Goal: Task Accomplishment & Management: Use online tool/utility

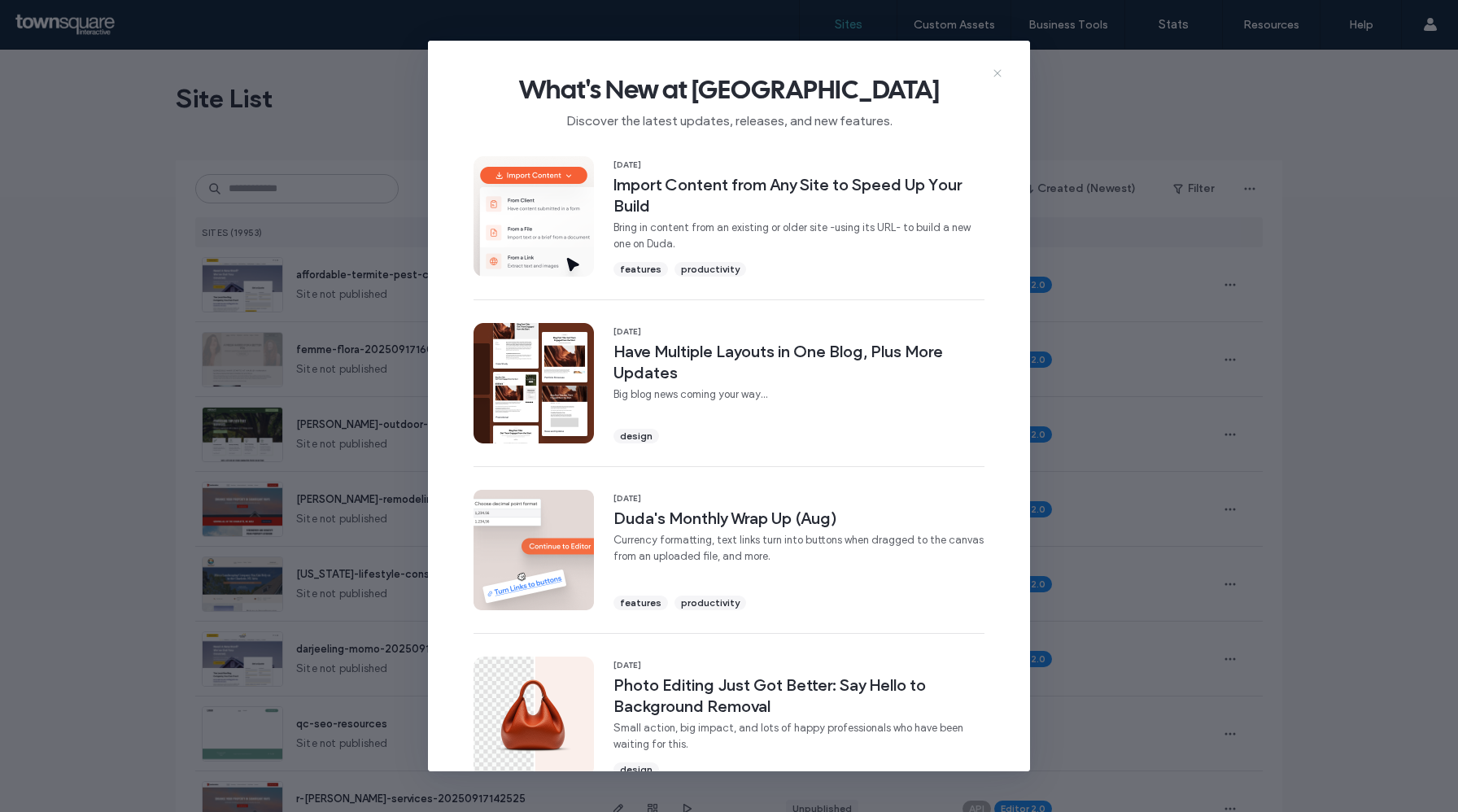
click at [995, 74] on icon at bounding box center [998, 73] width 13 height 13
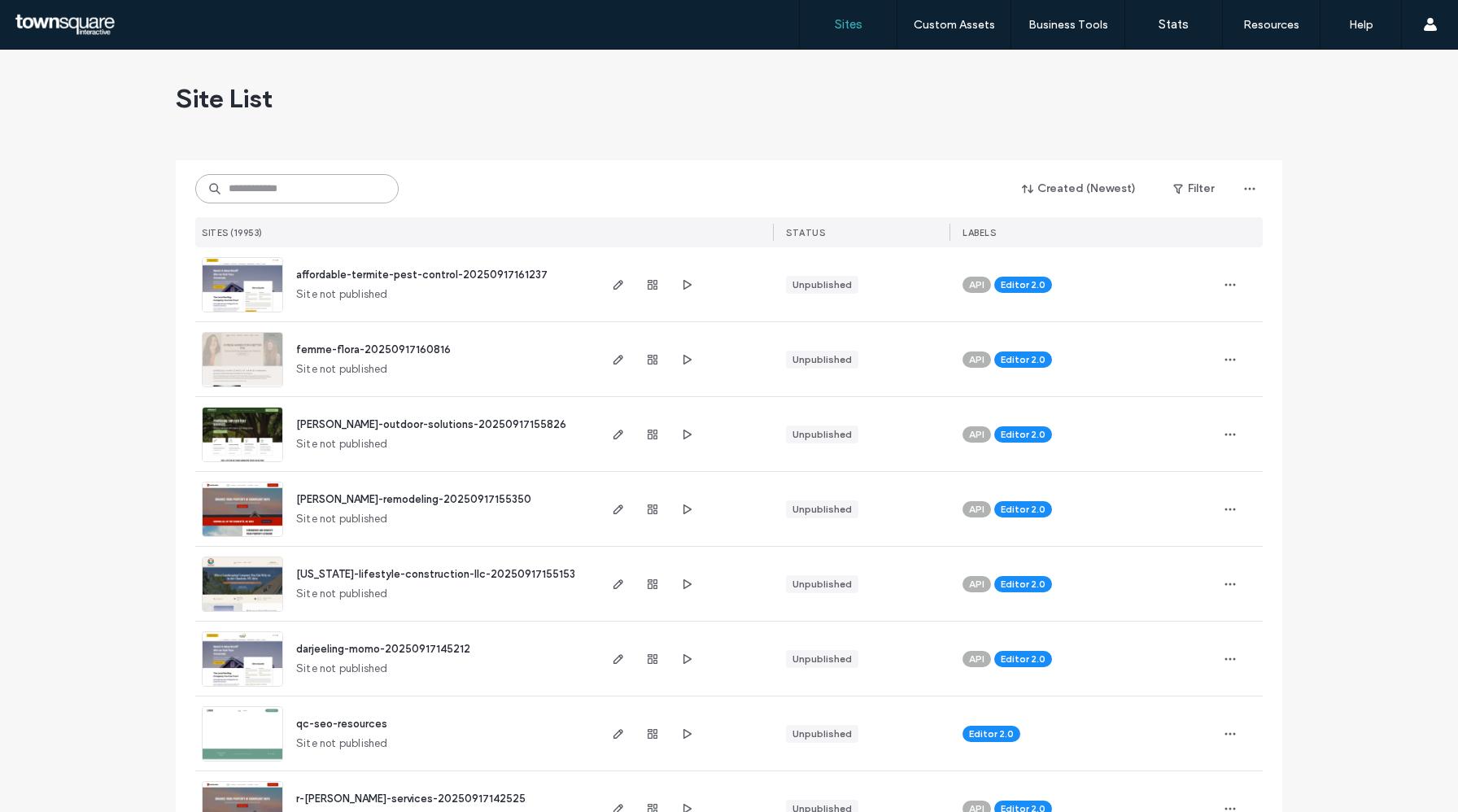
click at [343, 179] on input at bounding box center [297, 189] width 204 height 29
paste input "**********"
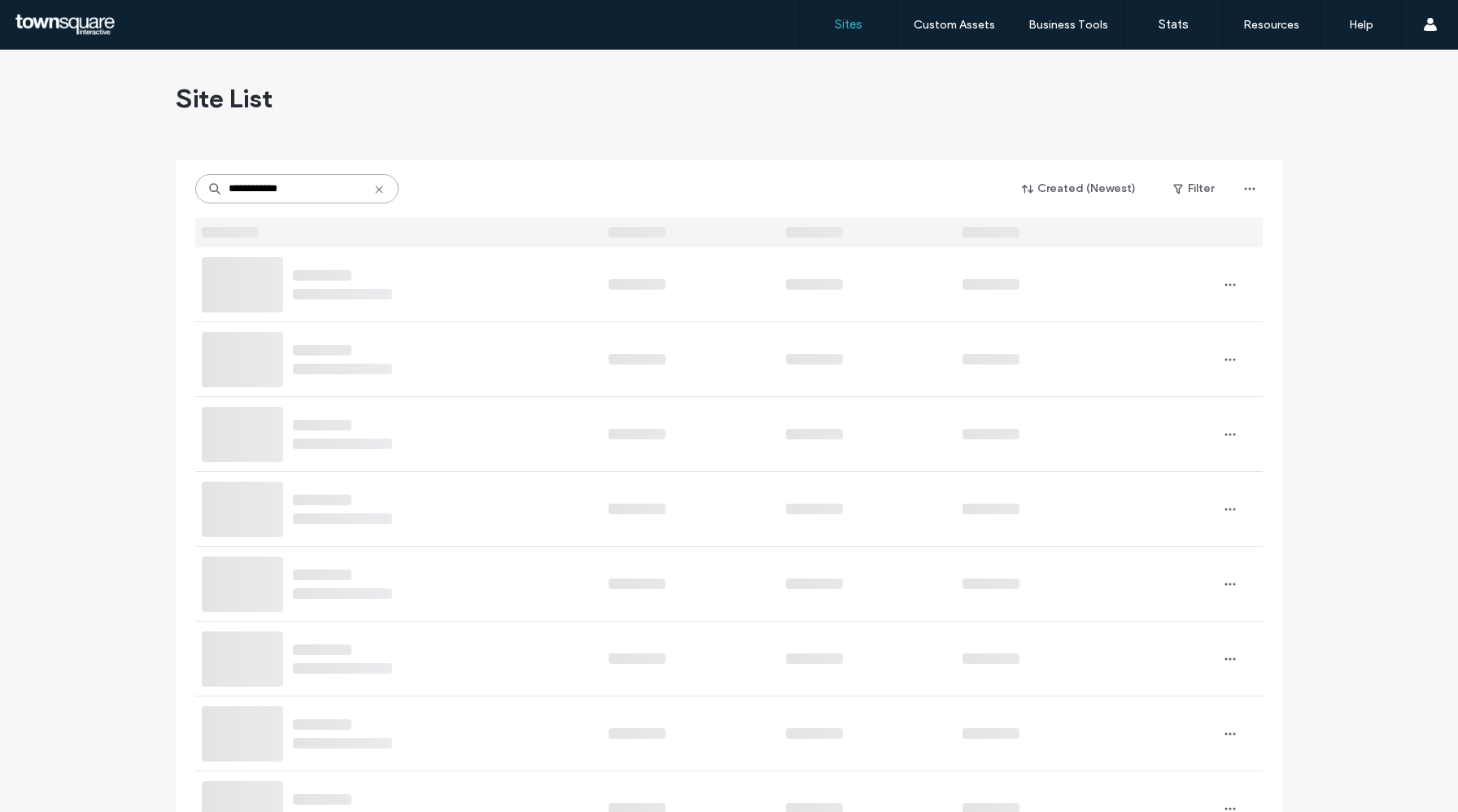
type input "**********"
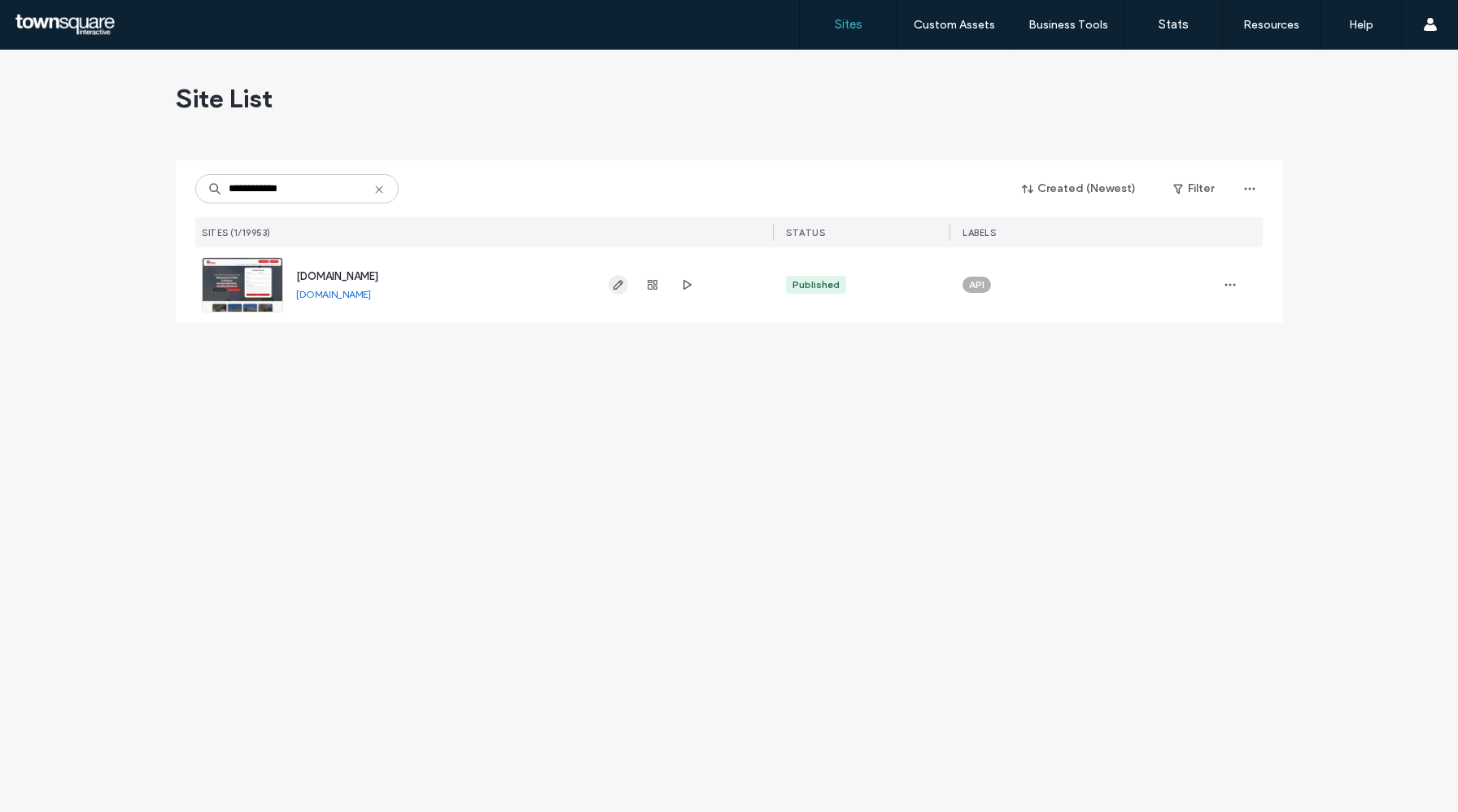
click at [614, 287] on use "button" at bounding box center [618, 285] width 10 height 10
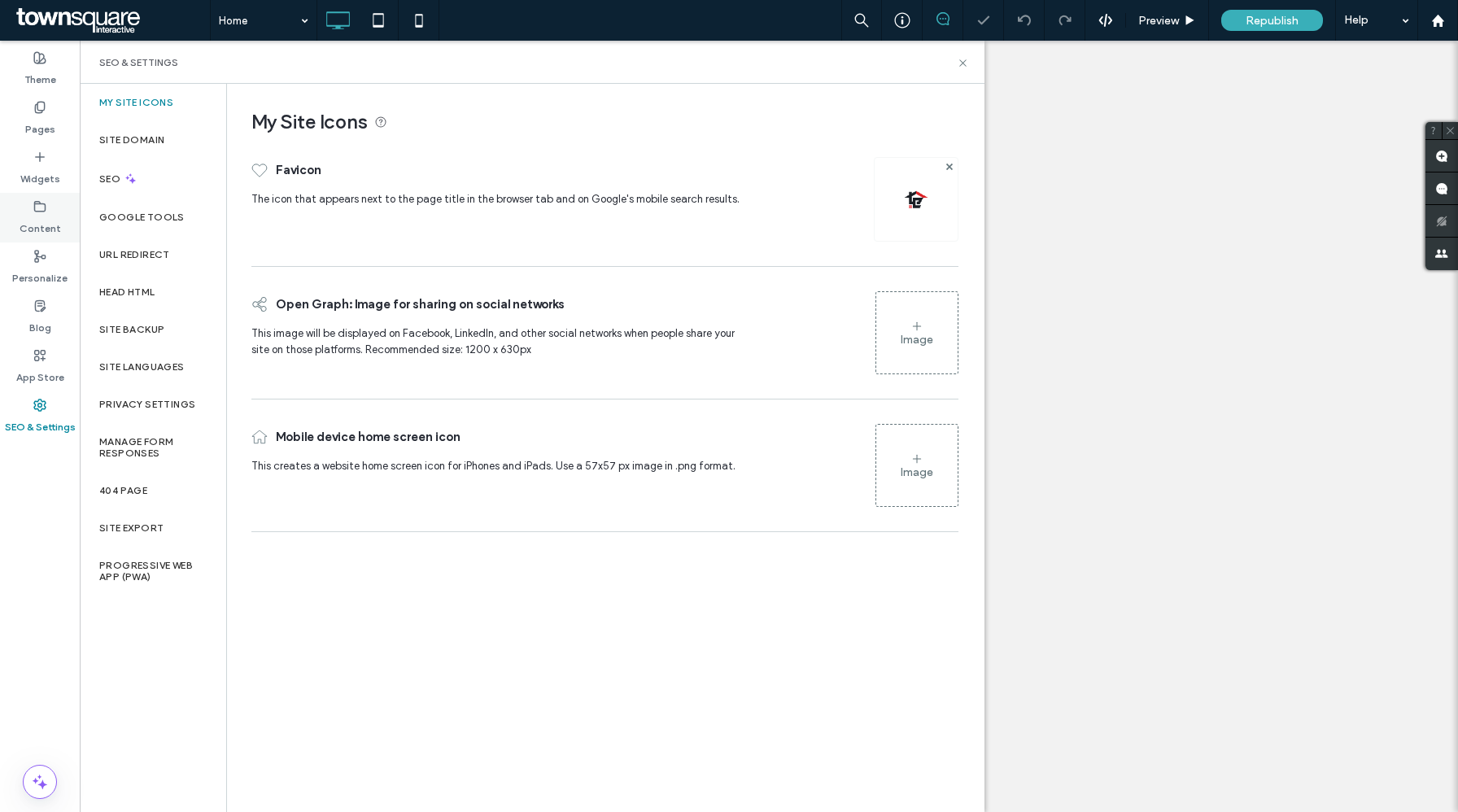
click at [51, 222] on label "Content" at bounding box center [40, 225] width 42 height 23
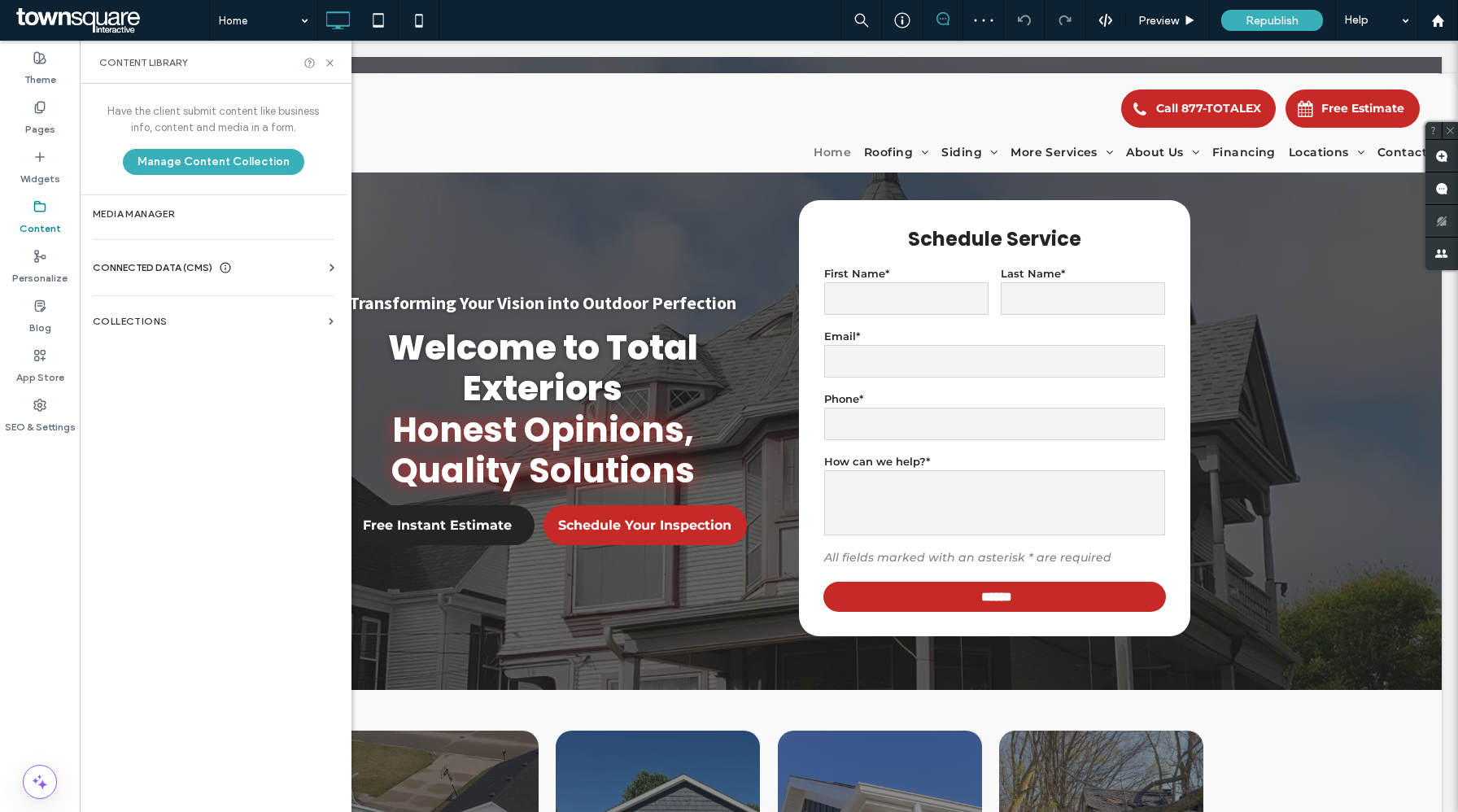
click at [161, 268] on span "CONNECTED DATA (CMS)" at bounding box center [152, 268] width 120 height 16
click at [188, 464] on section "Collections" at bounding box center [213, 471] width 267 height 37
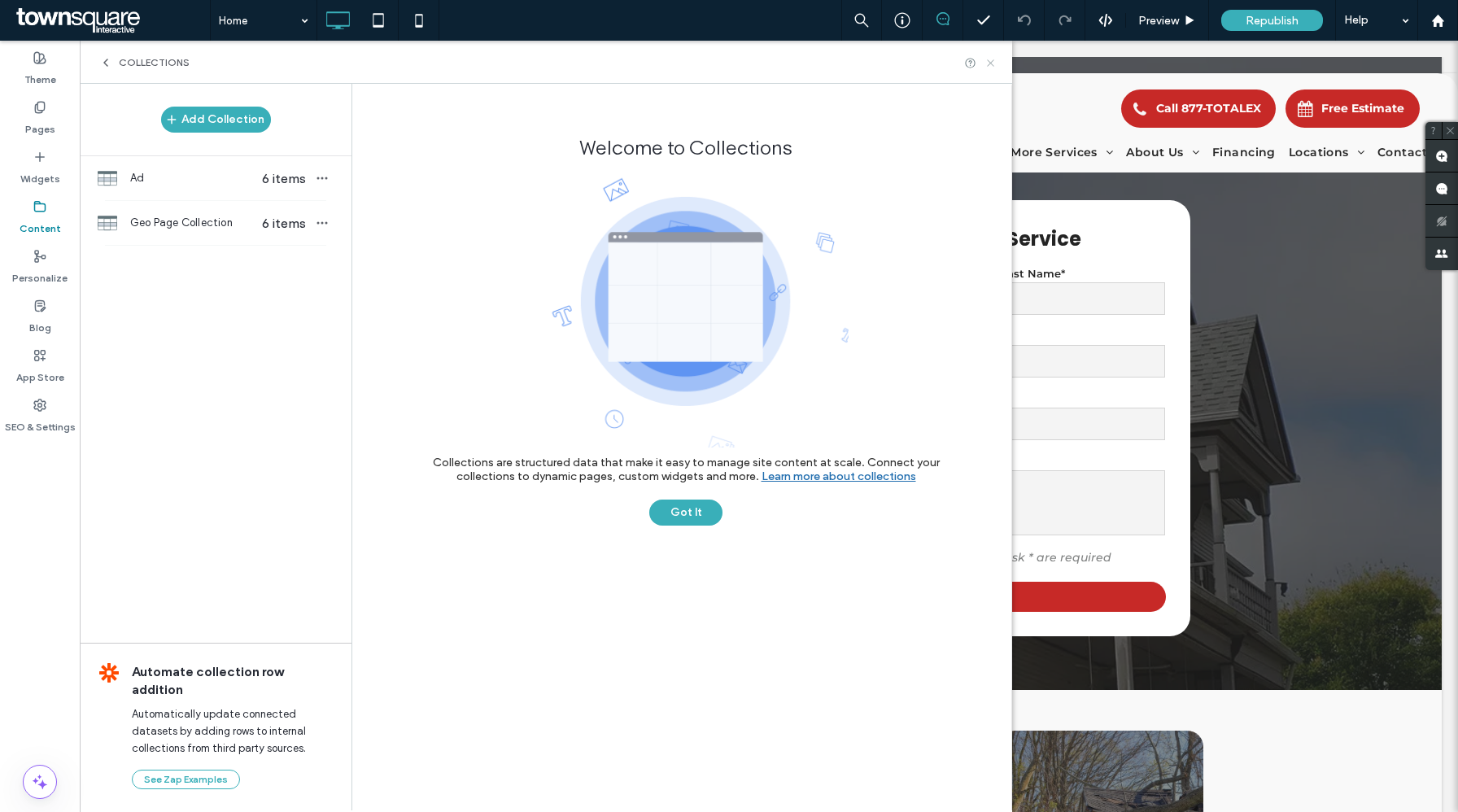
click at [986, 60] on icon at bounding box center [990, 63] width 12 height 12
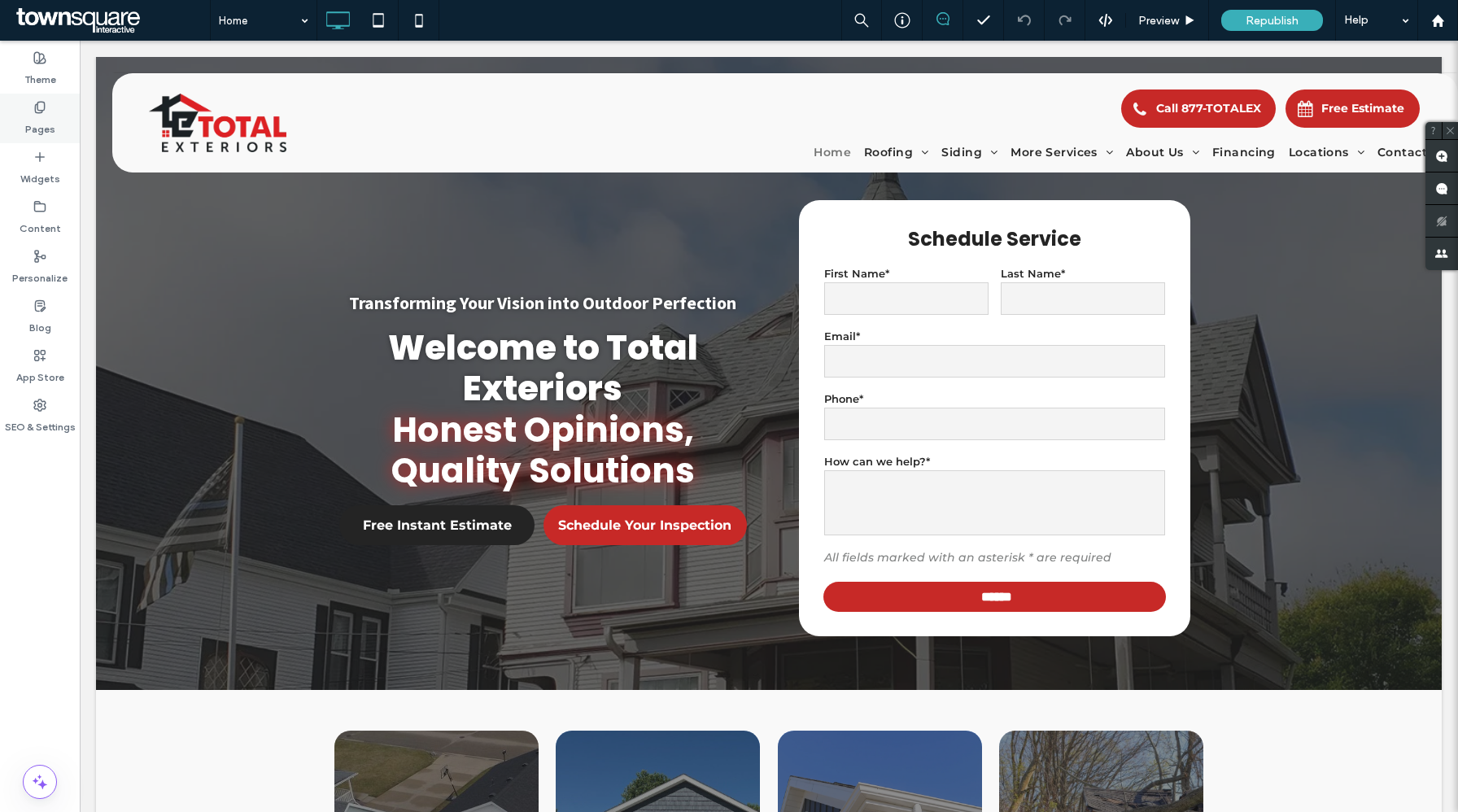
click at [46, 121] on label "Pages" at bounding box center [40, 125] width 30 height 23
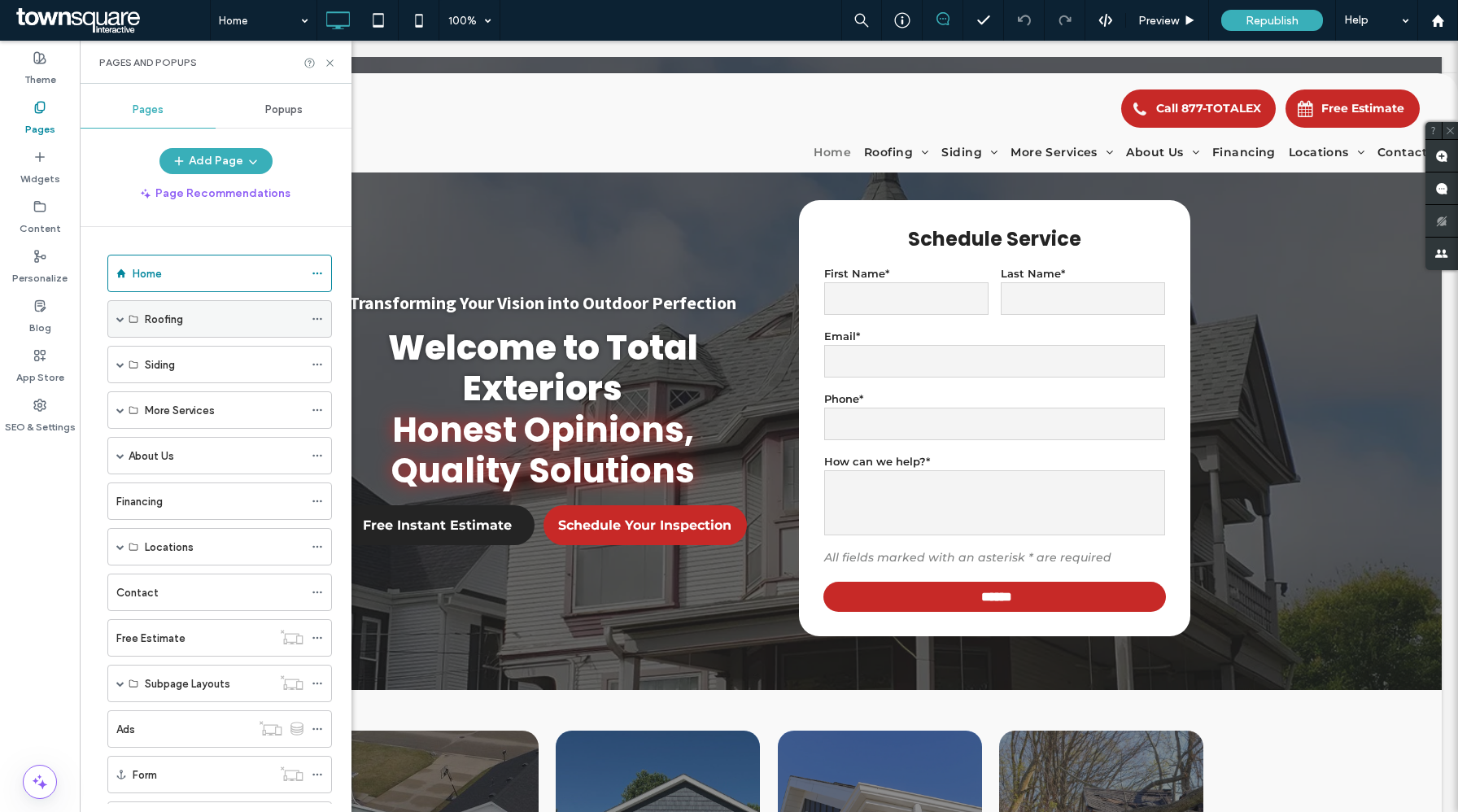
click at [175, 323] on label "Roofing" at bounding box center [164, 319] width 38 height 29
click at [119, 320] on span at bounding box center [121, 319] width 8 height 8
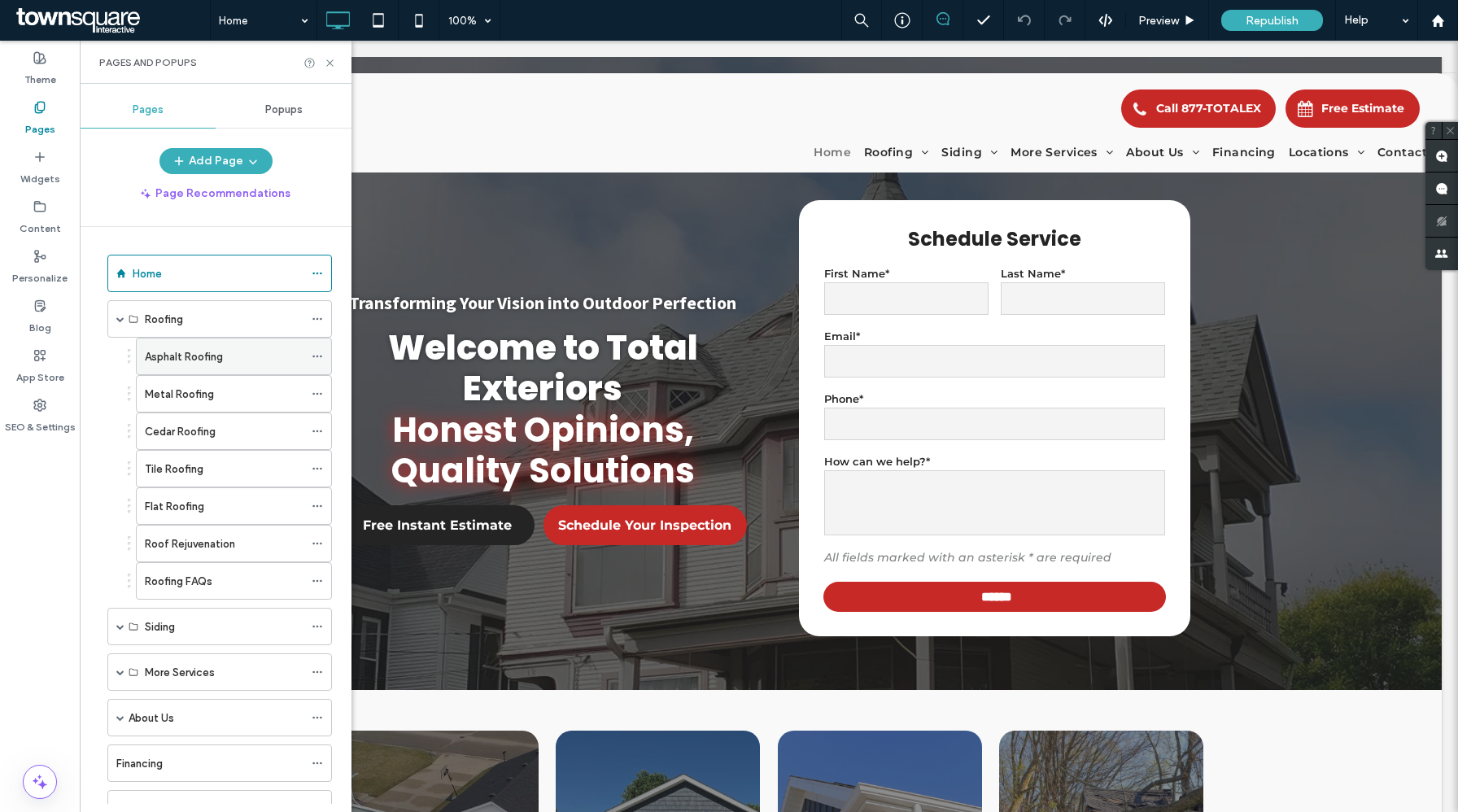
click at [166, 360] on label "Asphalt Roofing" at bounding box center [184, 357] width 78 height 29
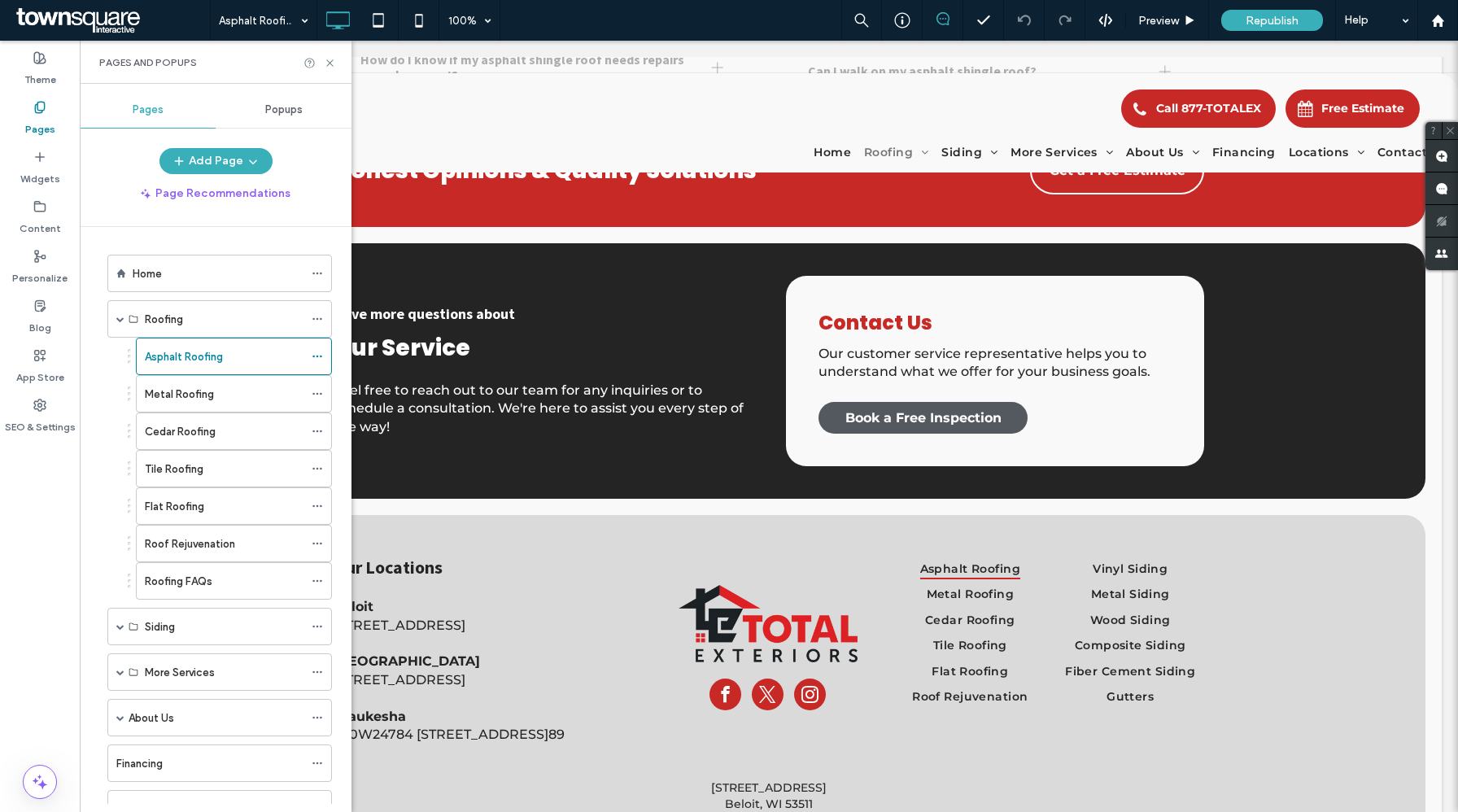
scroll to position [1792, 0]
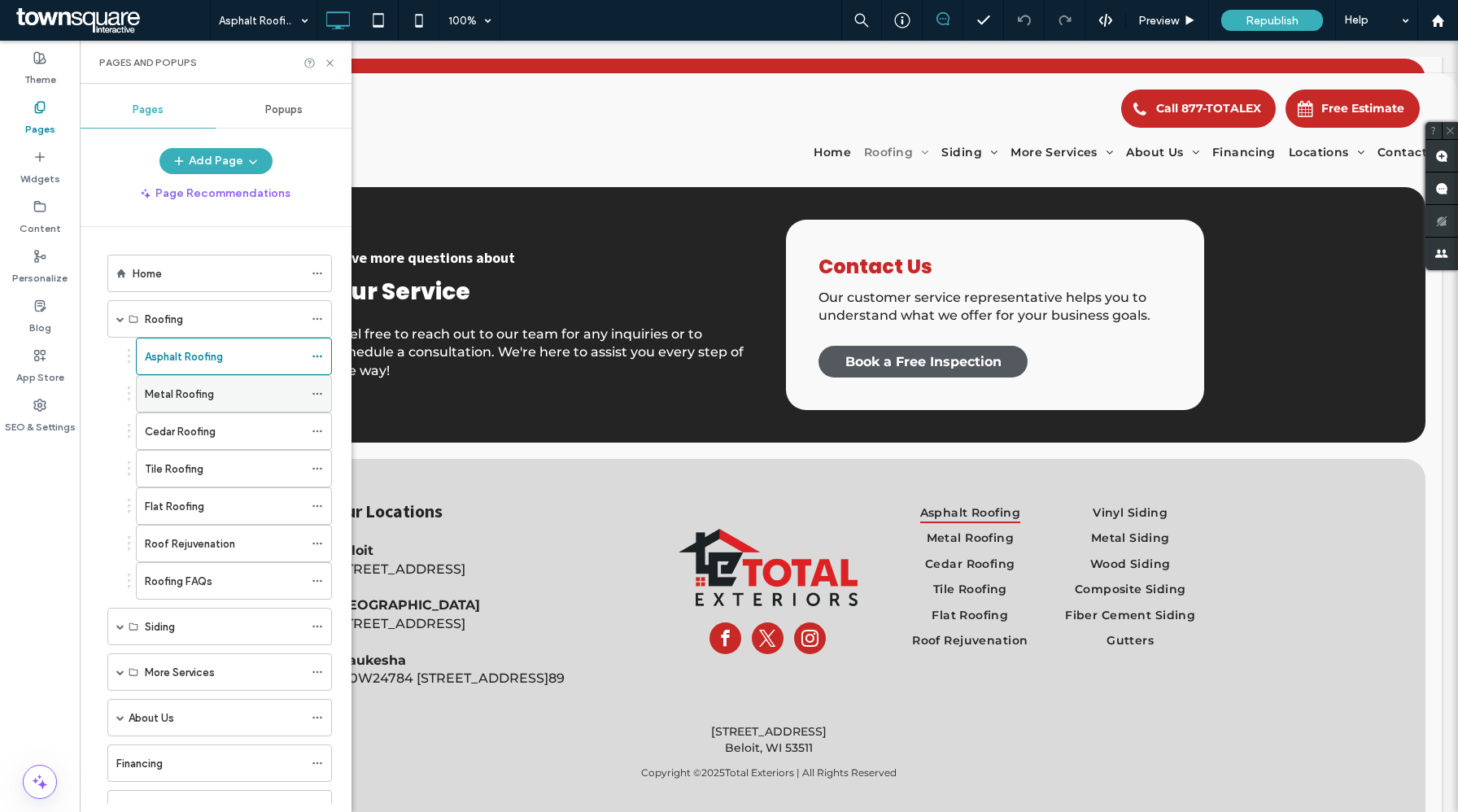
click at [209, 394] on label "Metal Roofing" at bounding box center [179, 394] width 69 height 29
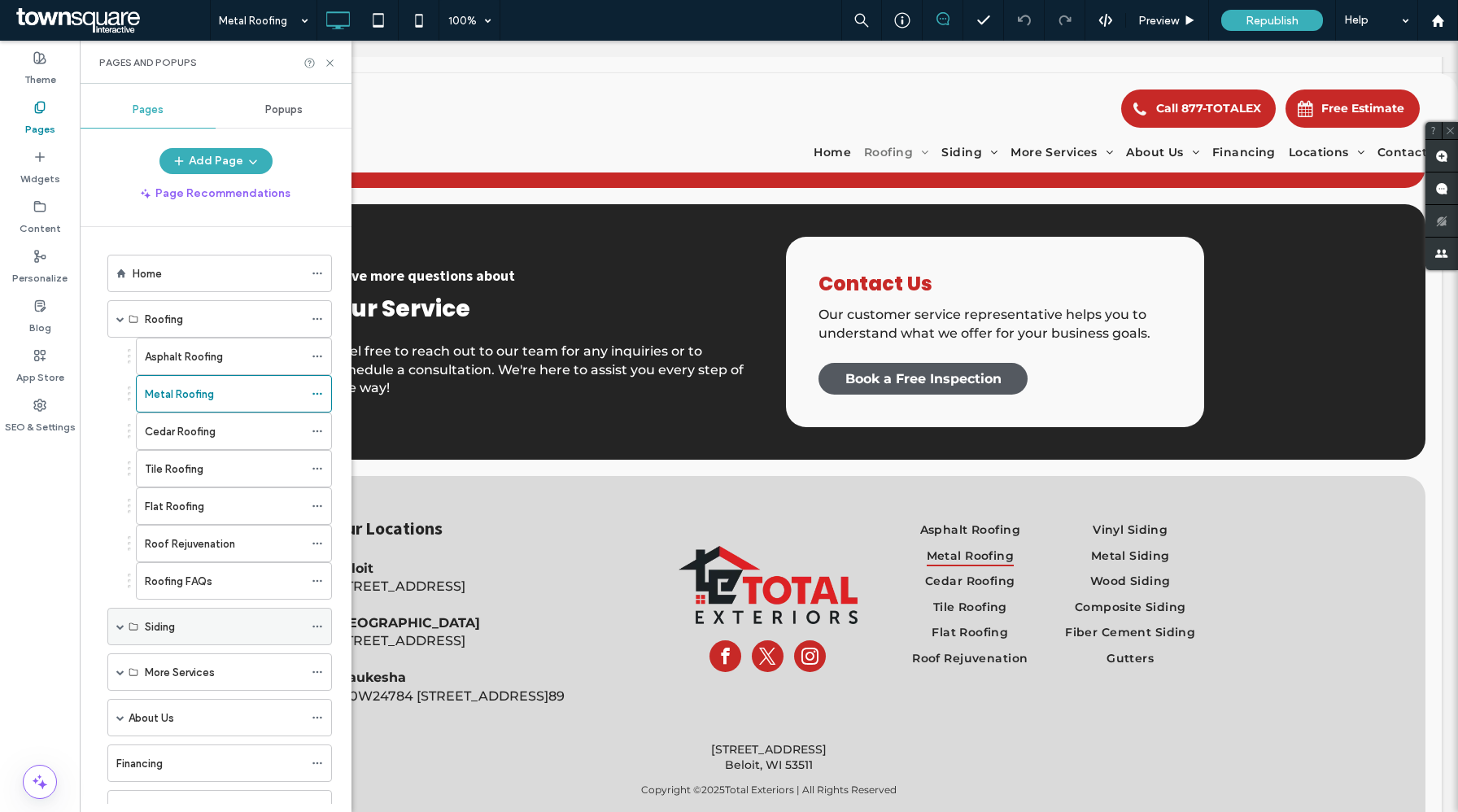
scroll to position [96, 0]
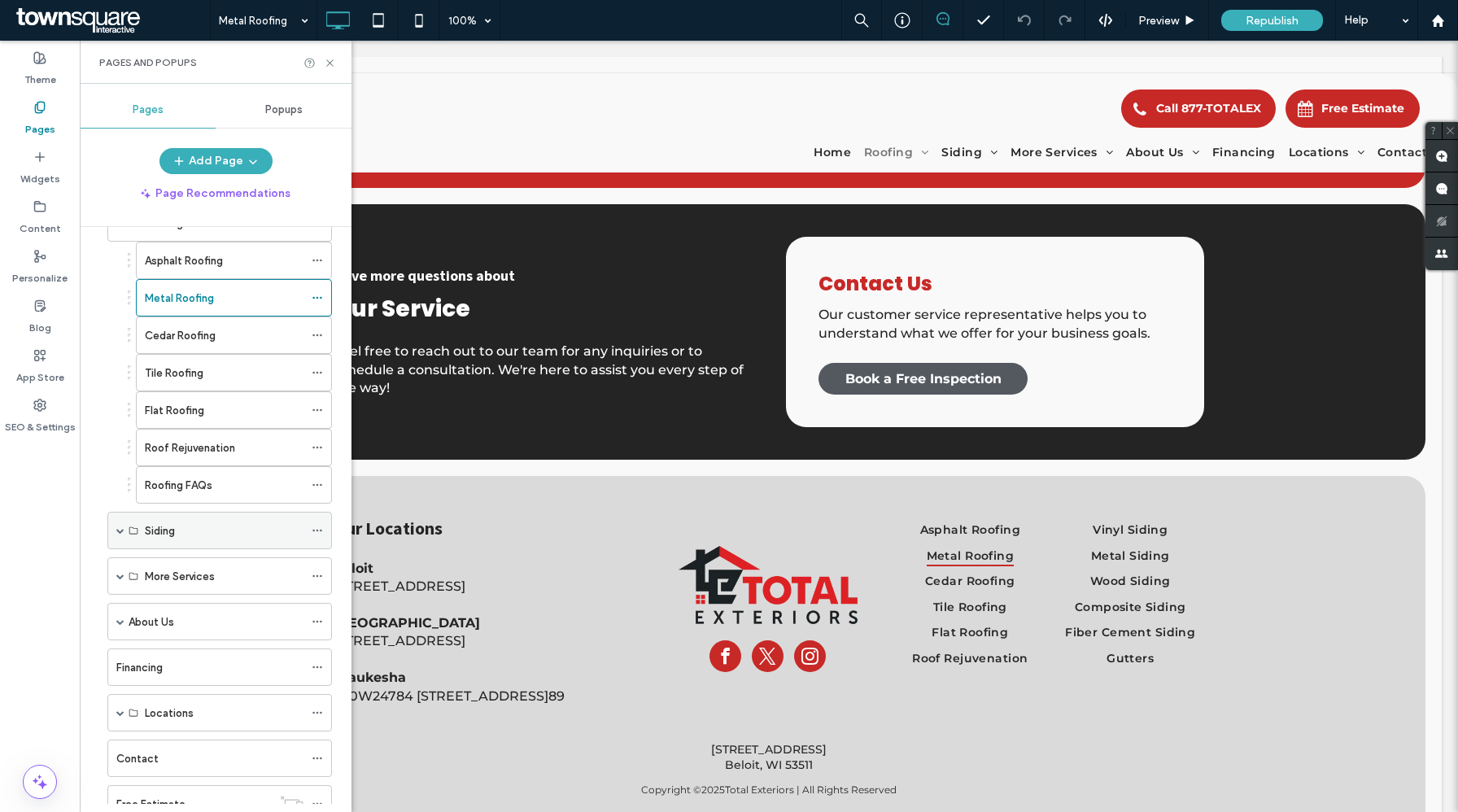
click at [122, 526] on span at bounding box center [121, 530] width 8 height 8
click at [205, 560] on div "Vinyl Siding" at bounding box center [224, 568] width 159 height 17
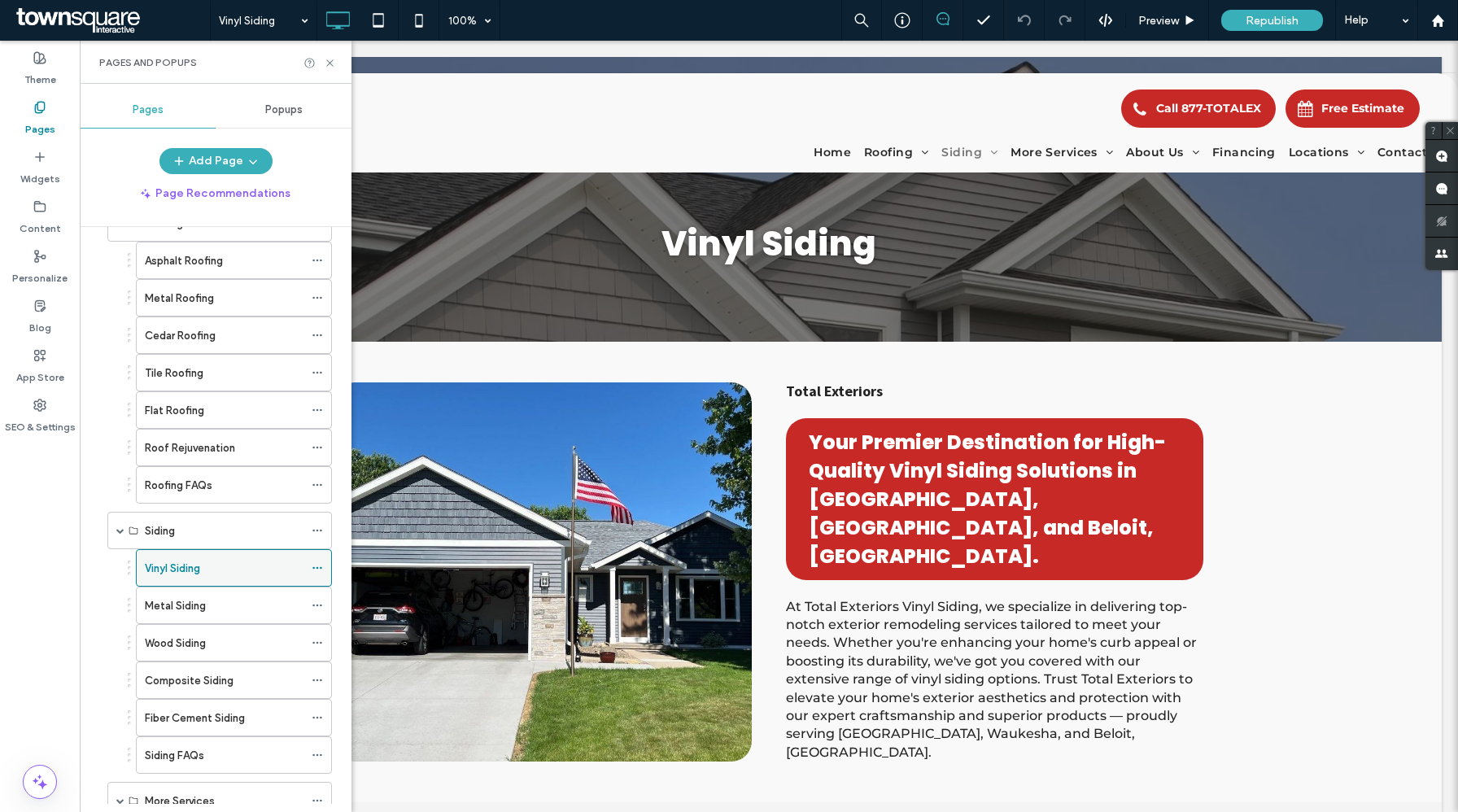
click at [318, 568] on icon at bounding box center [318, 568] width 11 height 11
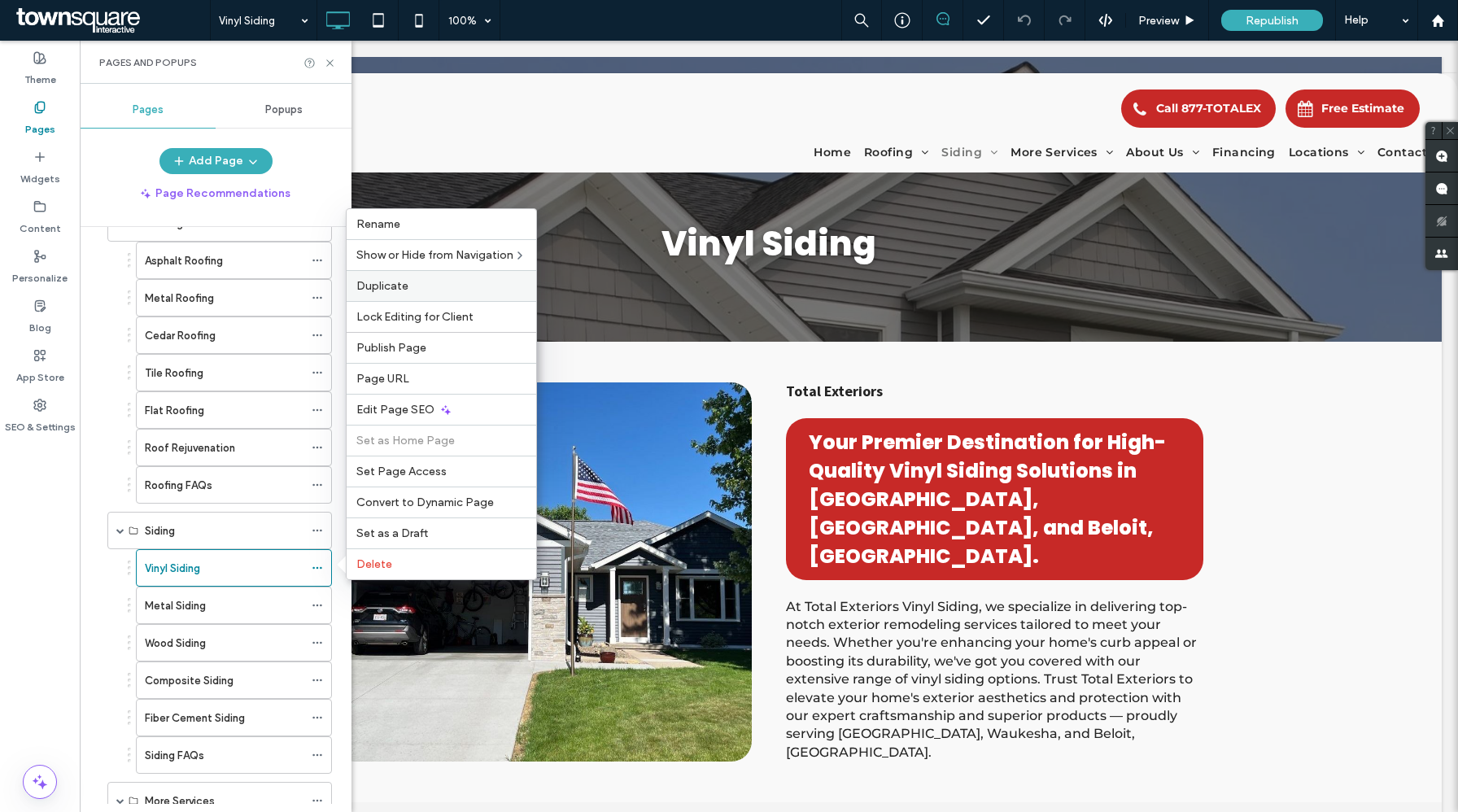
click at [420, 287] on label "Duplicate" at bounding box center [441, 286] width 170 height 14
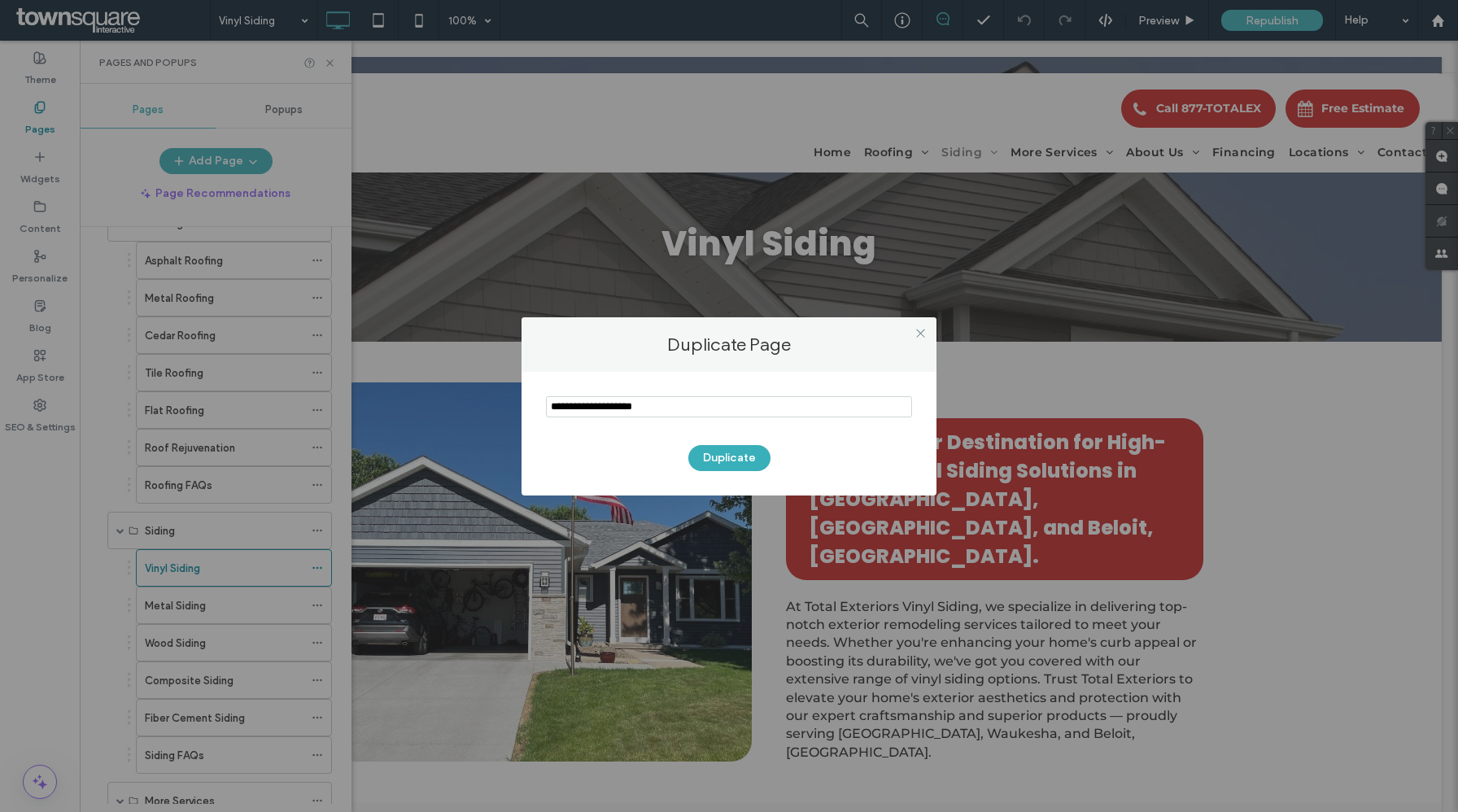
click at [671, 403] on input "notEmpty" at bounding box center [729, 407] width 367 height 21
type input "**********"
click at [722, 454] on button "Duplicate" at bounding box center [729, 458] width 82 height 26
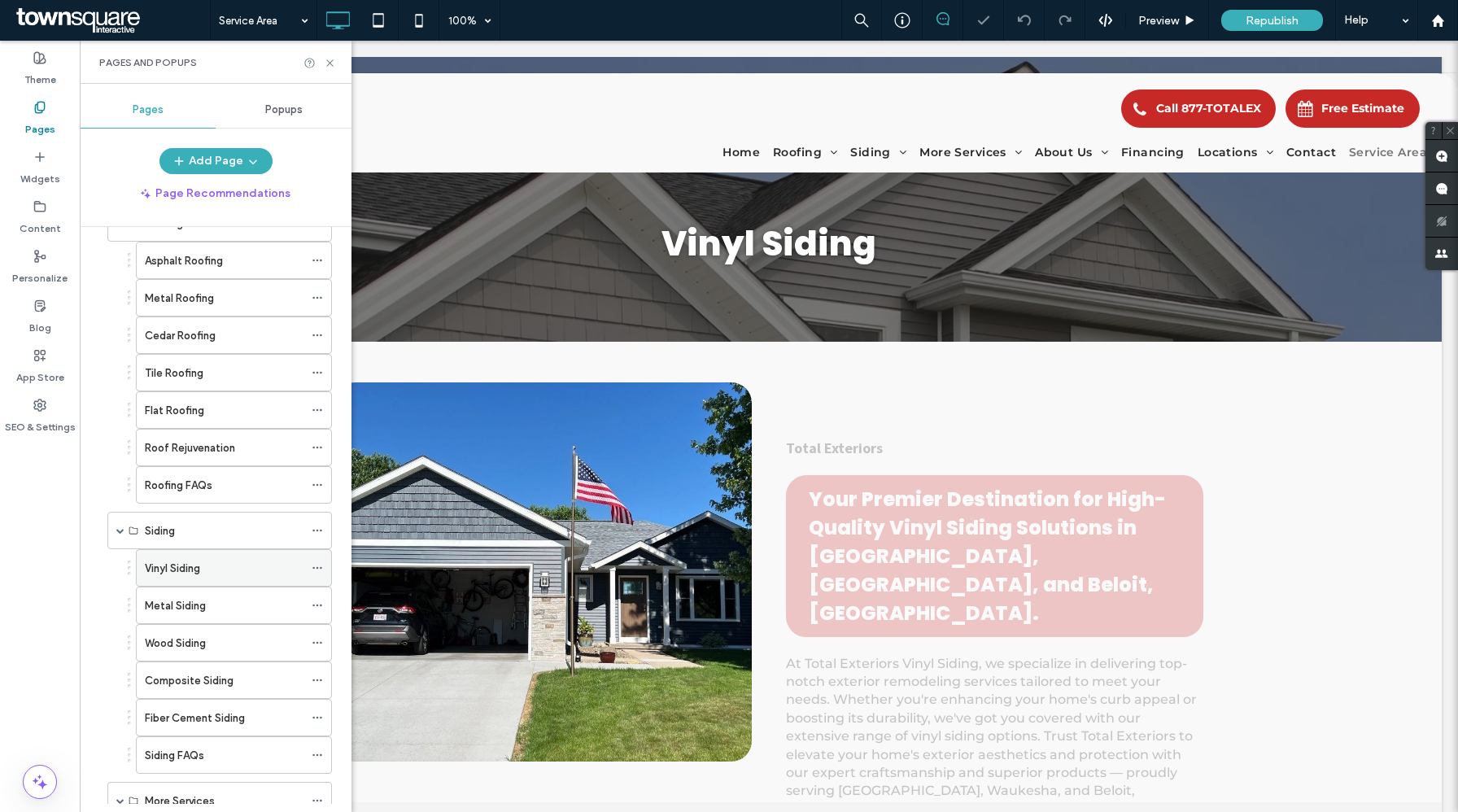
scroll to position [608, 0]
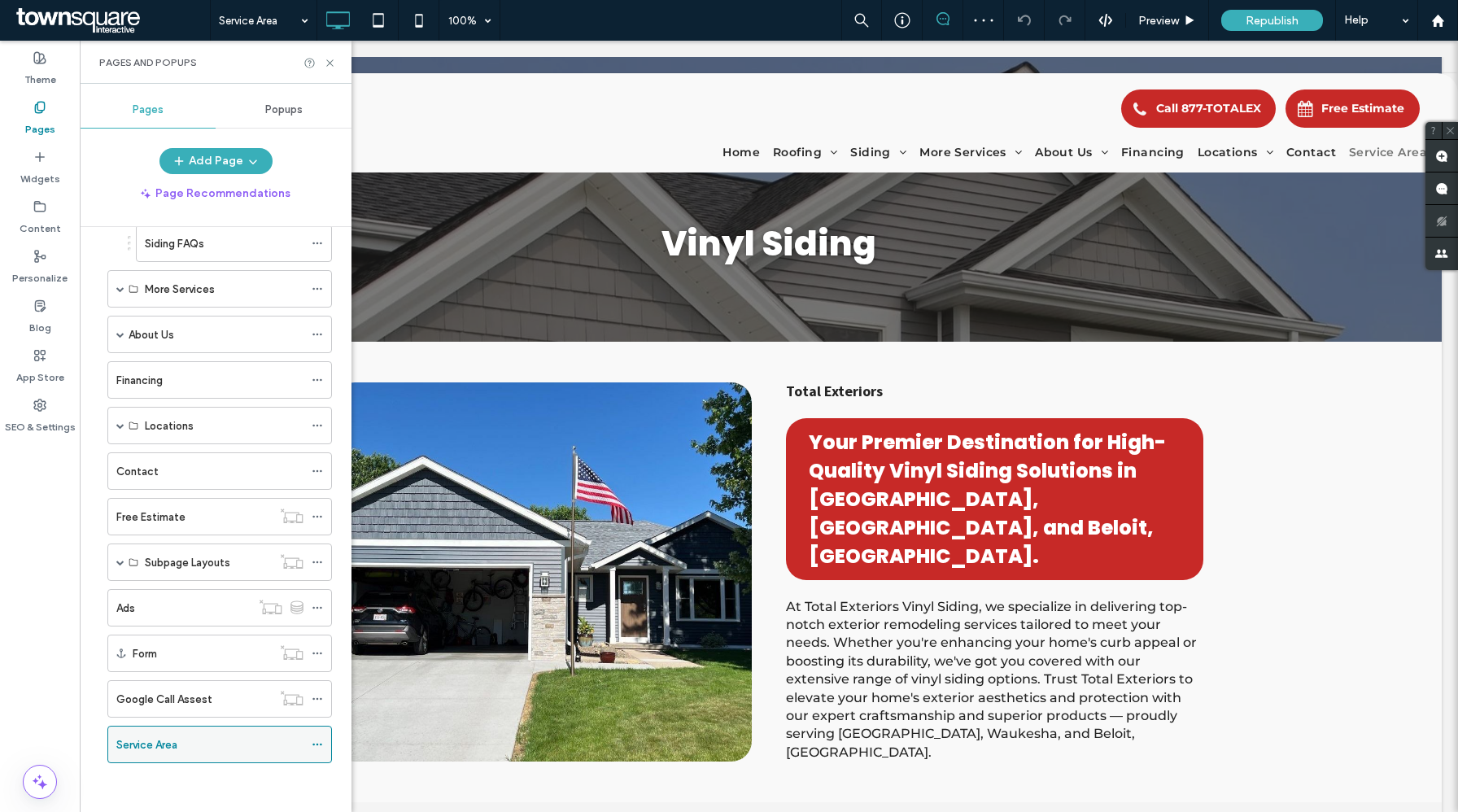
click at [318, 746] on icon at bounding box center [318, 744] width 11 height 11
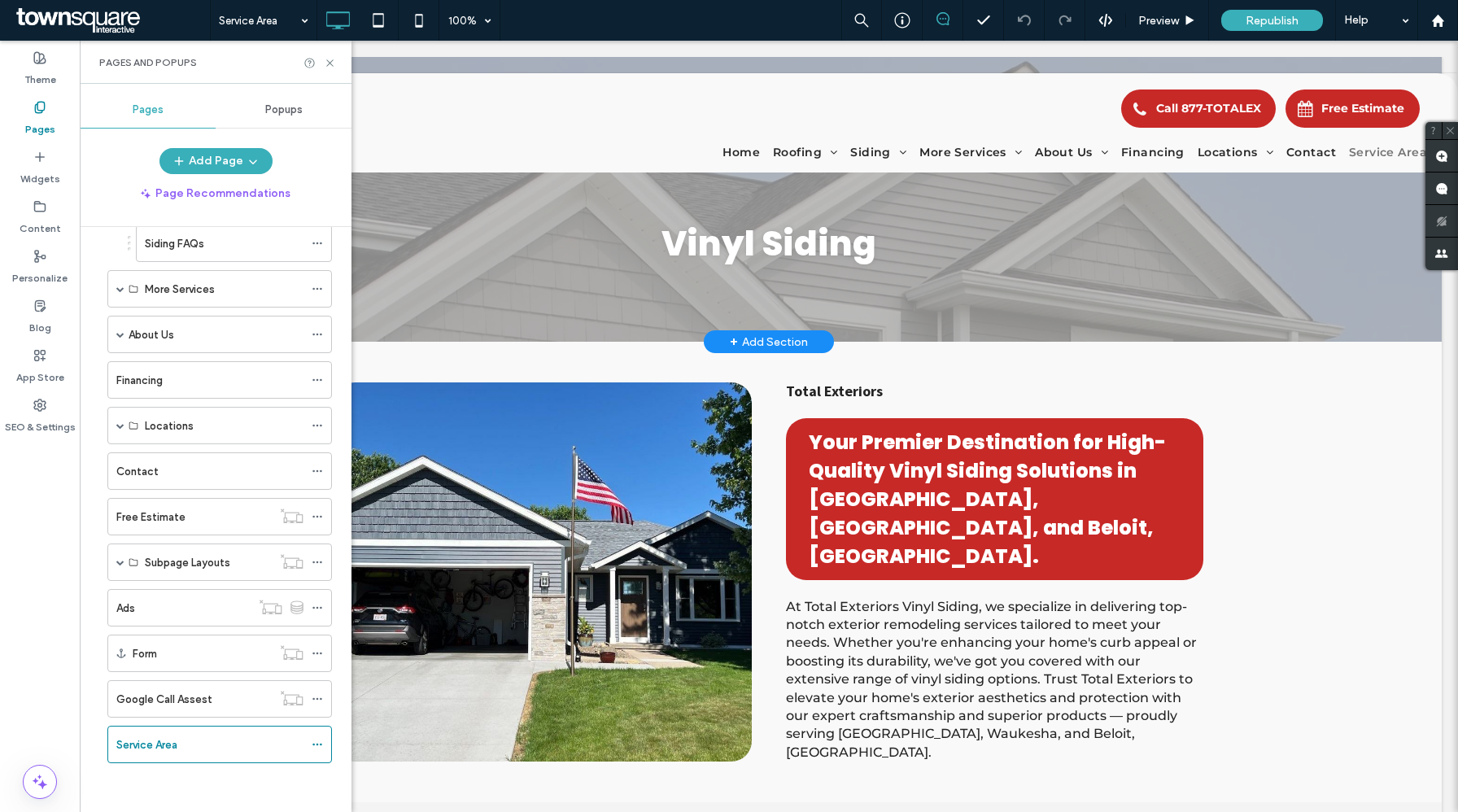
click at [771, 338] on div "+ Add Section" at bounding box center [769, 342] width 78 height 18
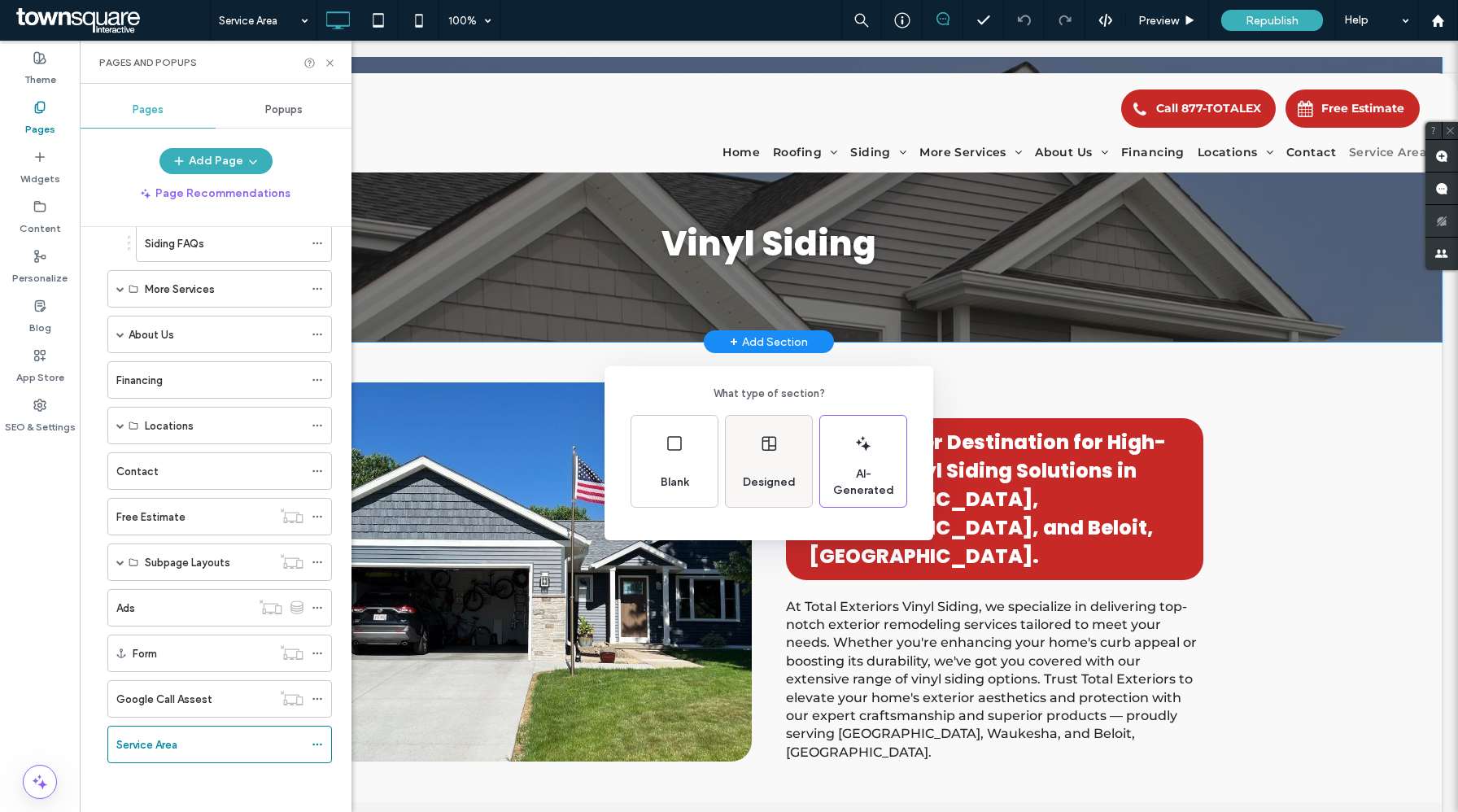
click at [758, 472] on div "Designed" at bounding box center [769, 482] width 66 height 36
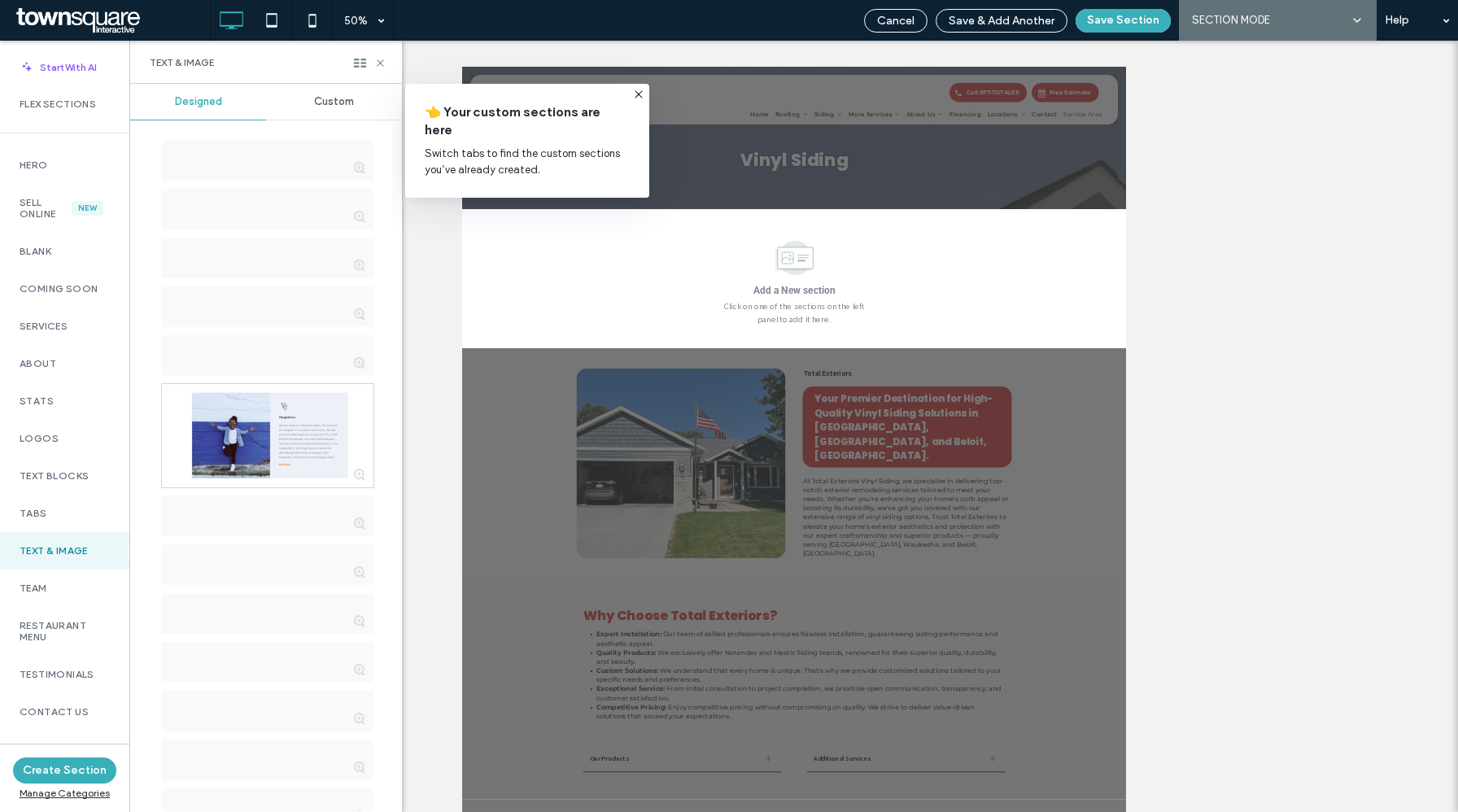
scroll to position [880, 0]
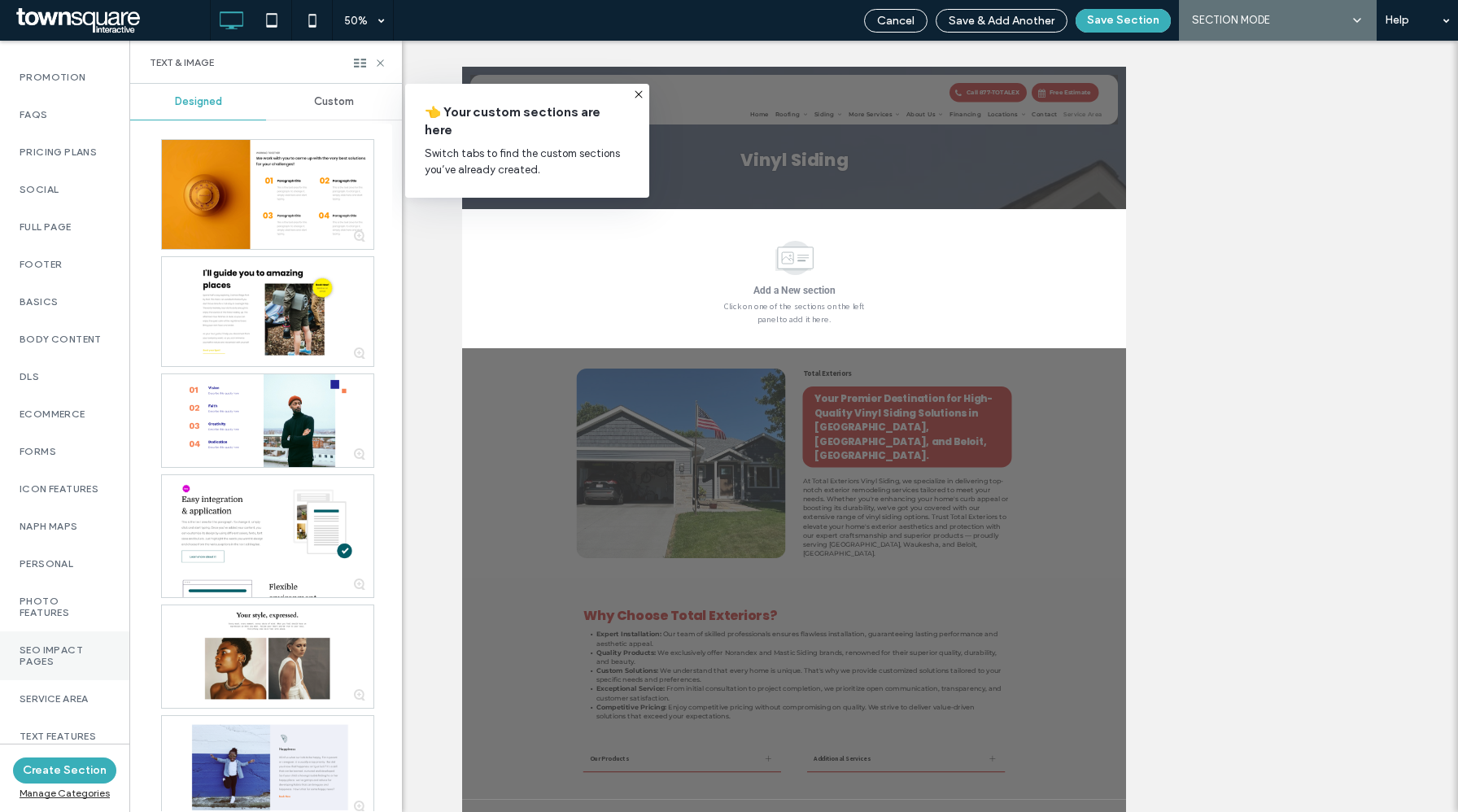
click at [63, 647] on label "SEO Impact Pages" at bounding box center [64, 656] width 90 height 23
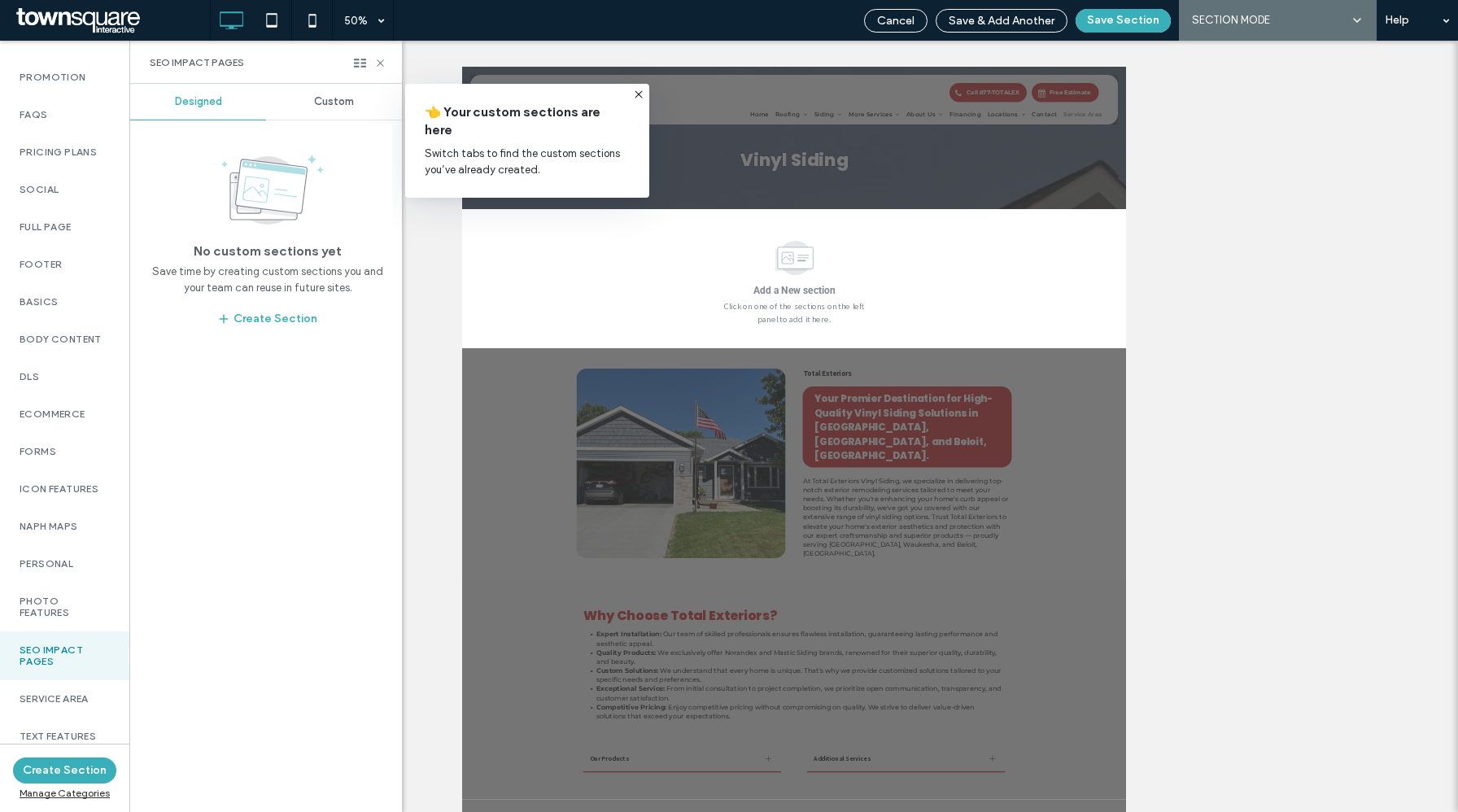
click at [328, 112] on div "Custom" at bounding box center [334, 102] width 136 height 36
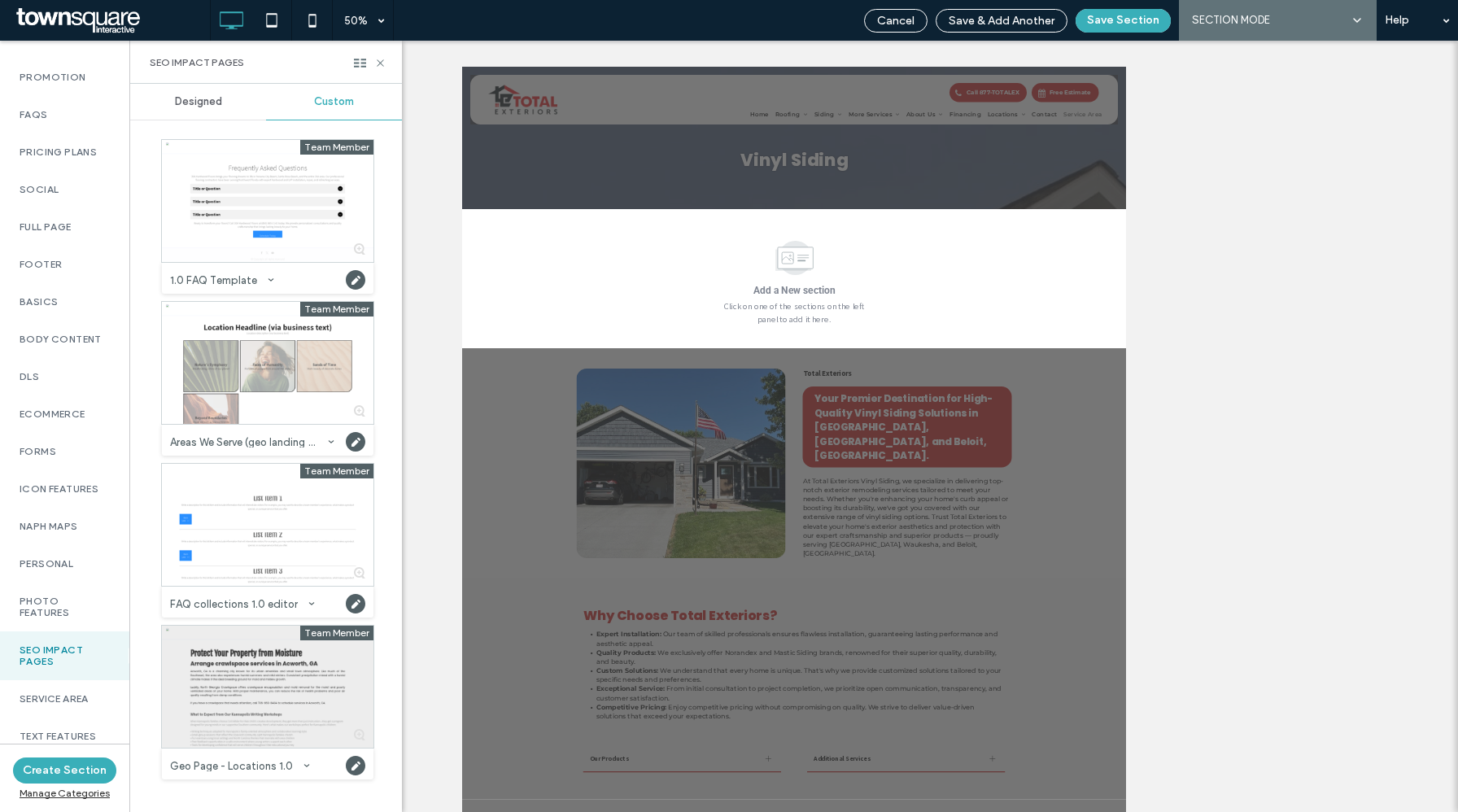
click at [242, 688] on div at bounding box center [268, 687] width 212 height 122
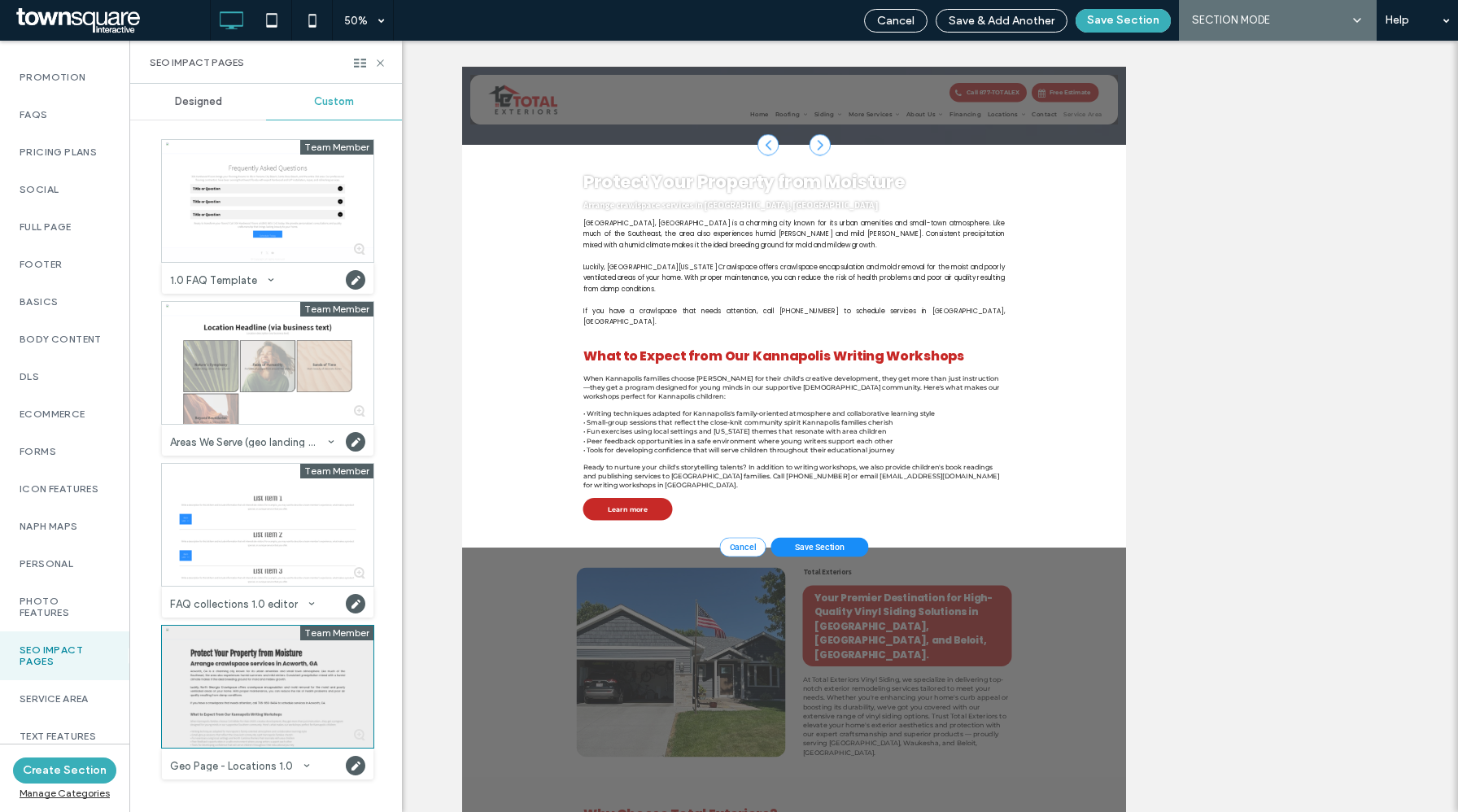
scroll to position [155, 0]
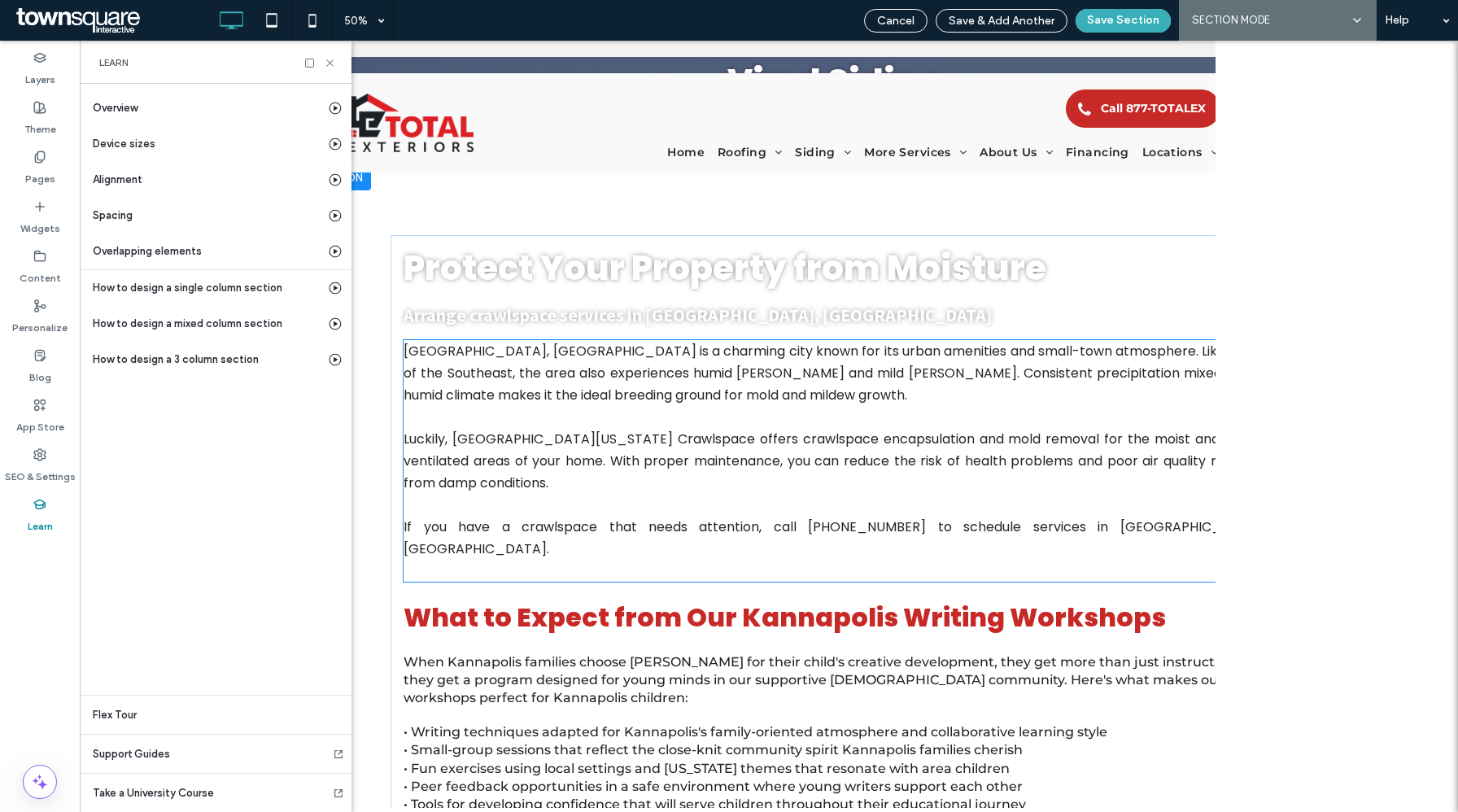
scroll to position [0, 187]
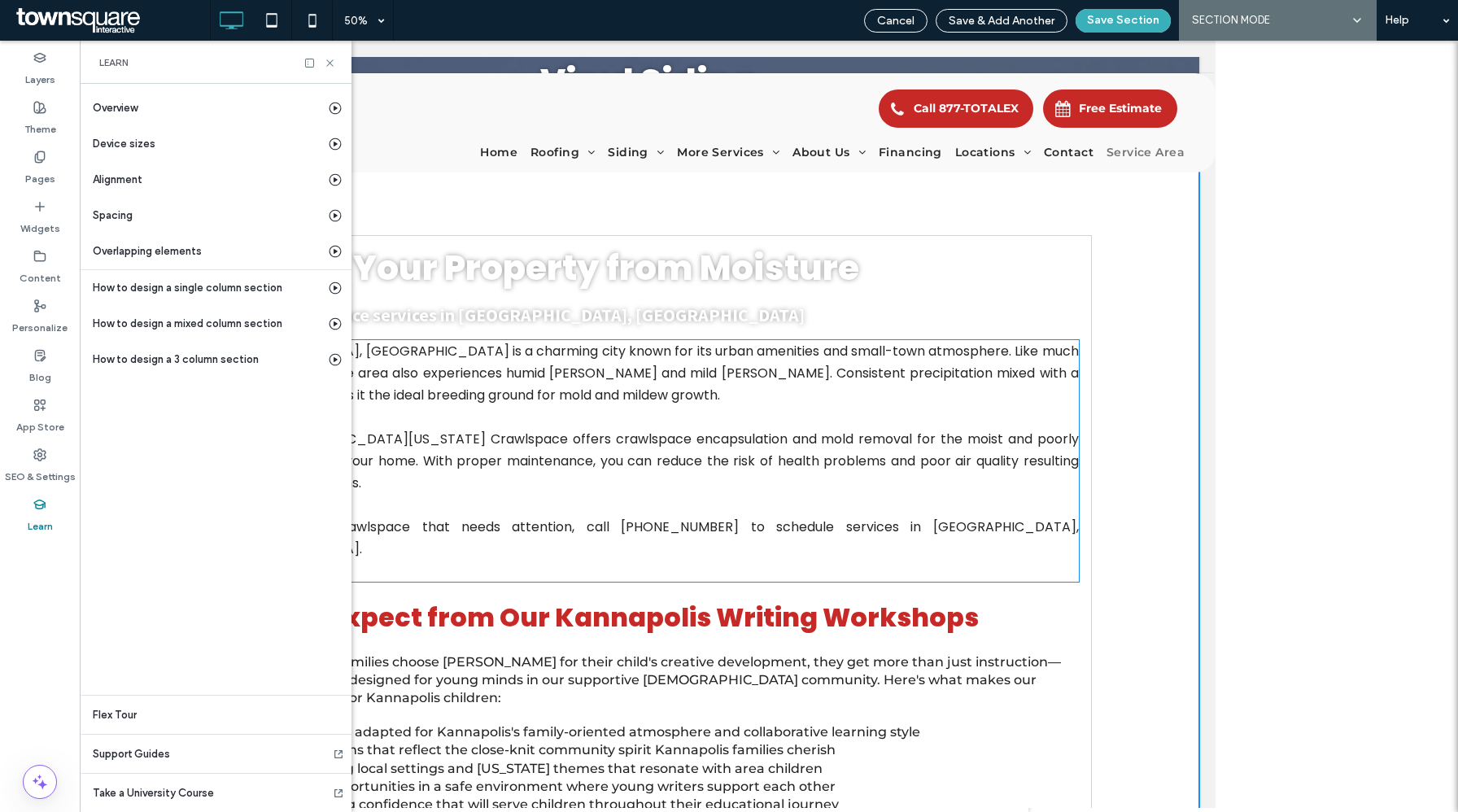
type input "*"
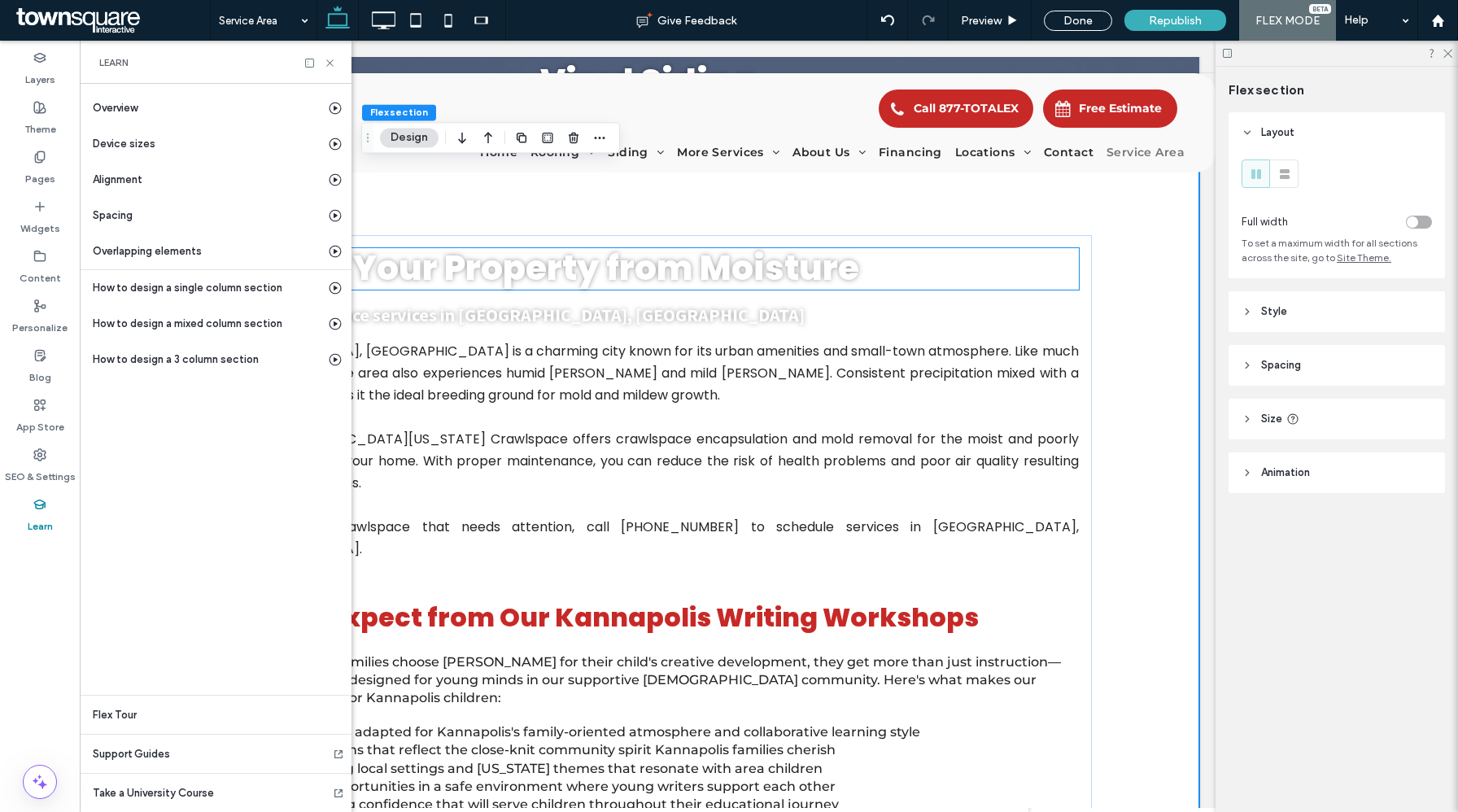
click at [564, 259] on span "Protect Your Property from Moisture" at bounding box center [538, 268] width 643 height 48
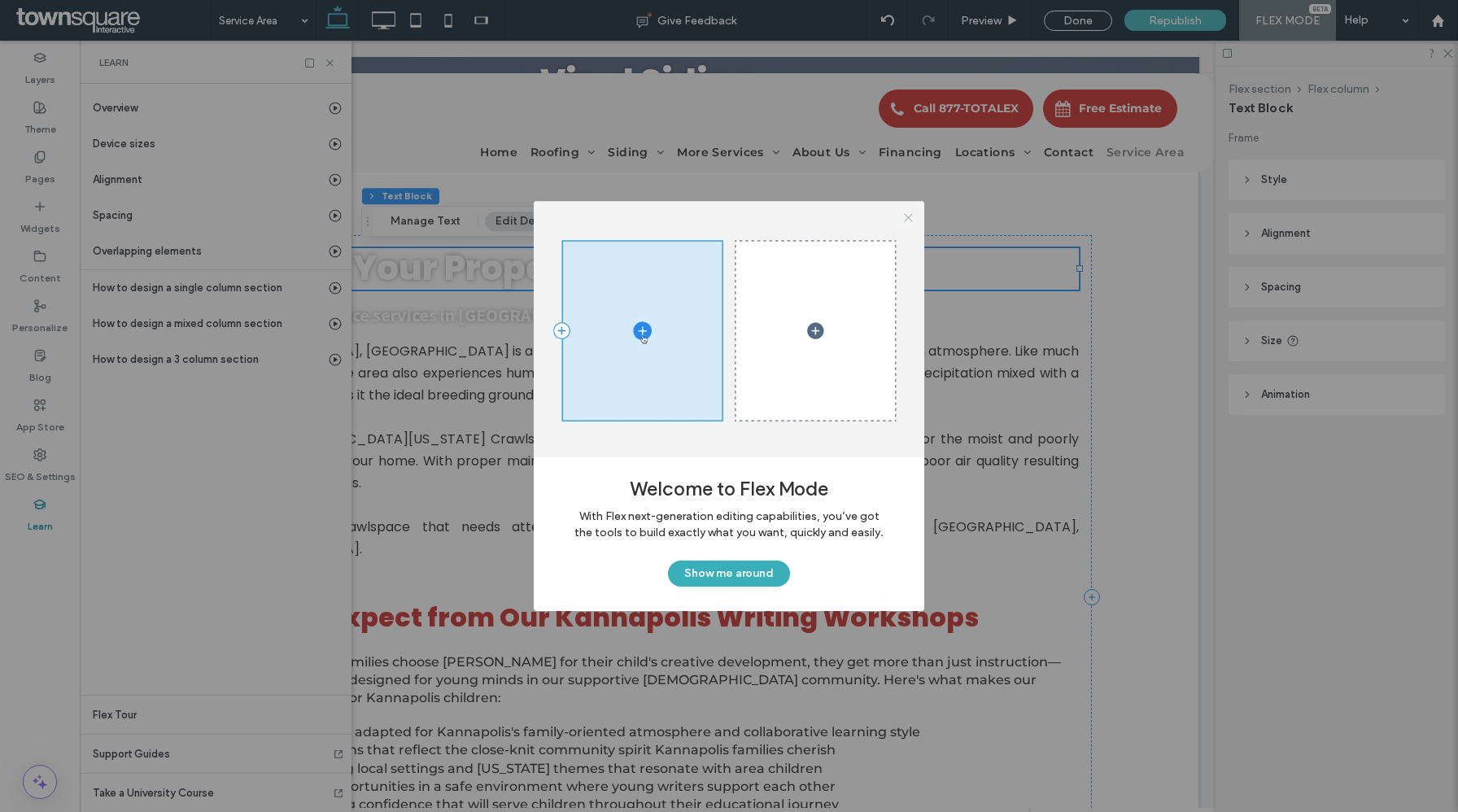
click at [907, 215] on icon at bounding box center [908, 217] width 12 height 12
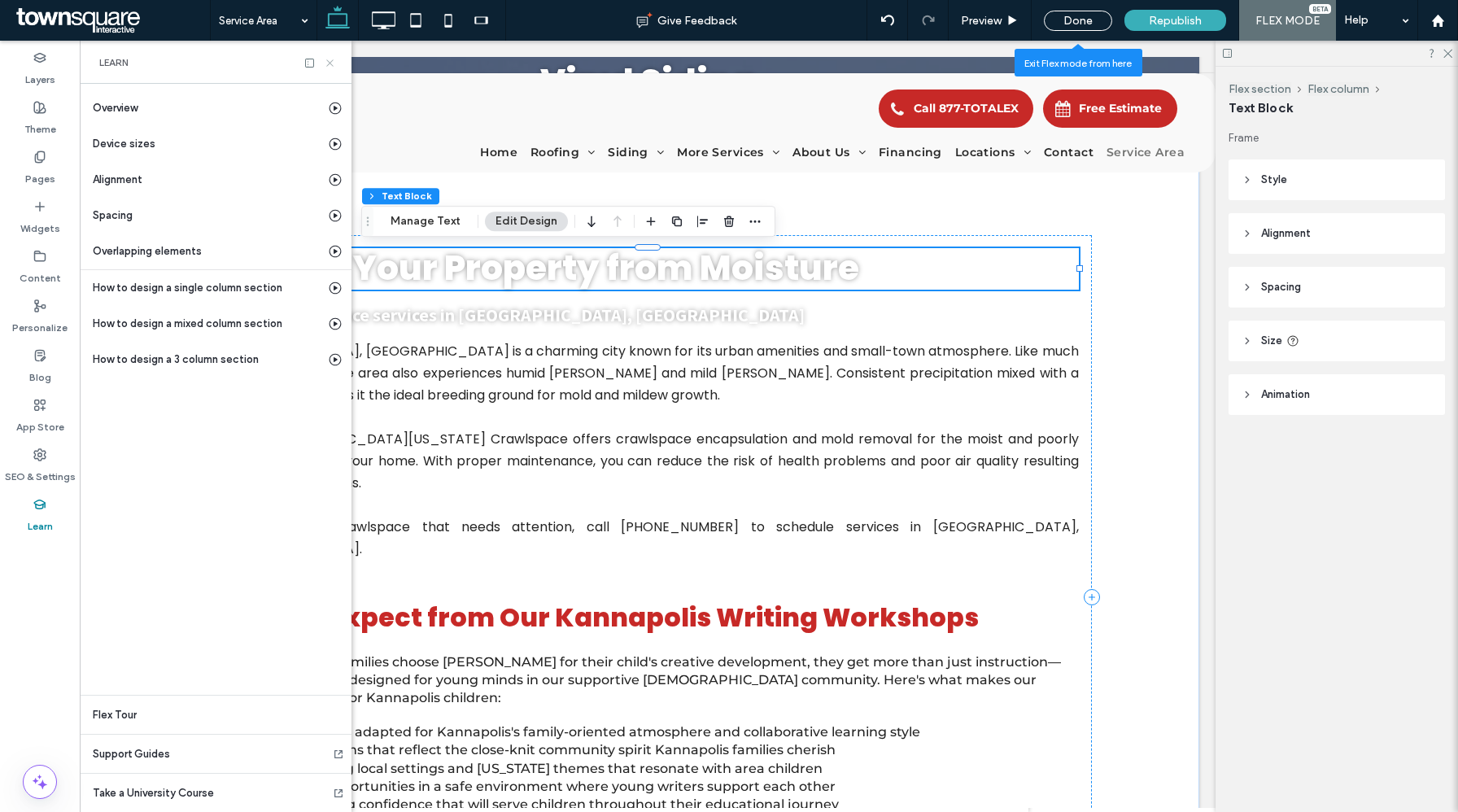
click at [330, 60] on icon at bounding box center [330, 63] width 12 height 12
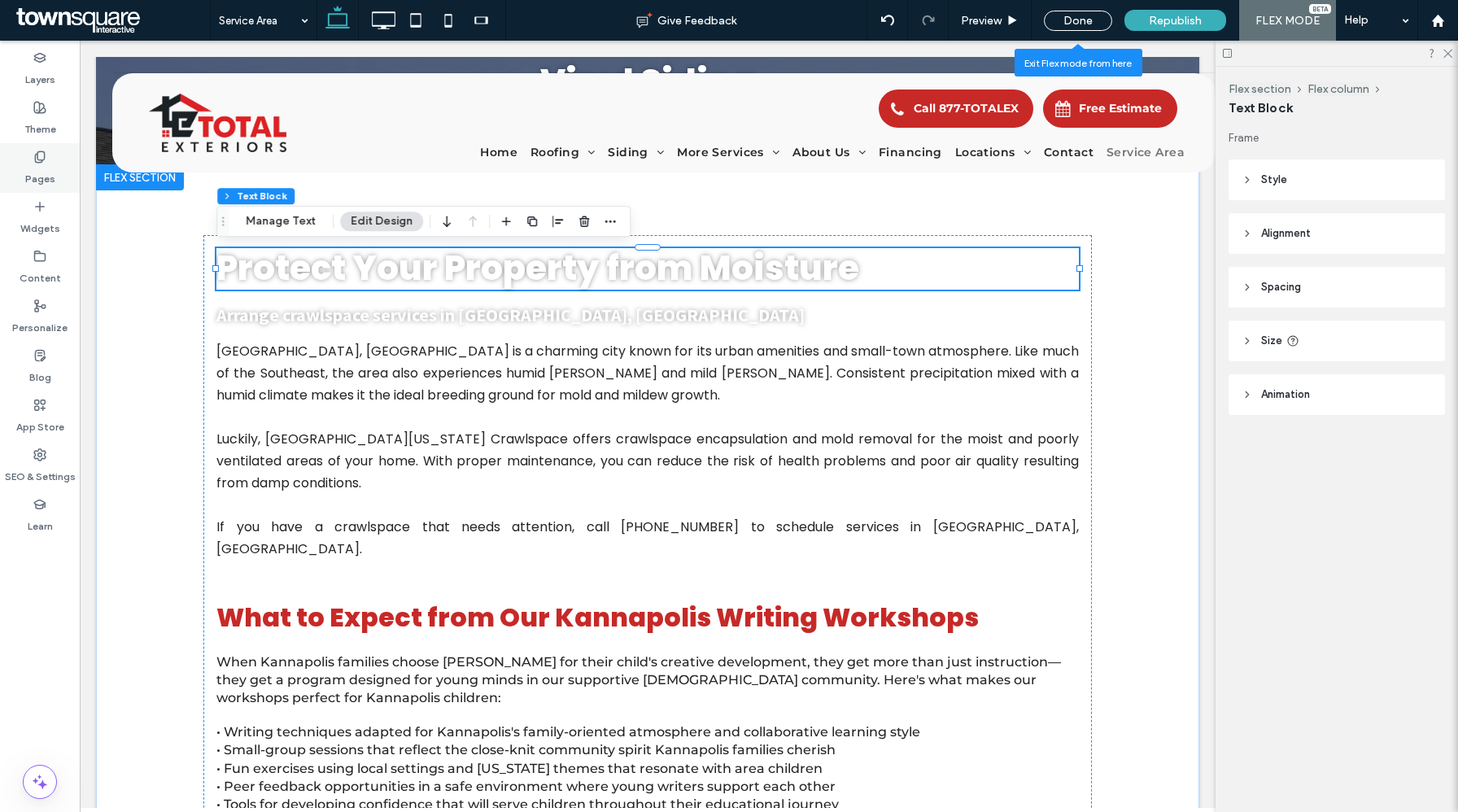
click at [47, 169] on label "Pages" at bounding box center [40, 175] width 30 height 23
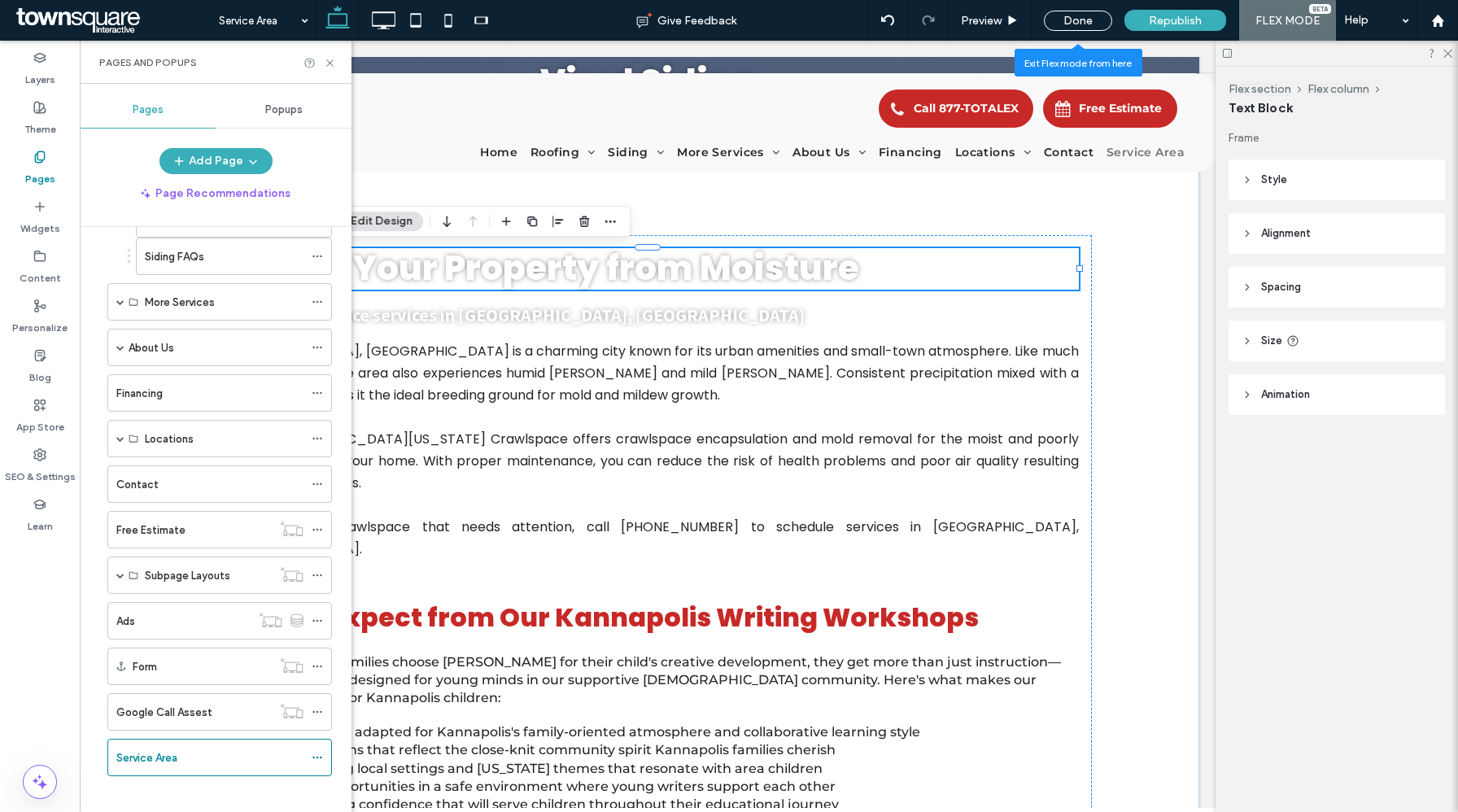
scroll to position [608, 0]
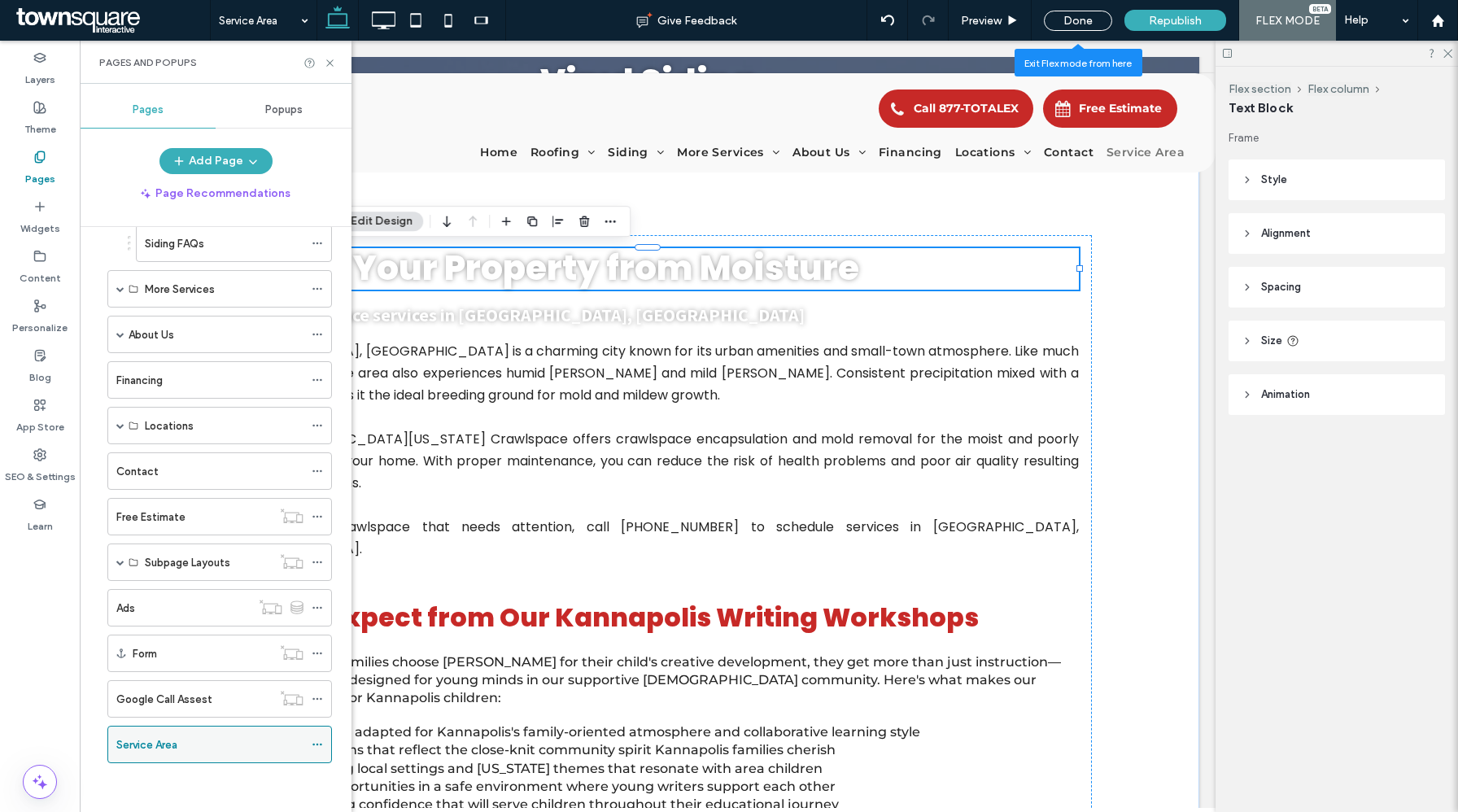
click at [318, 744] on use at bounding box center [317, 744] width 9 height 2
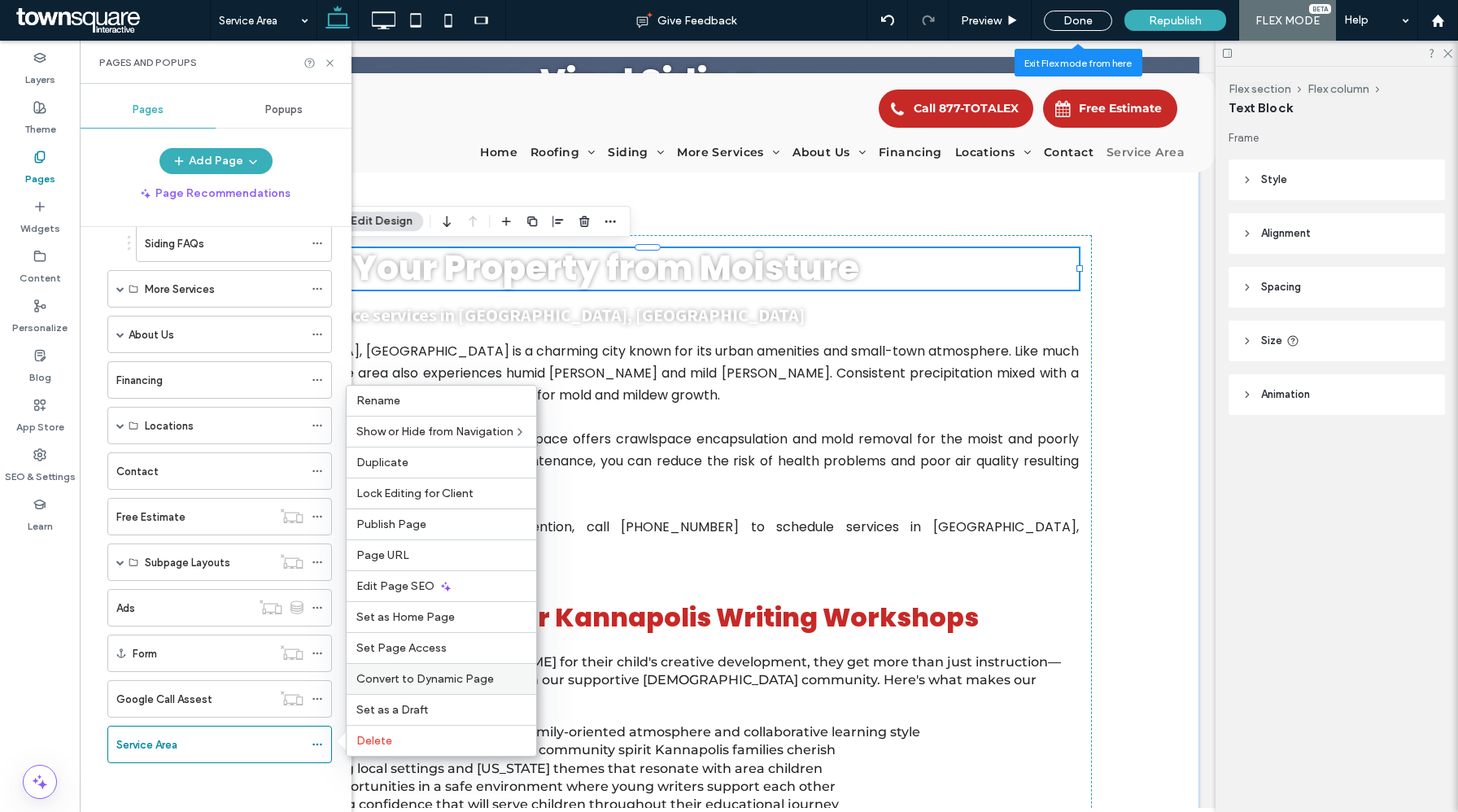
click at [404, 677] on span "Convert to Dynamic Page" at bounding box center [425, 678] width 138 height 14
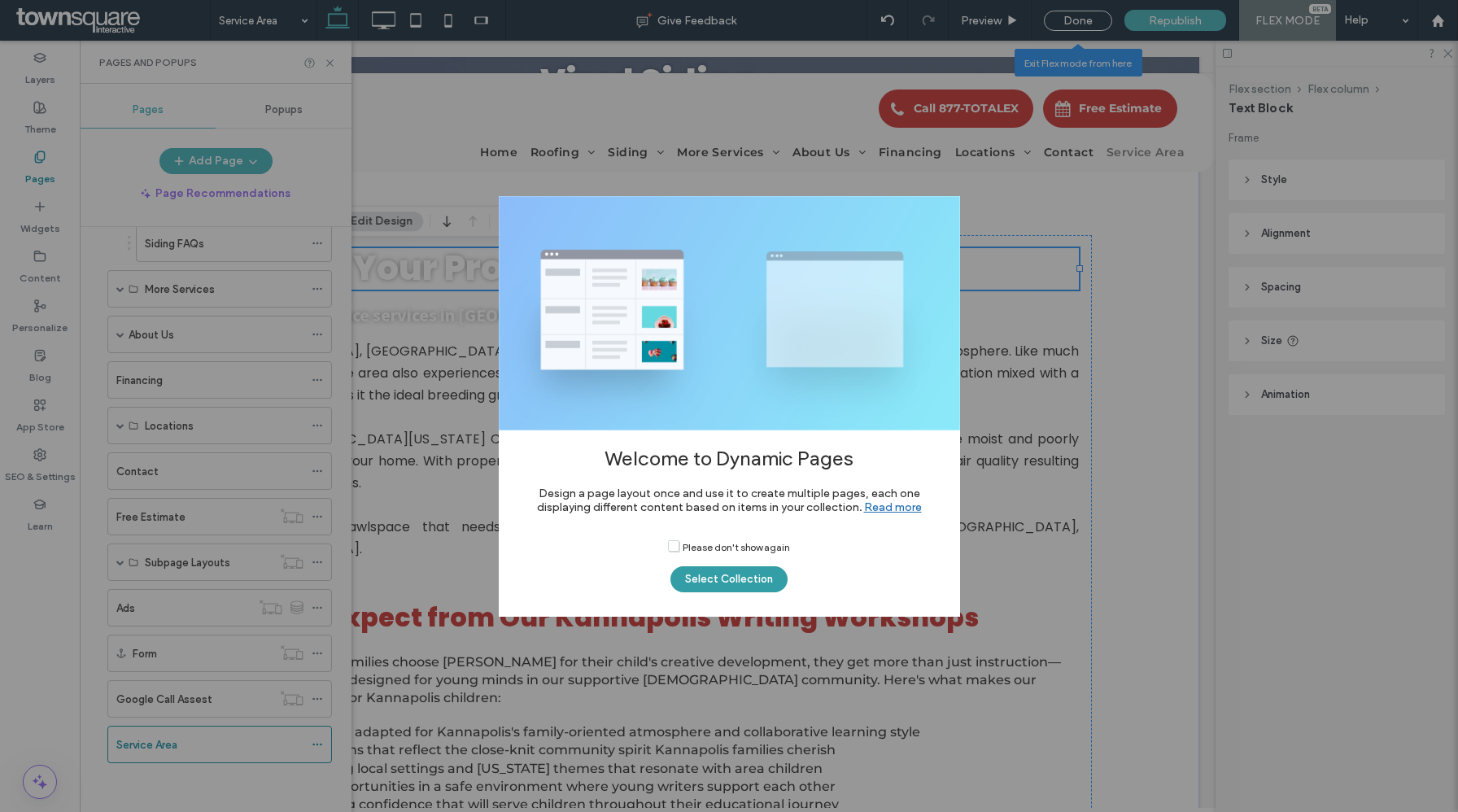
click at [730, 582] on button "Select Collection" at bounding box center [729, 579] width 117 height 26
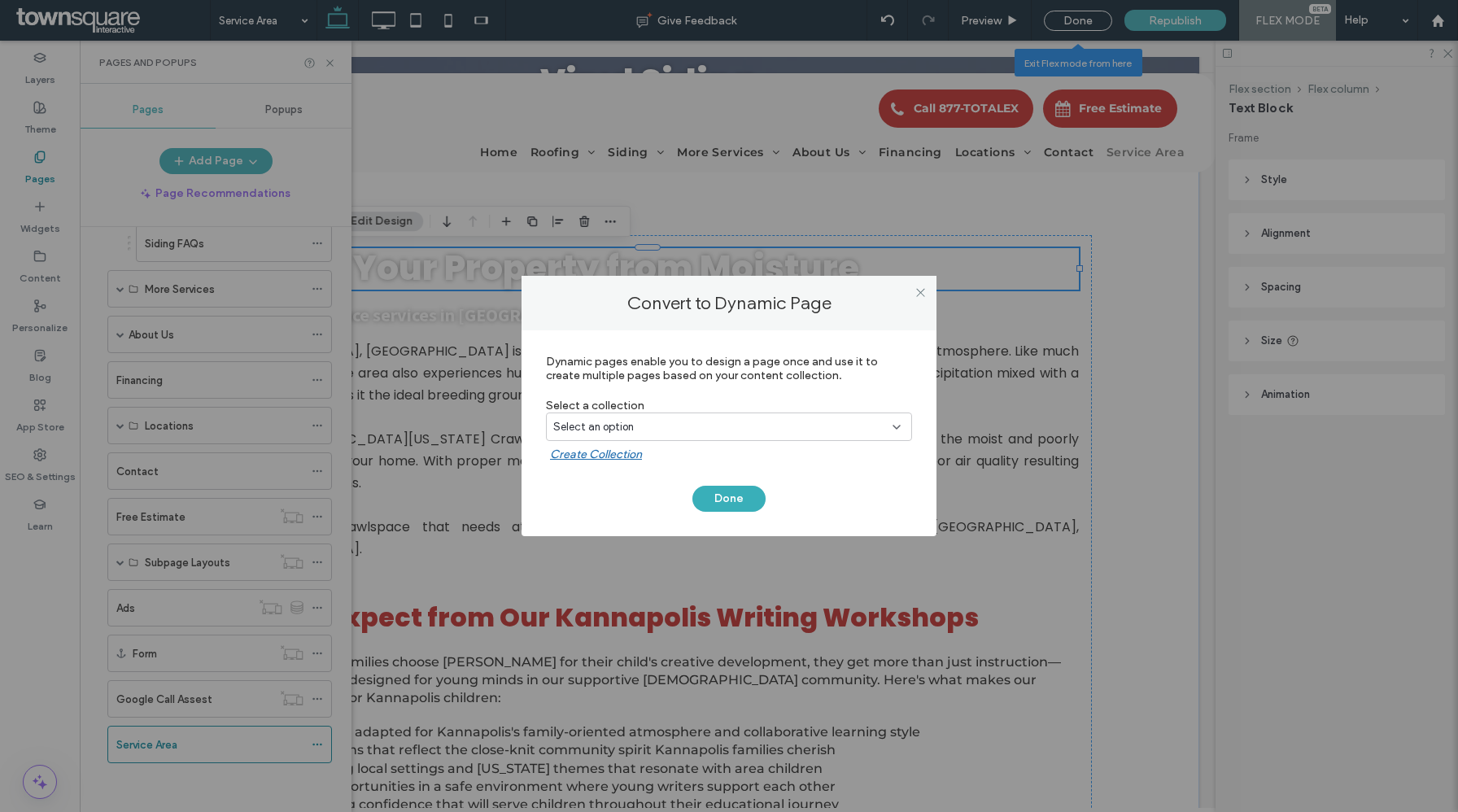
click at [654, 435] on div "Select an option" at bounding box center [729, 427] width 367 height 29
click at [652, 511] on span "Geo Page Collection" at bounding box center [632, 512] width 99 height 16
click at [731, 501] on button "Done" at bounding box center [729, 498] width 73 height 26
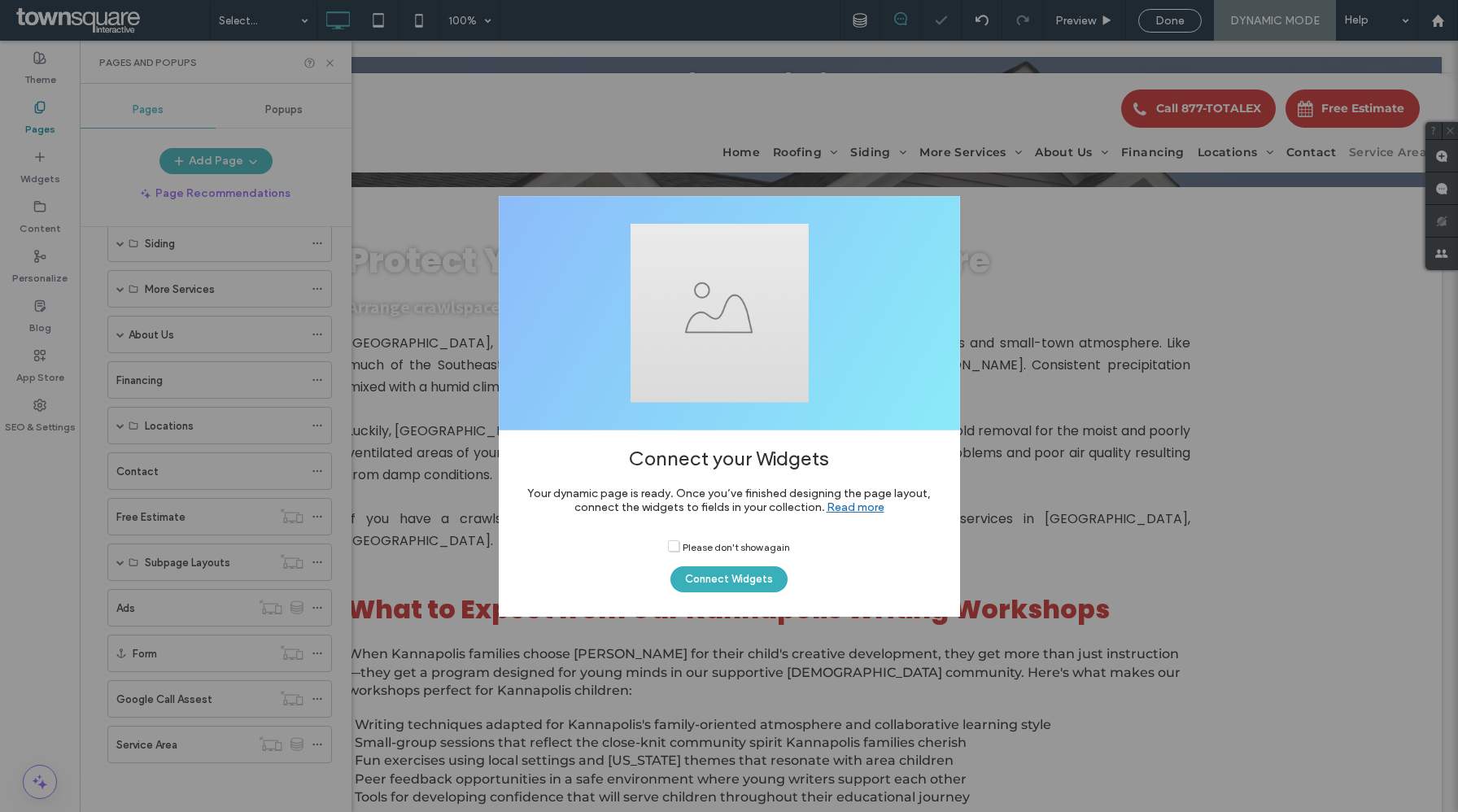
scroll to position [121, 0]
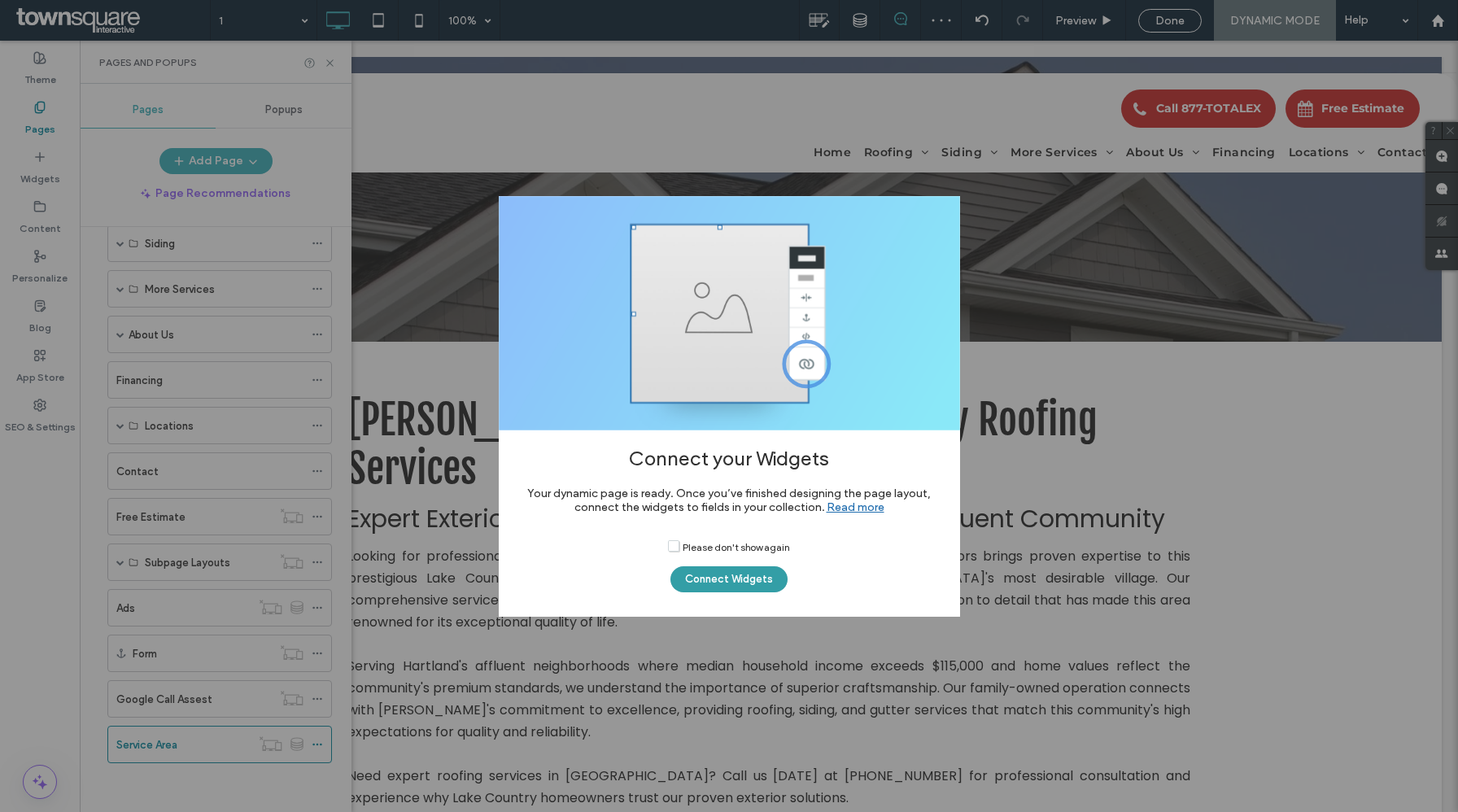
click at [744, 577] on button "Connect Widgets" at bounding box center [729, 579] width 117 height 26
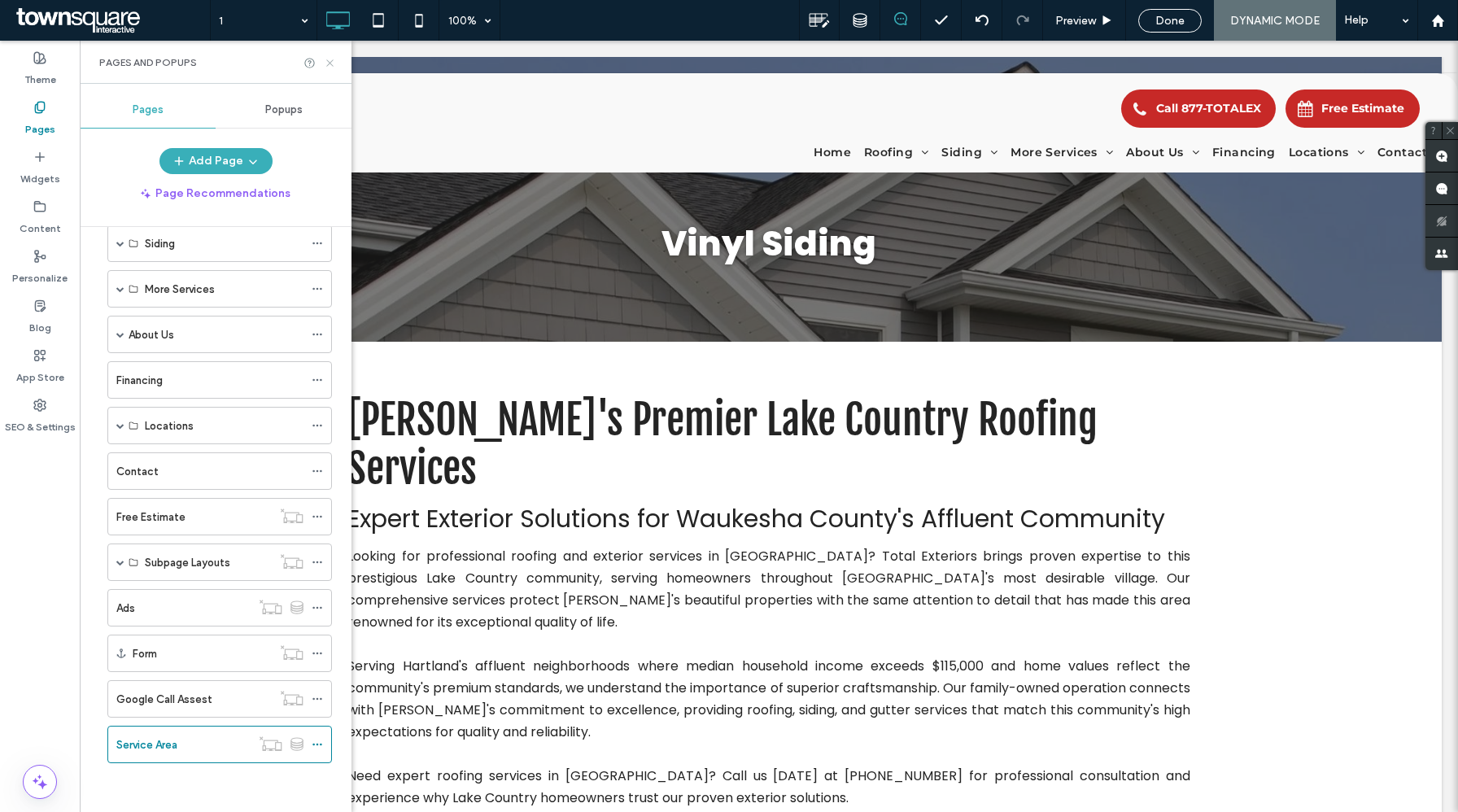
drag, startPoint x: 333, startPoint y: 61, endPoint x: 254, endPoint y: 20, distance: 89.0
click at [333, 61] on icon at bounding box center [330, 63] width 12 height 12
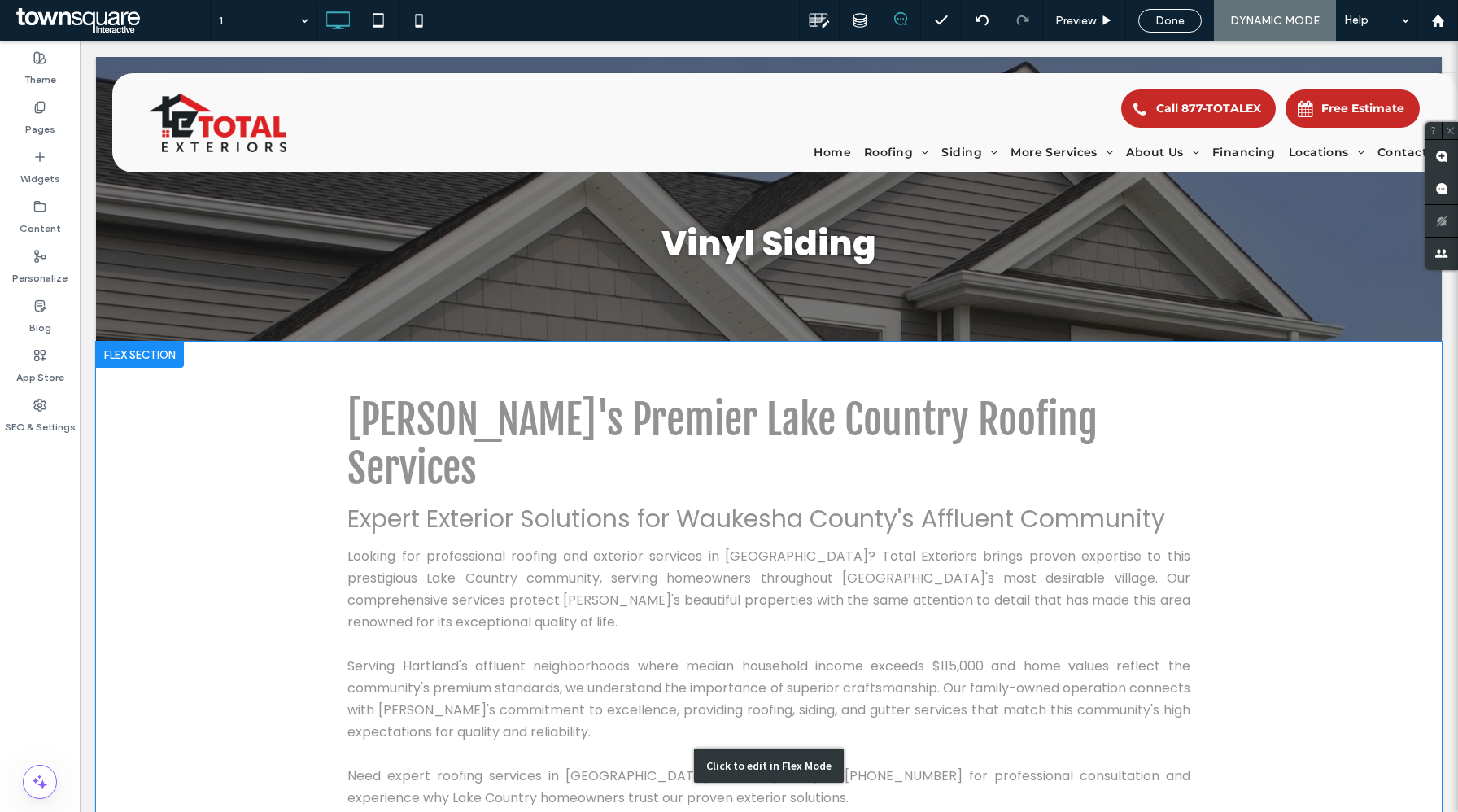
click at [578, 382] on div "Click to edit in Flex Mode" at bounding box center [769, 766] width 1346 height 849
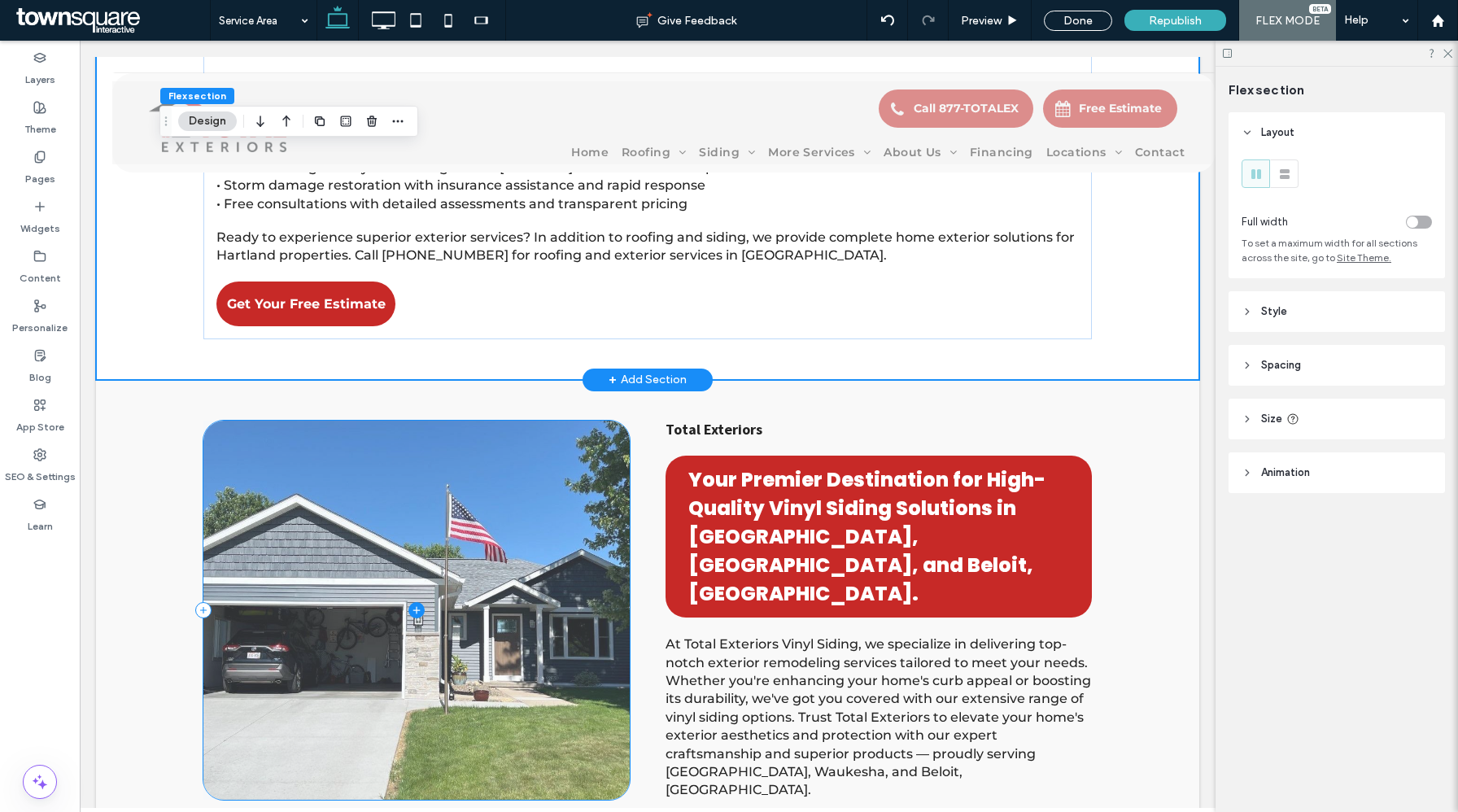
scroll to position [957, 0]
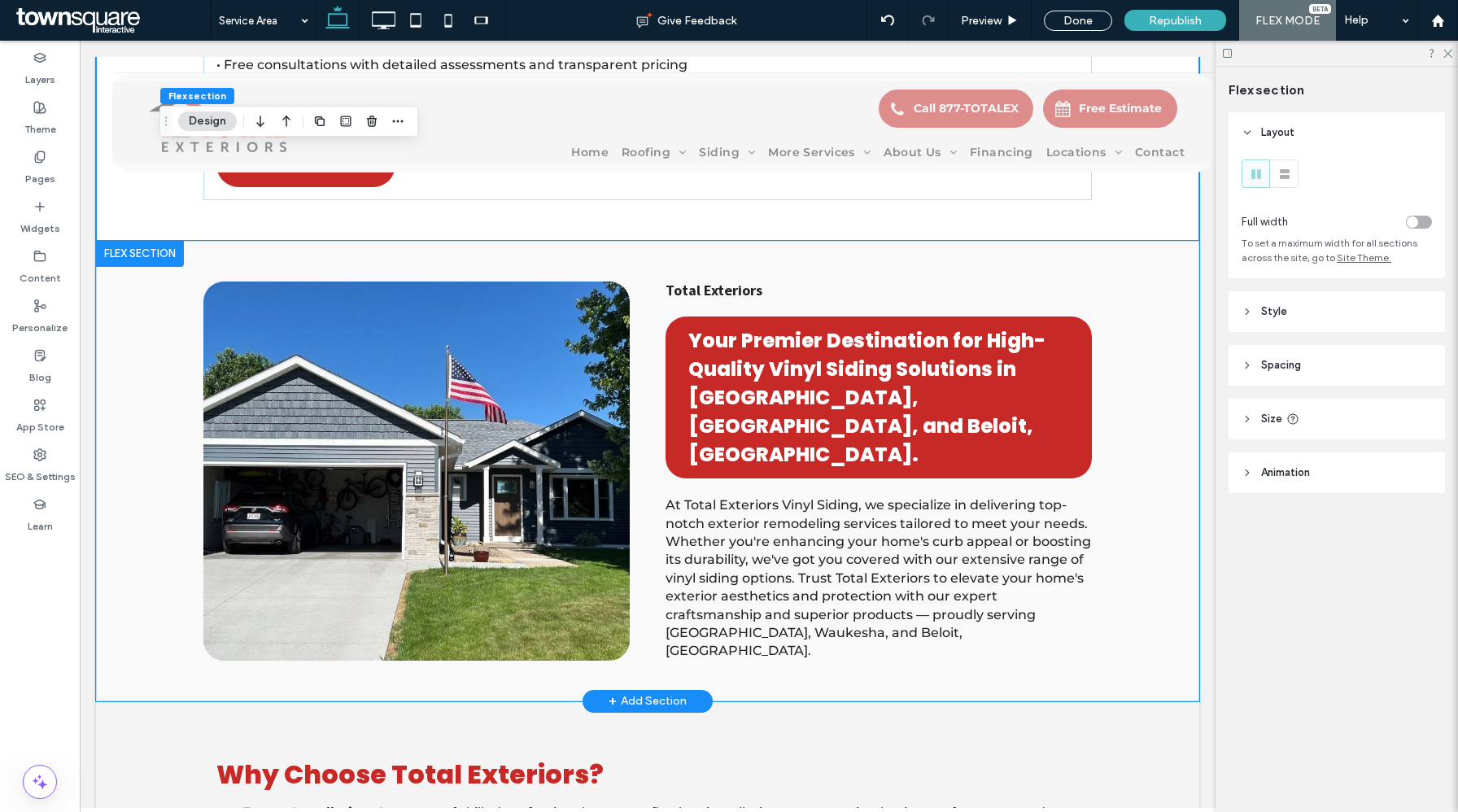
click at [154, 399] on div "Total Exteriors Your Premier Destination for High-Quality Vinyl Siding Solution…" at bounding box center [648, 471] width 1104 height 460
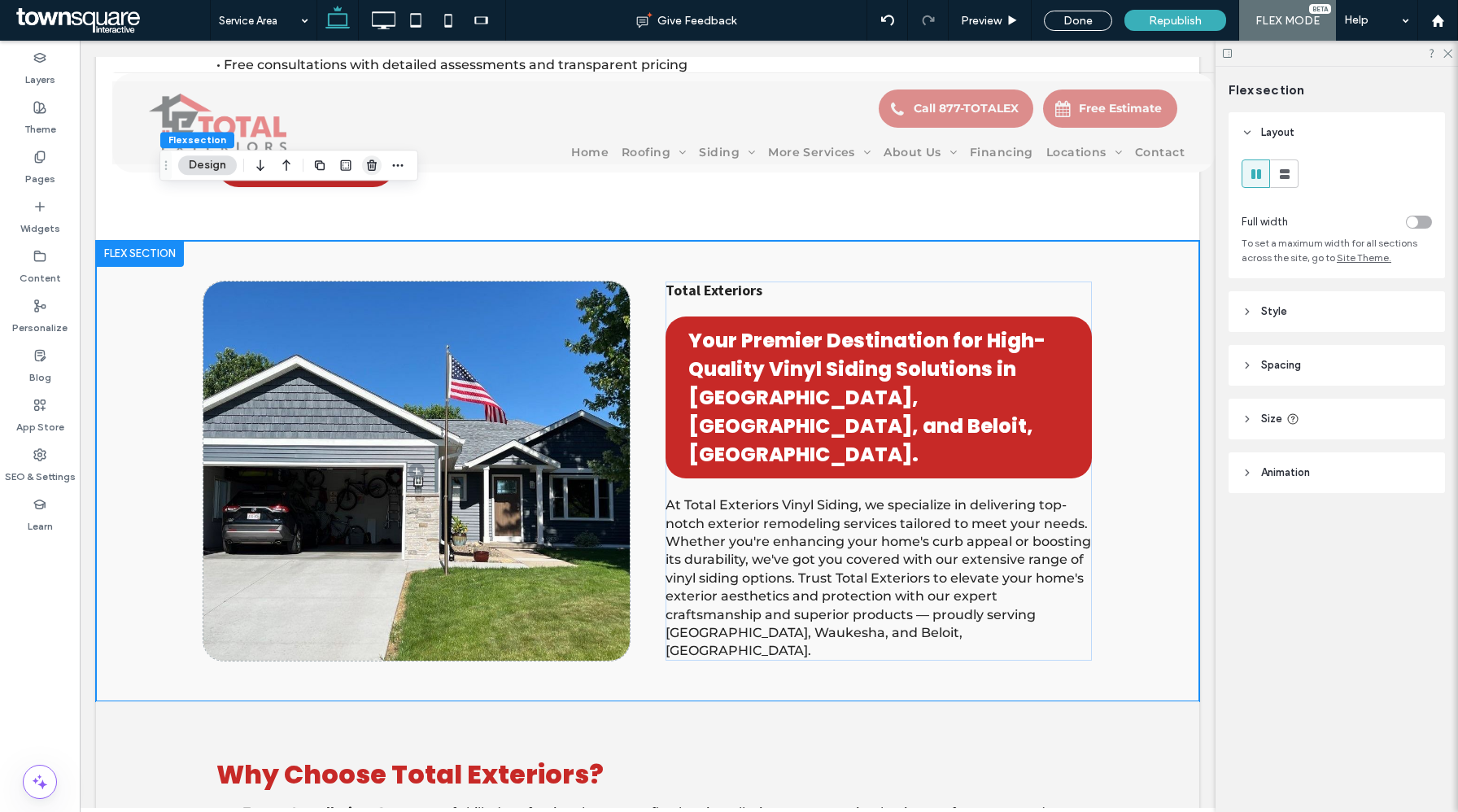
click at [371, 166] on icon "button" at bounding box center [372, 165] width 13 height 13
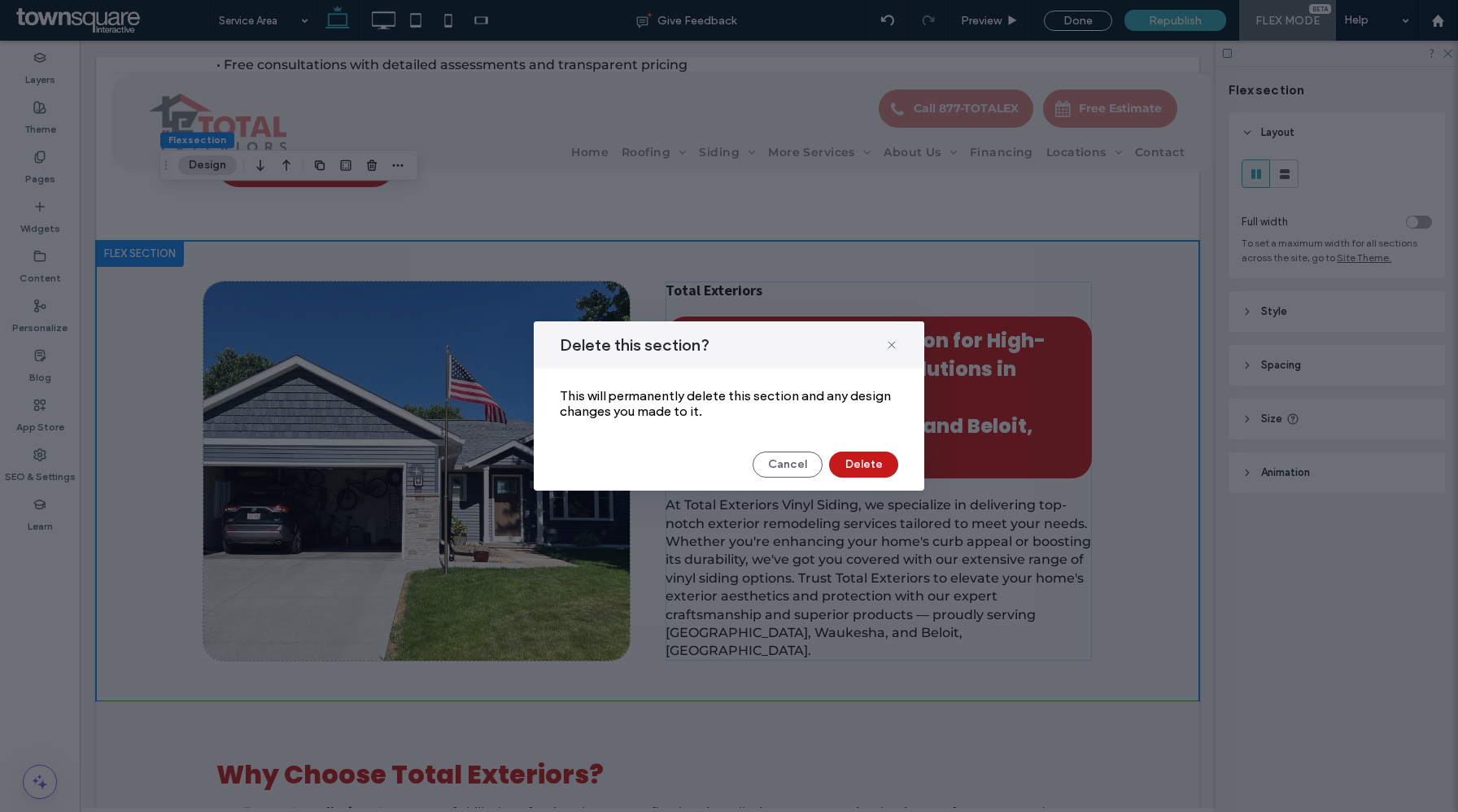
click at [838, 466] on button "Delete" at bounding box center [863, 464] width 69 height 26
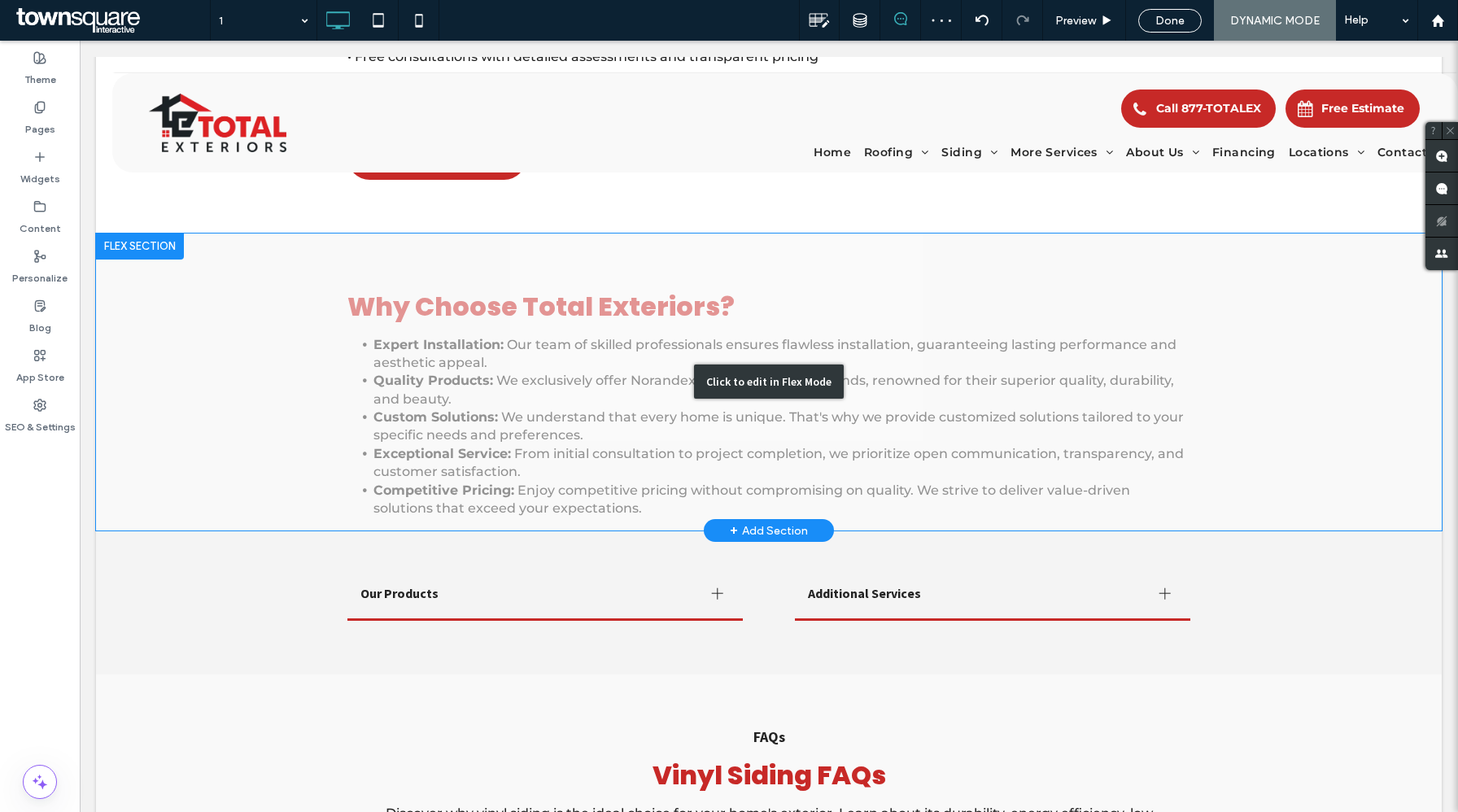
drag, startPoint x: 258, startPoint y: 347, endPoint x: 247, endPoint y: 355, distance: 13.6
click at [258, 347] on div "Click to edit in Flex Mode" at bounding box center [769, 383] width 1346 height 298
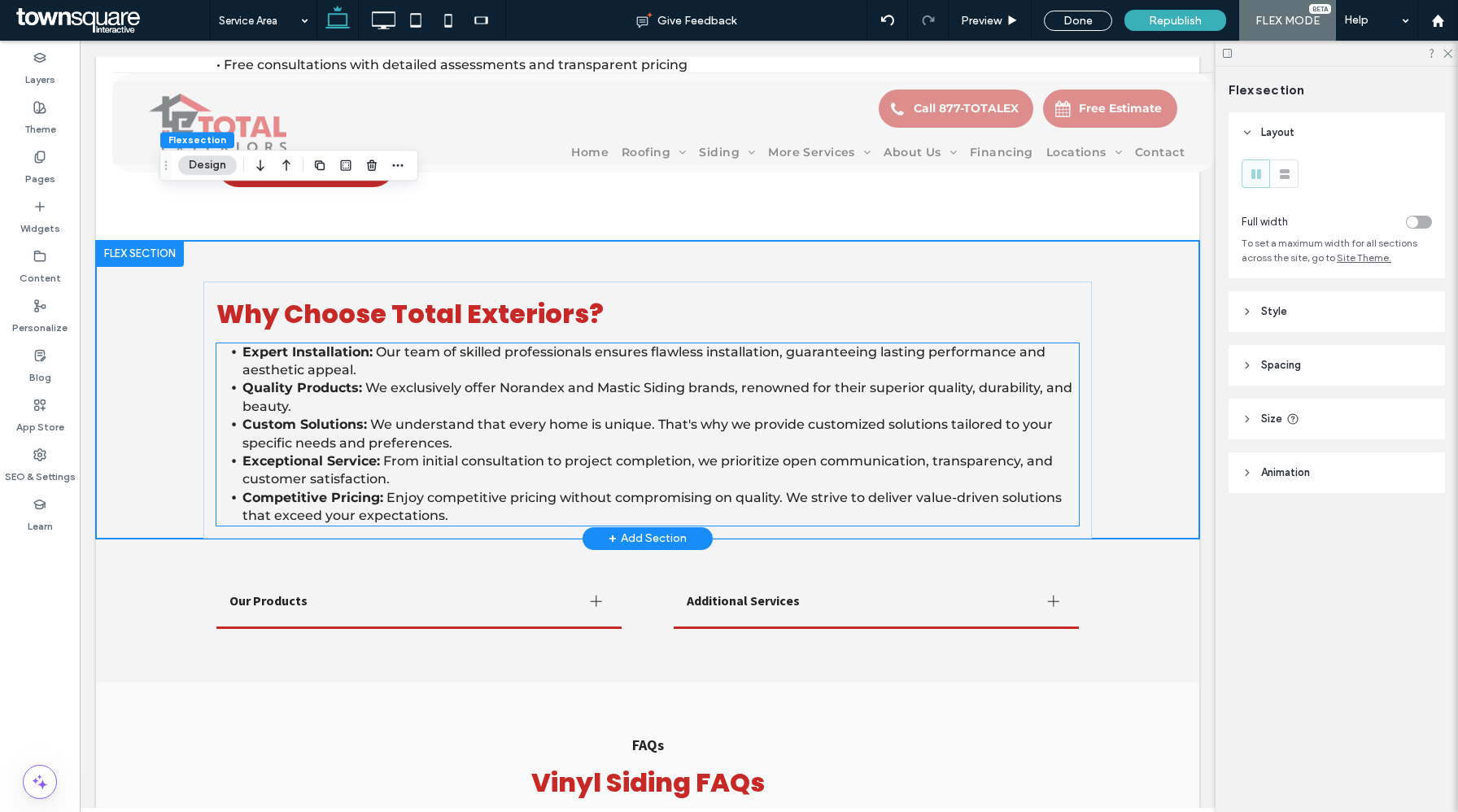
click at [243, 380] on li "Quality Products: We exclusively offer Norandex and Mastic Siding brands, renow…" at bounding box center [661, 397] width 837 height 37
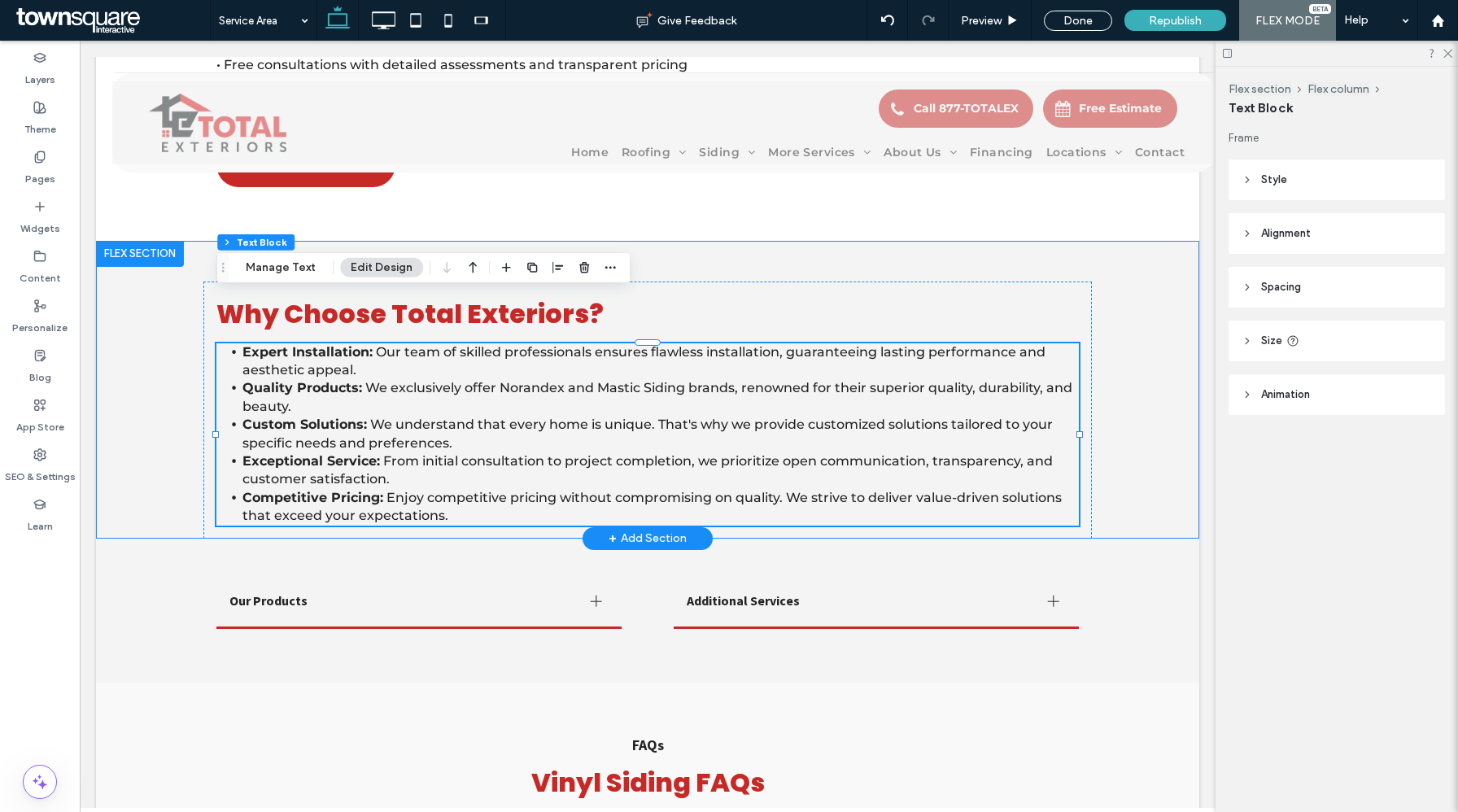
click at [162, 336] on div "Why Choose Total Exteriors? Expert Installation: Our team of skilled profession…" at bounding box center [648, 390] width 977 height 298
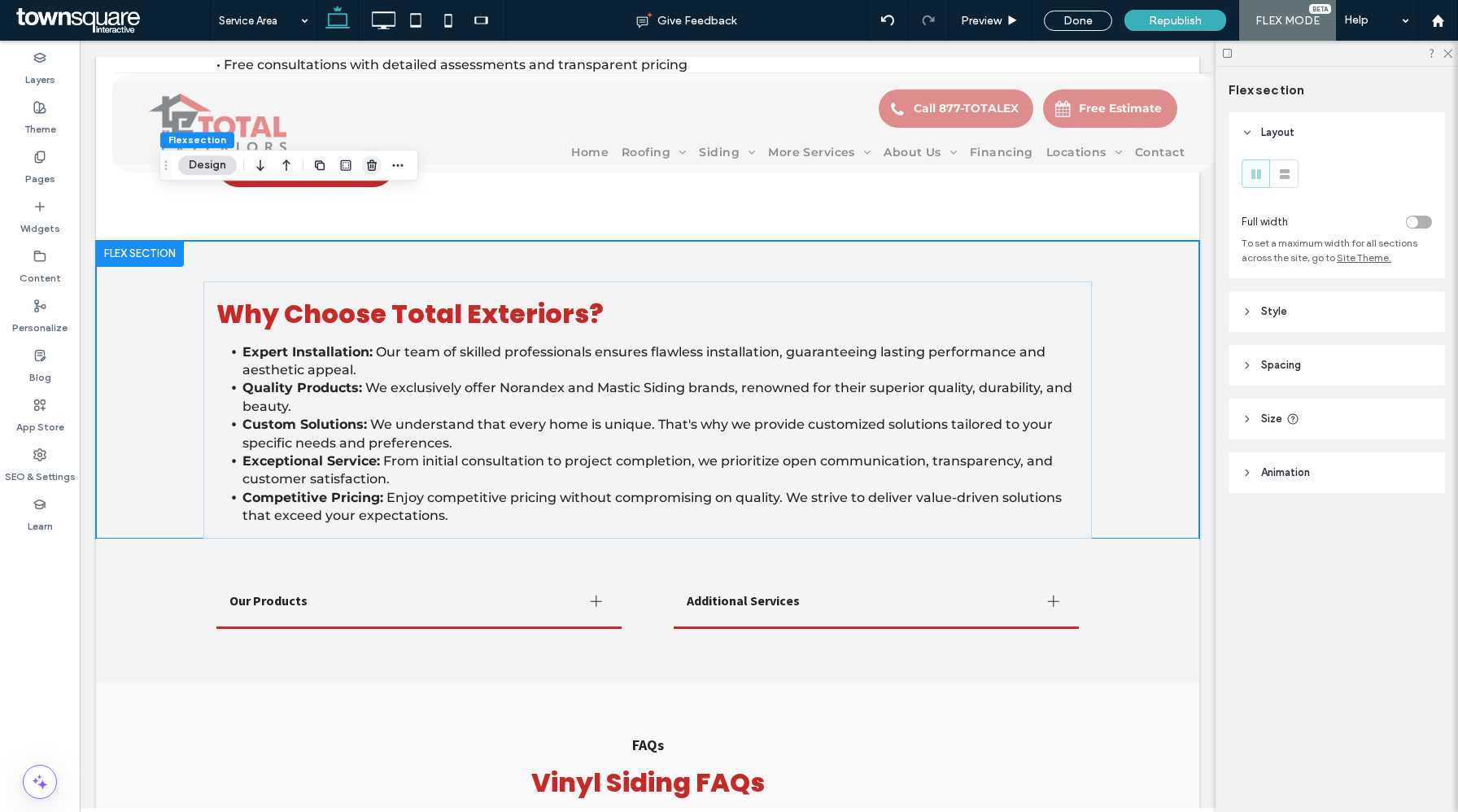
click at [375, 162] on use "button" at bounding box center [372, 165] width 10 height 11
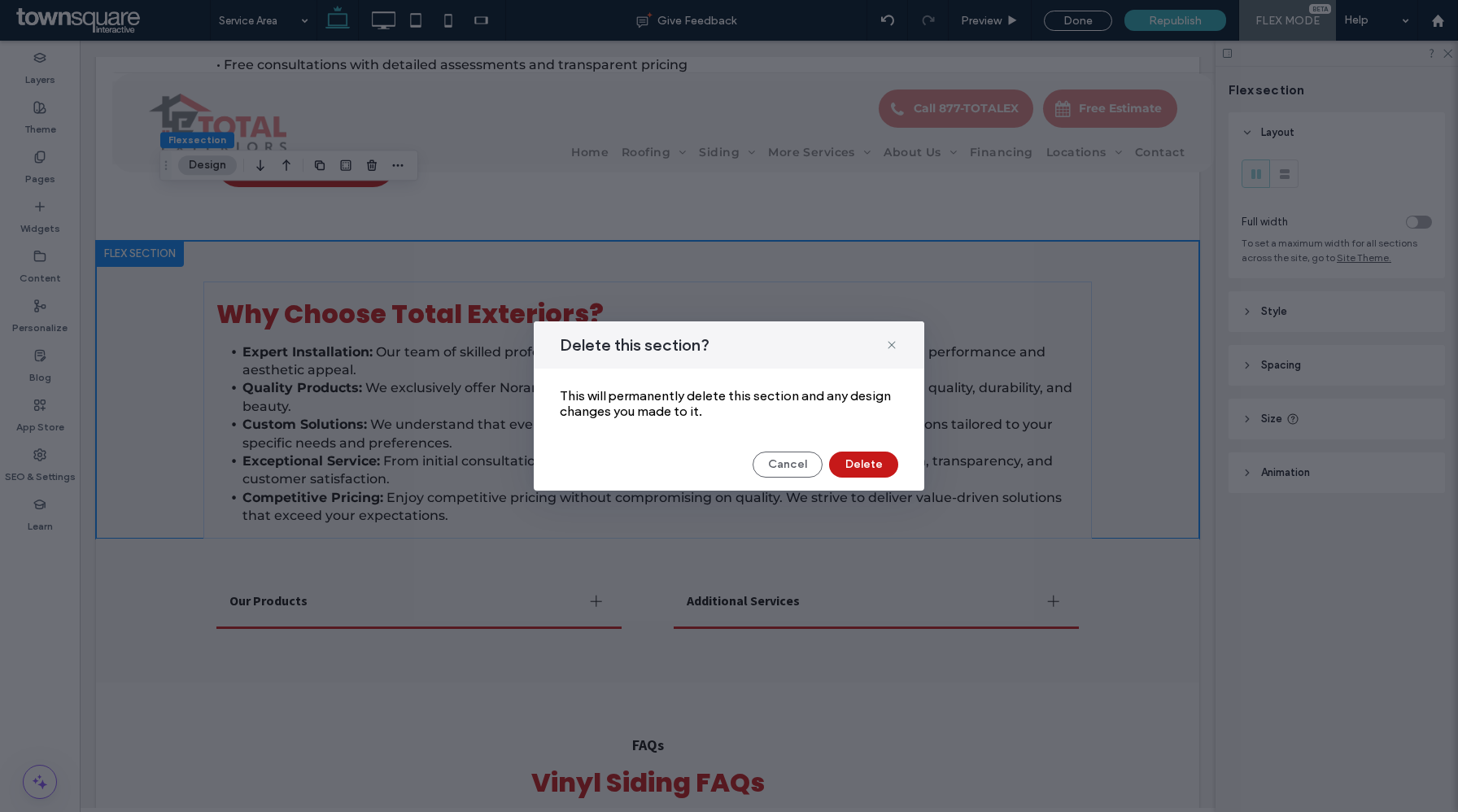
drag, startPoint x: 868, startPoint y: 462, endPoint x: 784, endPoint y: 463, distance: 84.0
click at [868, 462] on button "Delete" at bounding box center [863, 464] width 69 height 26
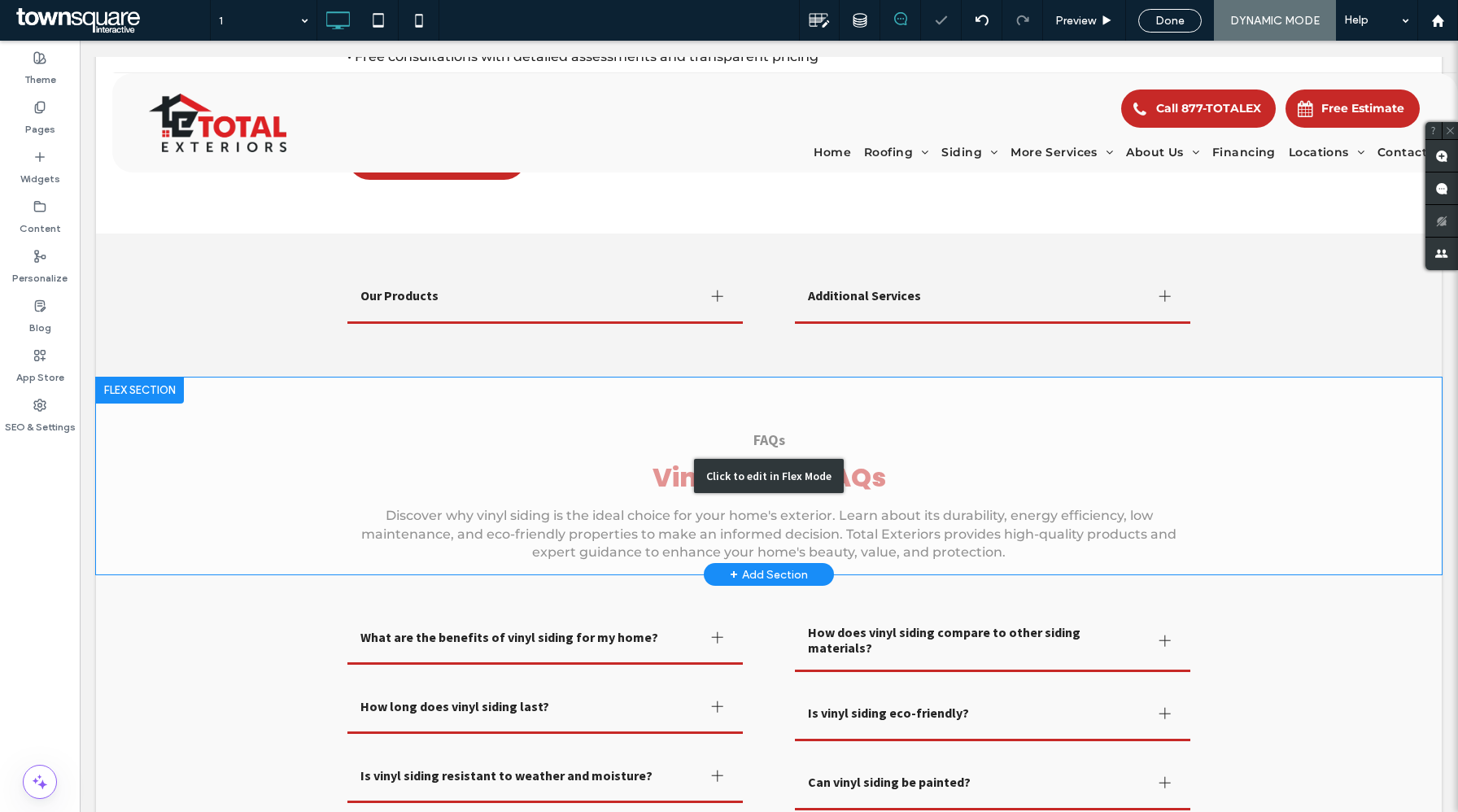
click at [196, 425] on div "Click to edit in Flex Mode" at bounding box center [769, 476] width 1346 height 198
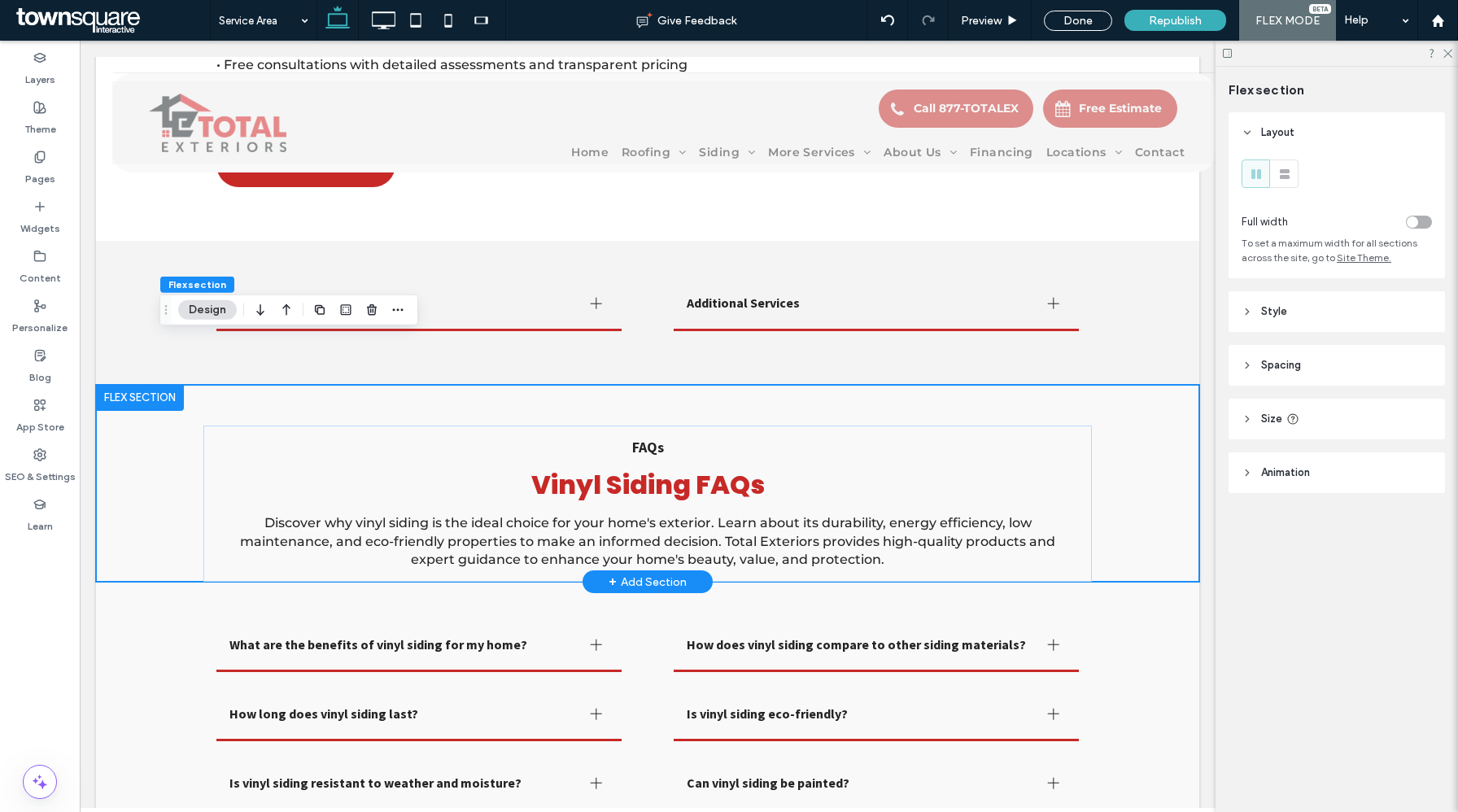
click at [162, 406] on div "FAQs Vinyl Siding FAQs Discover why vinyl siding is the ideal choice for your h…" at bounding box center [648, 484] width 977 height 198
click at [372, 310] on icon "button" at bounding box center [372, 310] width 13 height 13
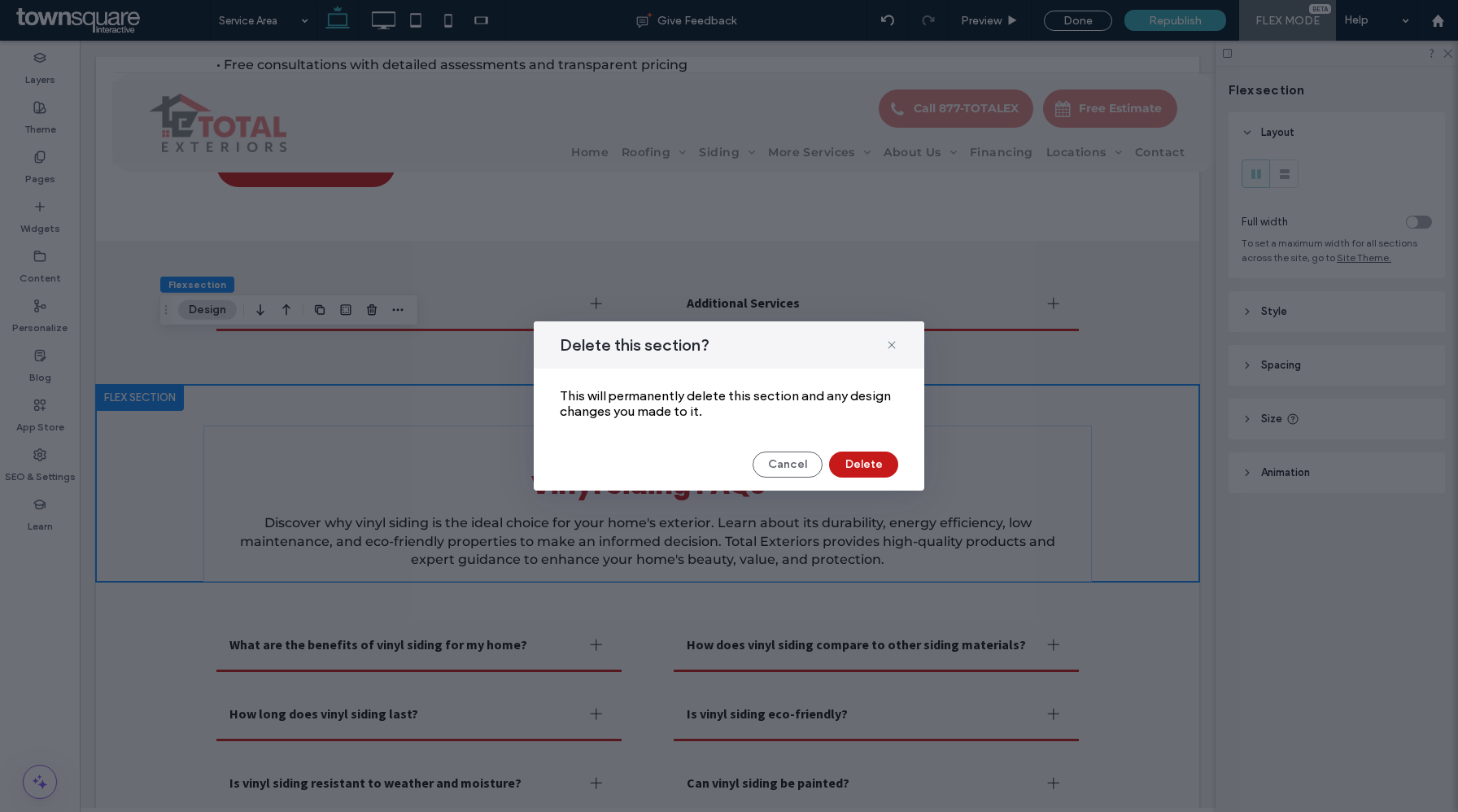
click at [866, 465] on button "Delete" at bounding box center [863, 464] width 69 height 26
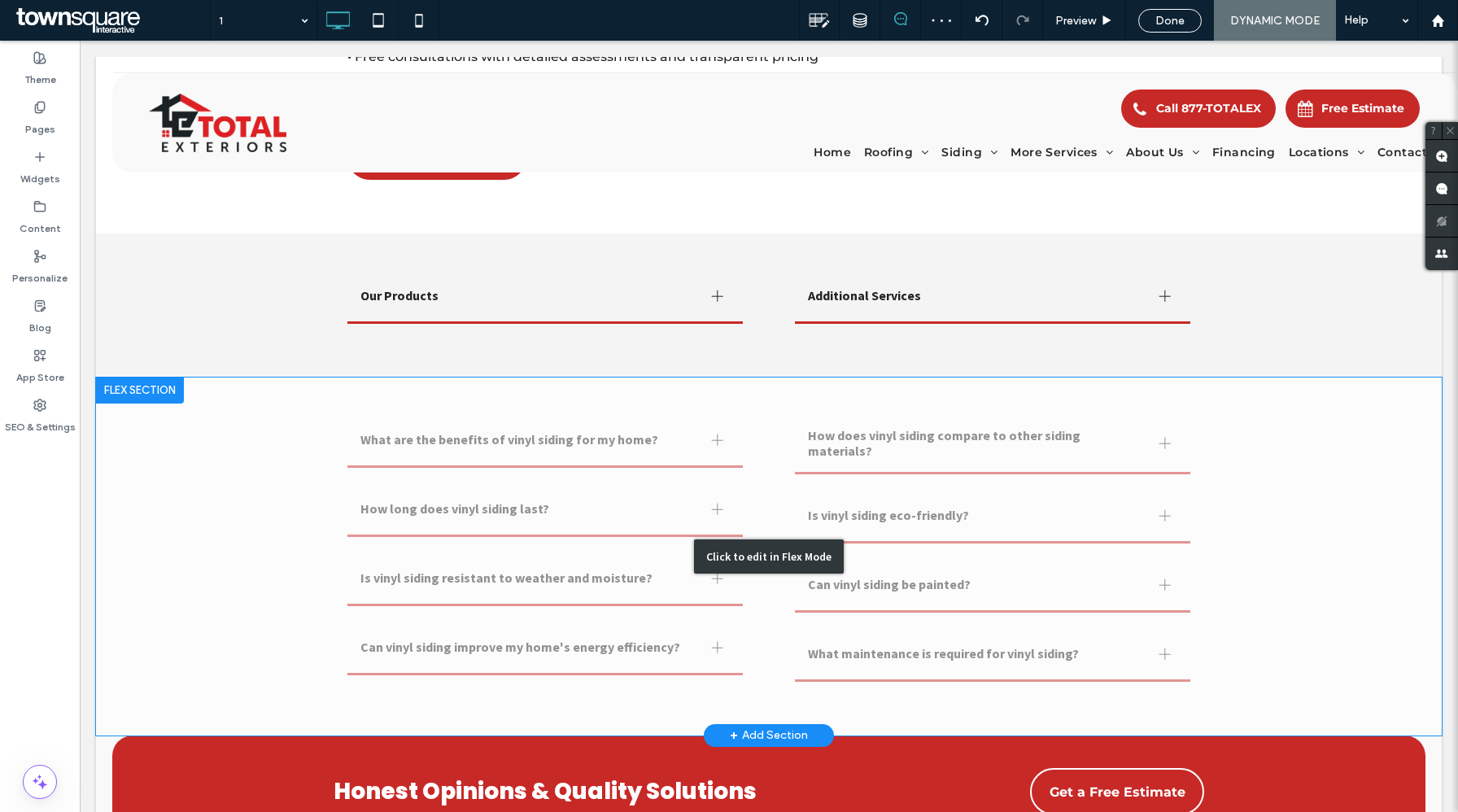
click at [231, 444] on div "Click to edit in Flex Mode" at bounding box center [769, 557] width 1346 height 358
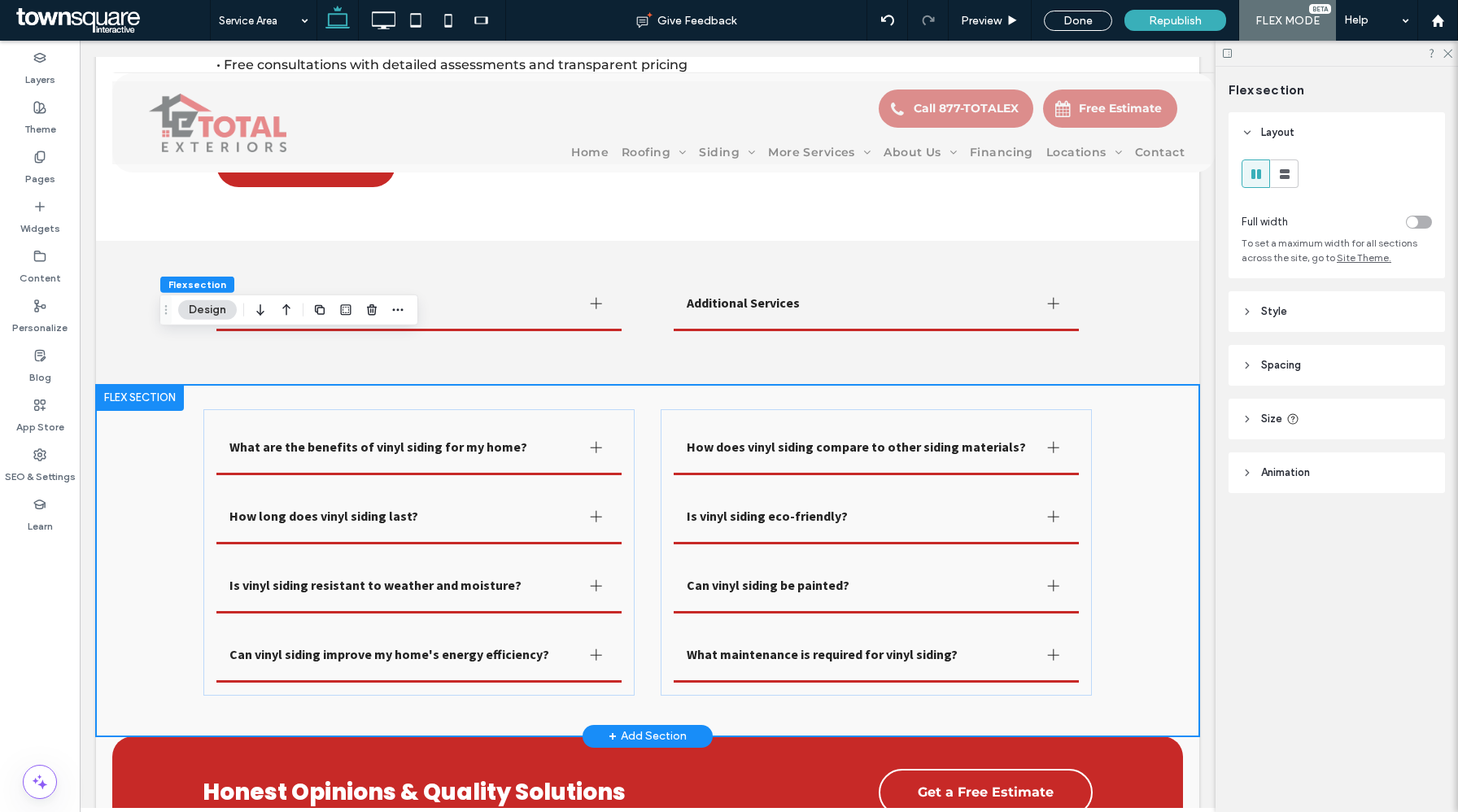
click at [187, 450] on div "What are the benefits of vinyl siding for my home? Vinyl siding offers a pletho…" at bounding box center [648, 561] width 977 height 352
click at [367, 312] on icon "button" at bounding box center [372, 310] width 13 height 13
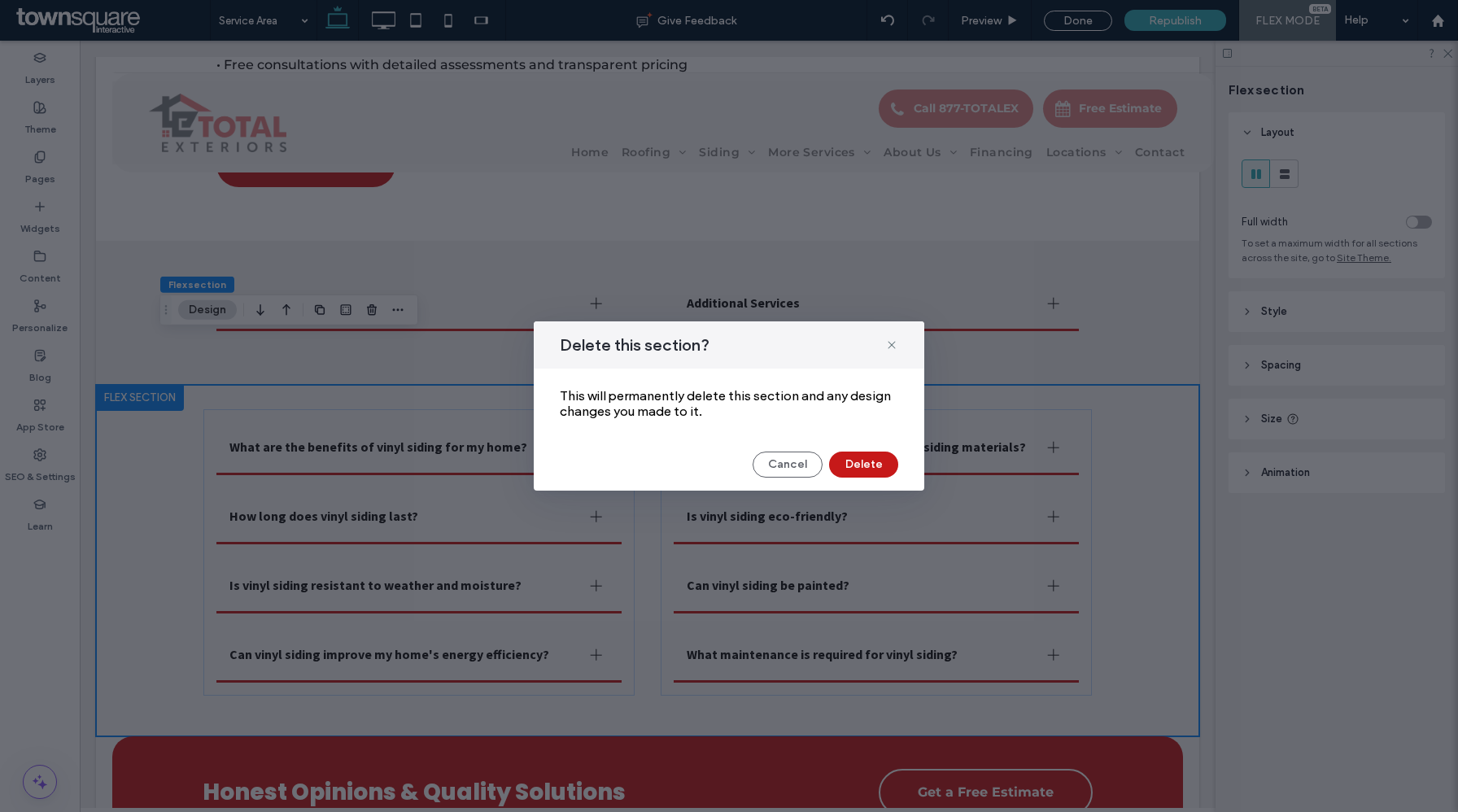
click at [854, 458] on button "Delete" at bounding box center [863, 464] width 69 height 26
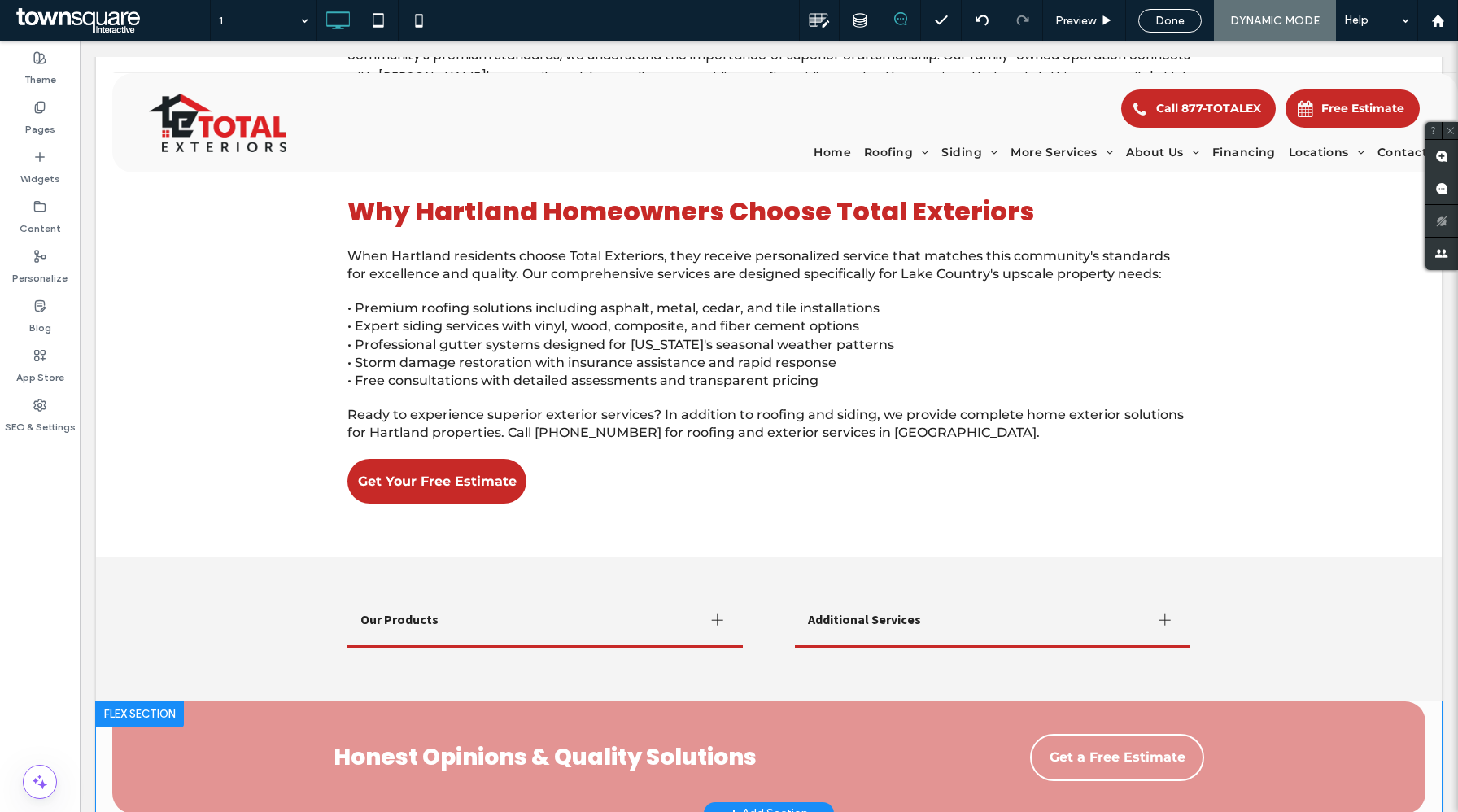
scroll to position [617, 0]
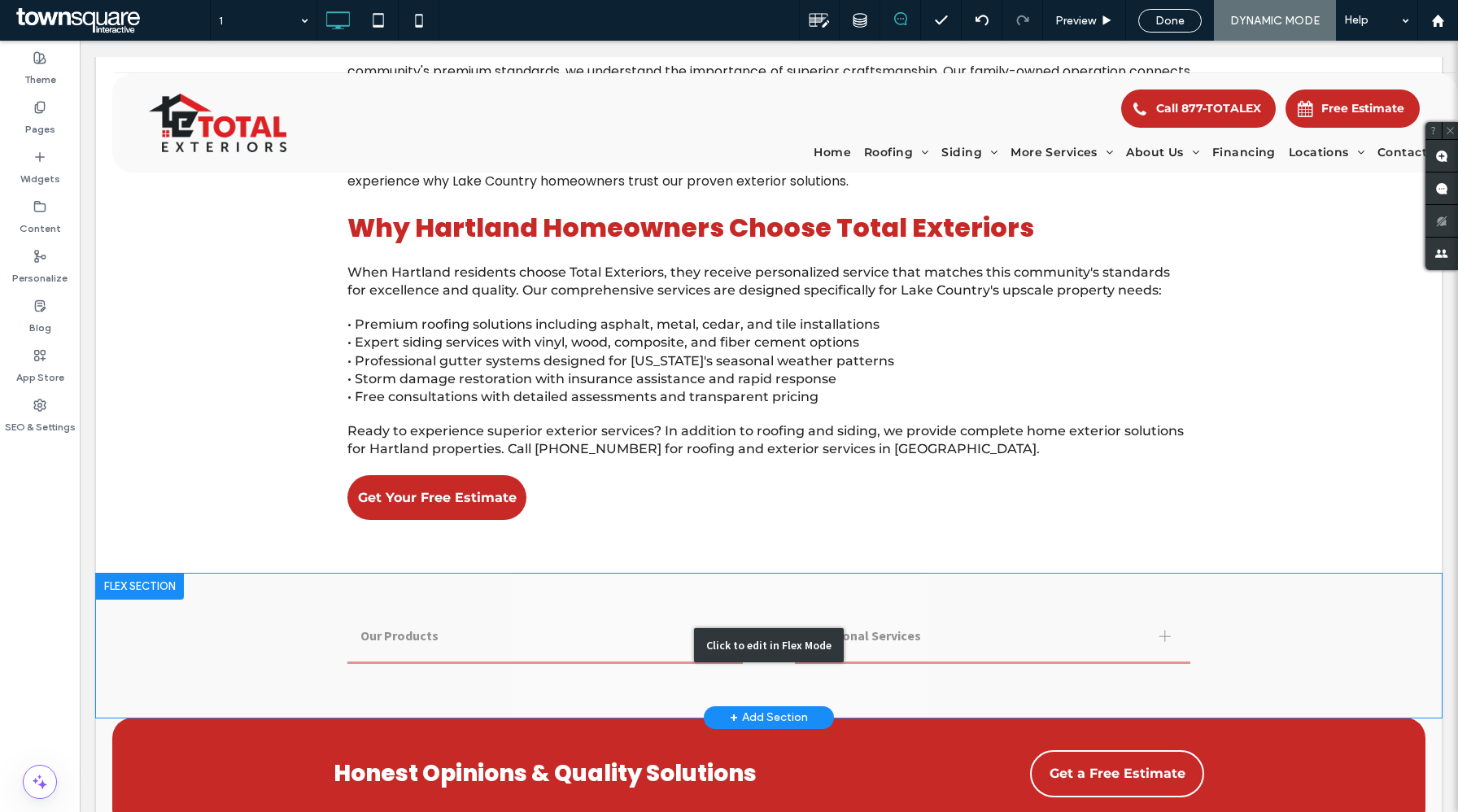
click at [248, 573] on div "Click to edit in Flex Mode" at bounding box center [769, 645] width 1346 height 144
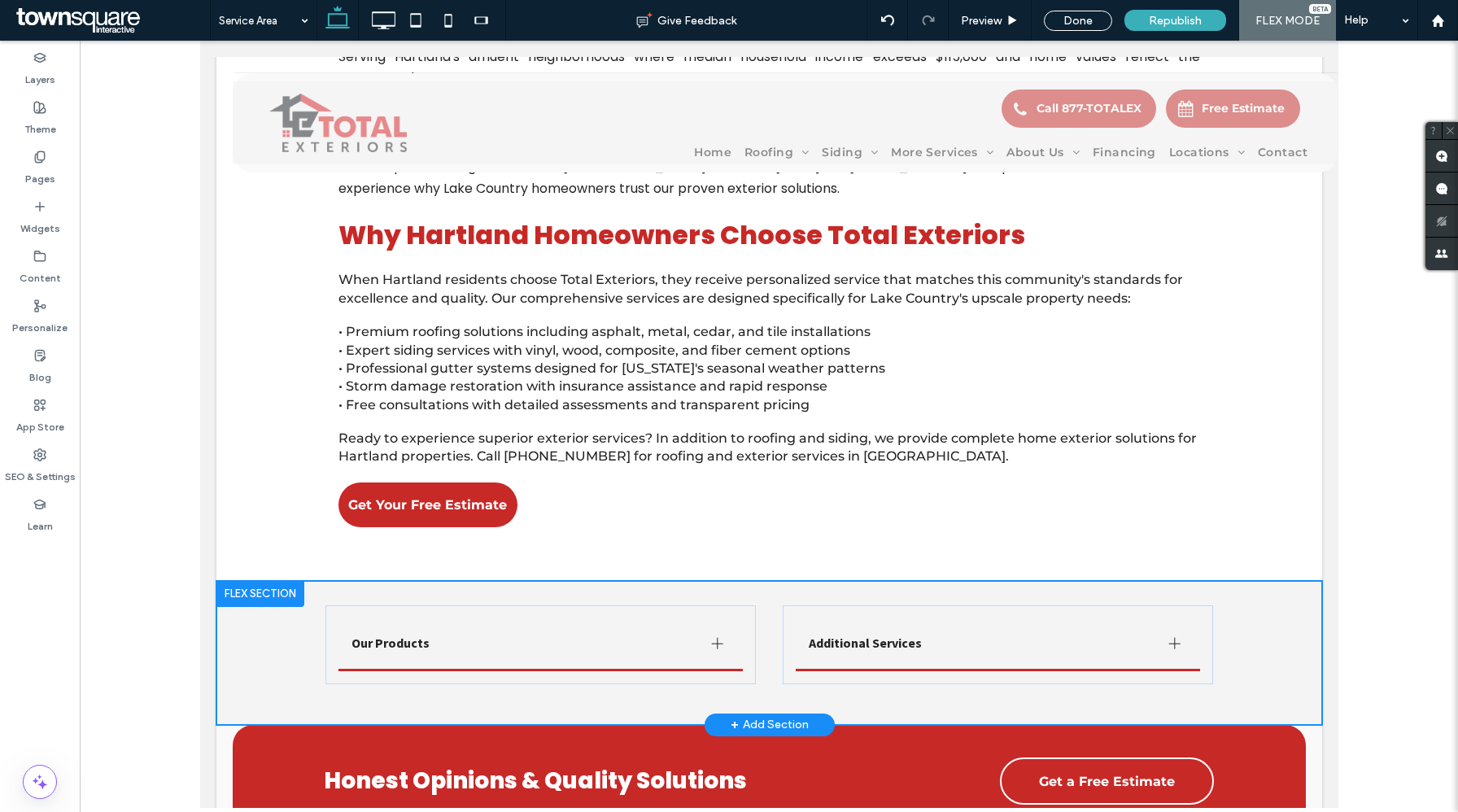
scroll to position [616, 0]
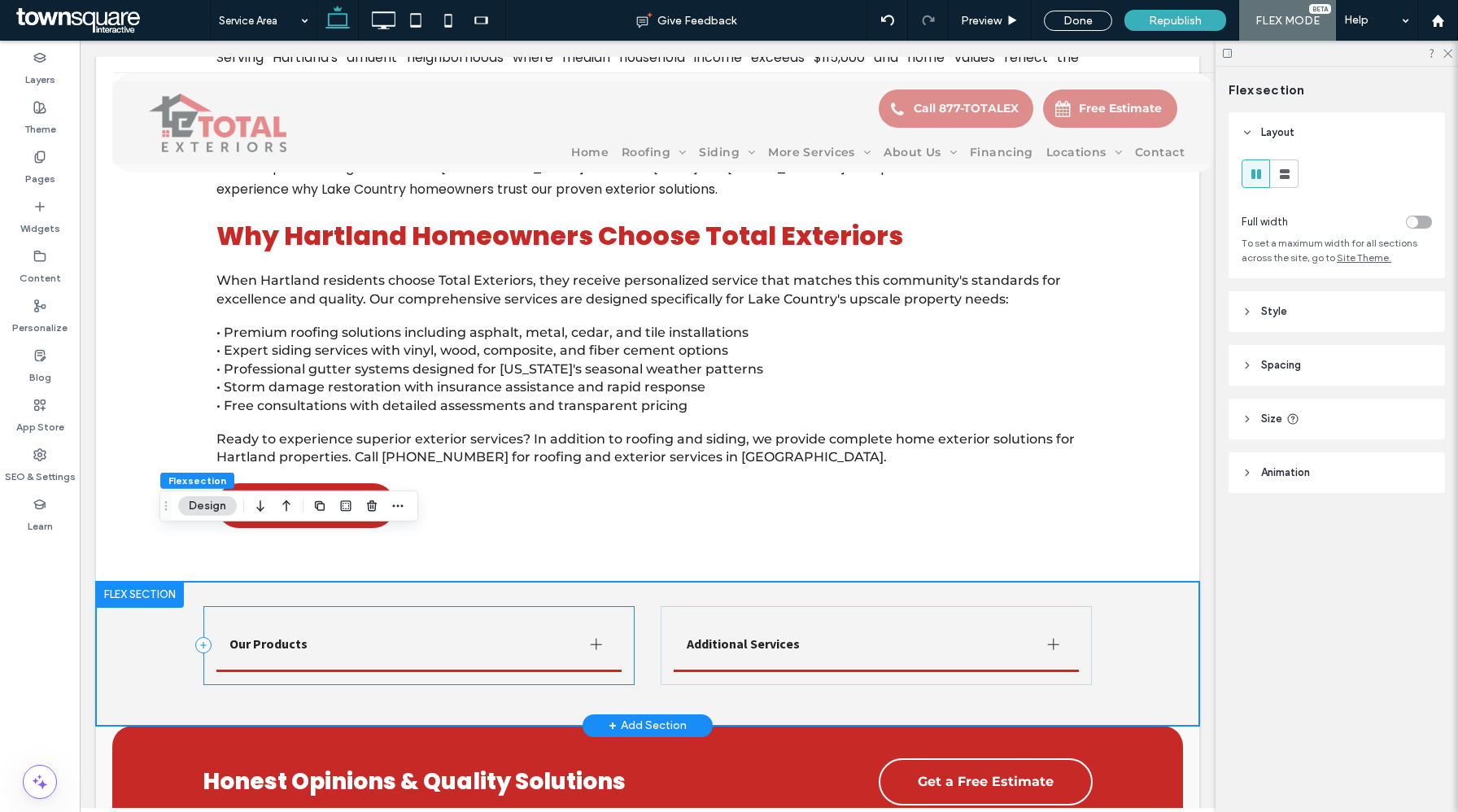
click at [180, 595] on div "Our Products Norandex Siding: Norandex offers a diverse selection of vinyl sidi…" at bounding box center [648, 653] width 977 height 144
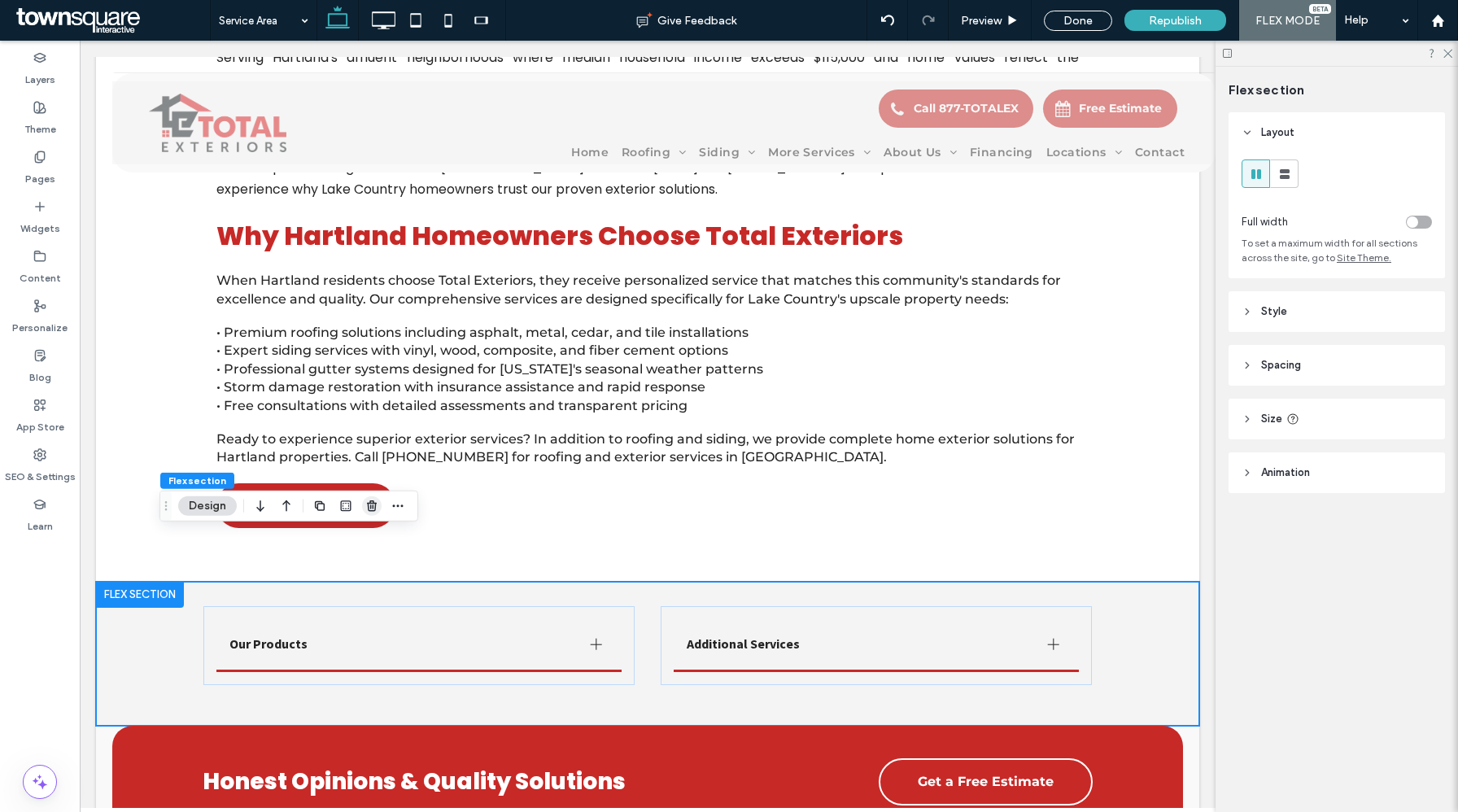
click at [373, 512] on span "button" at bounding box center [372, 506] width 20 height 20
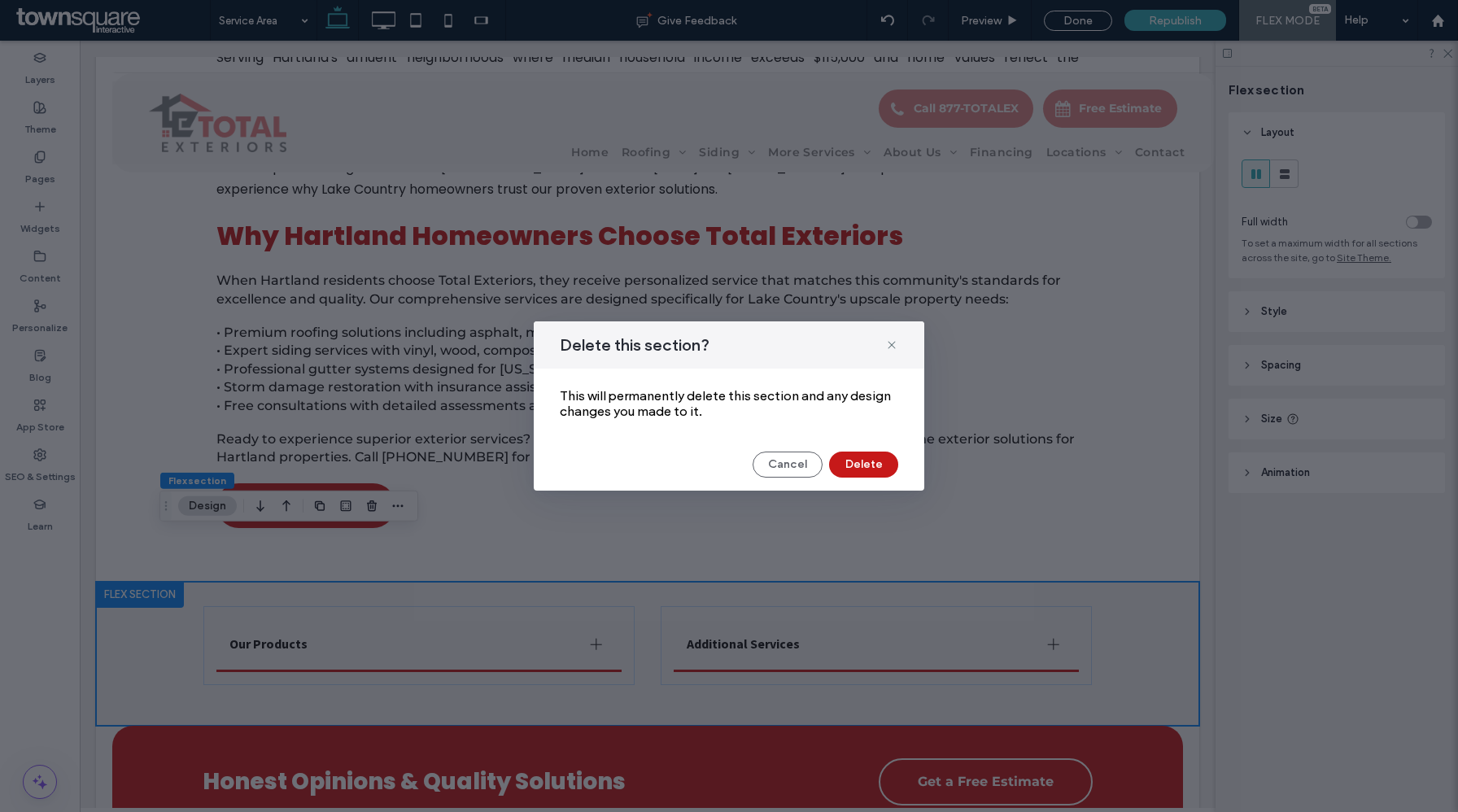
drag, startPoint x: 864, startPoint y: 467, endPoint x: 301, endPoint y: 116, distance: 663.5
click at [864, 467] on button "Delete" at bounding box center [863, 464] width 69 height 26
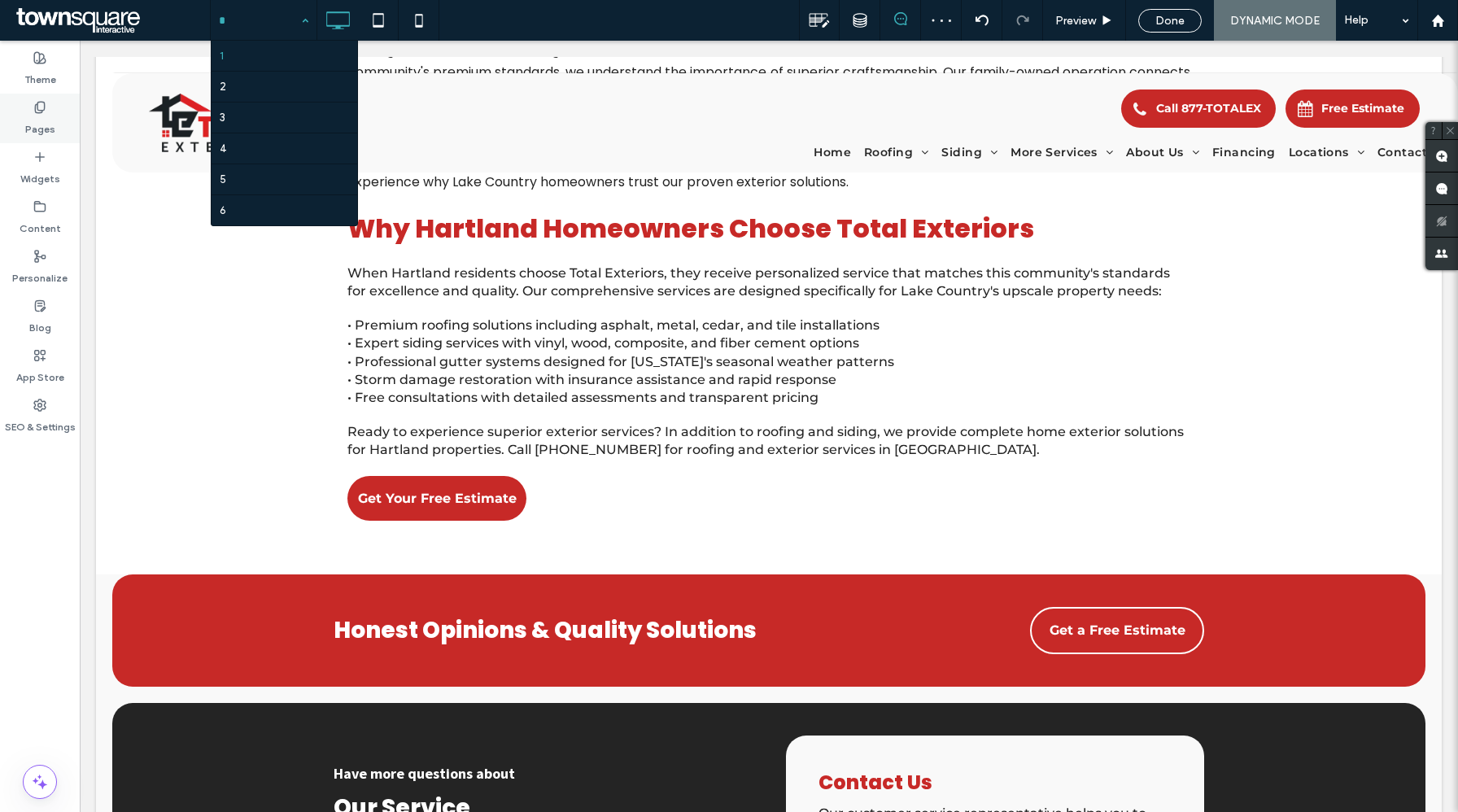
click at [30, 114] on label "Pages" at bounding box center [40, 125] width 30 height 23
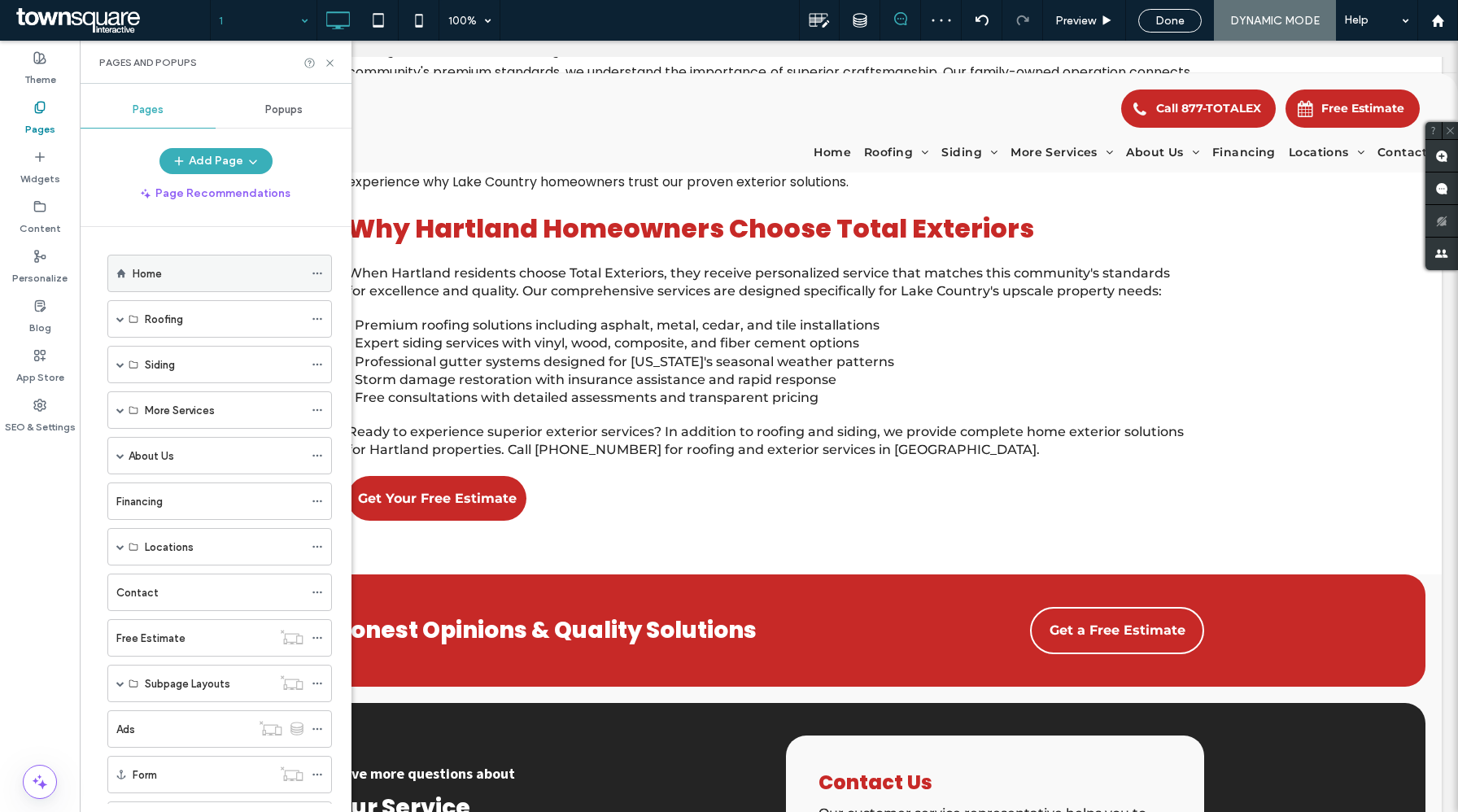
click at [169, 274] on div "Home" at bounding box center [218, 274] width 171 height 17
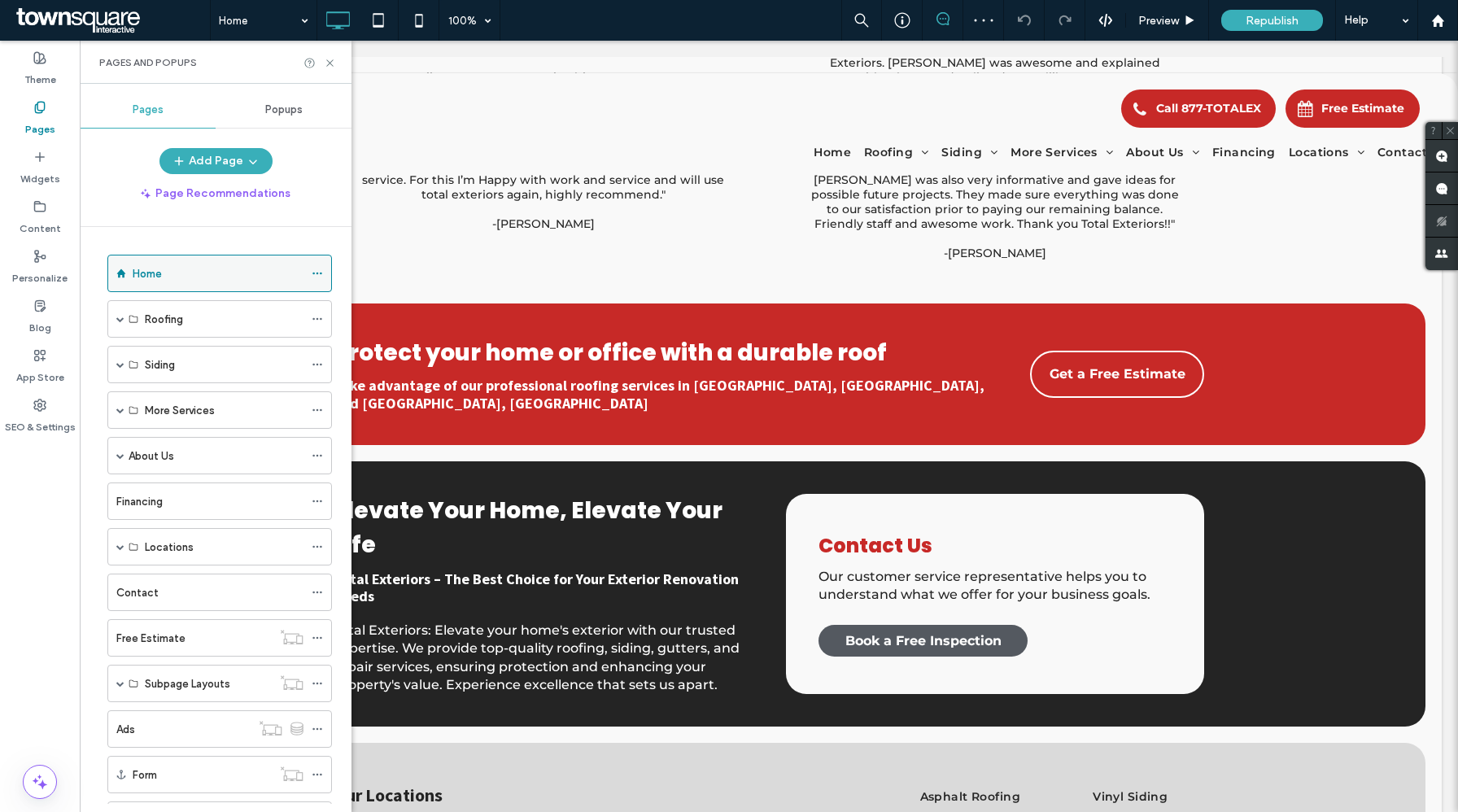
scroll to position [4405, 0]
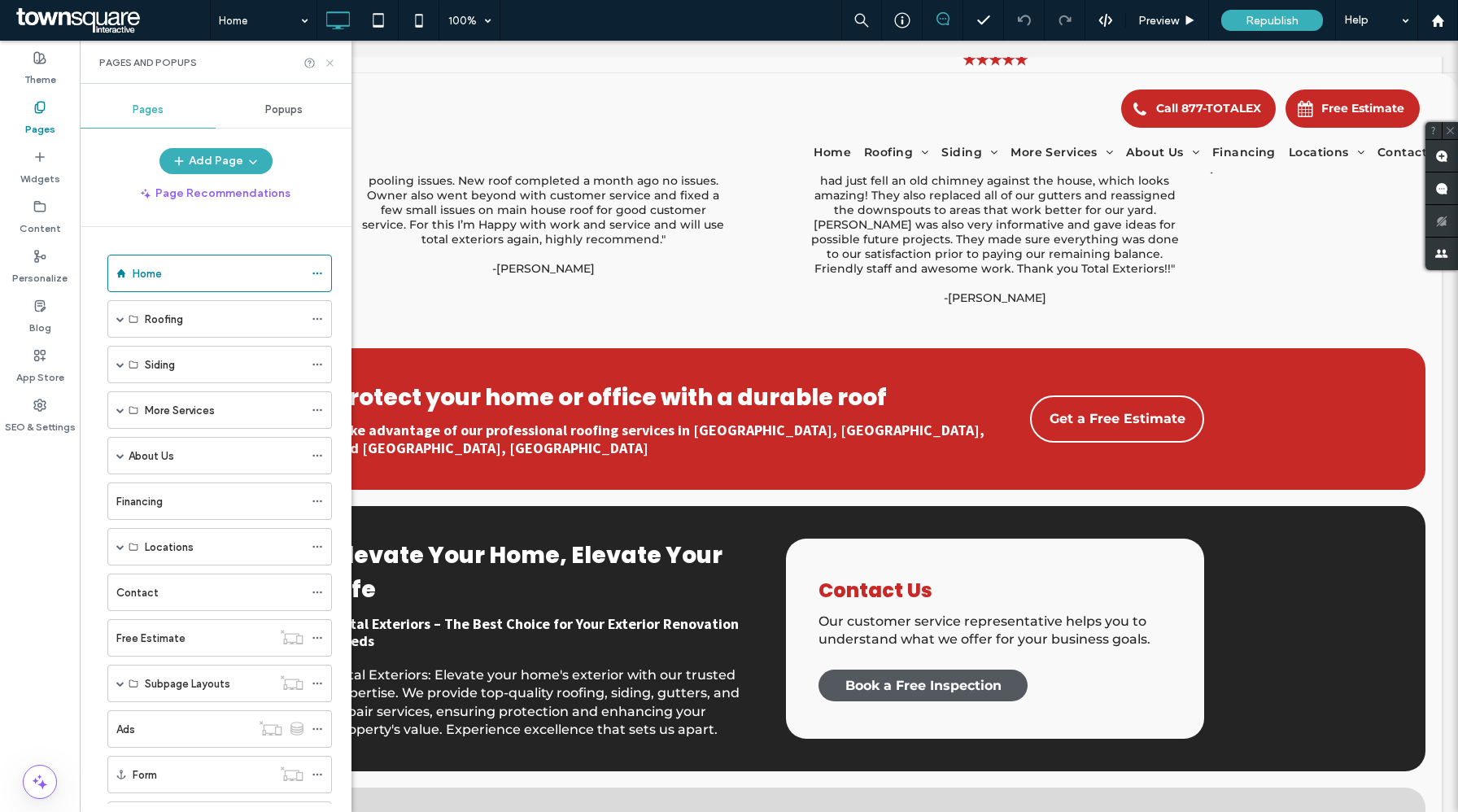
click at [331, 60] on icon at bounding box center [330, 63] width 12 height 12
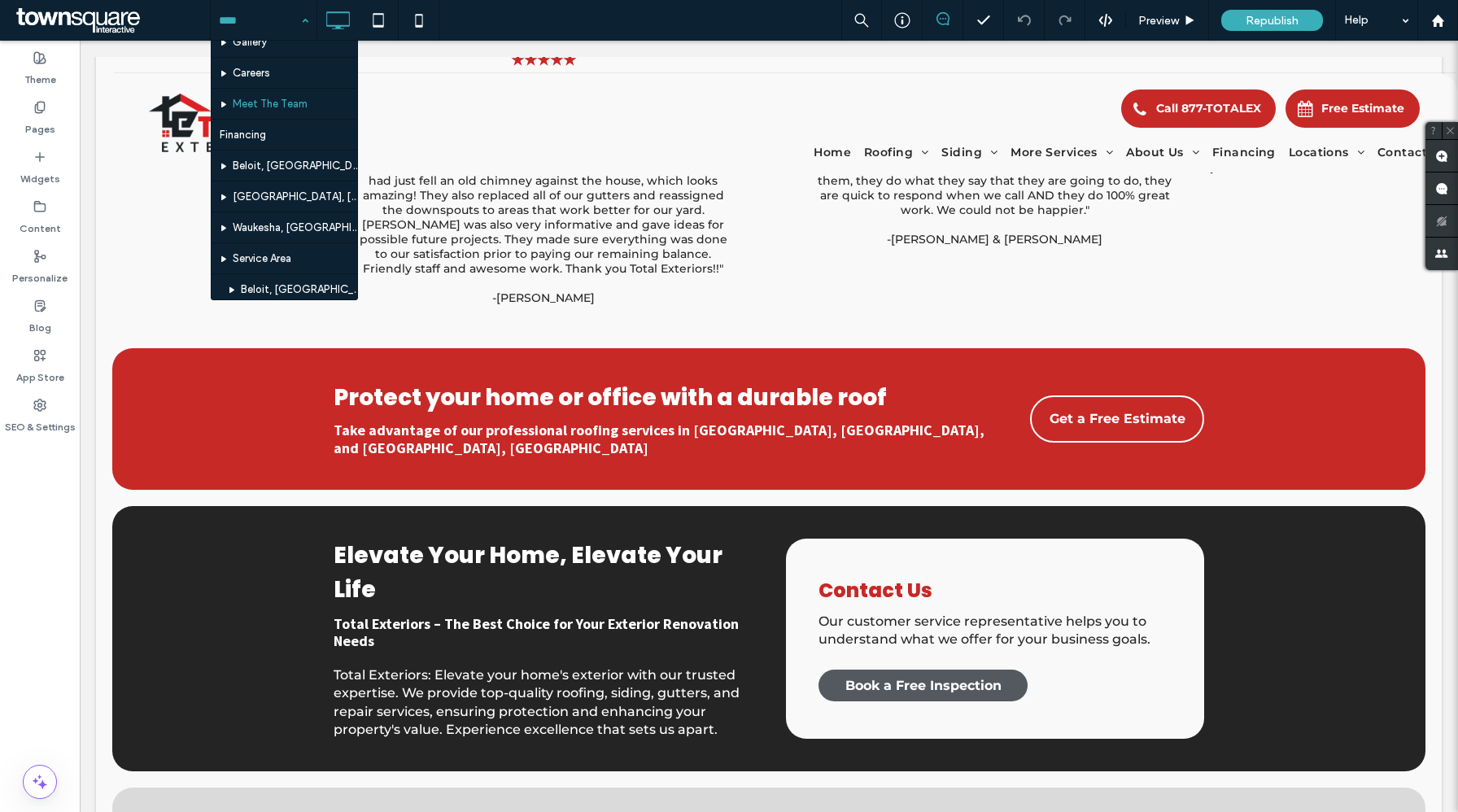
scroll to position [1674, 0]
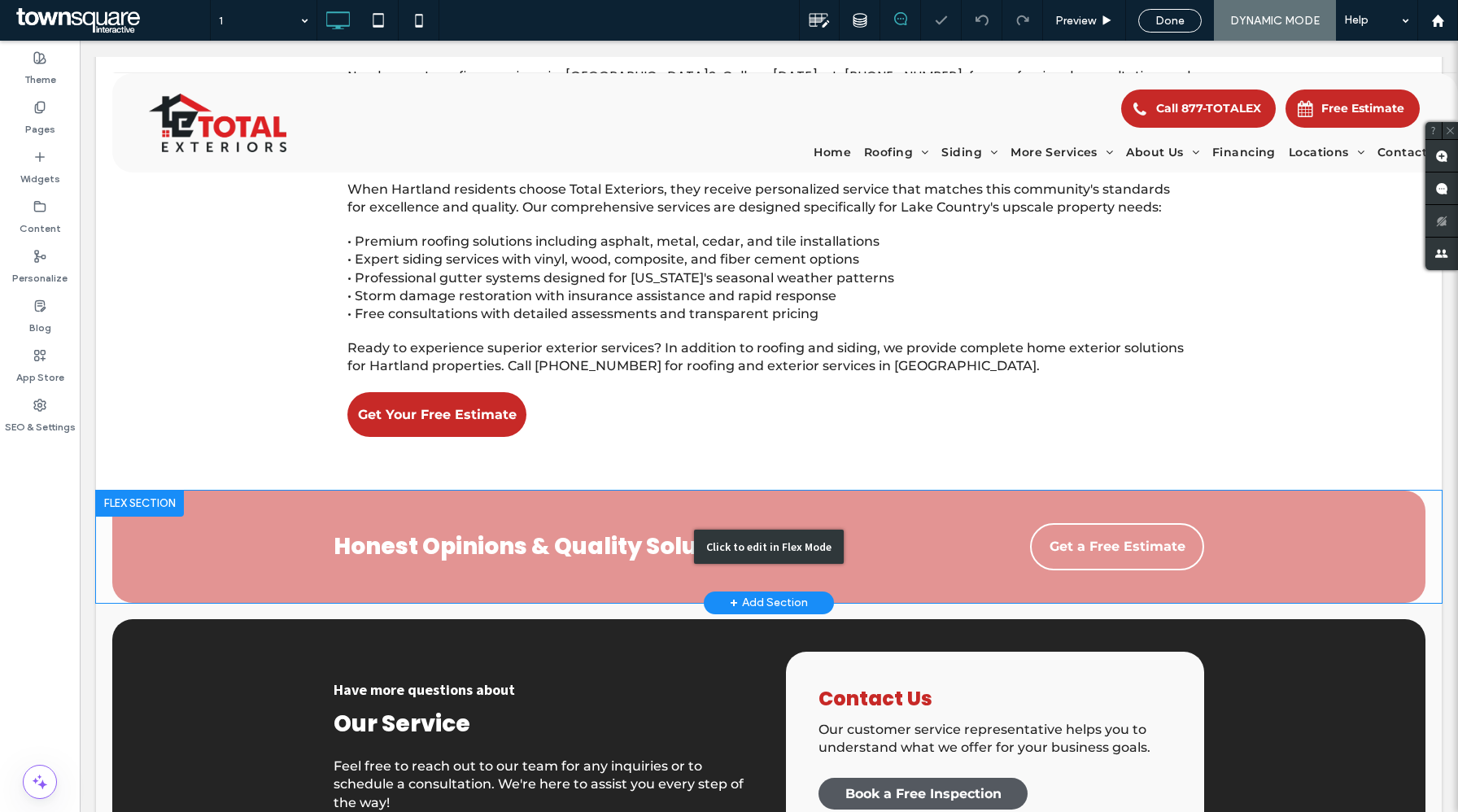
click at [404, 496] on div "Click to edit in Flex Mode" at bounding box center [769, 546] width 1346 height 112
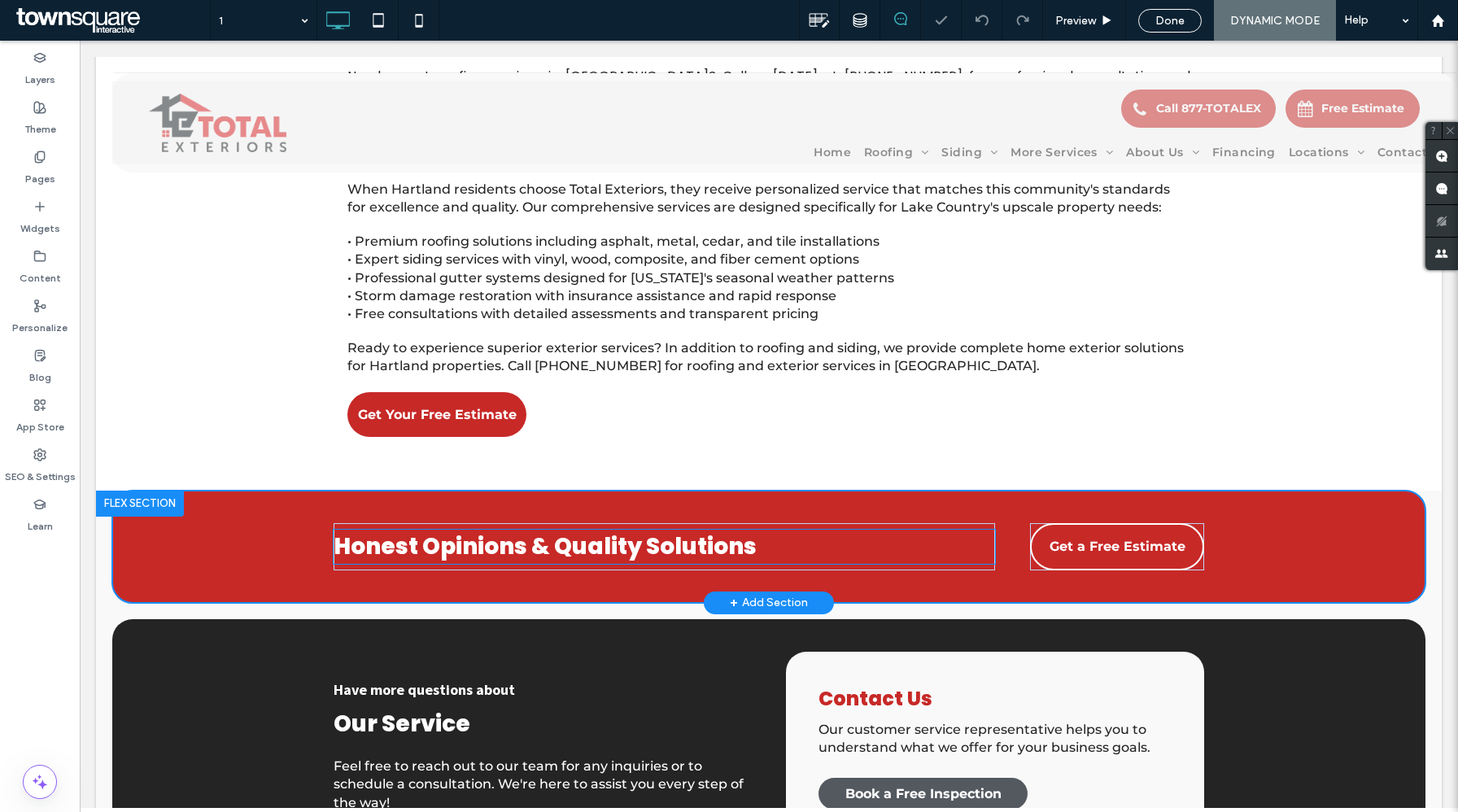
scroll to position [699, 0]
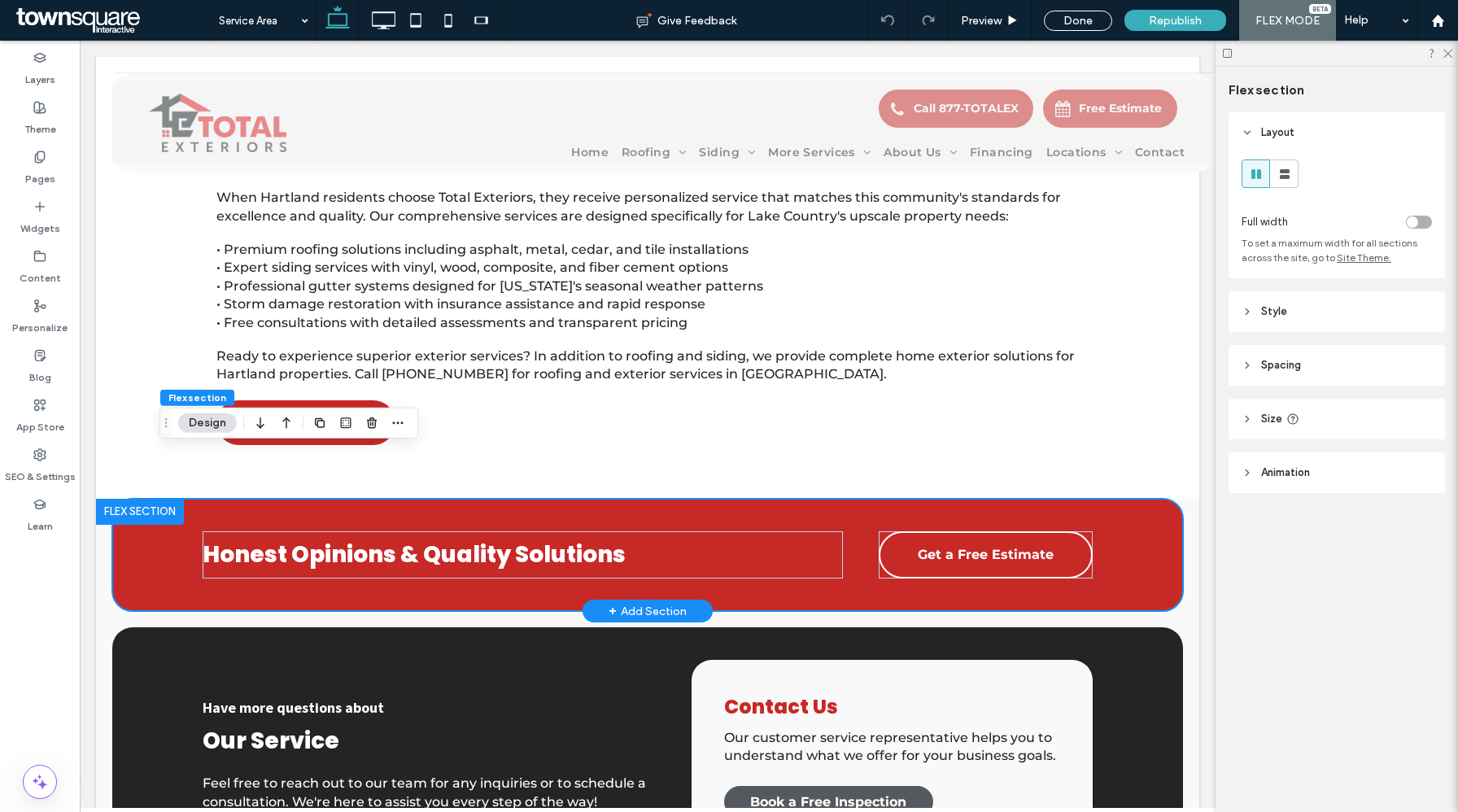
click at [179, 521] on div "Honest Opinions & Quality Solutions Get a Free Estimate" at bounding box center [648, 555] width 977 height 112
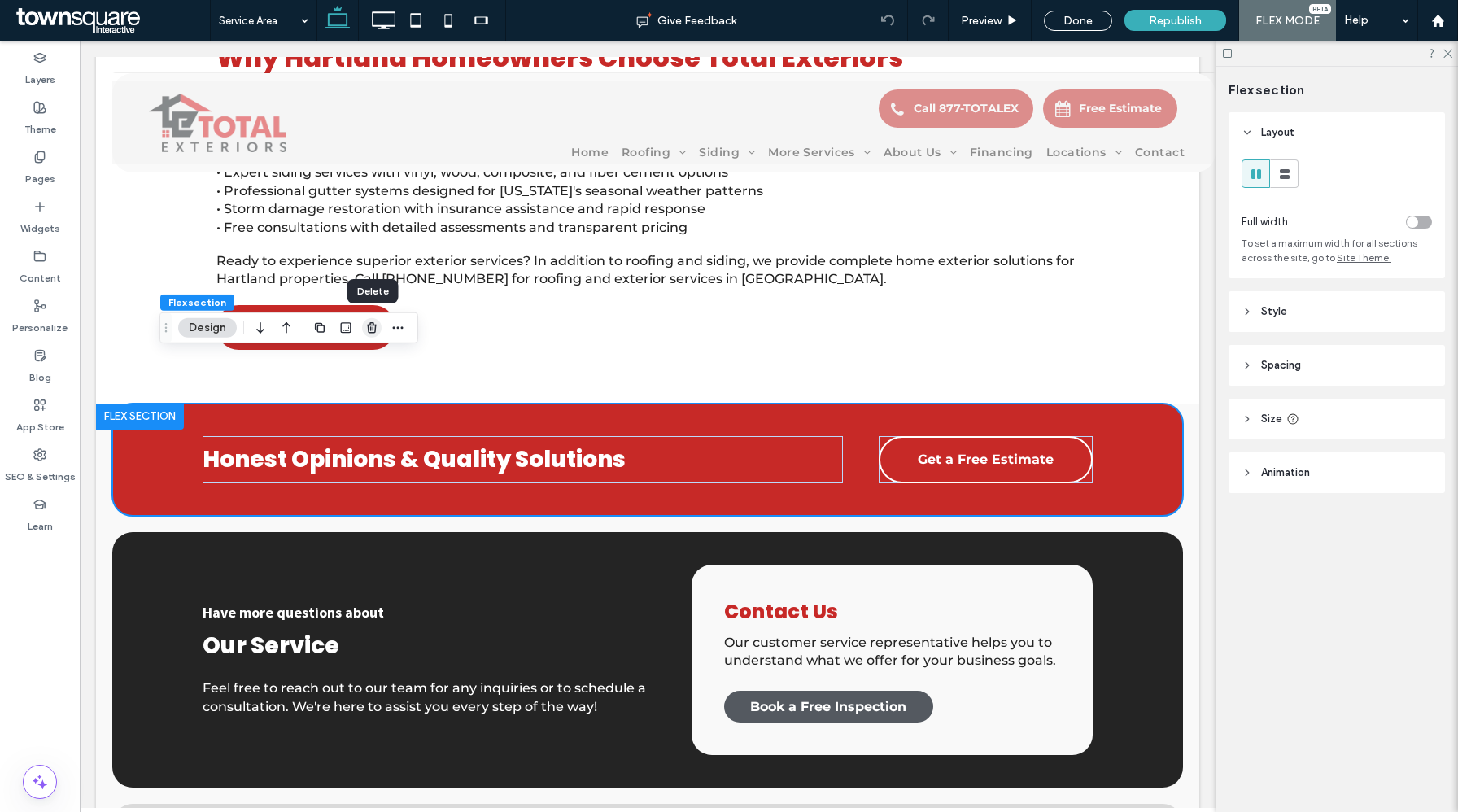
click at [366, 327] on icon "button" at bounding box center [372, 328] width 13 height 13
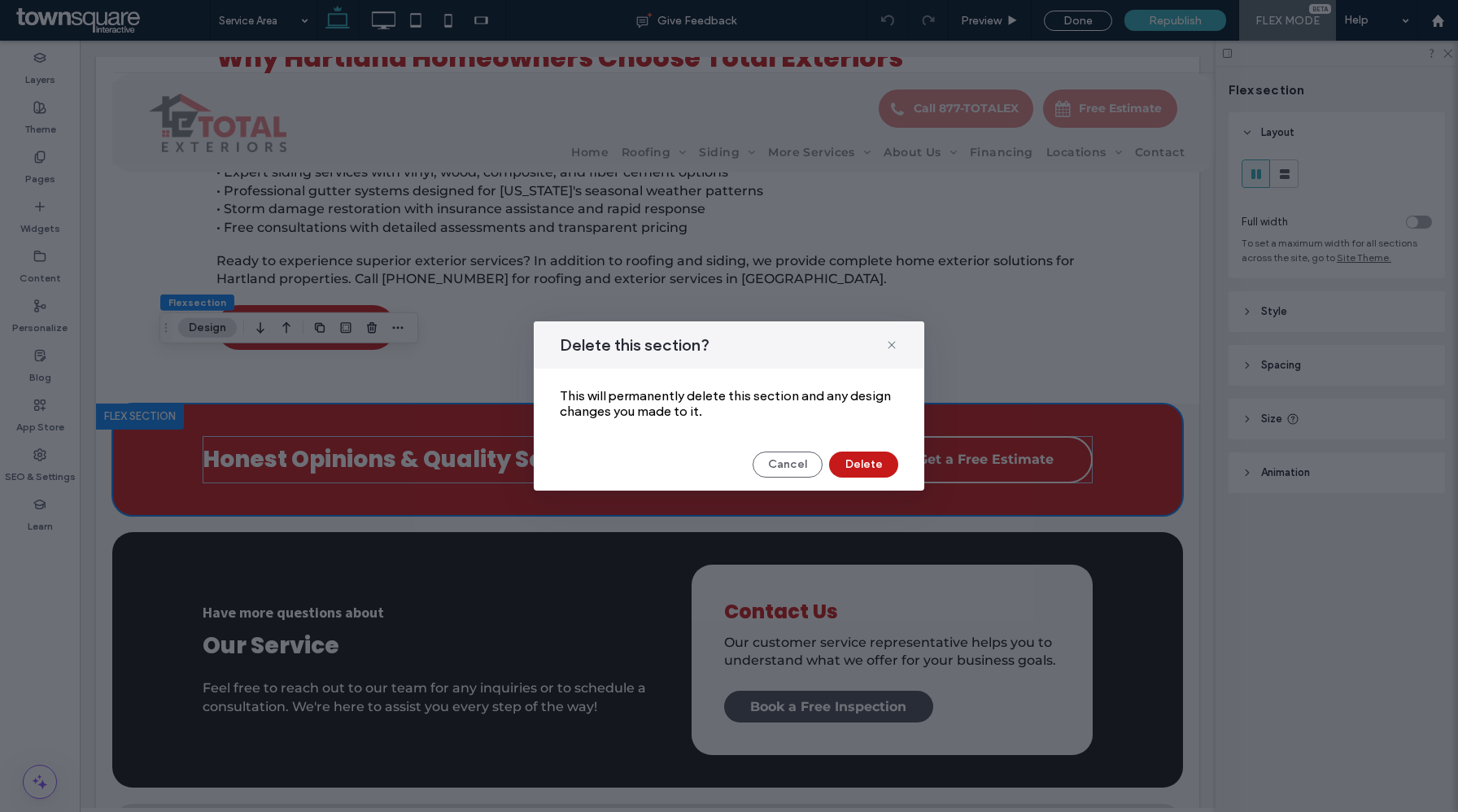
drag, startPoint x: 863, startPoint y: 463, endPoint x: 89, endPoint y: 544, distance: 778.2
click at [863, 463] on button "Delete" at bounding box center [863, 464] width 69 height 26
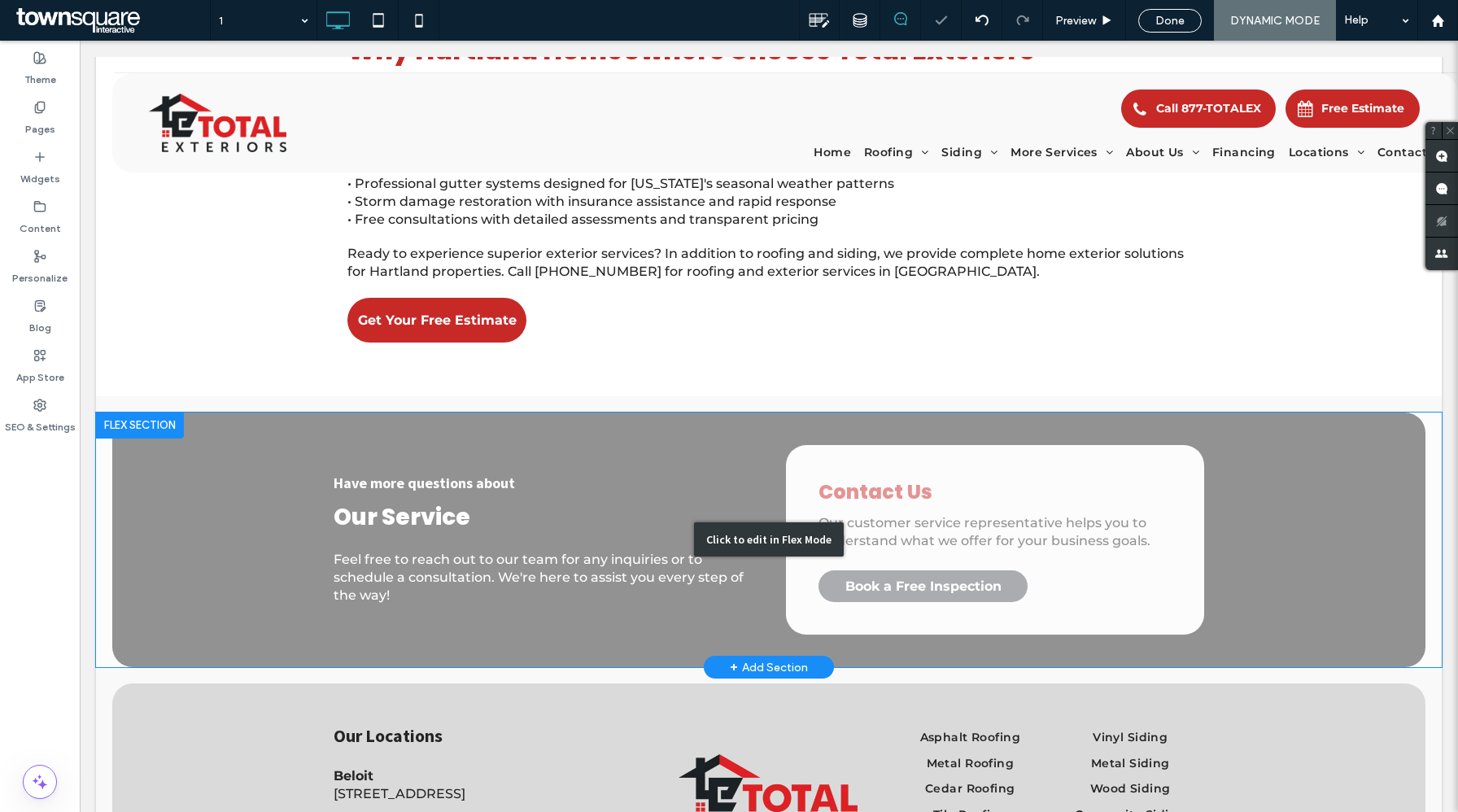
click at [183, 459] on div "Click to edit in Flex Mode" at bounding box center [769, 541] width 1346 height 256
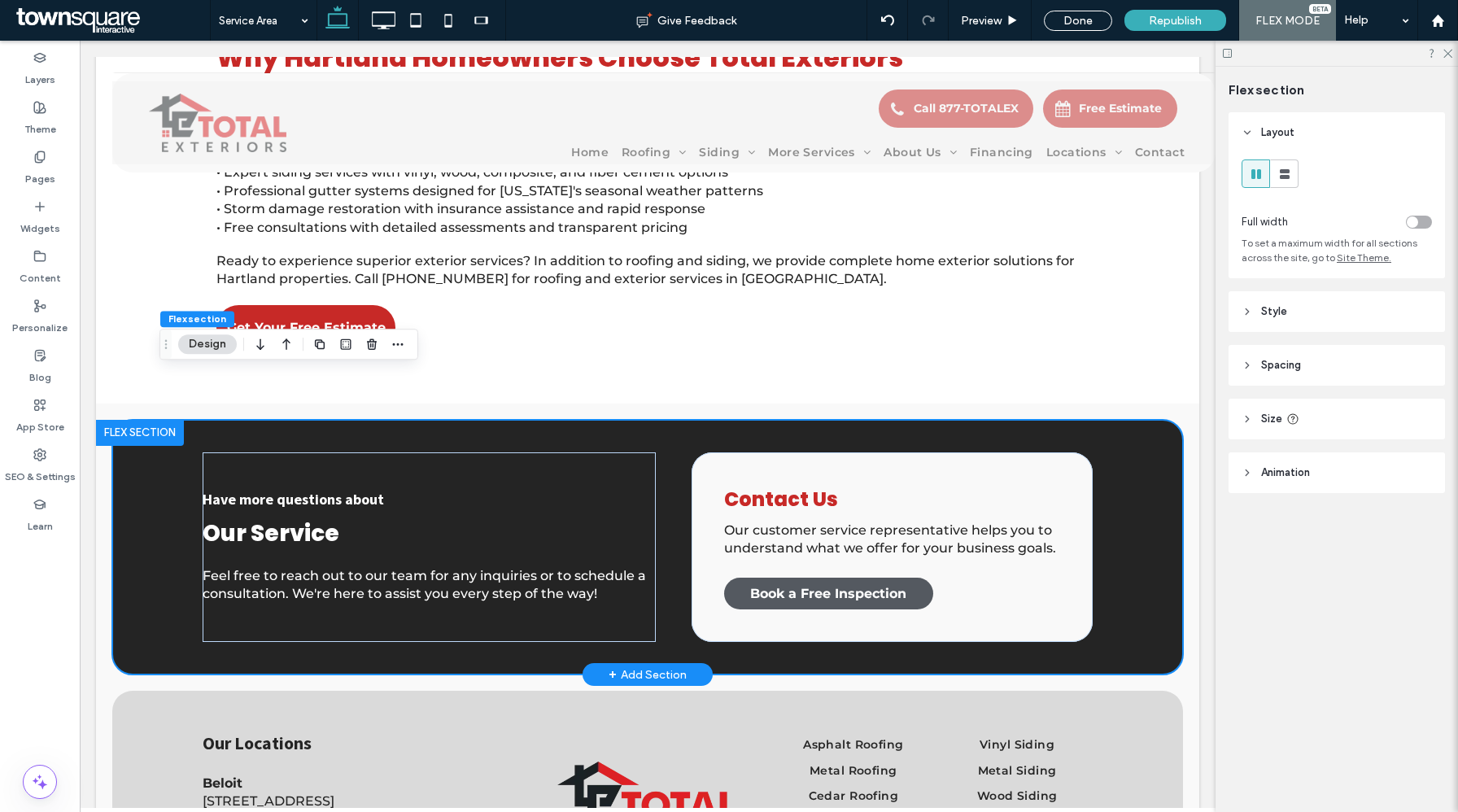
click at [136, 420] on div at bounding box center [140, 433] width 88 height 26
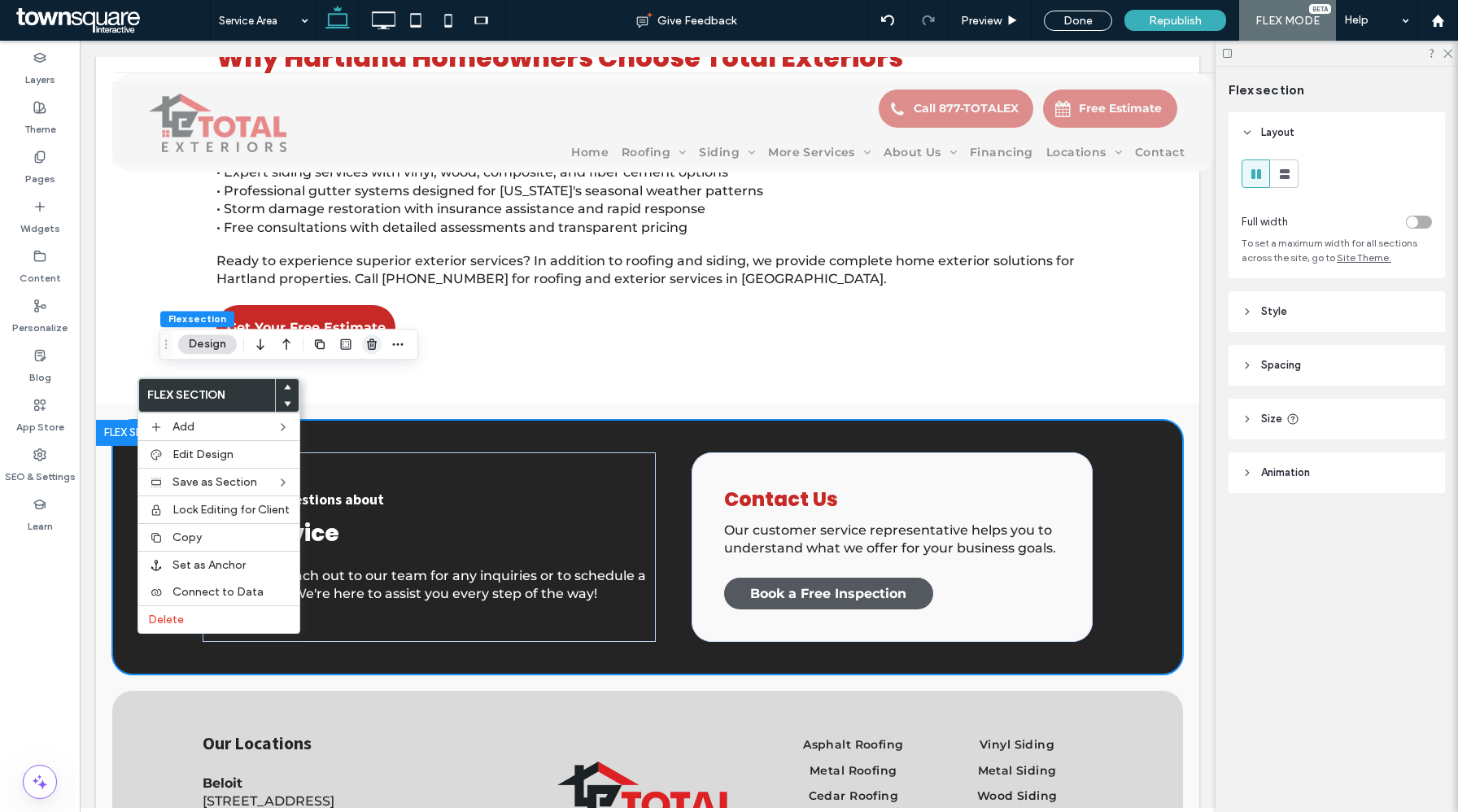
click at [367, 347] on icon "button" at bounding box center [372, 345] width 13 height 13
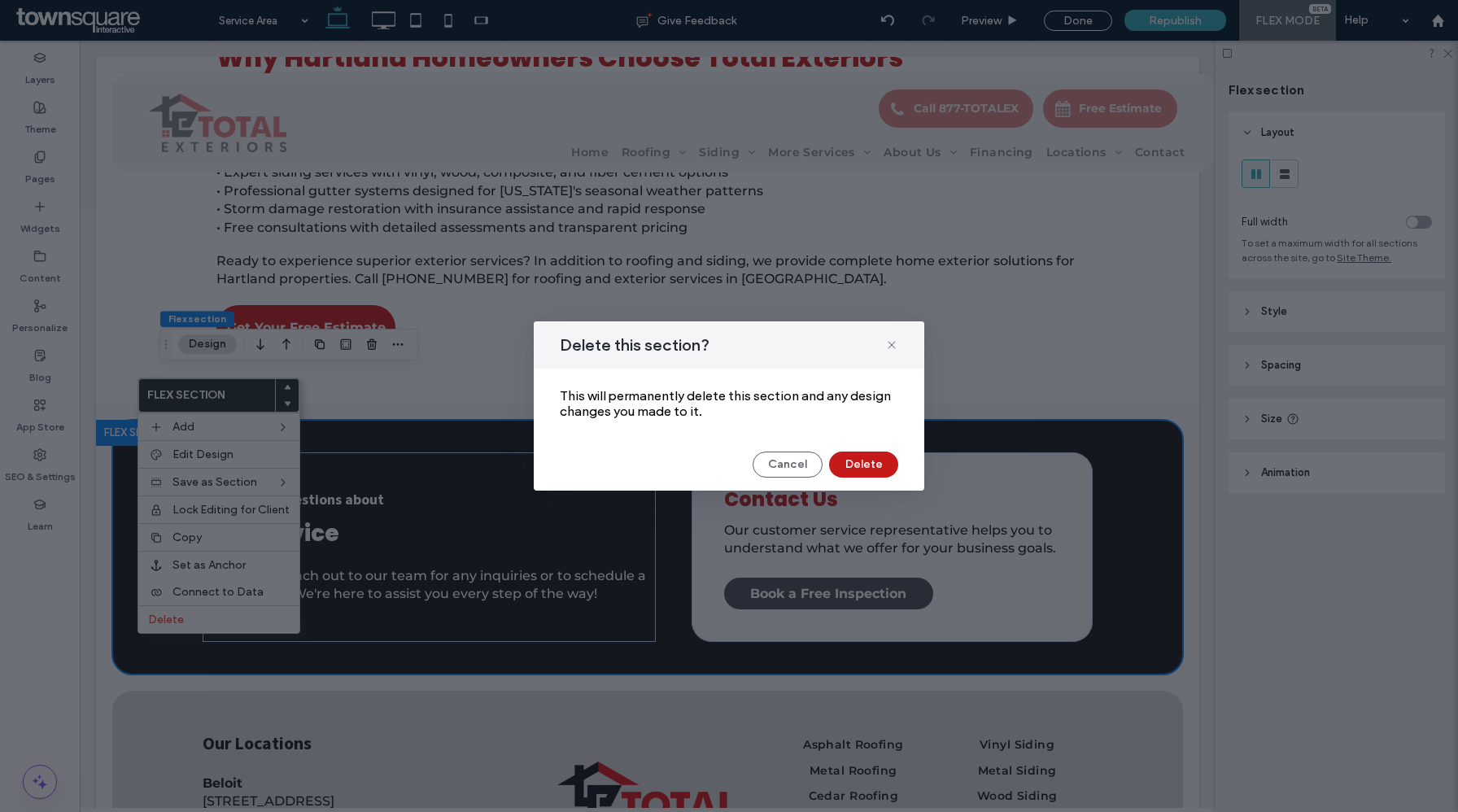
click at [850, 467] on button "Delete" at bounding box center [863, 464] width 69 height 26
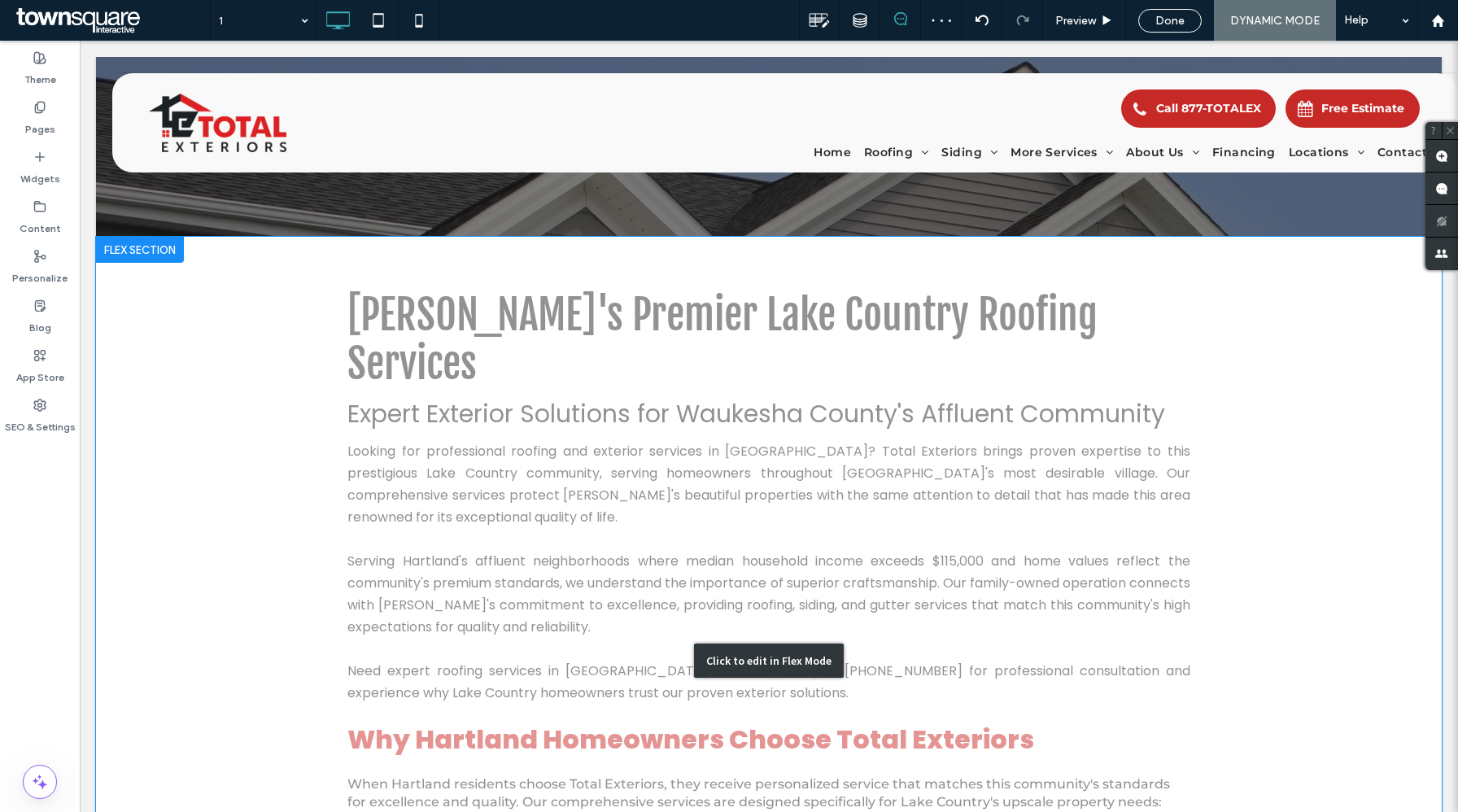
scroll to position [0, 0]
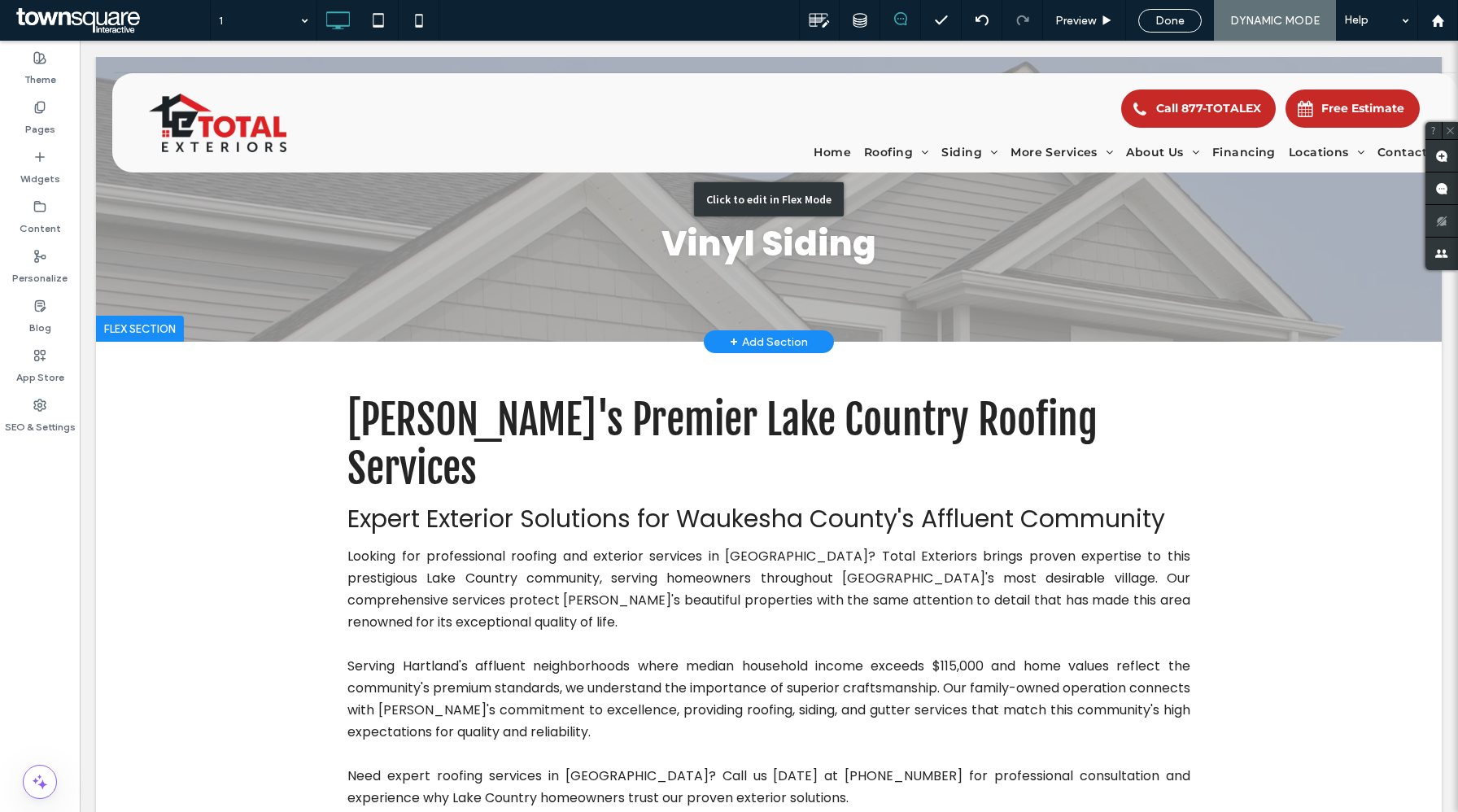
click at [339, 208] on div "Click to edit in Flex Mode" at bounding box center [769, 200] width 1346 height 285
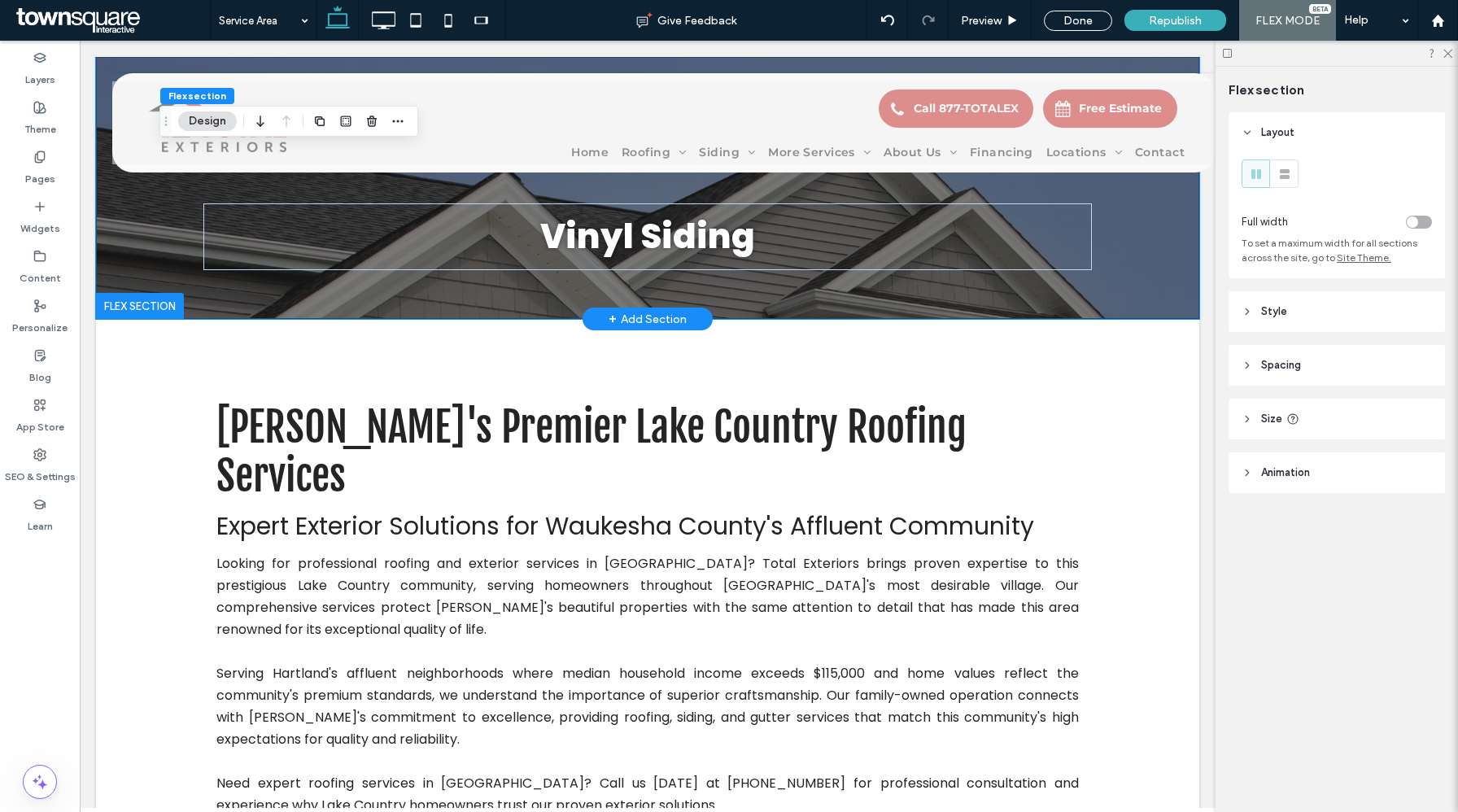
click at [158, 242] on div "Vinyl Siding" at bounding box center [648, 188] width 1104 height 262
click at [474, 295] on div "Vinyl Siding" at bounding box center [648, 188] width 977 height 262
click at [514, 266] on div "Vinyl Siding" at bounding box center [648, 237] width 889 height 67
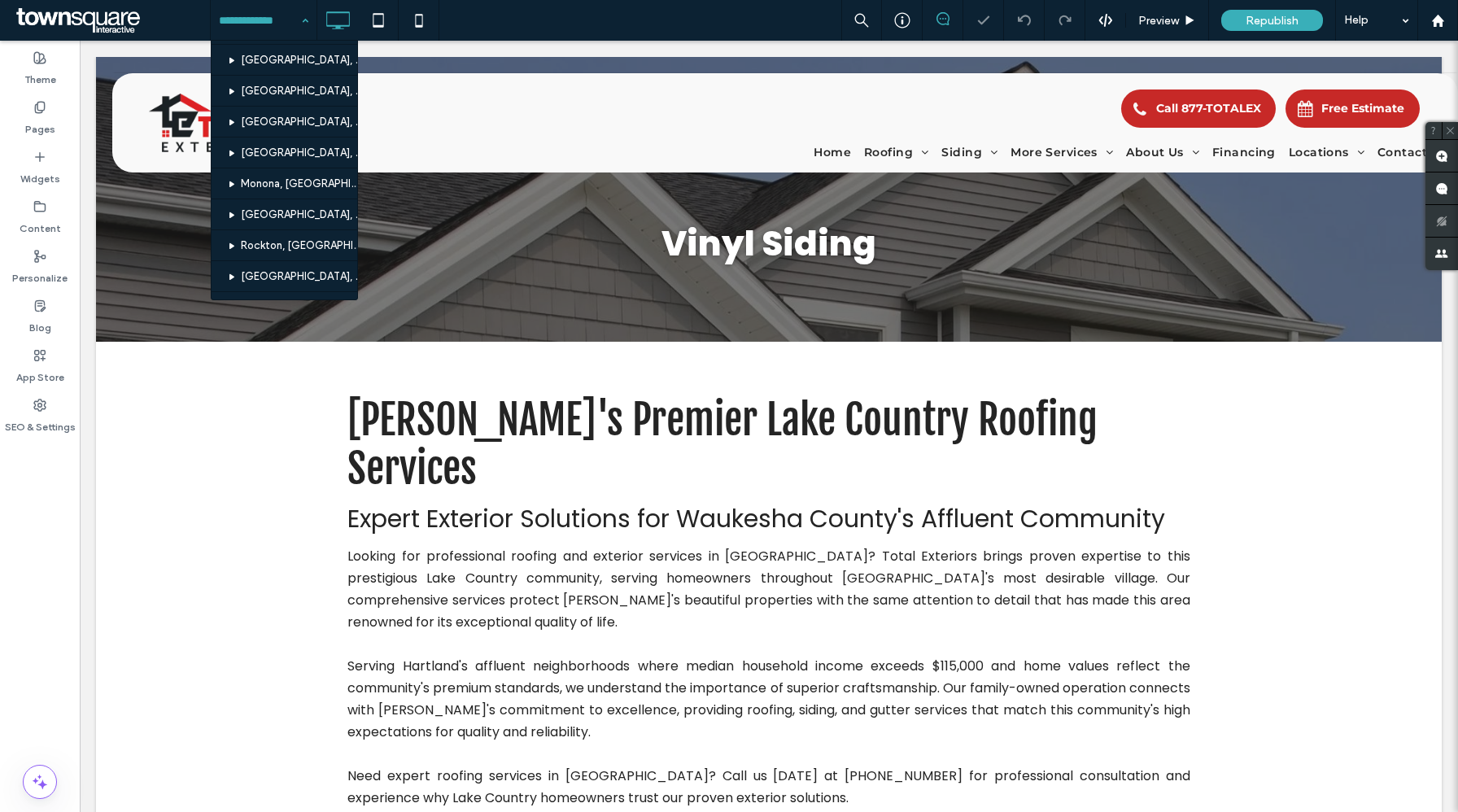
scroll to position [1674, 0]
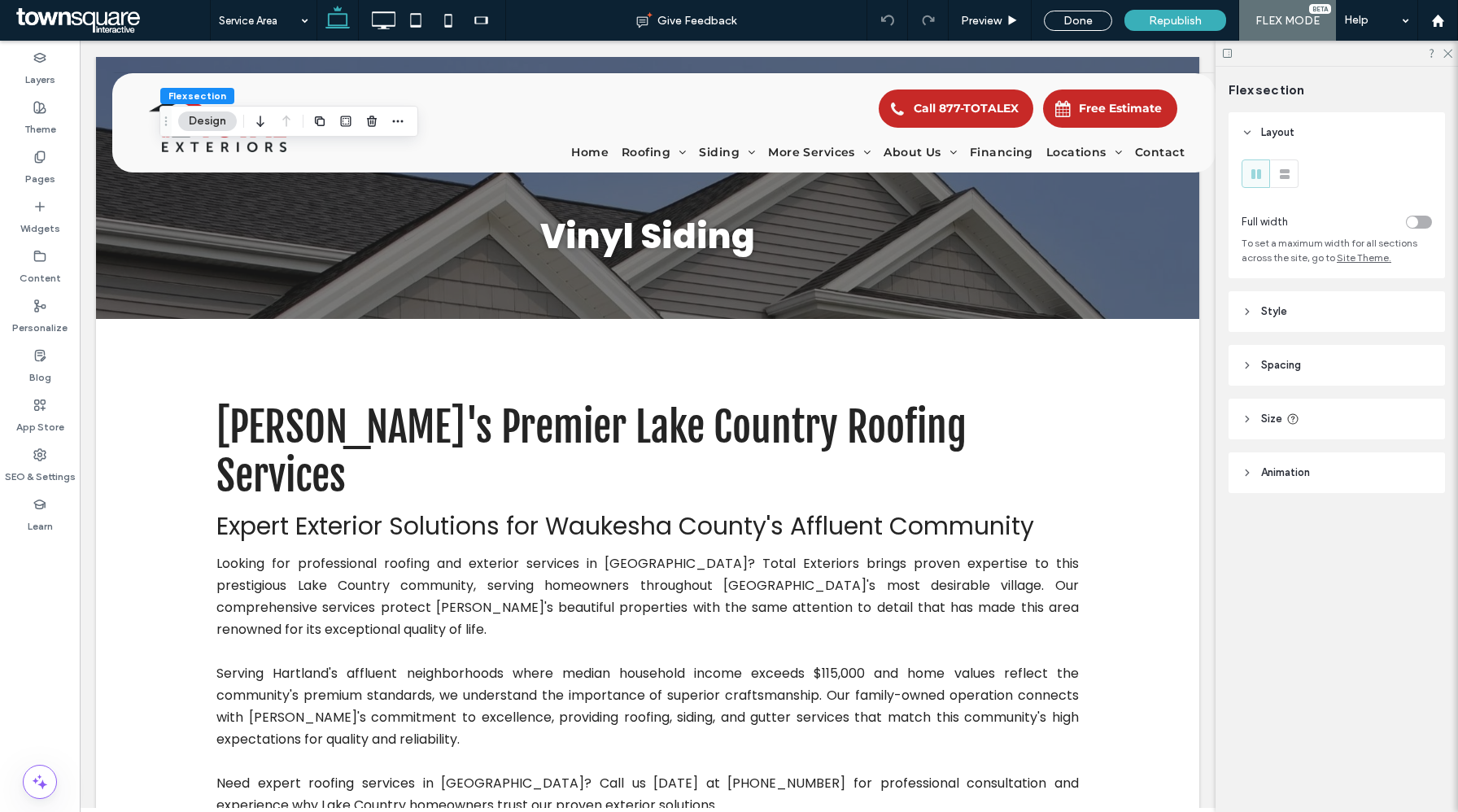
click at [1312, 315] on header "Style" at bounding box center [1337, 312] width 217 height 41
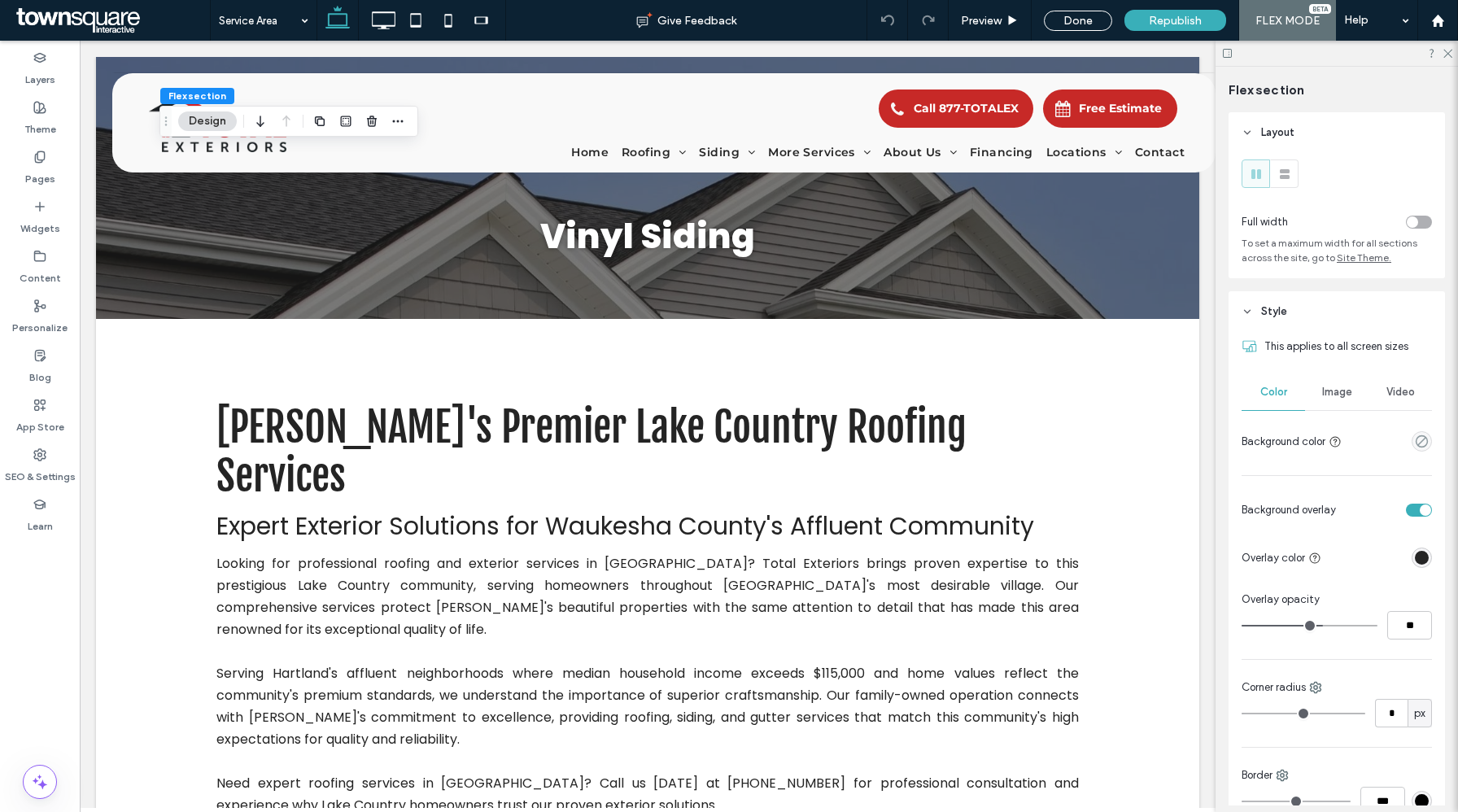
click at [1337, 393] on span "Image" at bounding box center [1337, 393] width 30 height 13
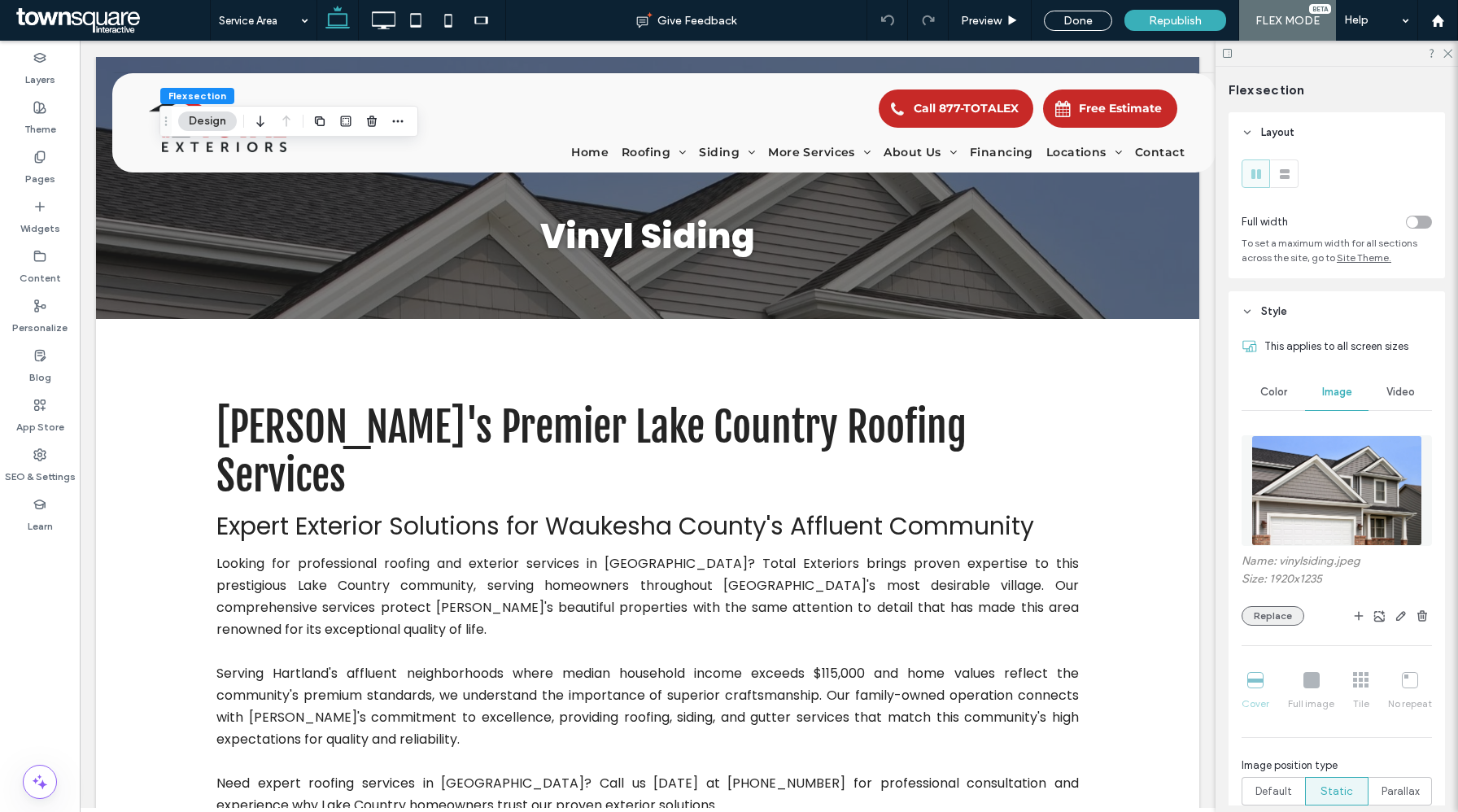
click at [1276, 614] on button "Replace" at bounding box center [1273, 616] width 63 height 20
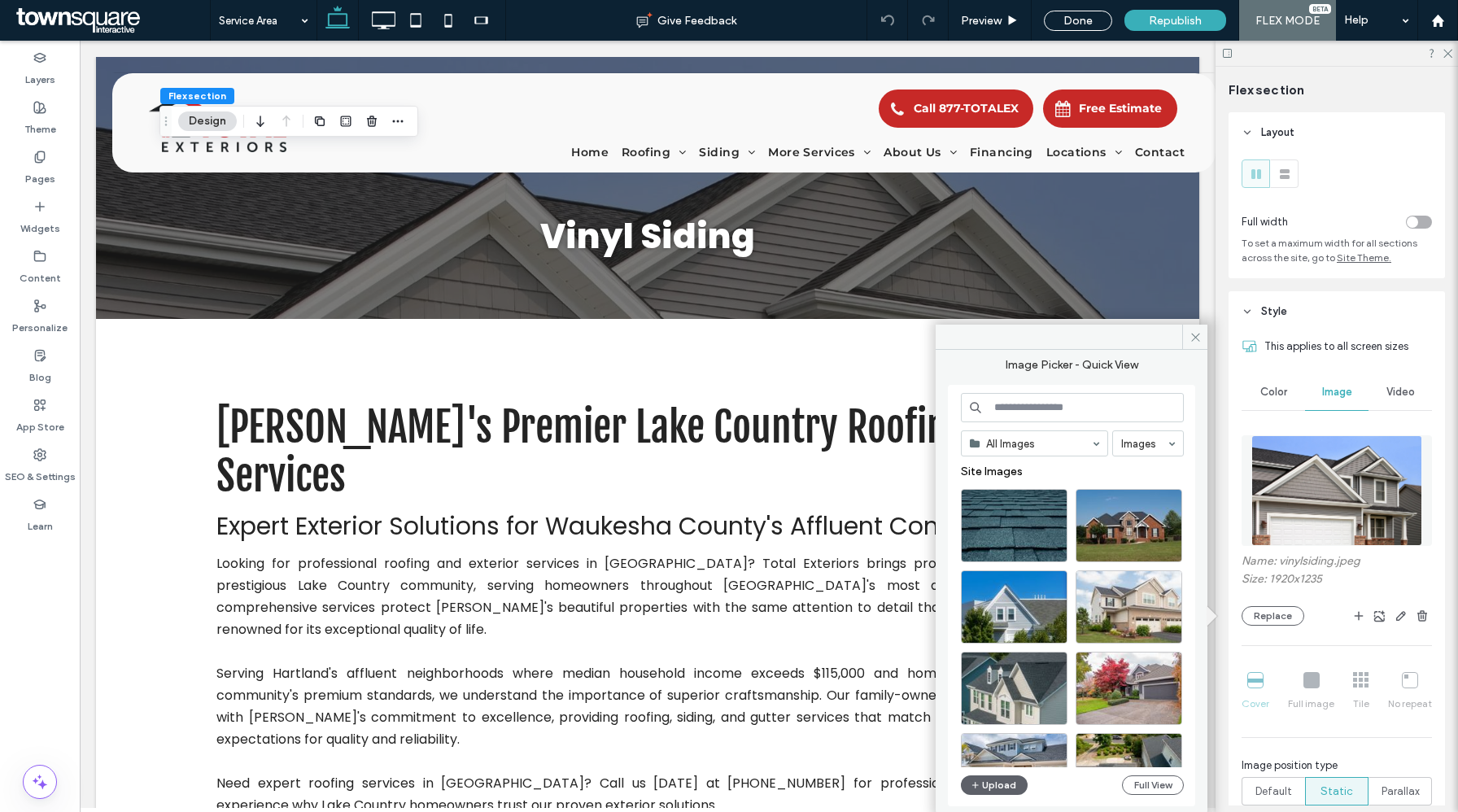
click at [1033, 407] on input at bounding box center [1073, 408] width 223 height 29
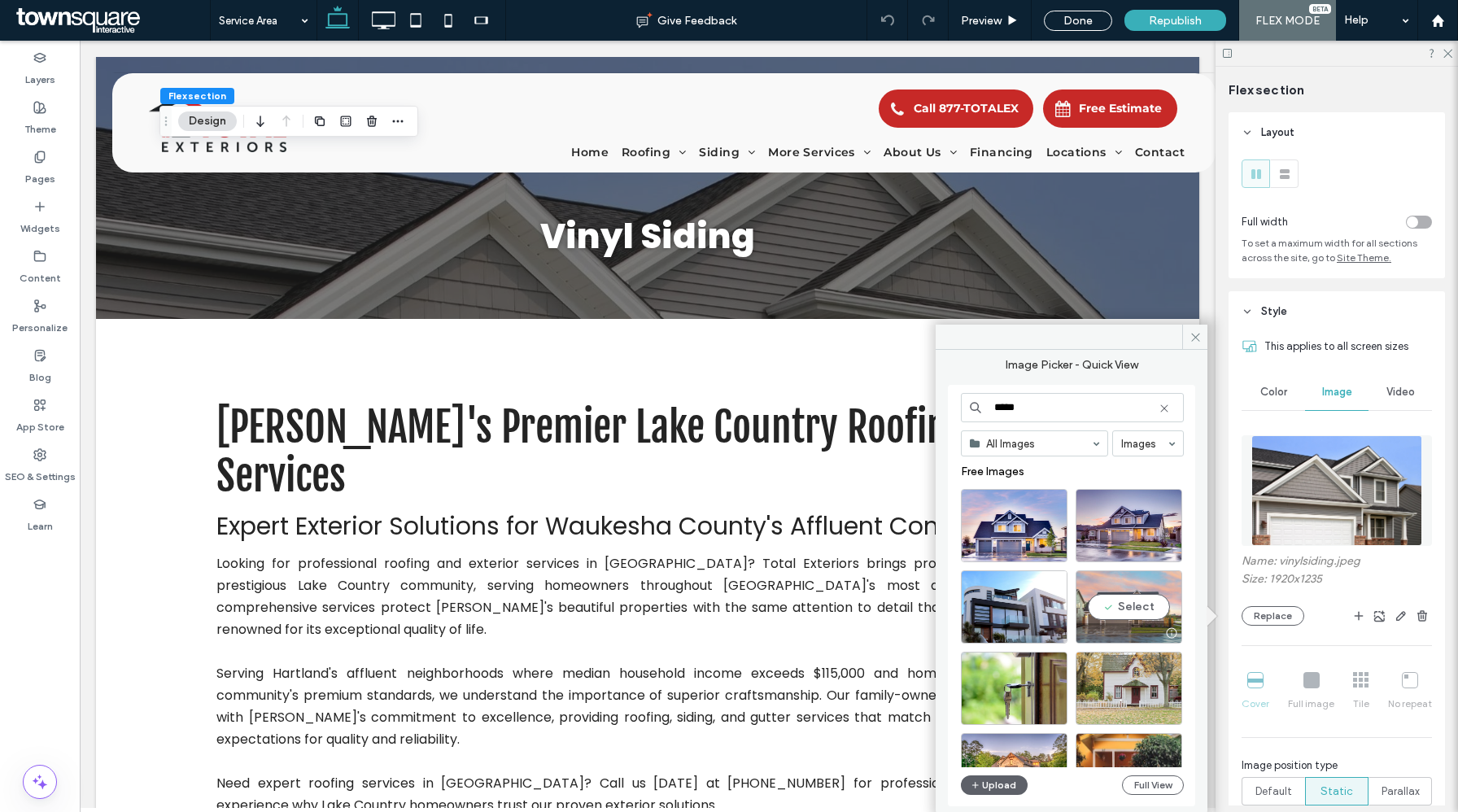
type input "*****"
click at [1132, 603] on div "Select" at bounding box center [1129, 607] width 107 height 73
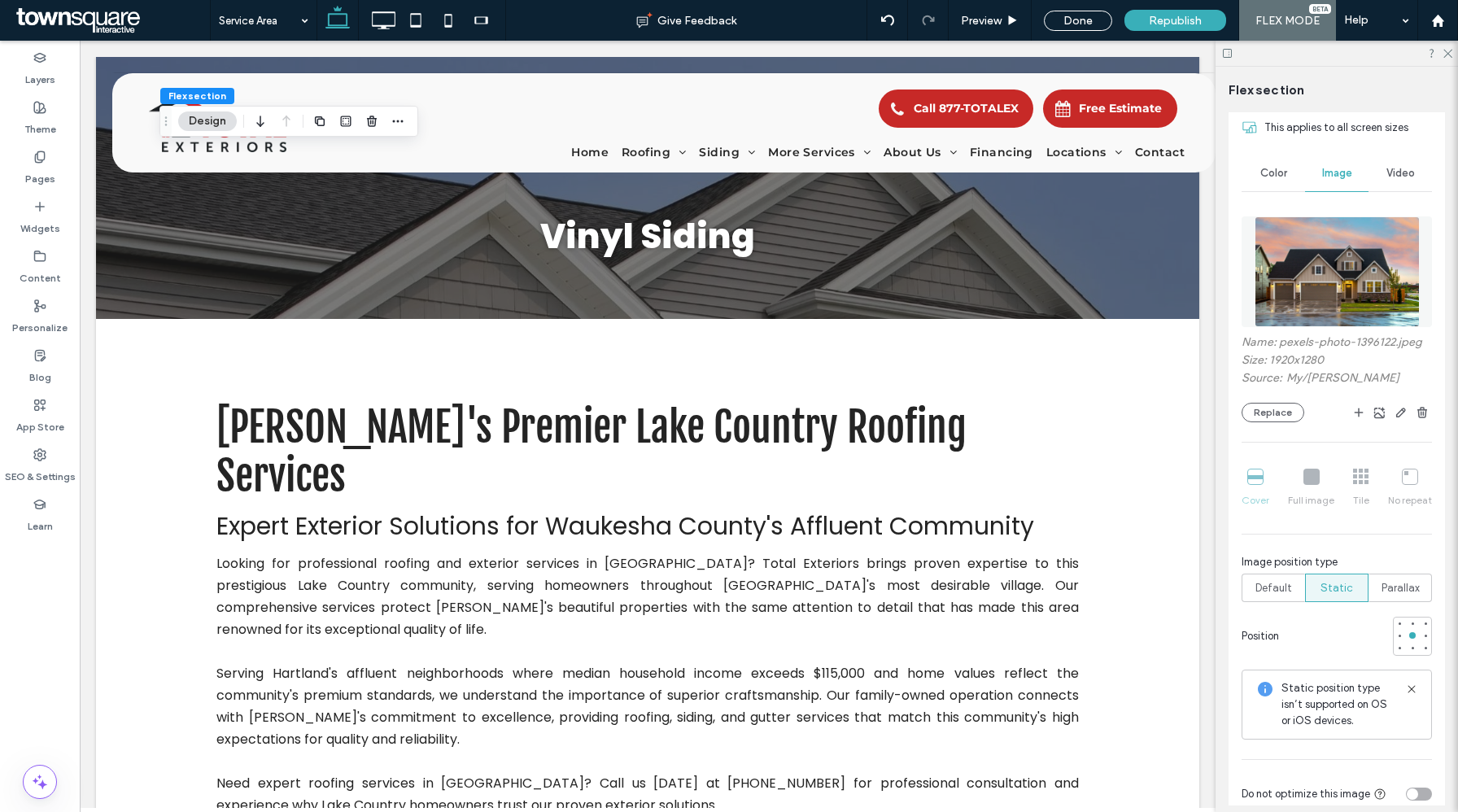
scroll to position [223, 0]
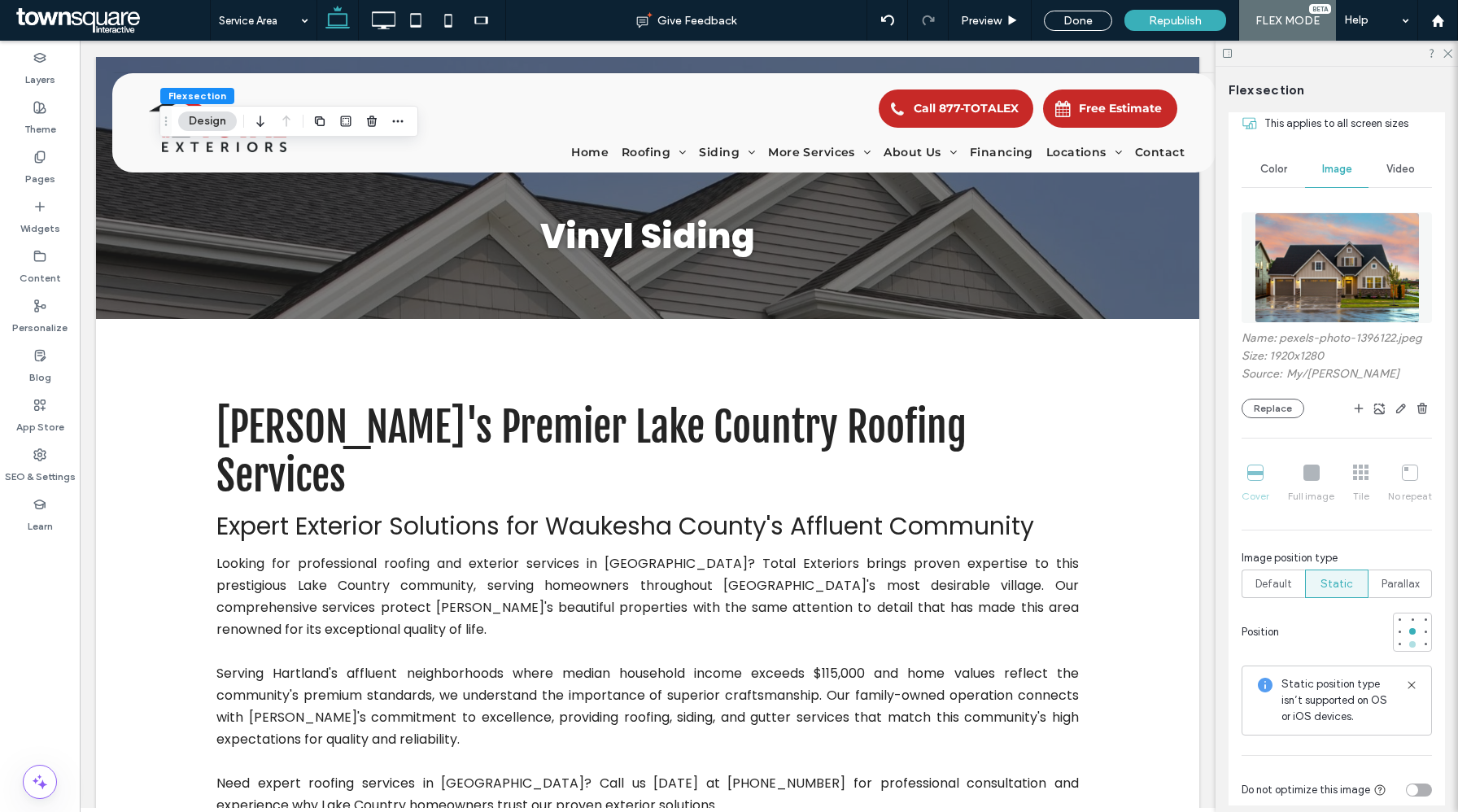
click at [1413, 647] on div at bounding box center [1412, 644] width 7 height 7
click at [1397, 410] on icon "button" at bounding box center [1401, 409] width 13 height 13
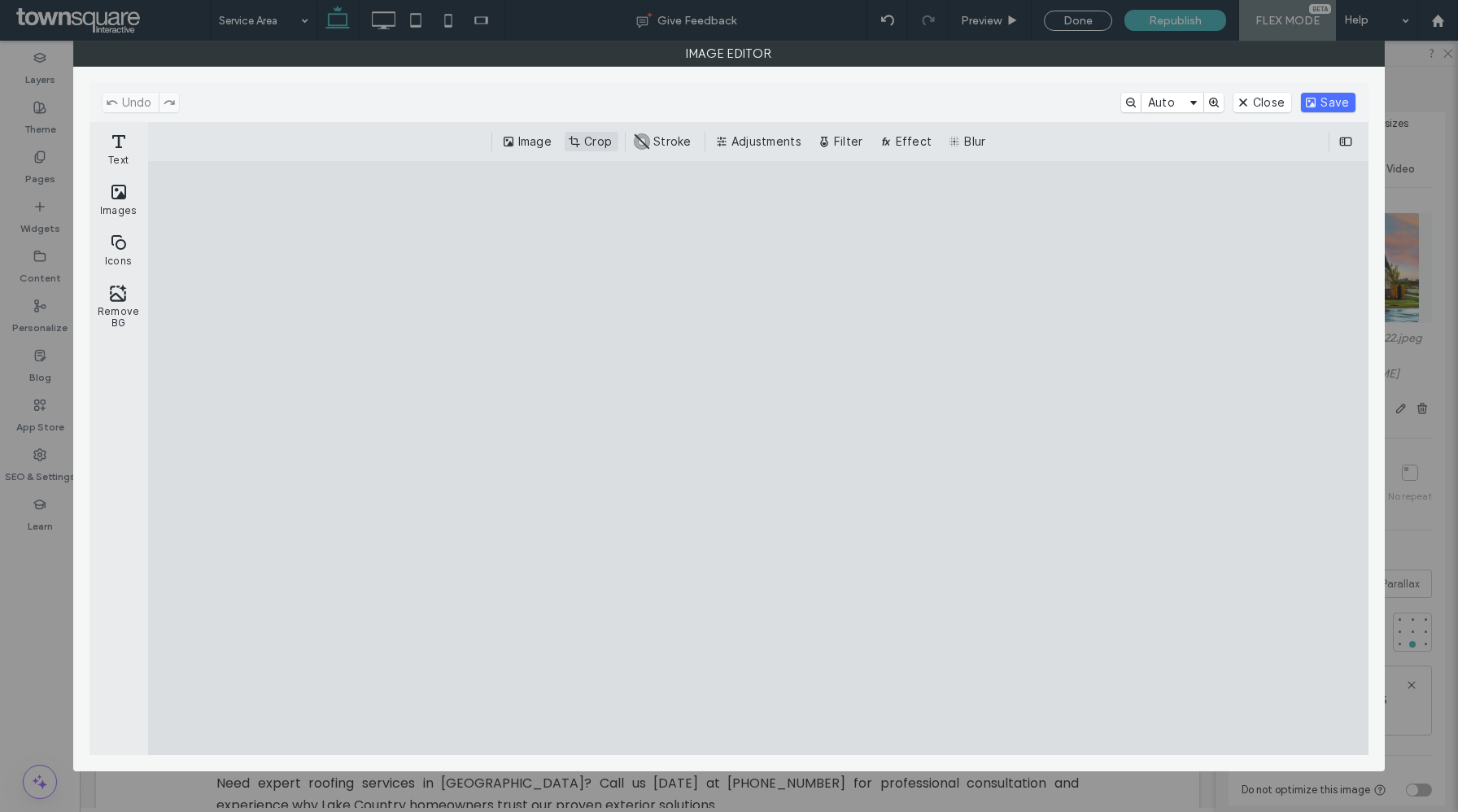
click at [588, 143] on button "Crop" at bounding box center [591, 142] width 54 height 20
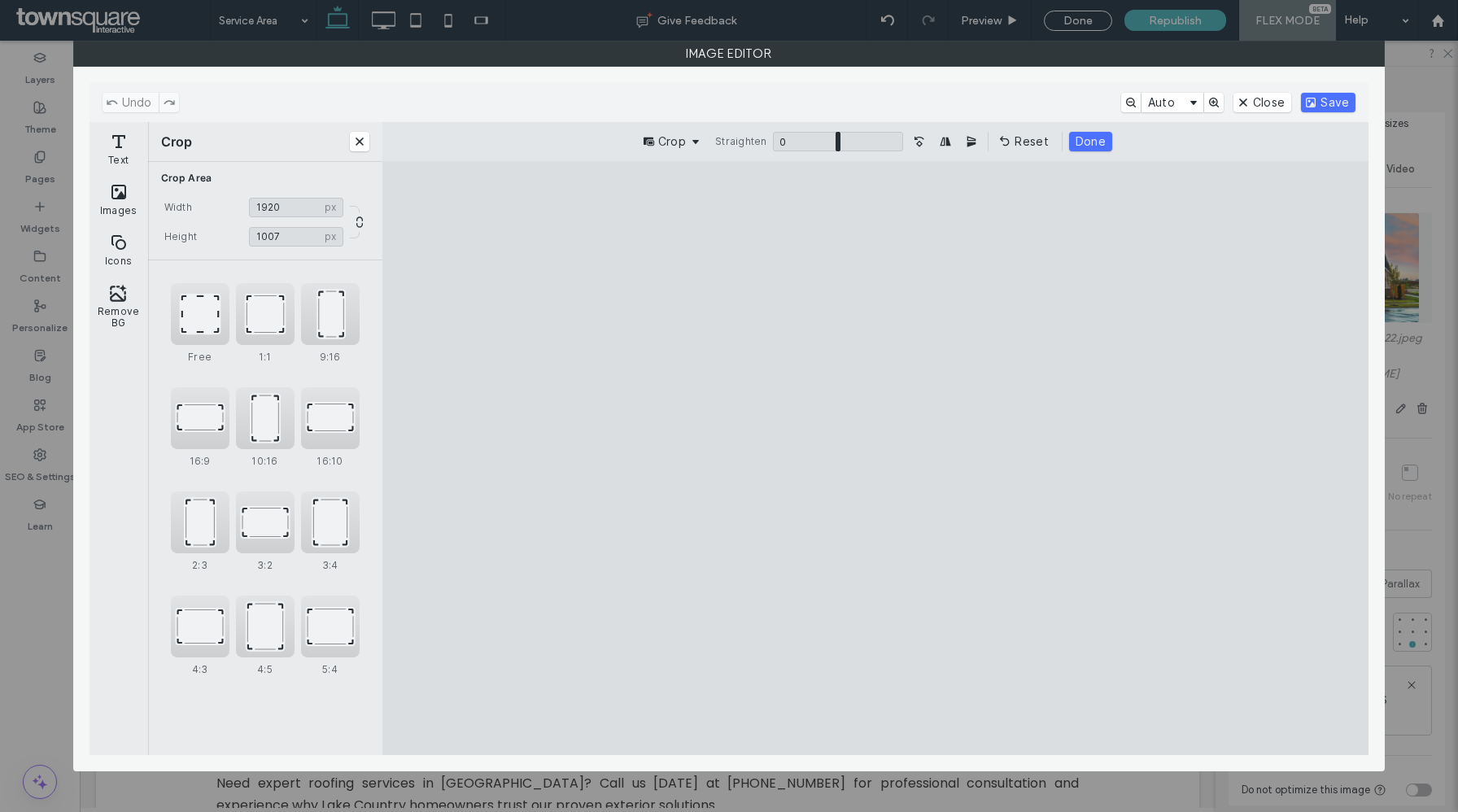
type input "****"
drag, startPoint x: 1228, startPoint y: 224, endPoint x: 1240, endPoint y: 321, distance: 97.7
click at [876, 458] on cesdk-canvas "Editor canvas" at bounding box center [876, 458] width 0 height 0
click at [1334, 101] on button "Save" at bounding box center [1328, 103] width 55 height 20
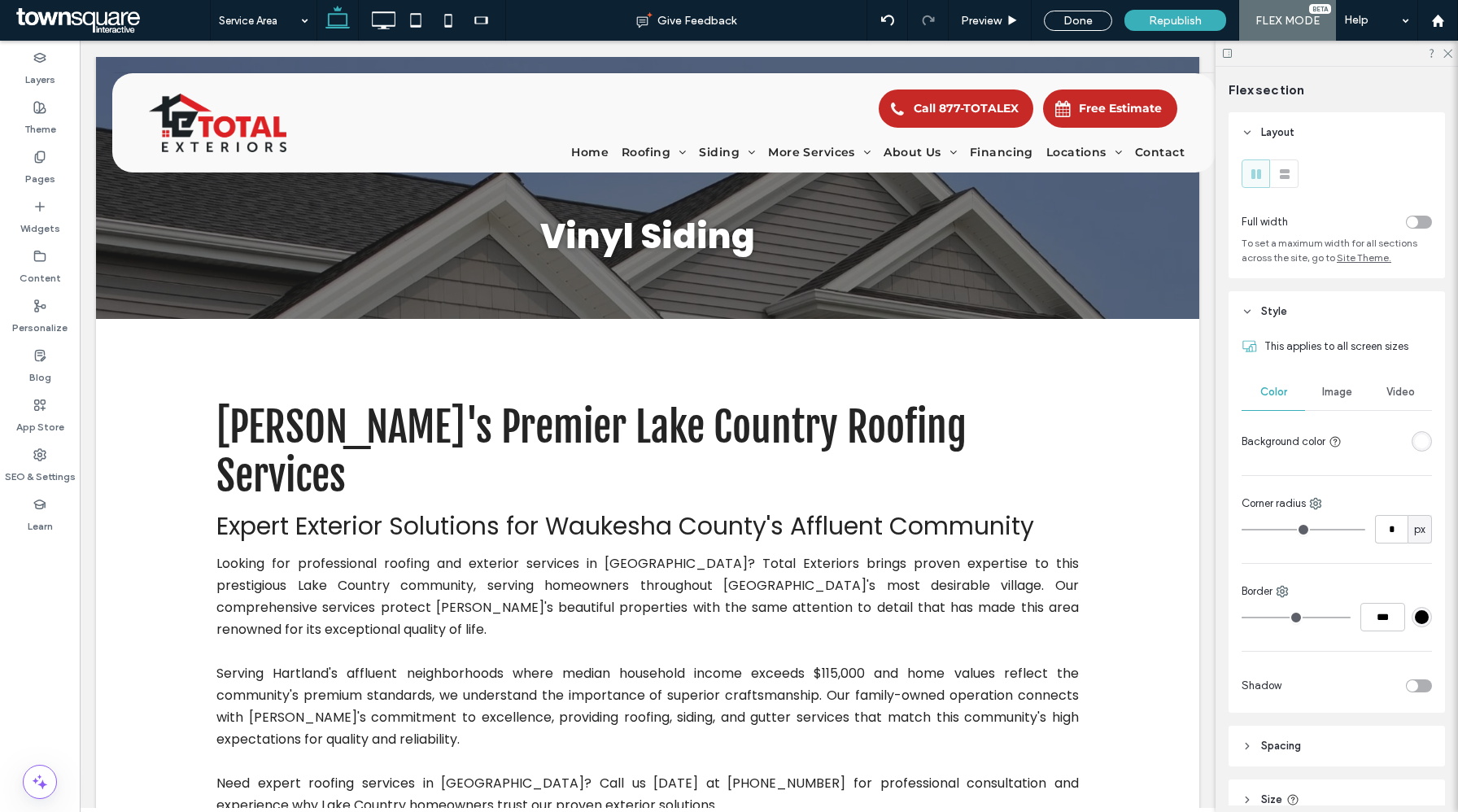
type input "*"
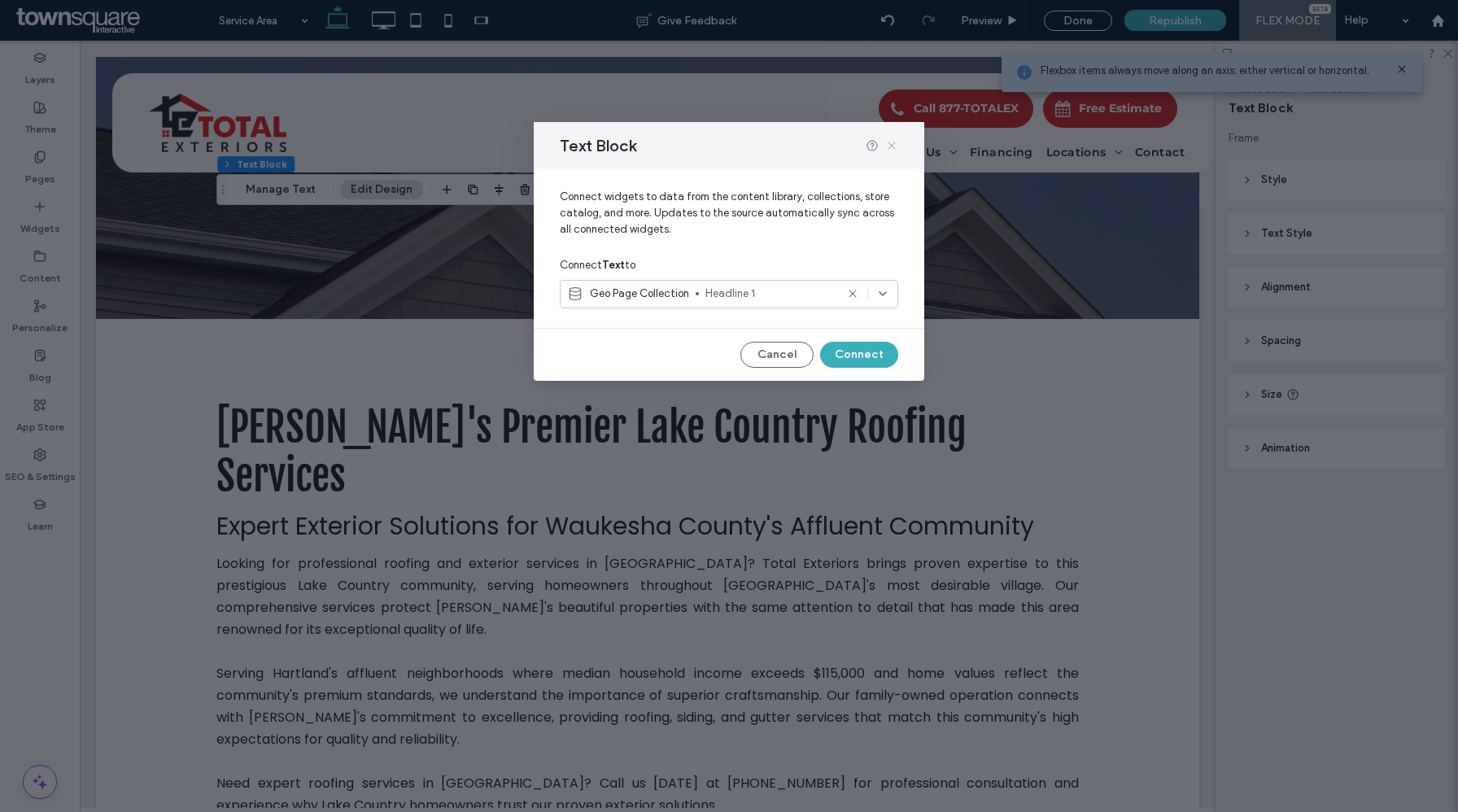
click at [895, 147] on icon at bounding box center [892, 146] width 13 height 13
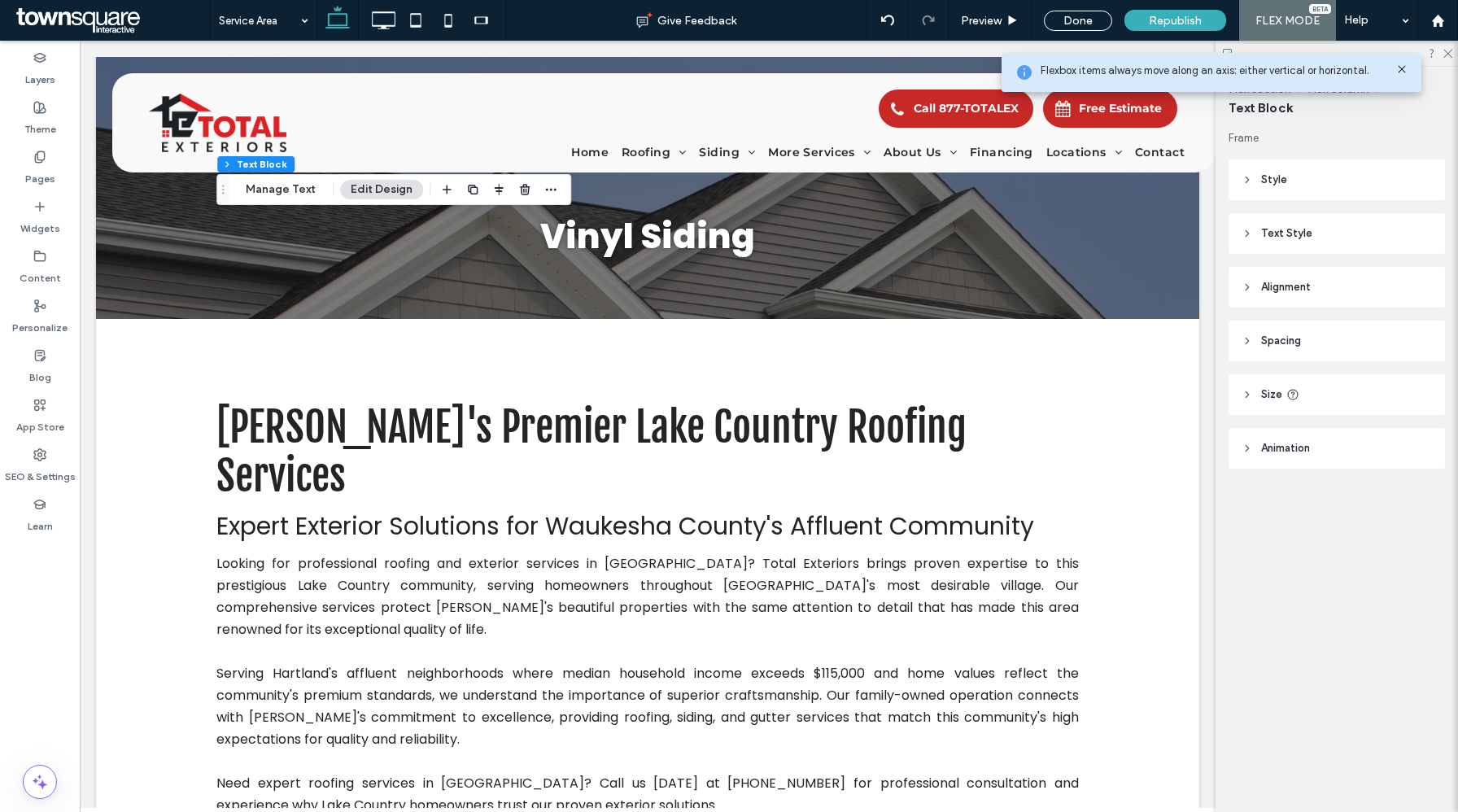
click at [1377, 195] on header "Style" at bounding box center [1337, 180] width 217 height 41
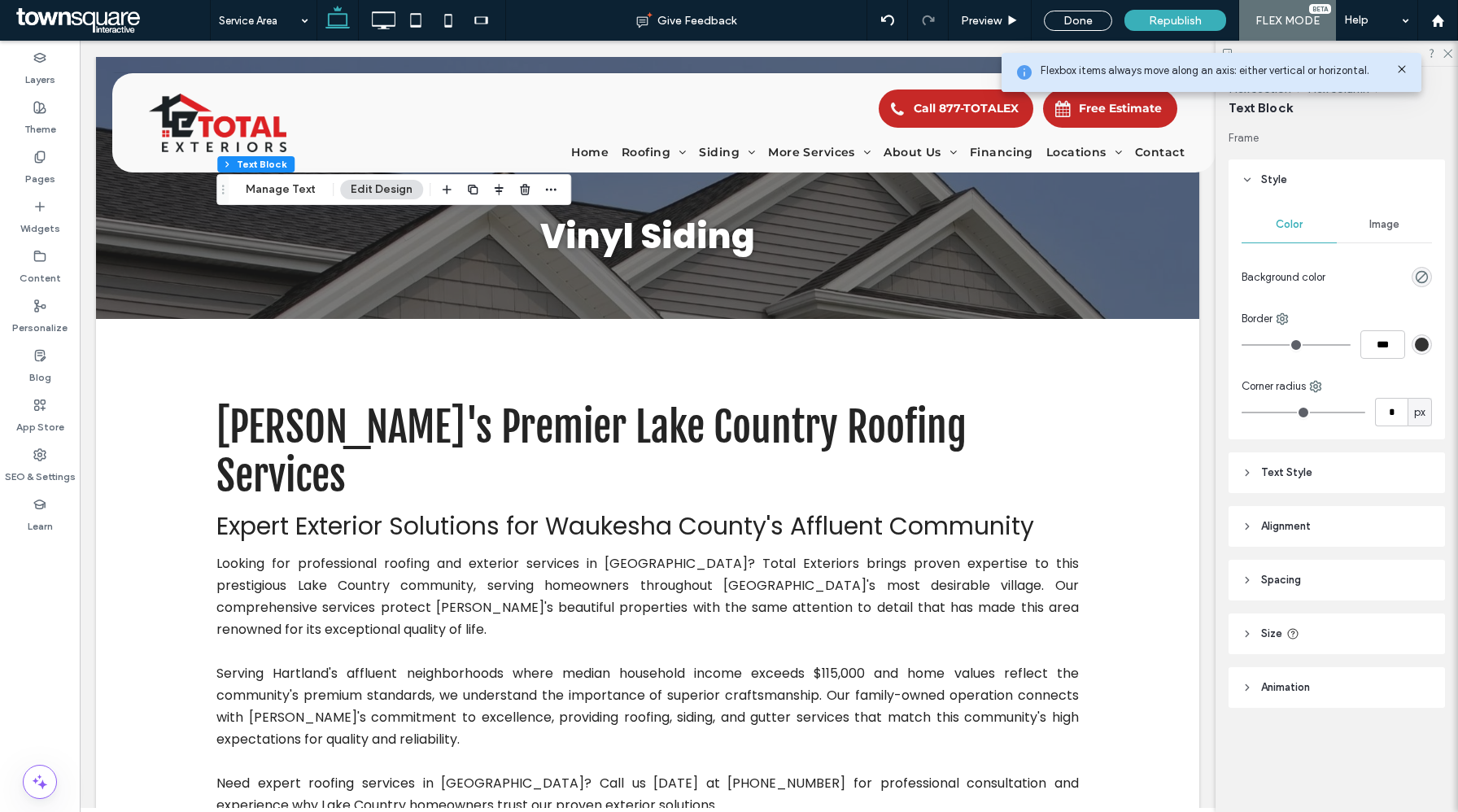
click at [1354, 481] on header "Text Style" at bounding box center [1337, 472] width 217 height 41
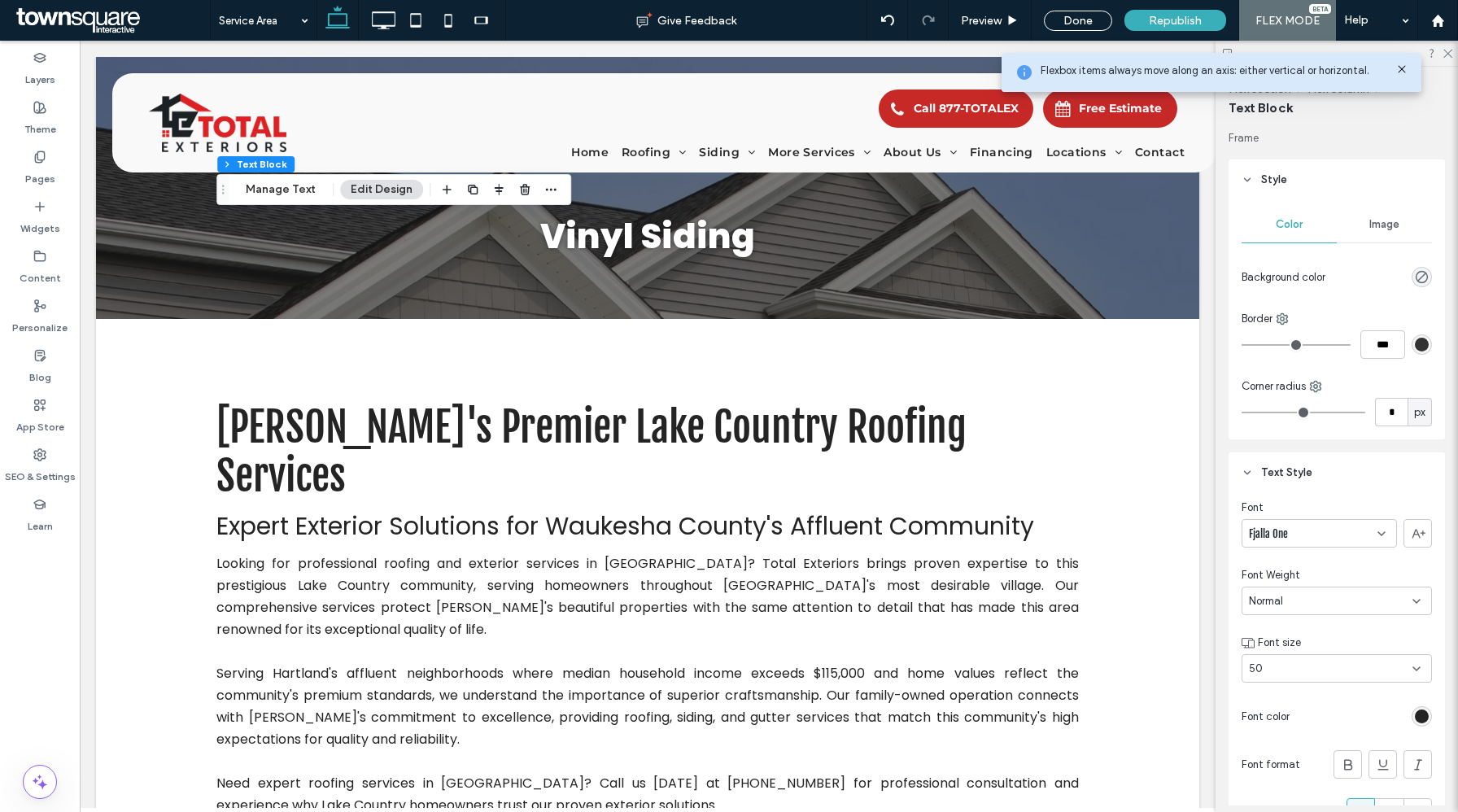
click at [1427, 721] on div "rgb(36, 36, 36)" at bounding box center [1421, 716] width 14 height 14
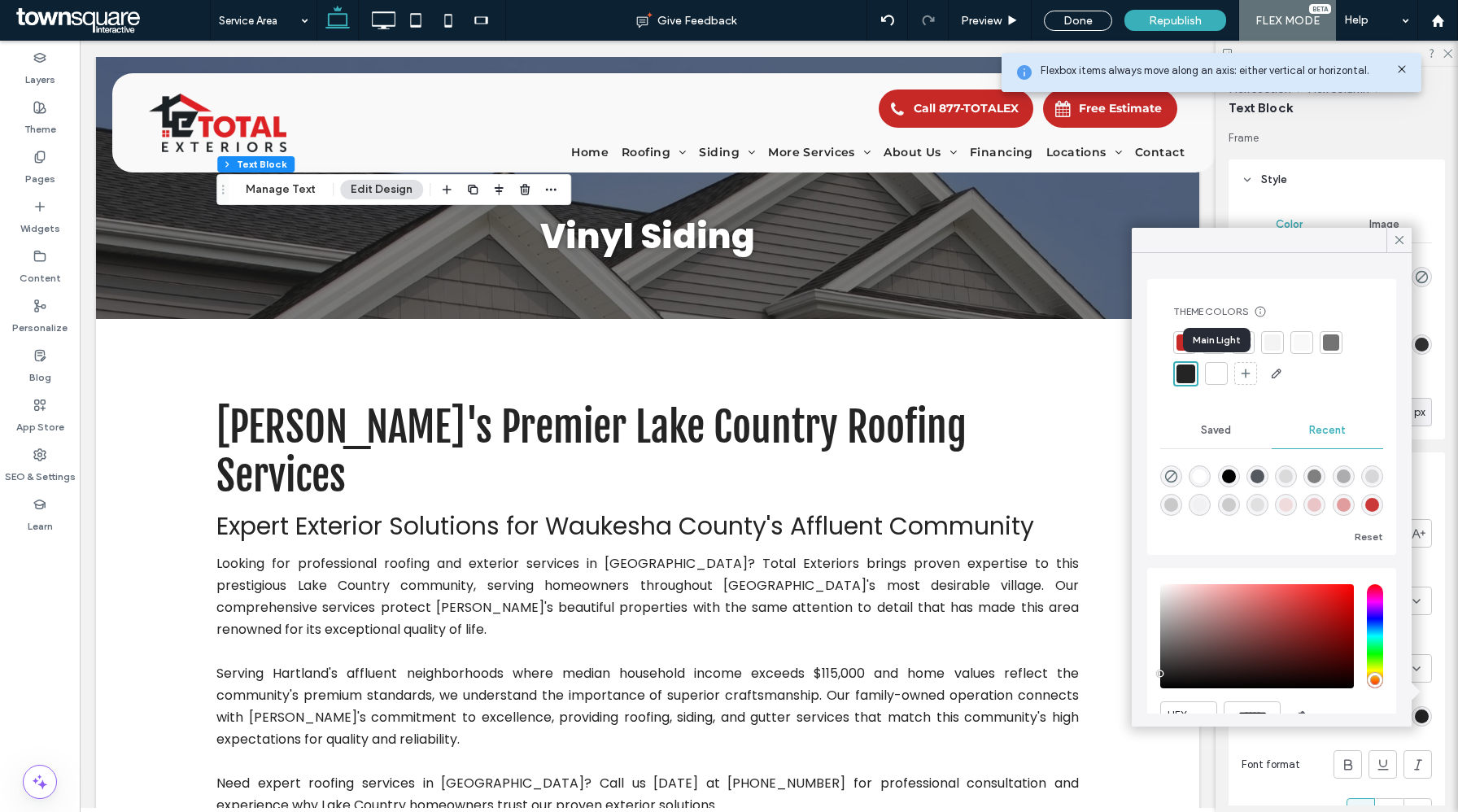
click at [1211, 370] on div at bounding box center [1217, 374] width 16 height 16
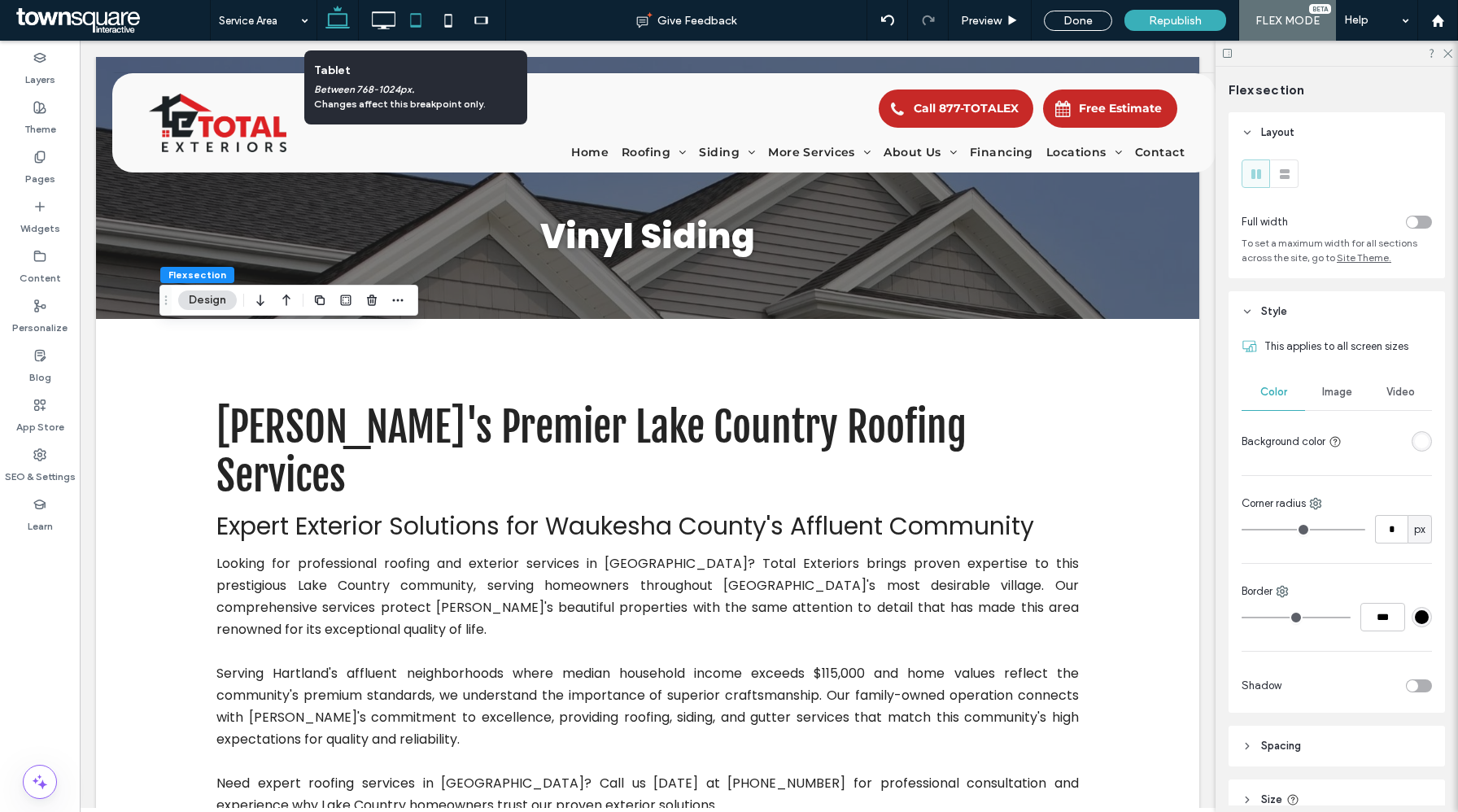
click at [409, 25] on icon at bounding box center [416, 20] width 33 height 33
type input "*"
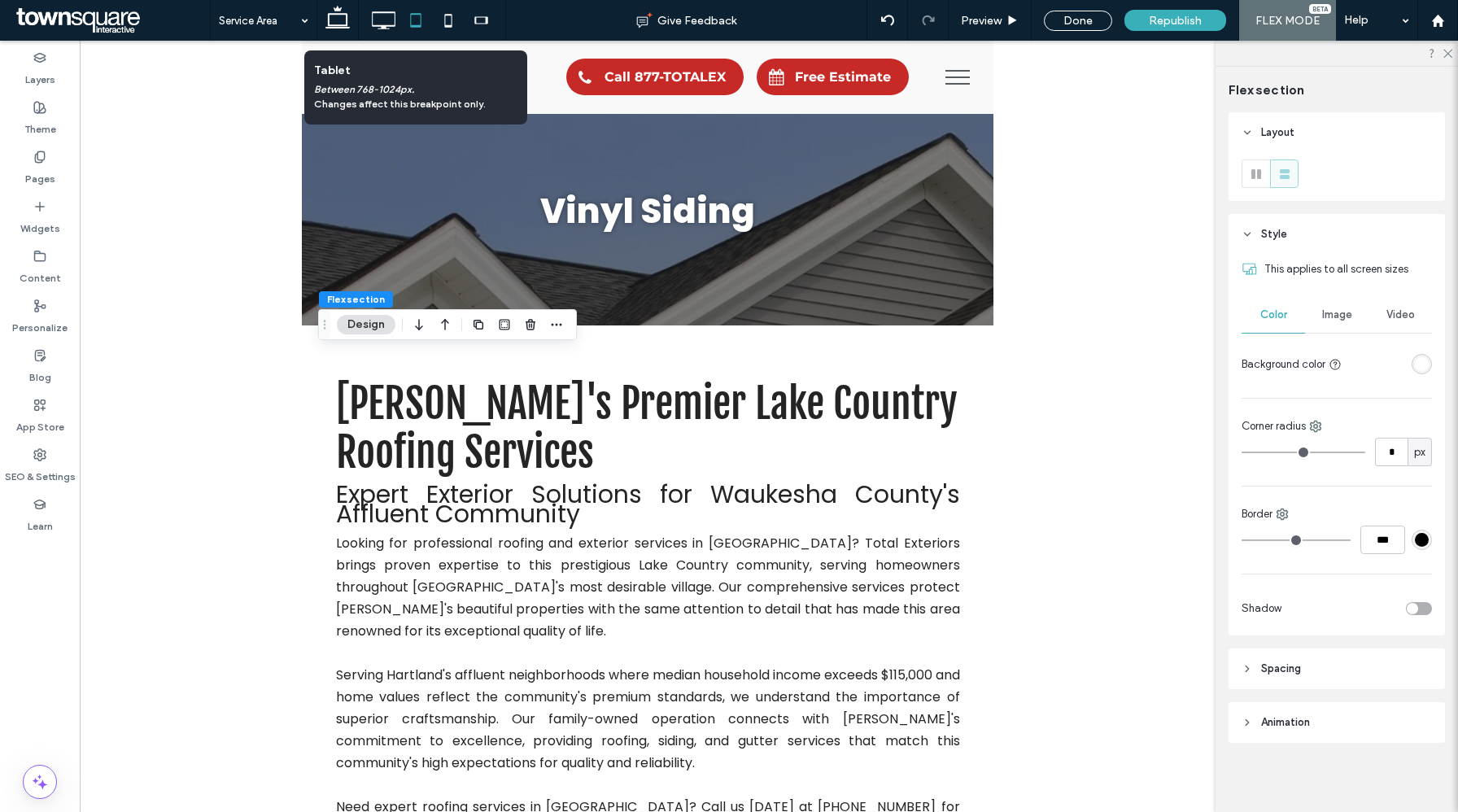
type input "**"
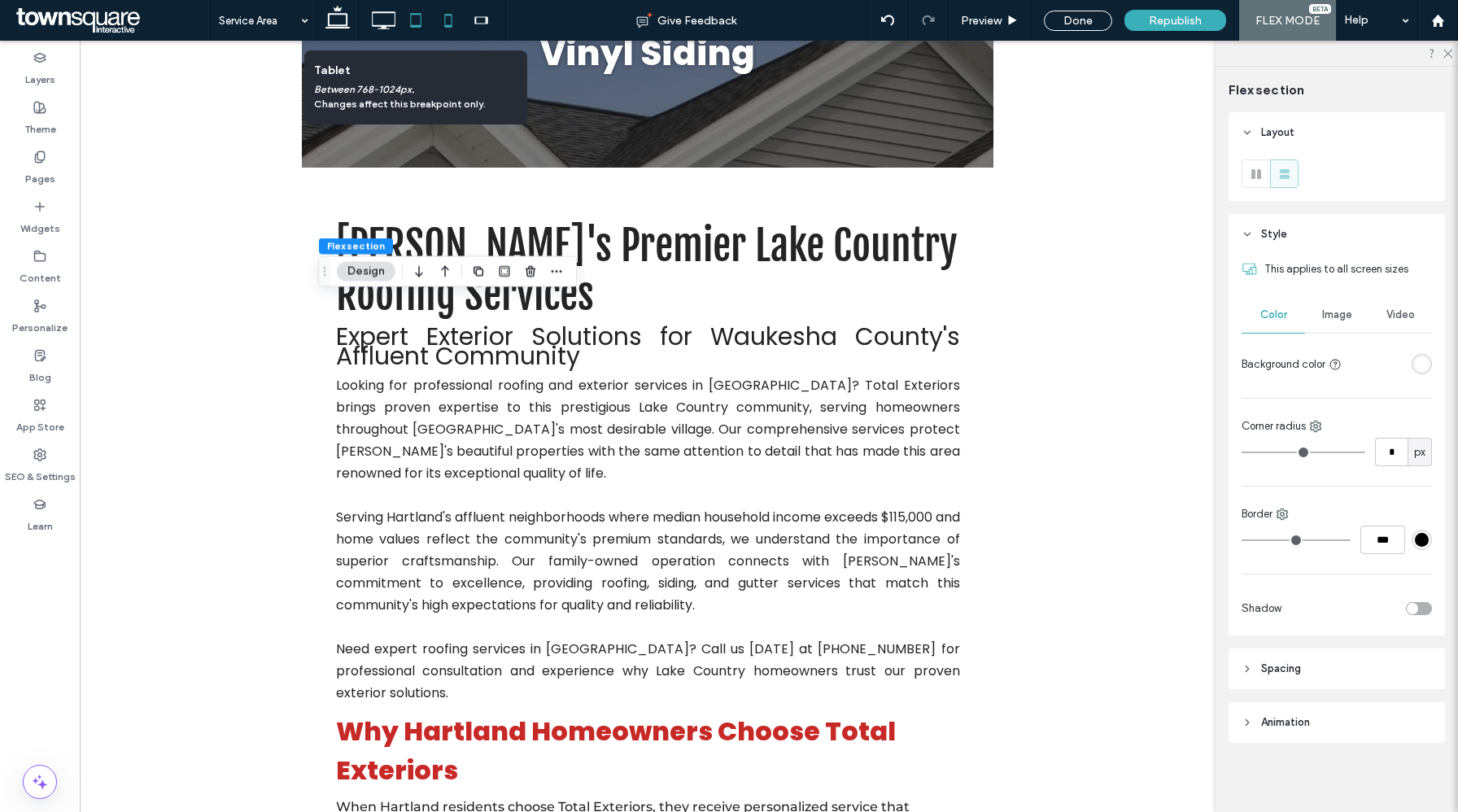
scroll to position [178, 0]
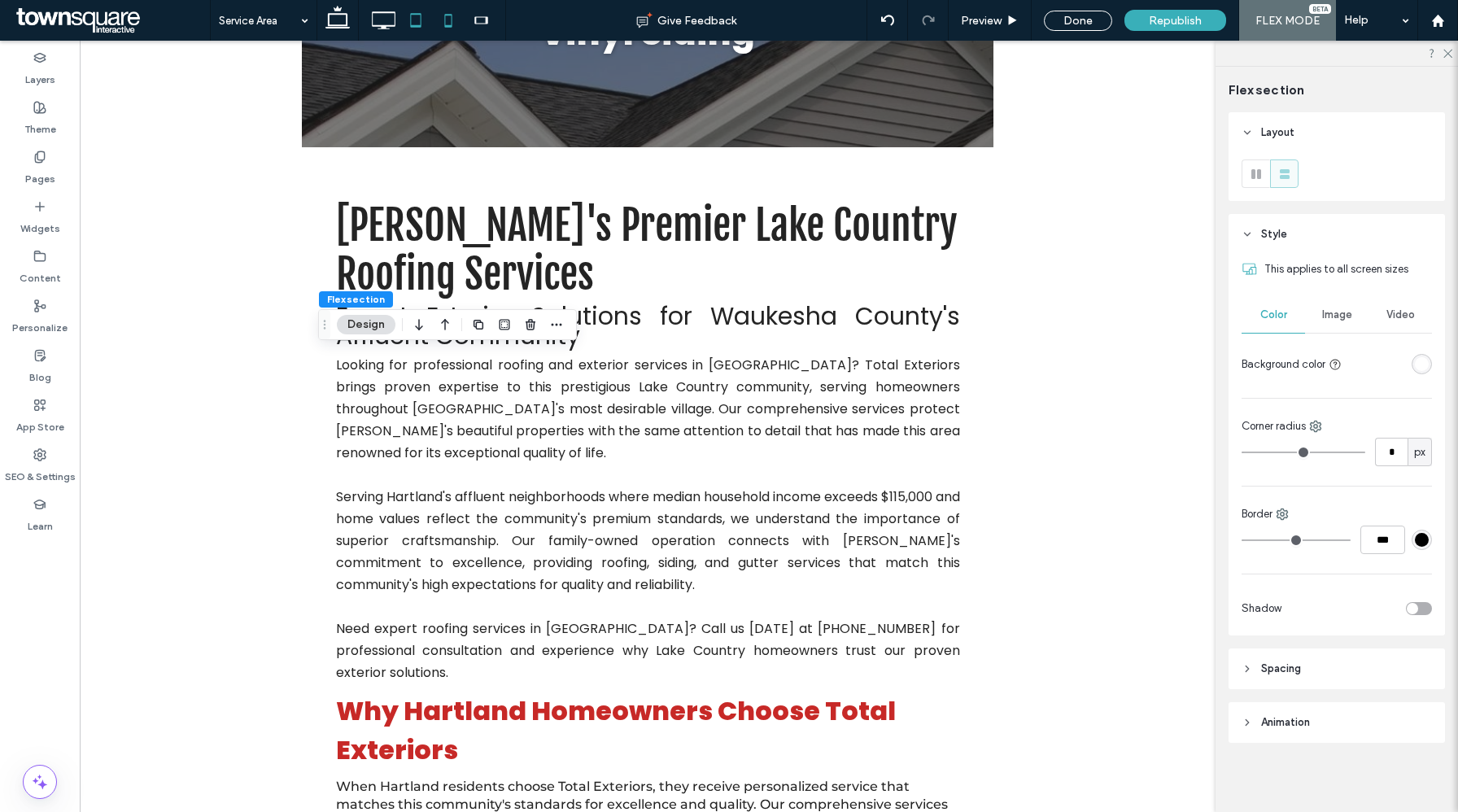
click at [450, 24] on use at bounding box center [448, 20] width 7 height 13
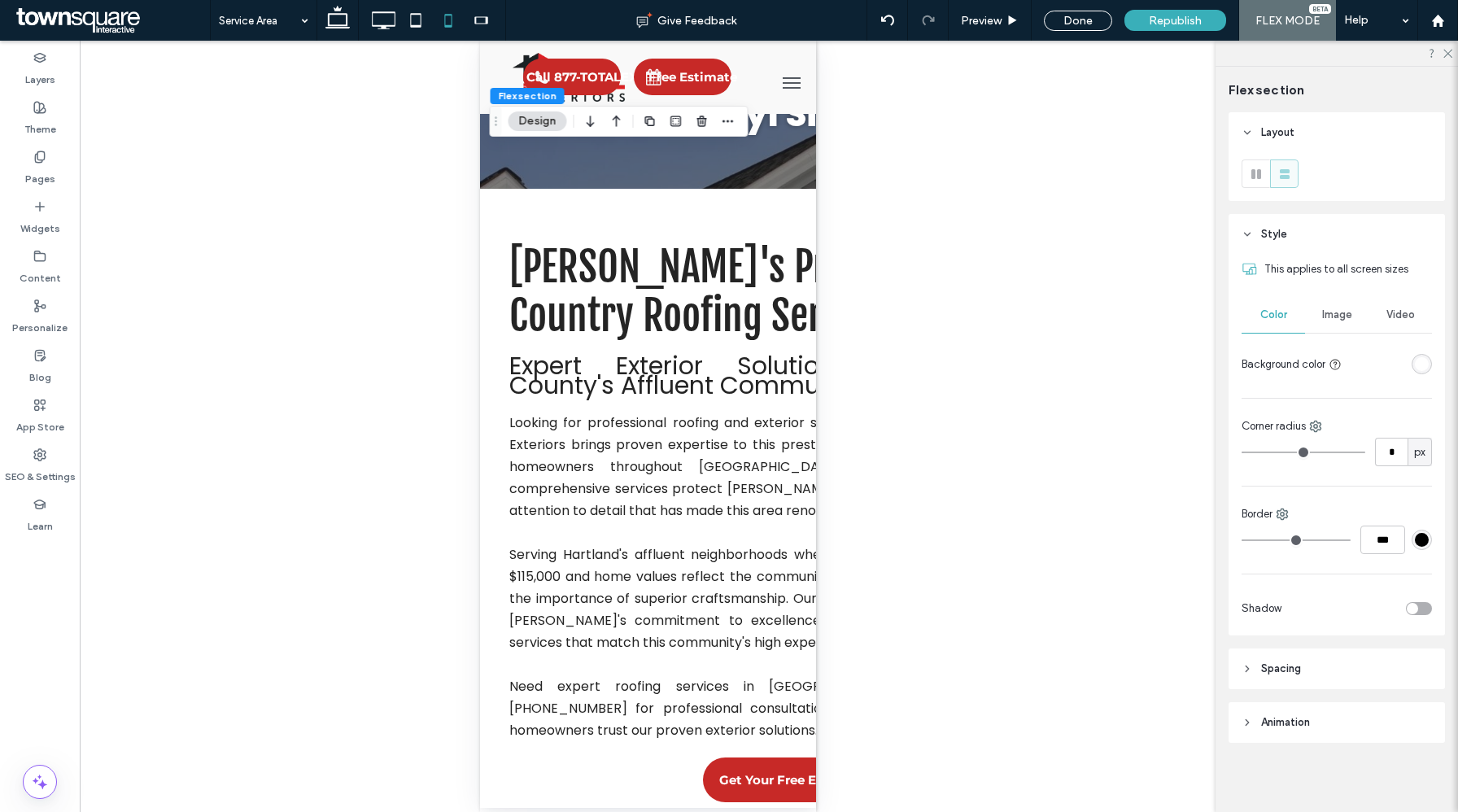
scroll to position [0, 0]
click at [477, 18] on icon at bounding box center [481, 20] width 33 height 33
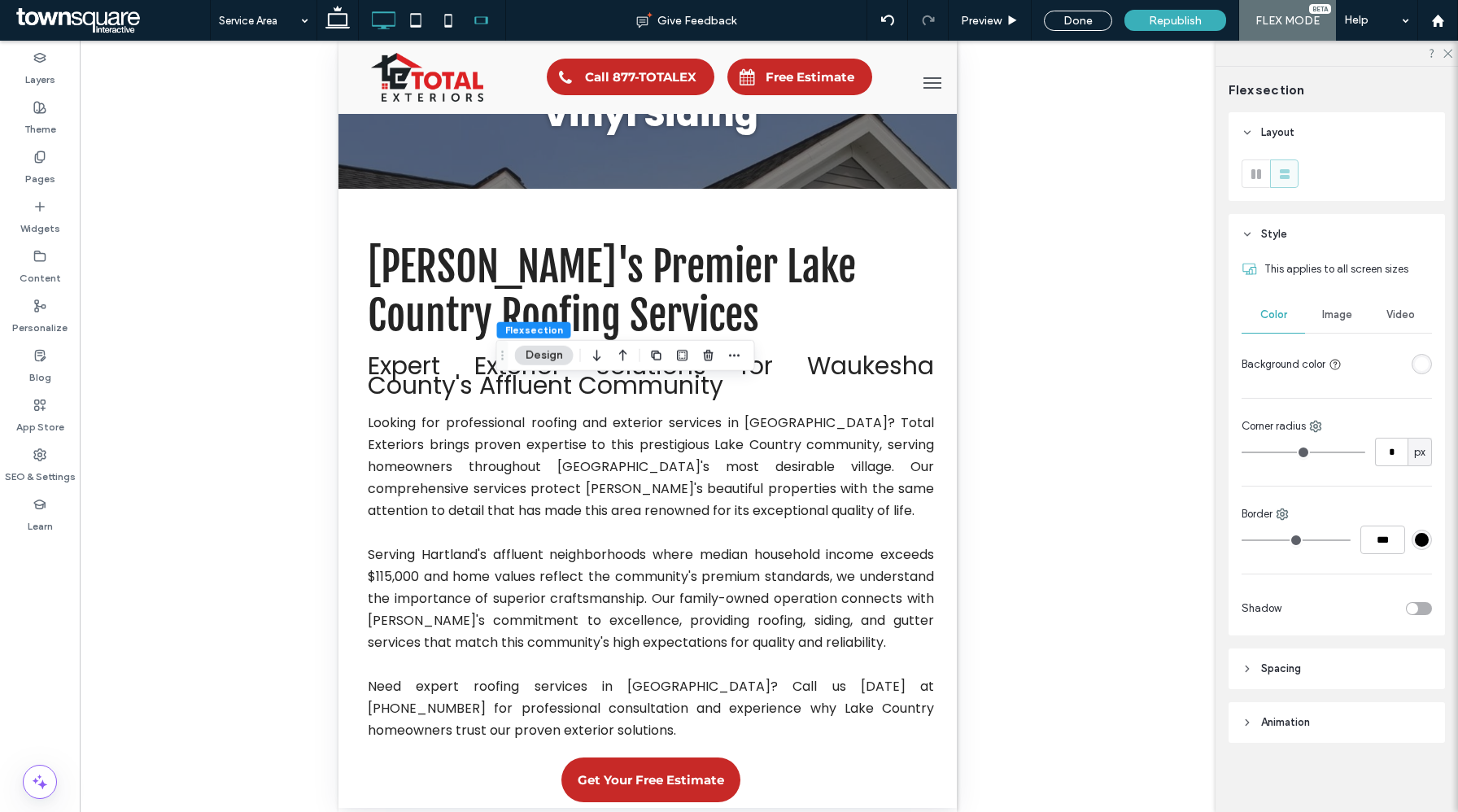
click at [379, 14] on icon at bounding box center [384, 20] width 33 height 33
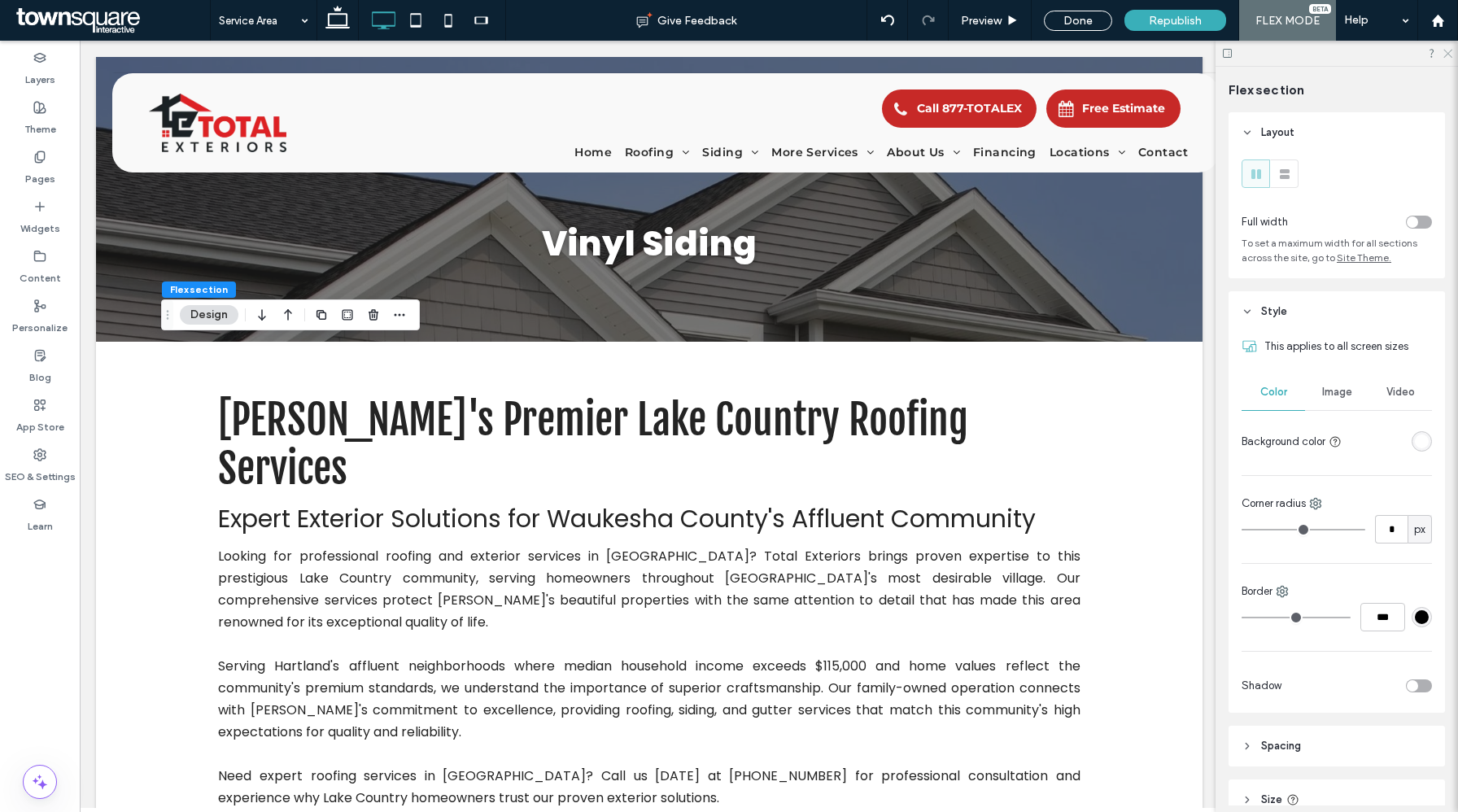
click at [1444, 51] on icon at bounding box center [1447, 52] width 11 height 11
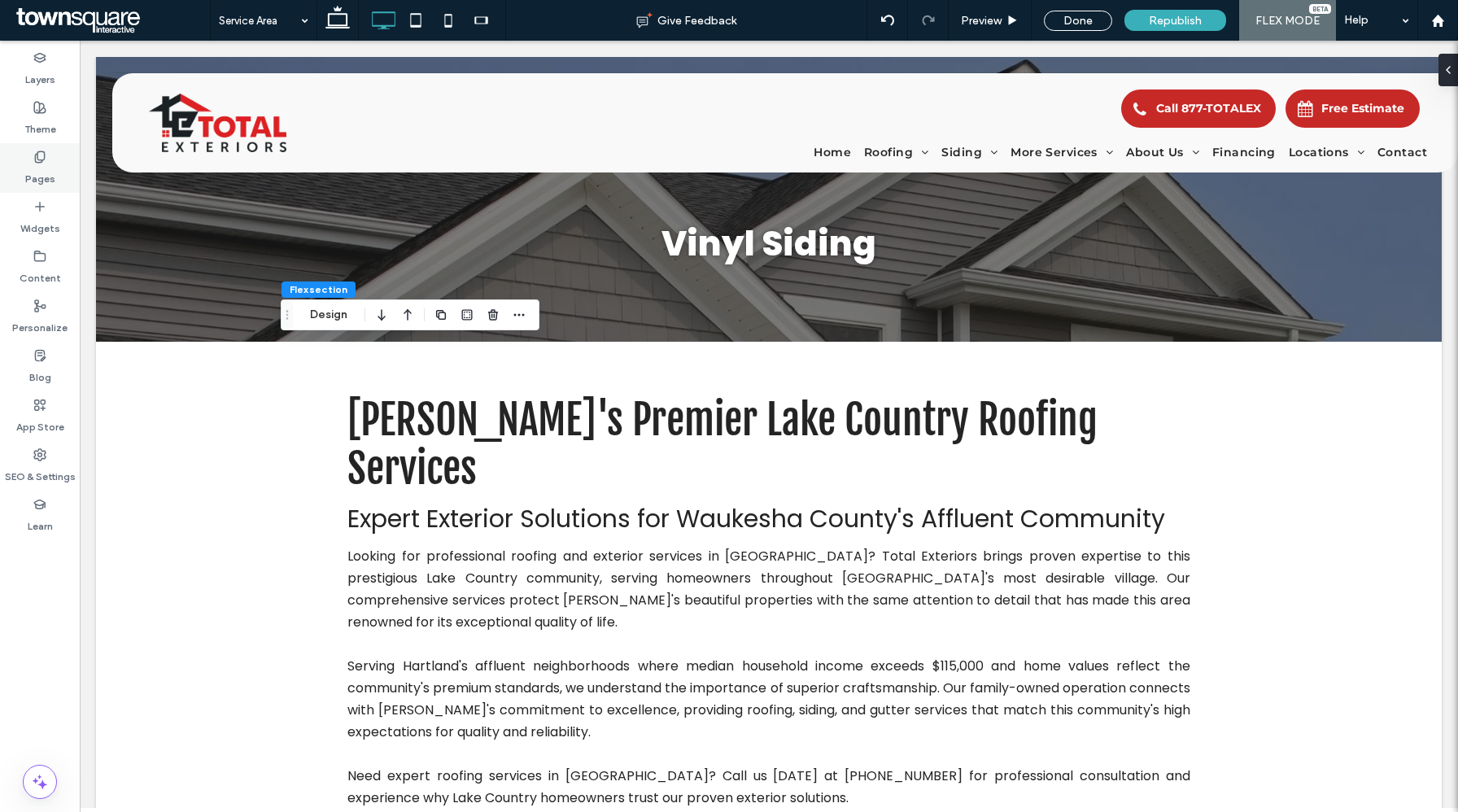
click at [46, 161] on div "Pages" at bounding box center [40, 168] width 80 height 50
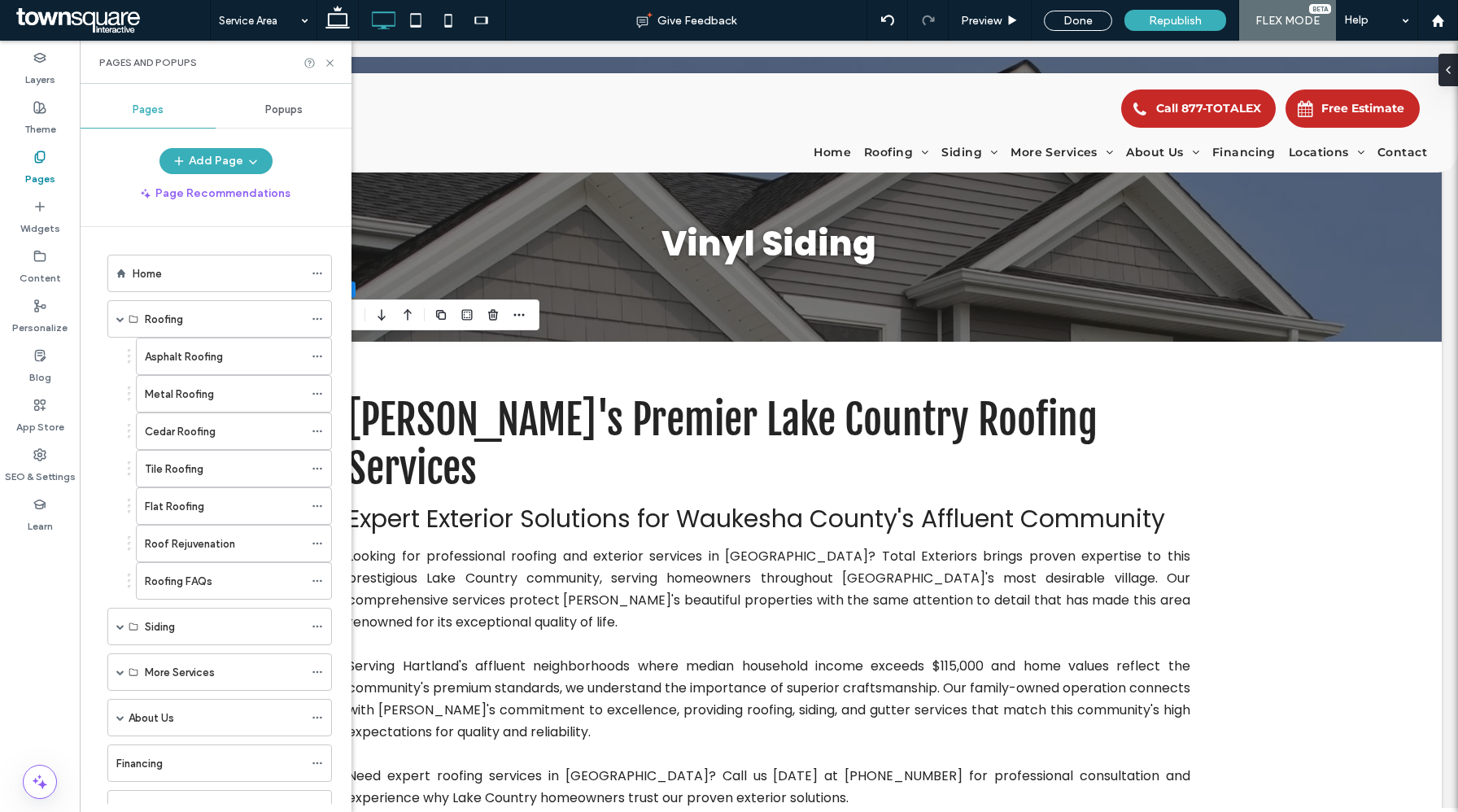
scroll to position [384, 0]
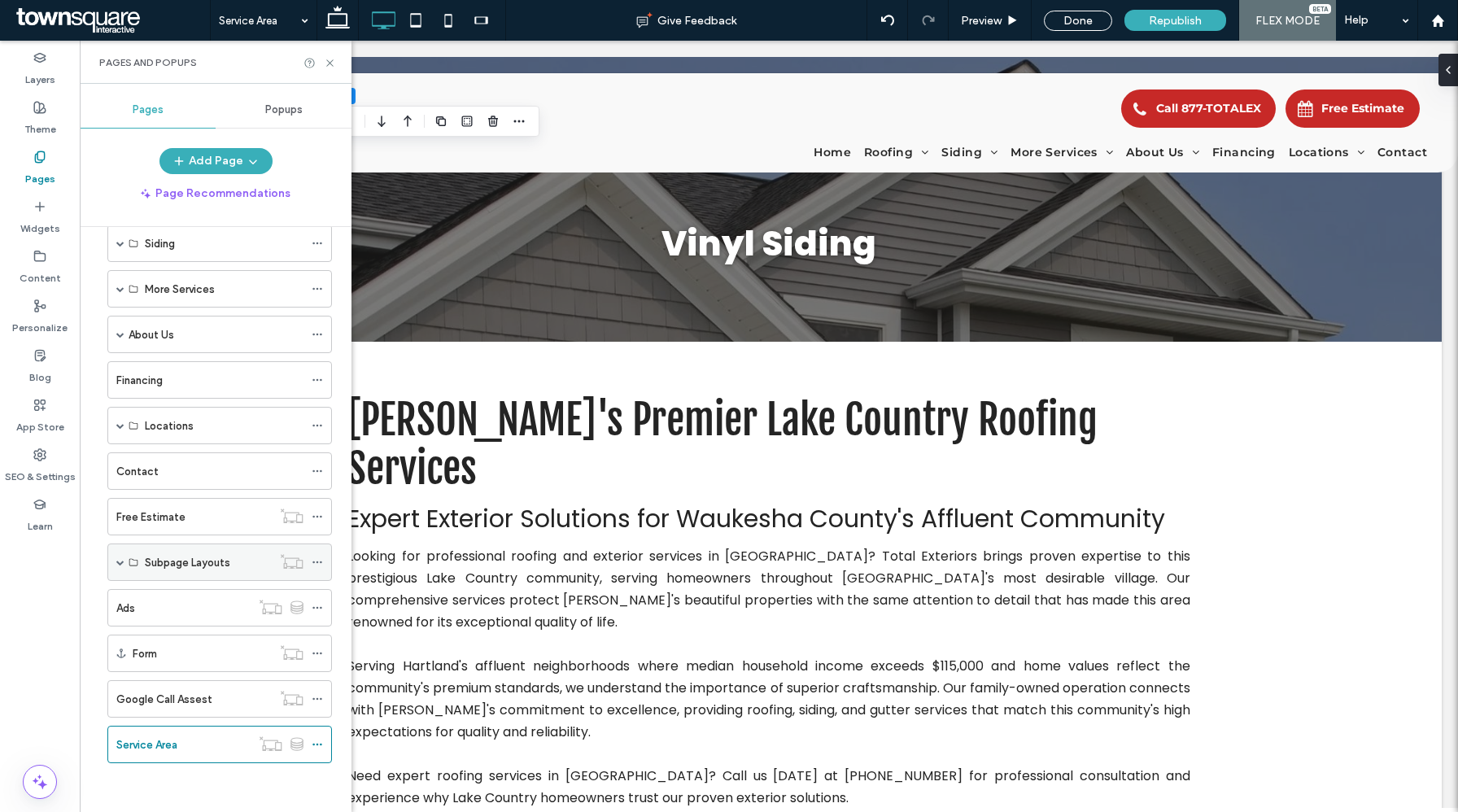
click at [119, 562] on span at bounding box center [121, 562] width 8 height 8
click at [168, 430] on label "Locations" at bounding box center [169, 426] width 49 height 29
click at [121, 426] on span at bounding box center [121, 426] width 8 height 8
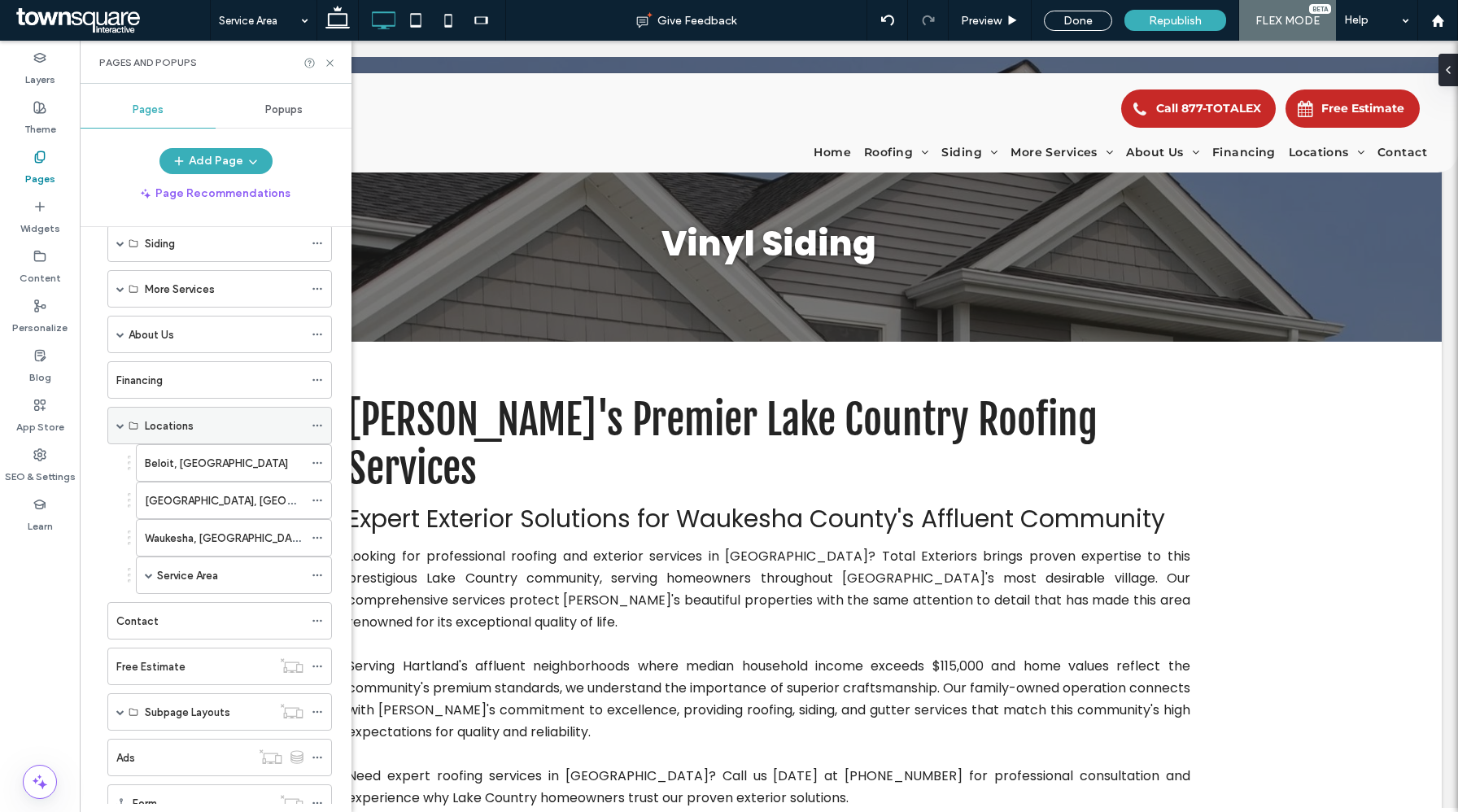
click at [181, 435] on div "Locations" at bounding box center [224, 426] width 159 height 36
click at [192, 578] on label "Service Area" at bounding box center [187, 575] width 61 height 29
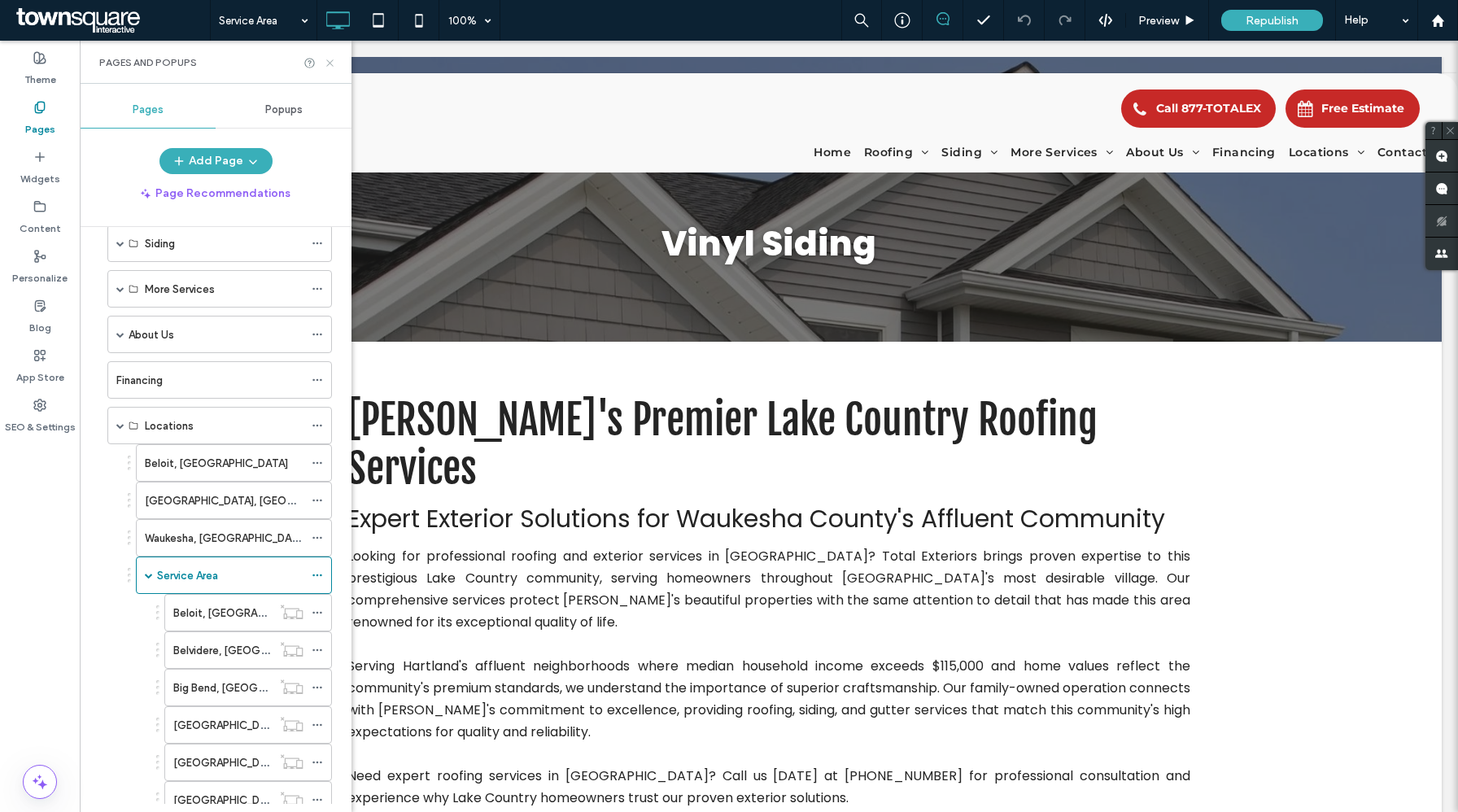
click at [327, 64] on icon at bounding box center [330, 63] width 12 height 12
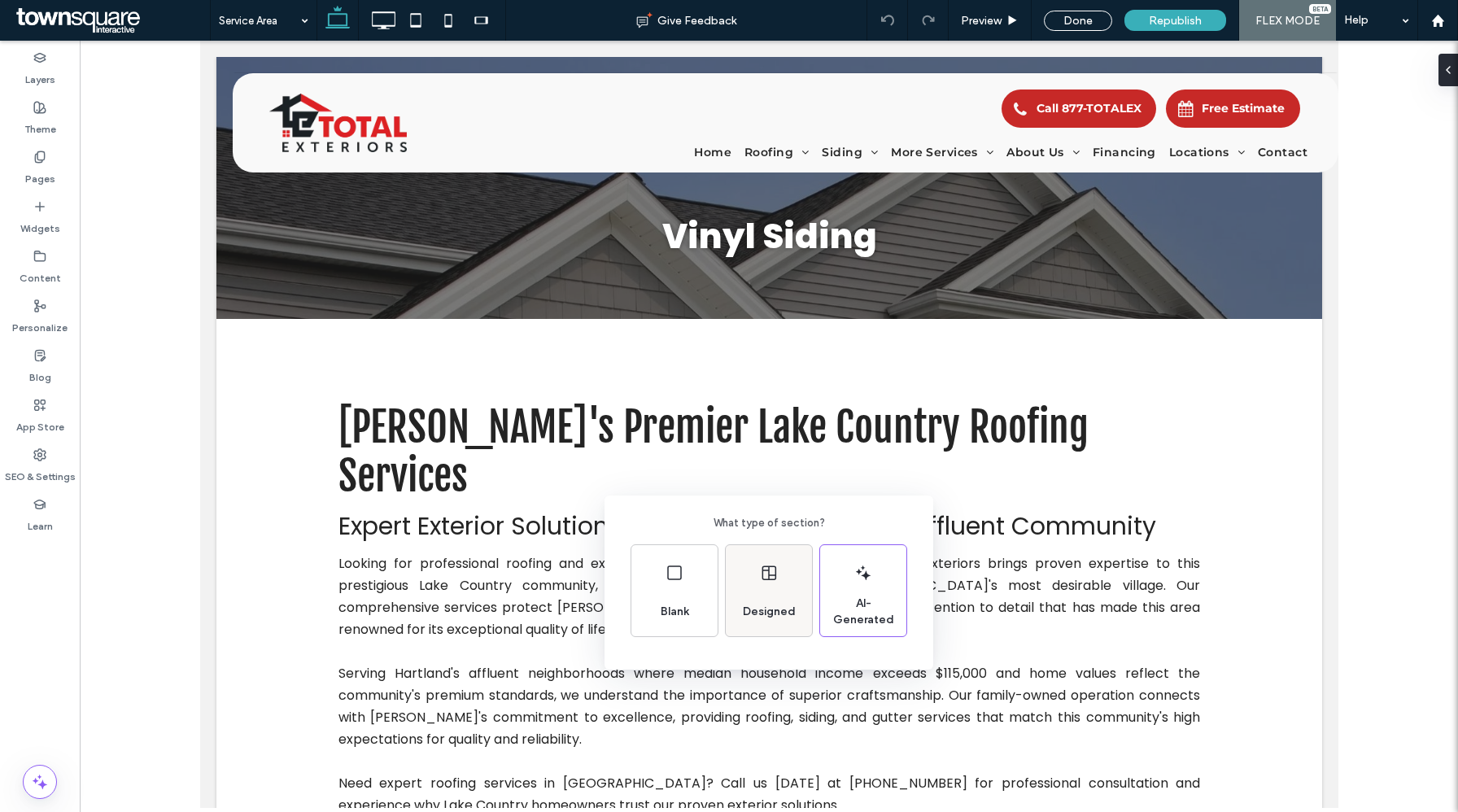
click at [761, 595] on div "Designed" at bounding box center [769, 612] width 66 height 36
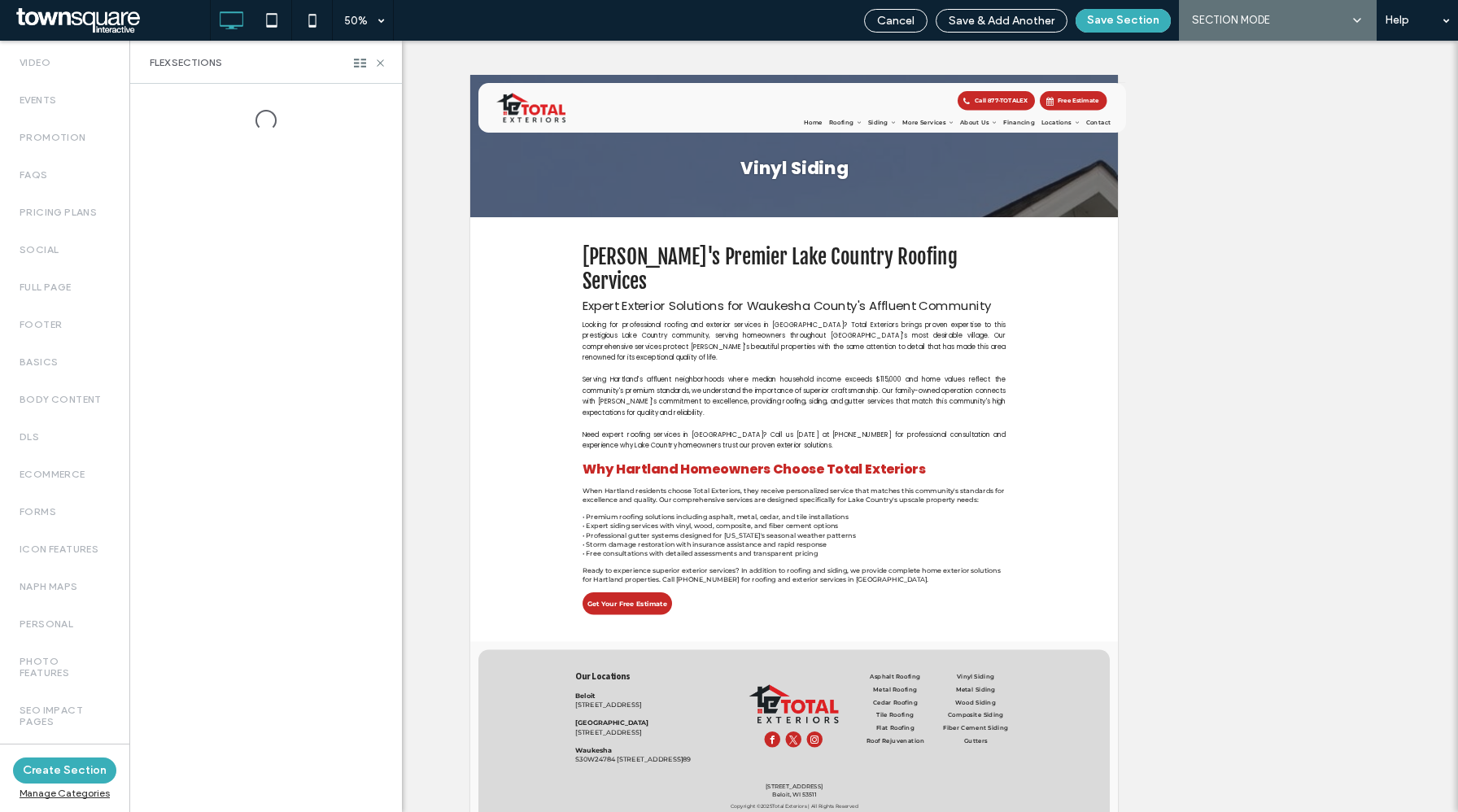
scroll to position [880, 0]
click at [380, 62] on icon at bounding box center [380, 63] width 12 height 12
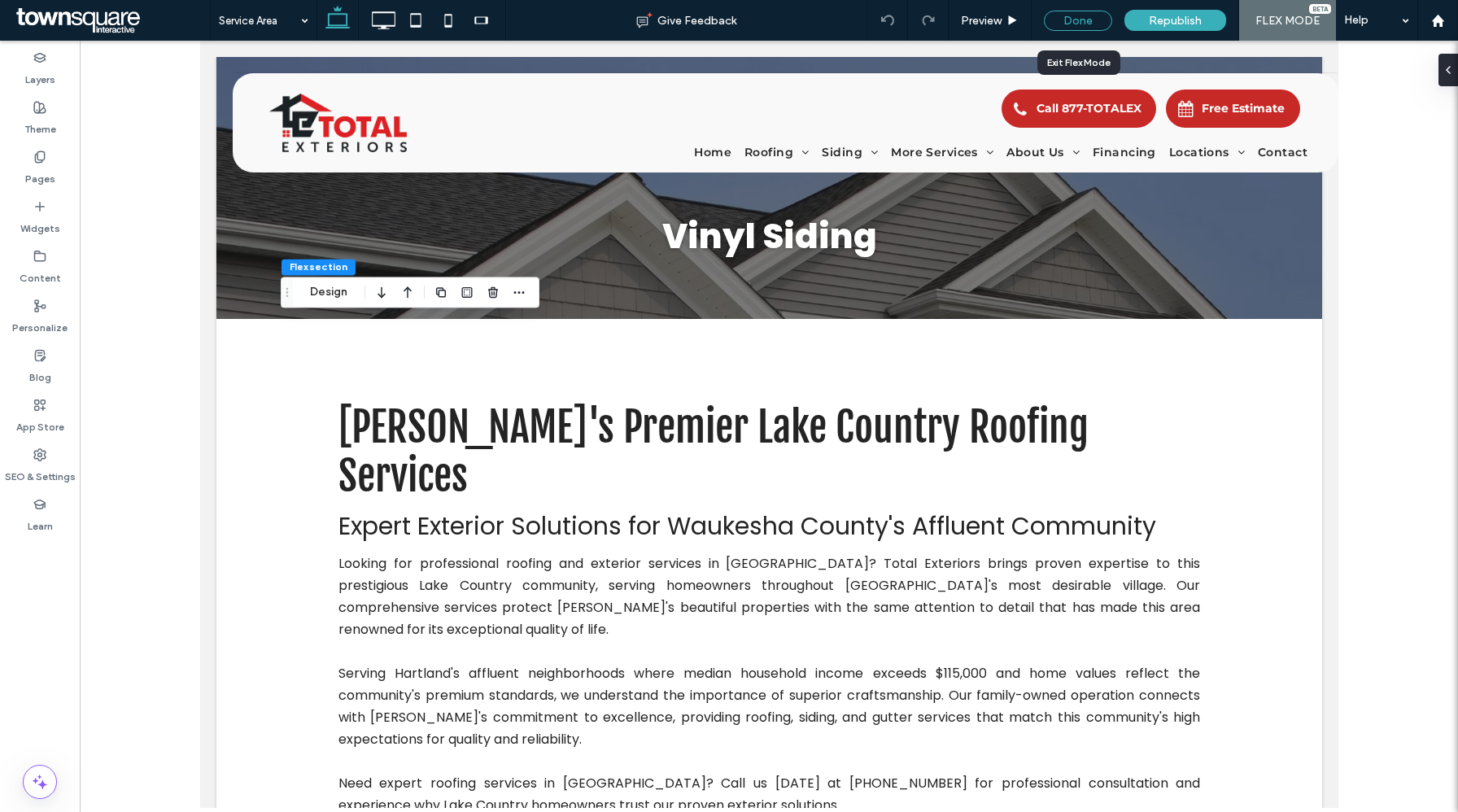
click at [1077, 12] on div "Done" at bounding box center [1078, 20] width 68 height 20
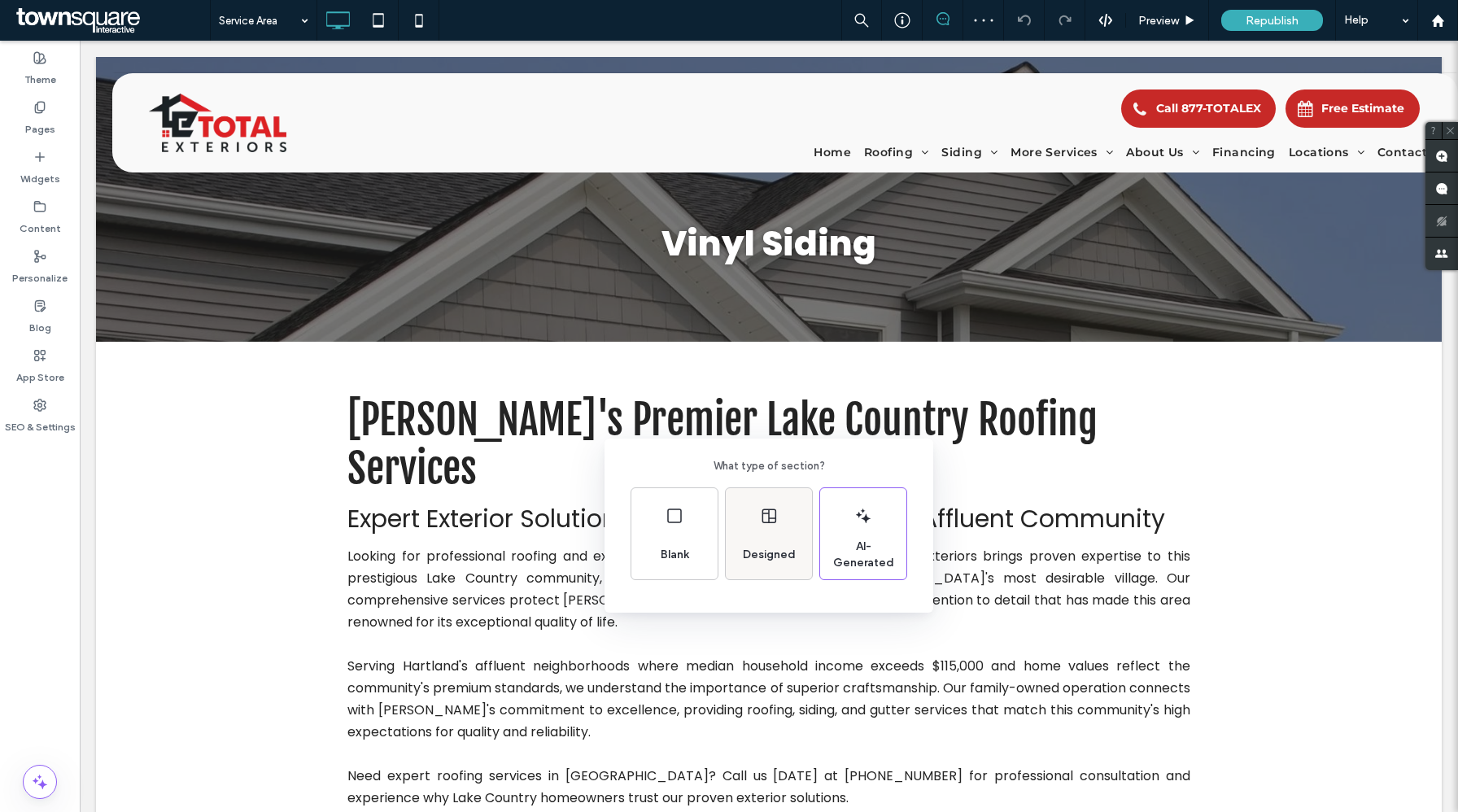
click at [780, 551] on span "Designed" at bounding box center [769, 555] width 66 height 16
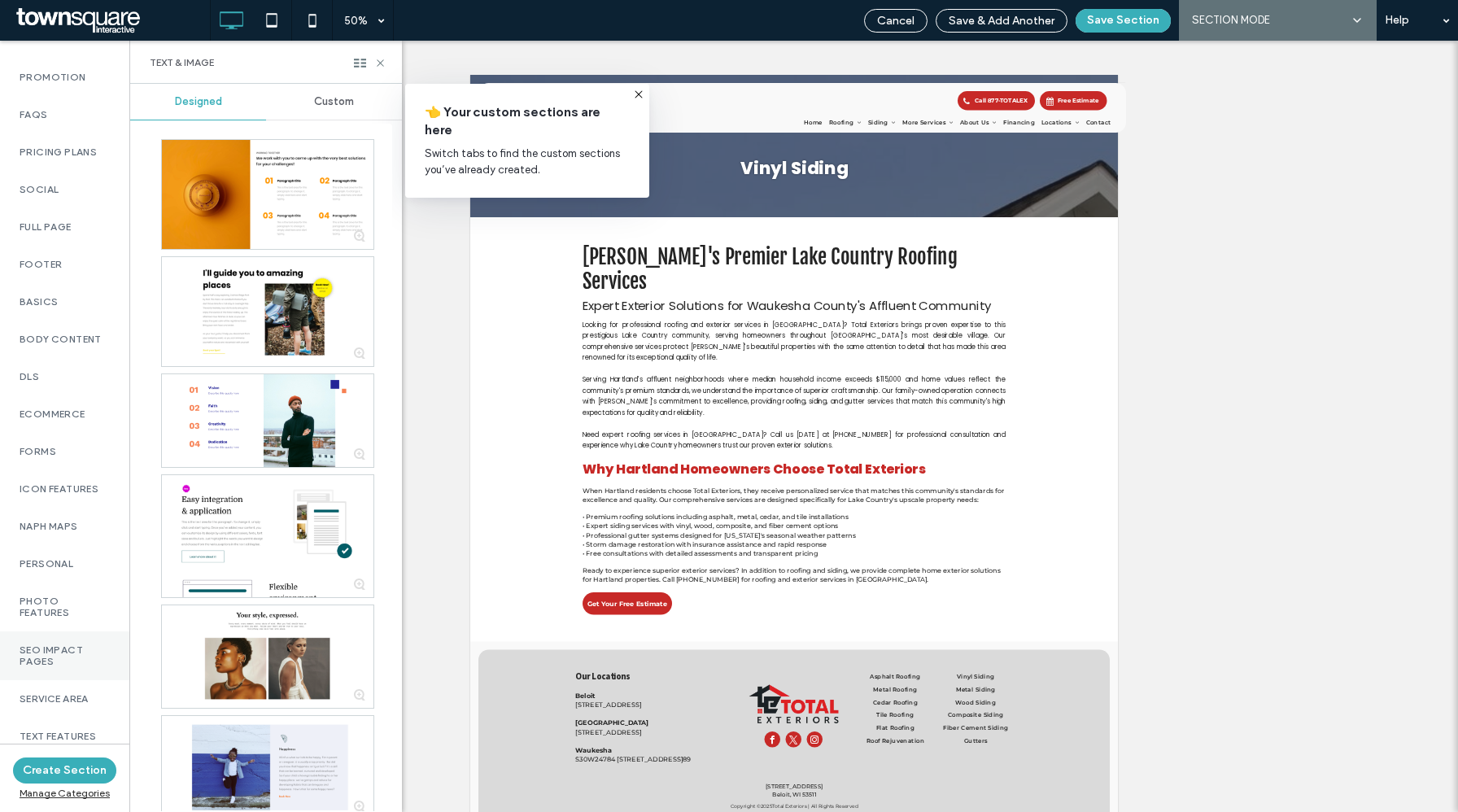
click at [72, 644] on label "SEO Impact Pages" at bounding box center [64, 656] width 90 height 23
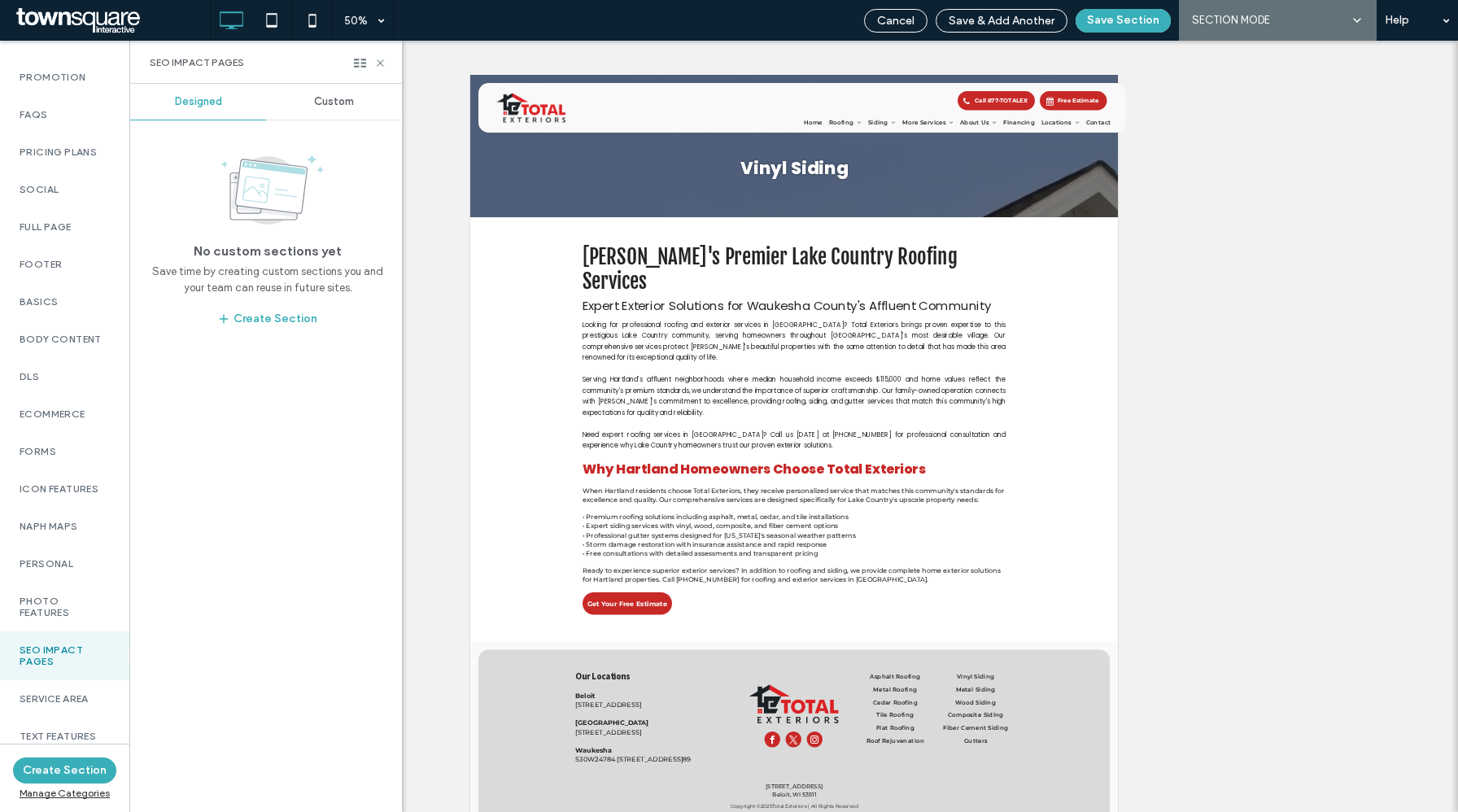
click at [317, 99] on span "Custom" at bounding box center [334, 102] width 40 height 13
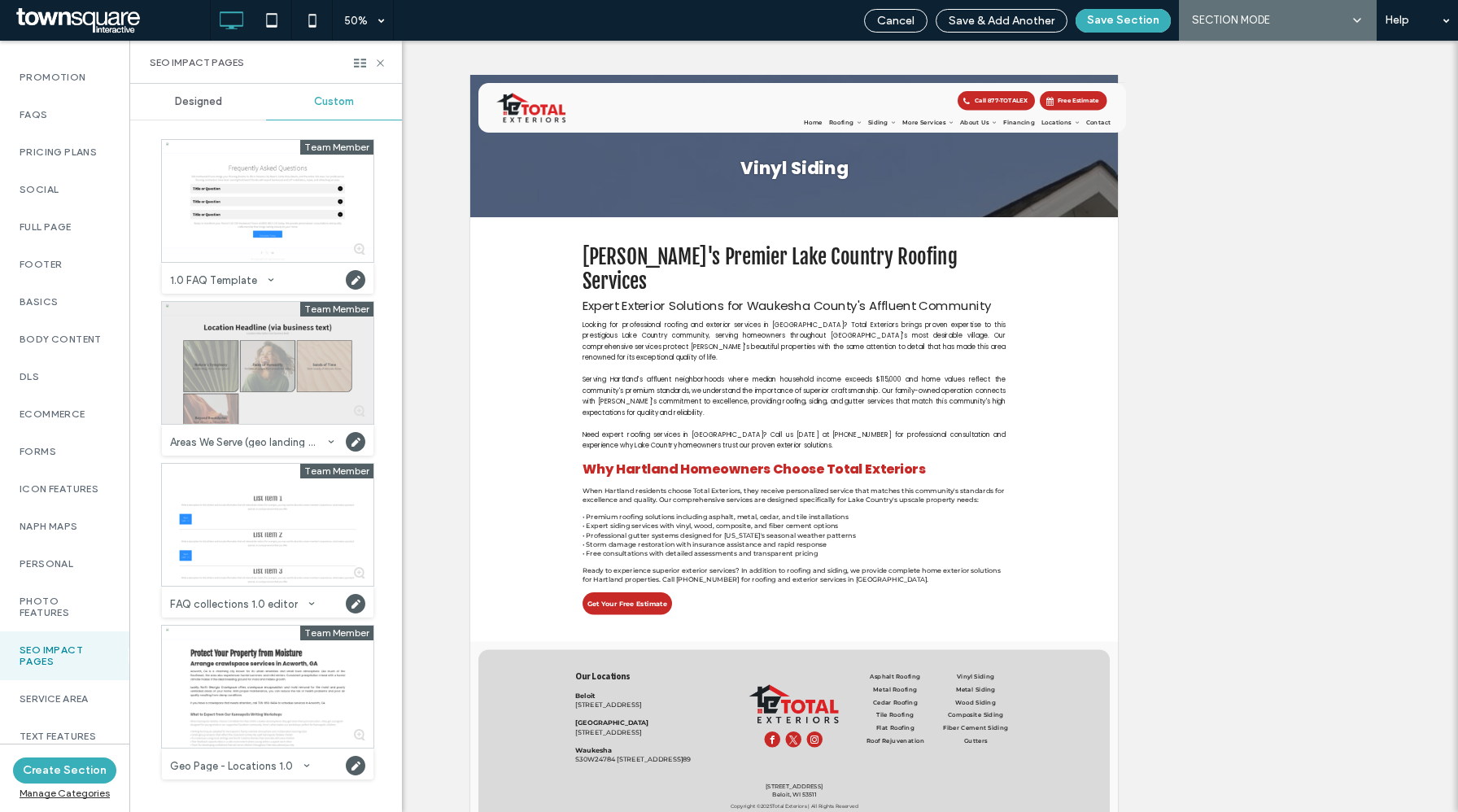
click at [288, 374] on div at bounding box center [268, 363] width 212 height 122
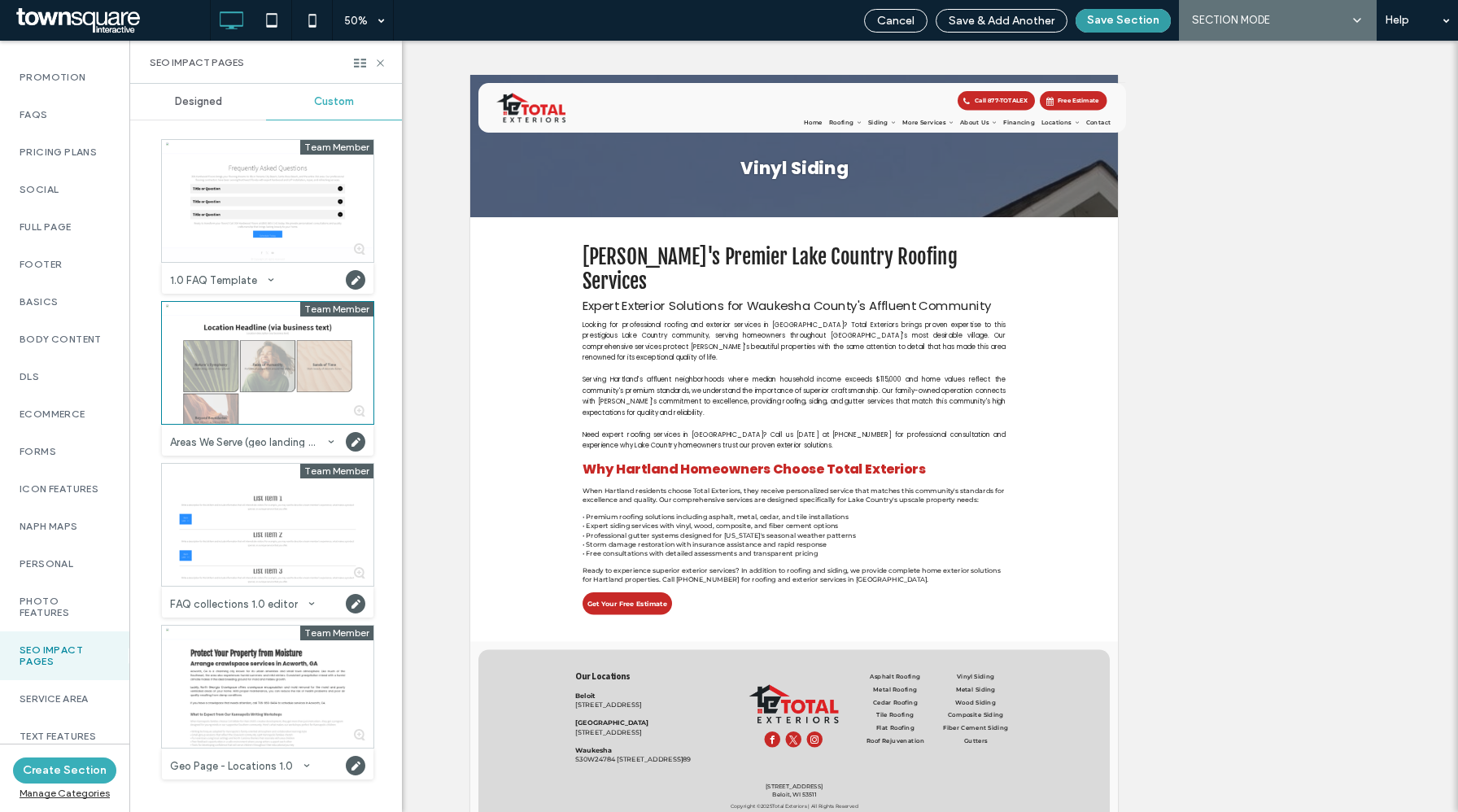
click at [1118, 20] on button "Save Section" at bounding box center [1123, 20] width 95 height 24
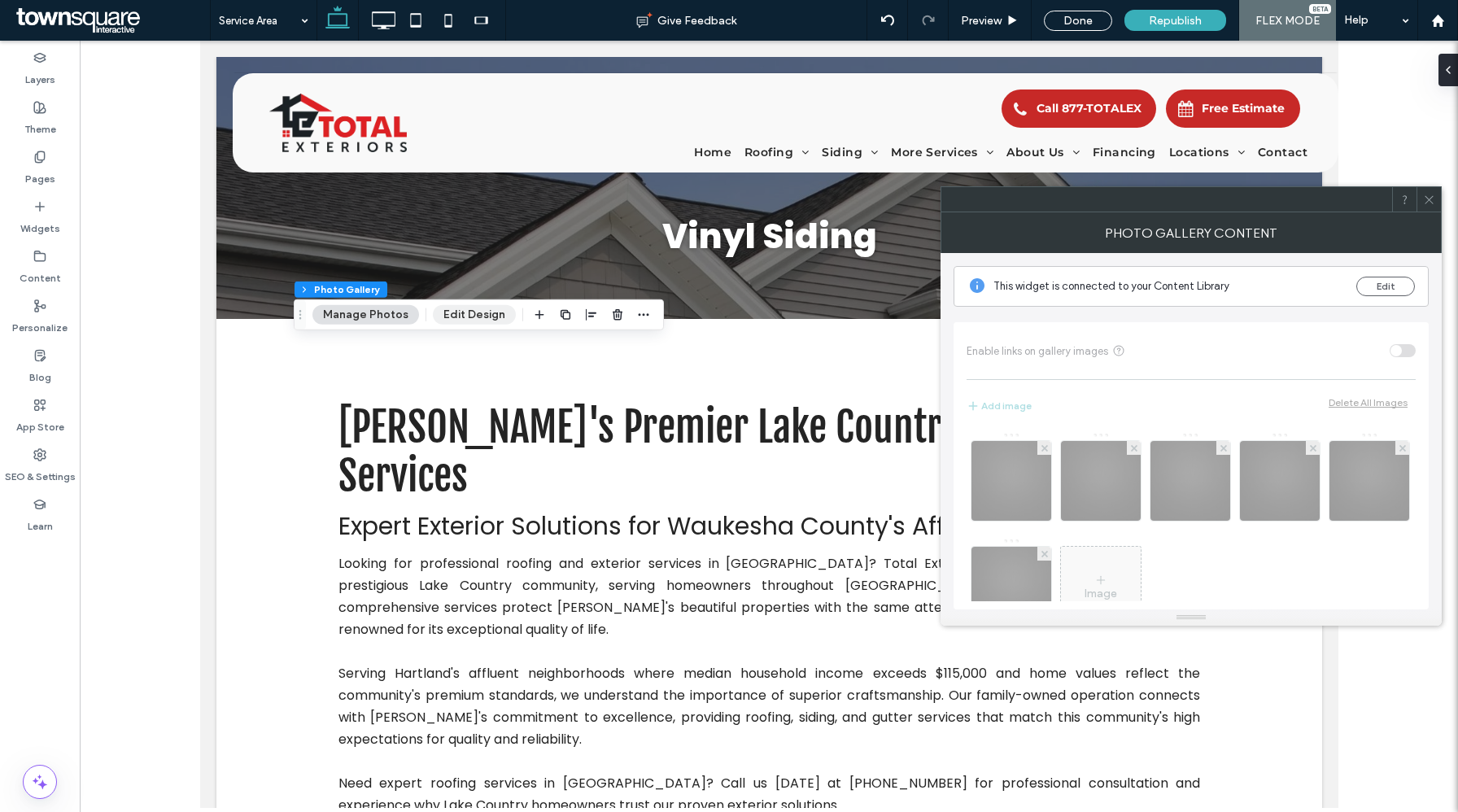
click at [485, 319] on button "Edit Design" at bounding box center [475, 315] width 83 height 20
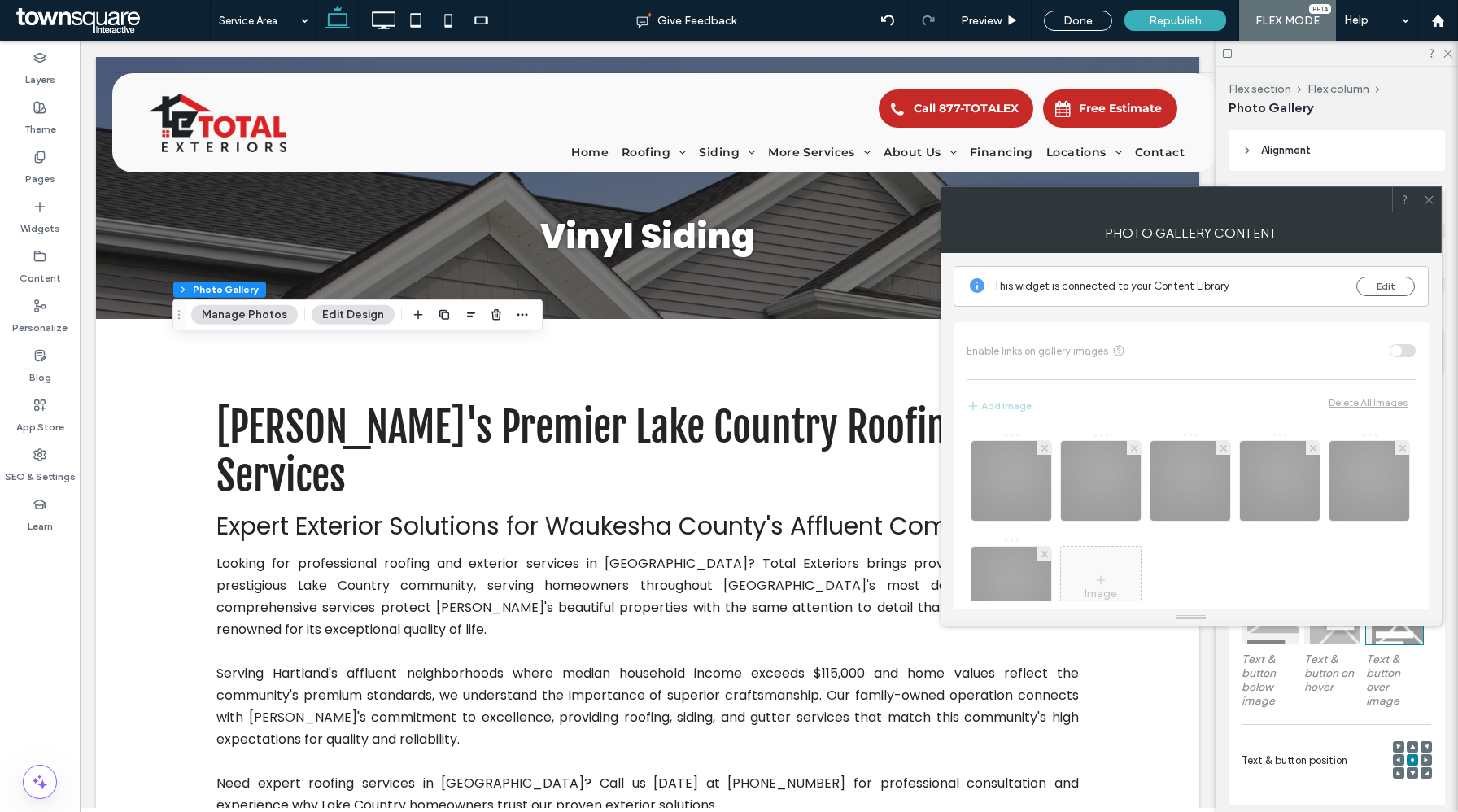
click at [1428, 202] on icon at bounding box center [1429, 200] width 12 height 12
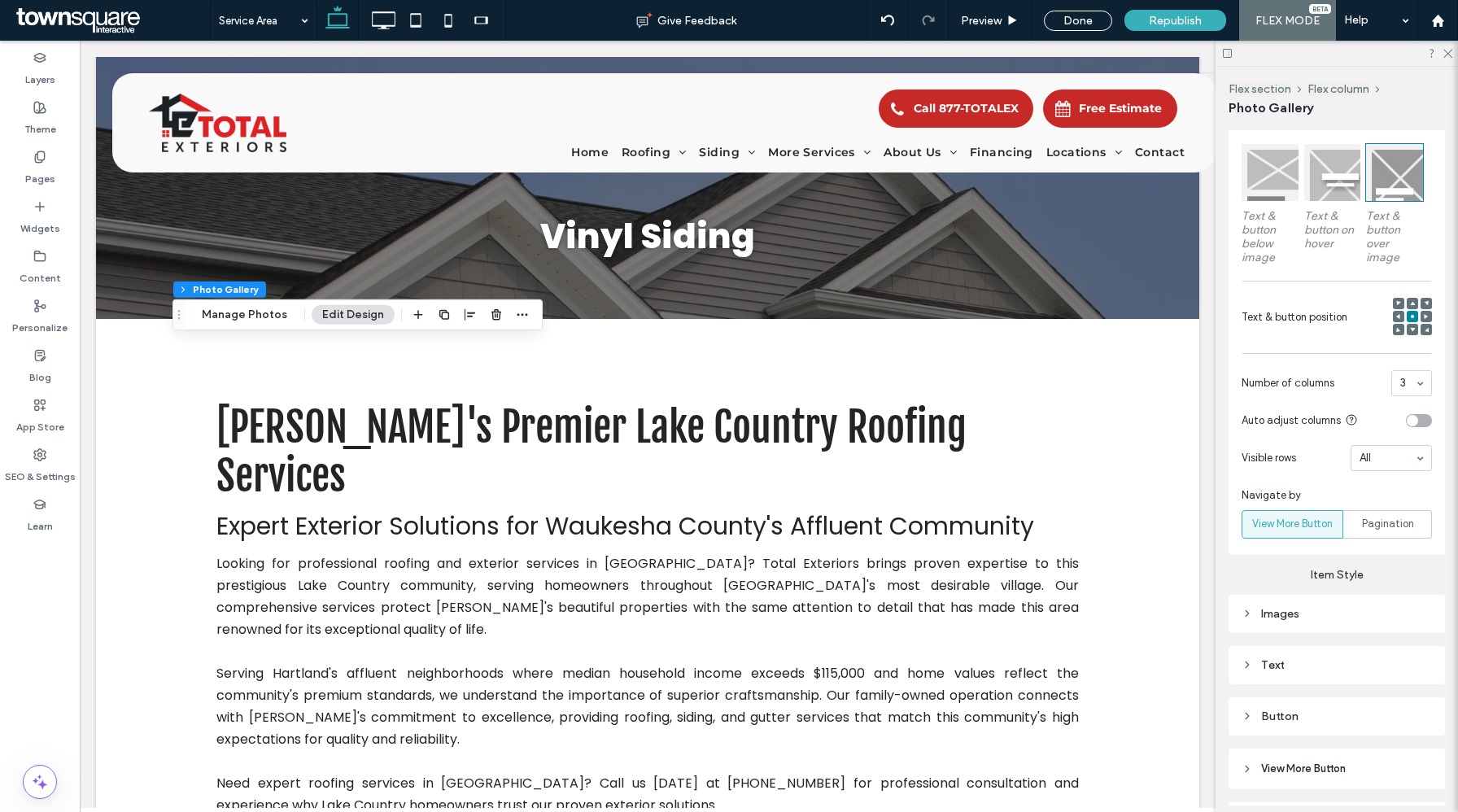
scroll to position [542, 0]
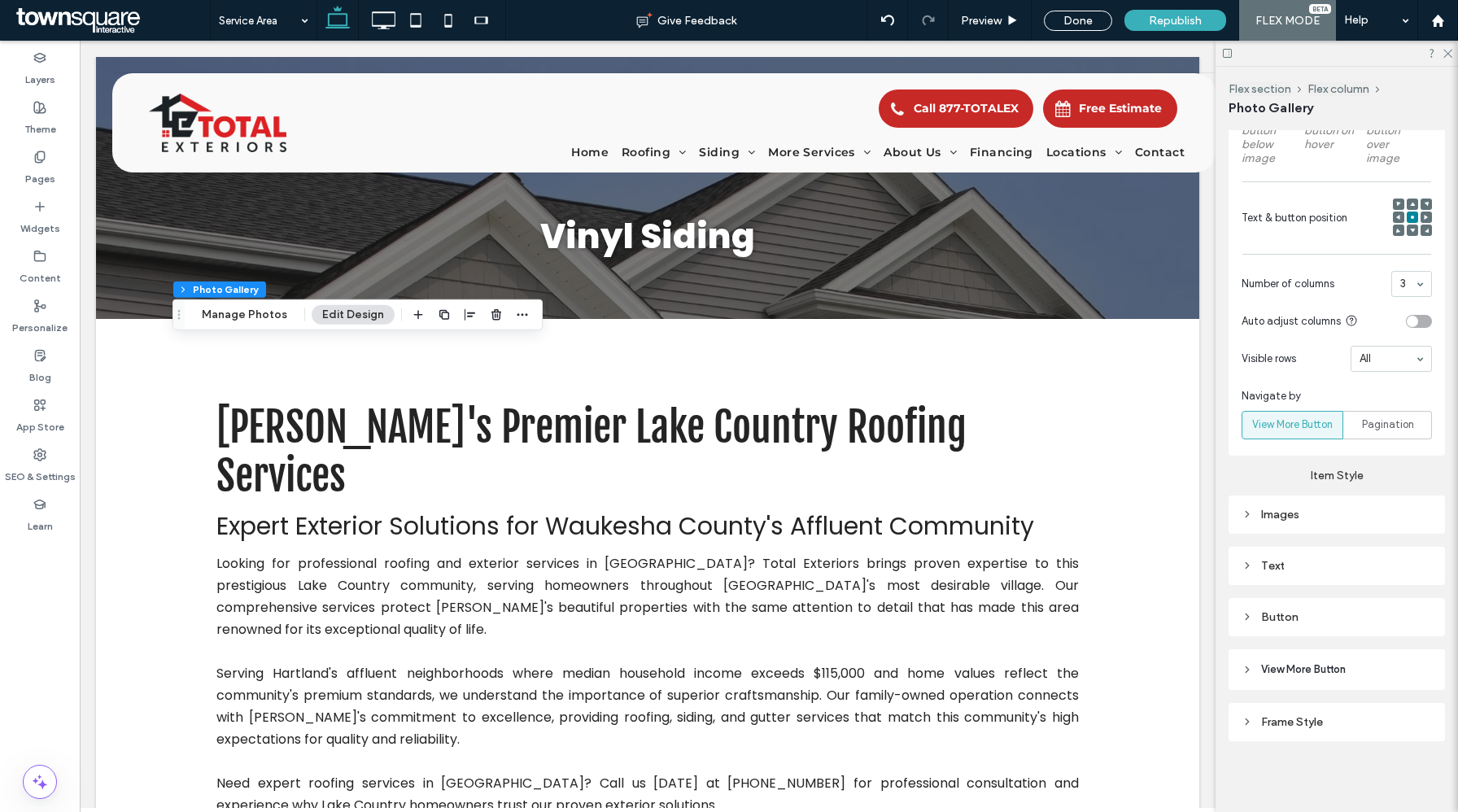
click at [1333, 519] on div "Images" at bounding box center [1337, 514] width 191 height 14
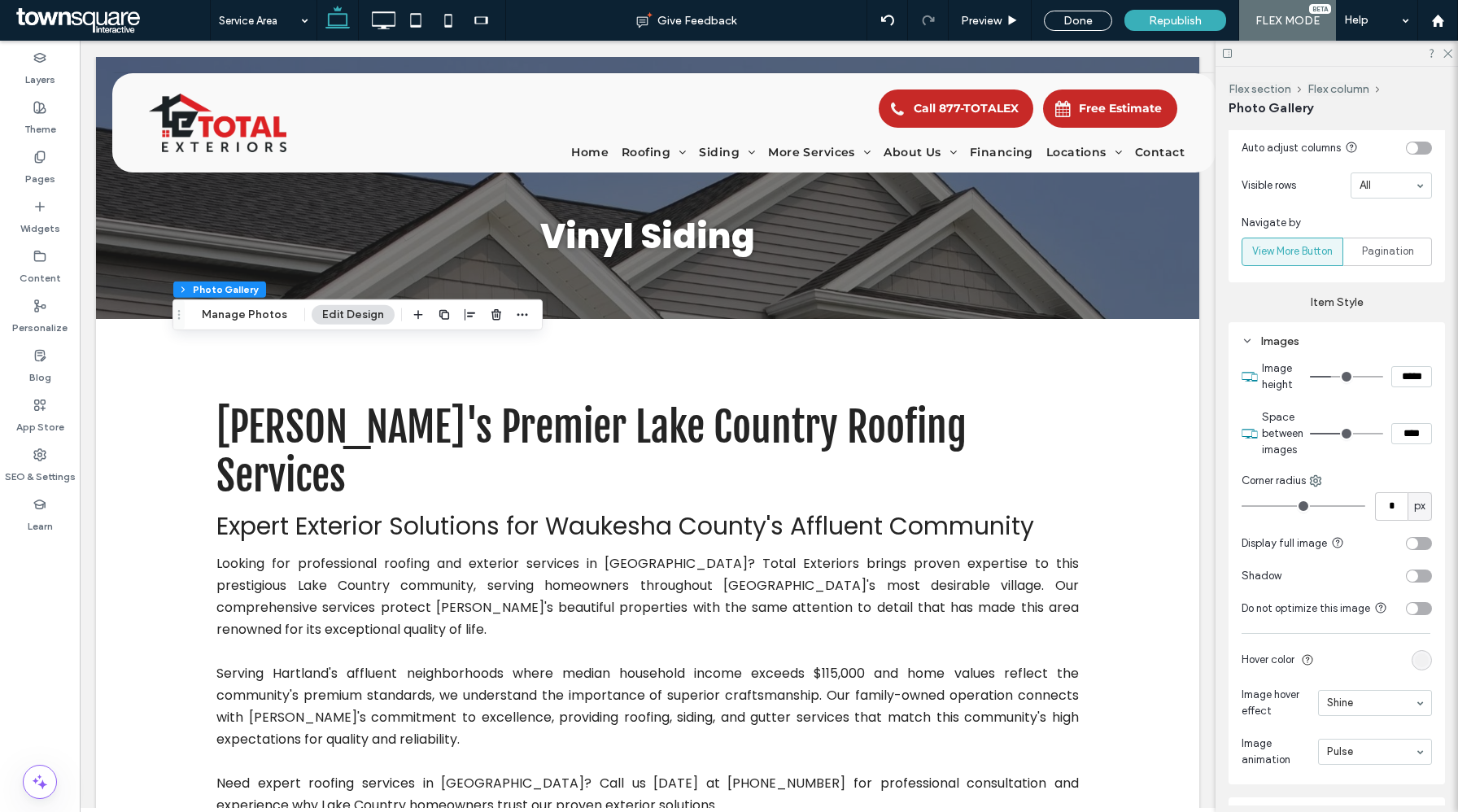
scroll to position [967, 0]
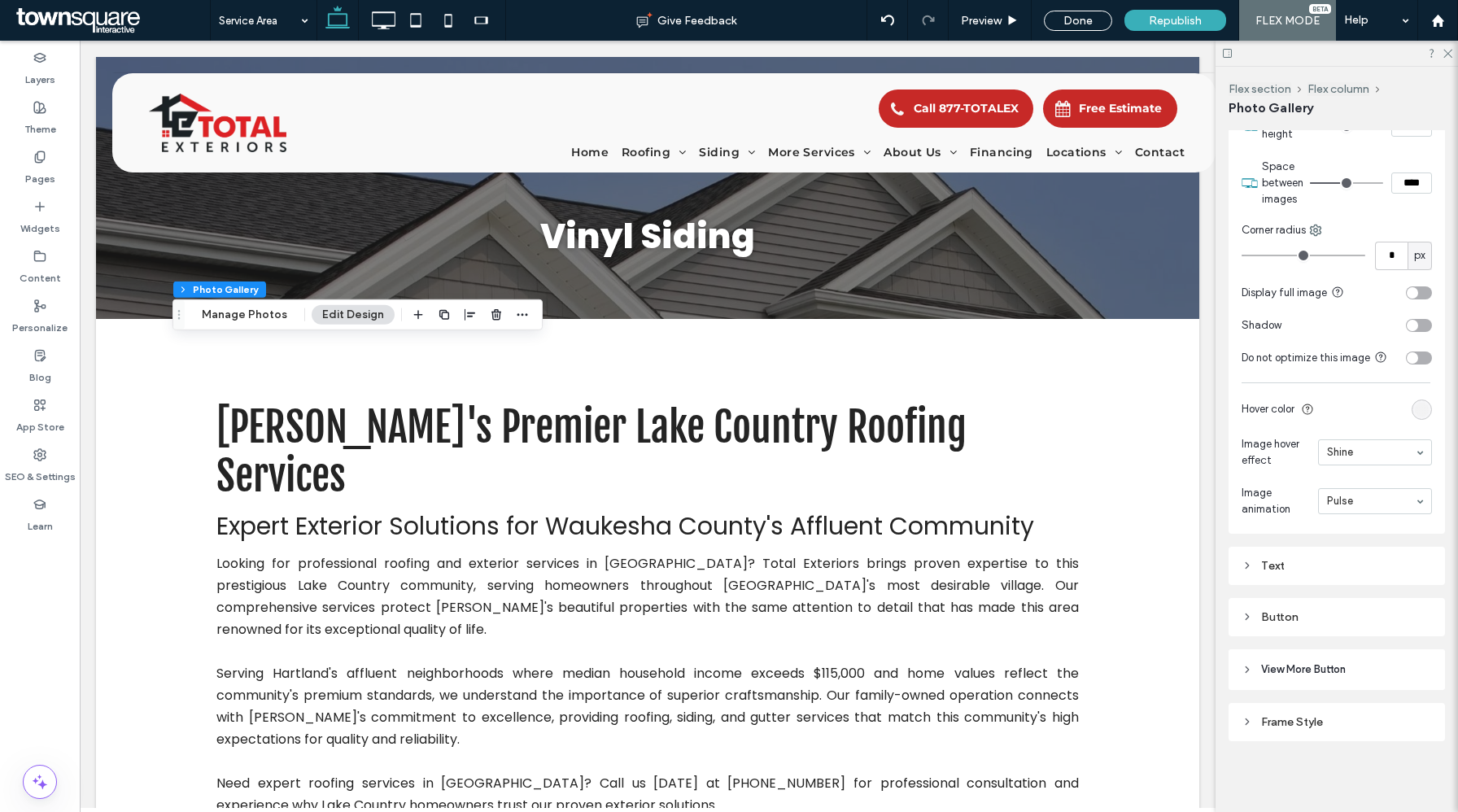
click at [1418, 410] on div "rgba(239, 239, 239, 0.69)" at bounding box center [1421, 410] width 14 height 14
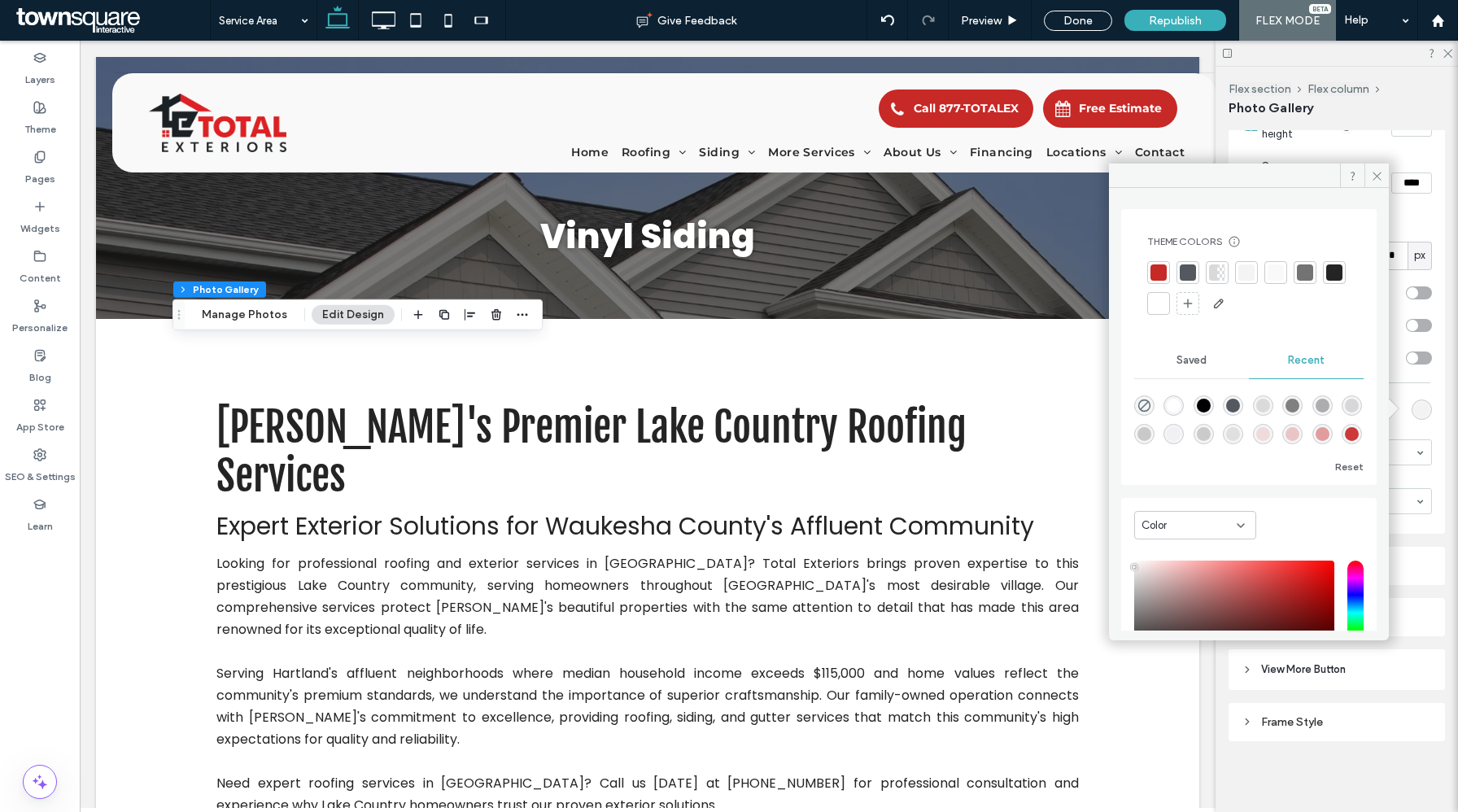
click at [1418, 410] on div "rgba(239, 239, 239, 0.69)" at bounding box center [1421, 410] width 14 height 14
click at [1426, 410] on div "rgba(239, 239, 239, 0.69)" at bounding box center [1421, 410] width 14 height 14
click at [1369, 174] on span at bounding box center [1377, 176] width 24 height 24
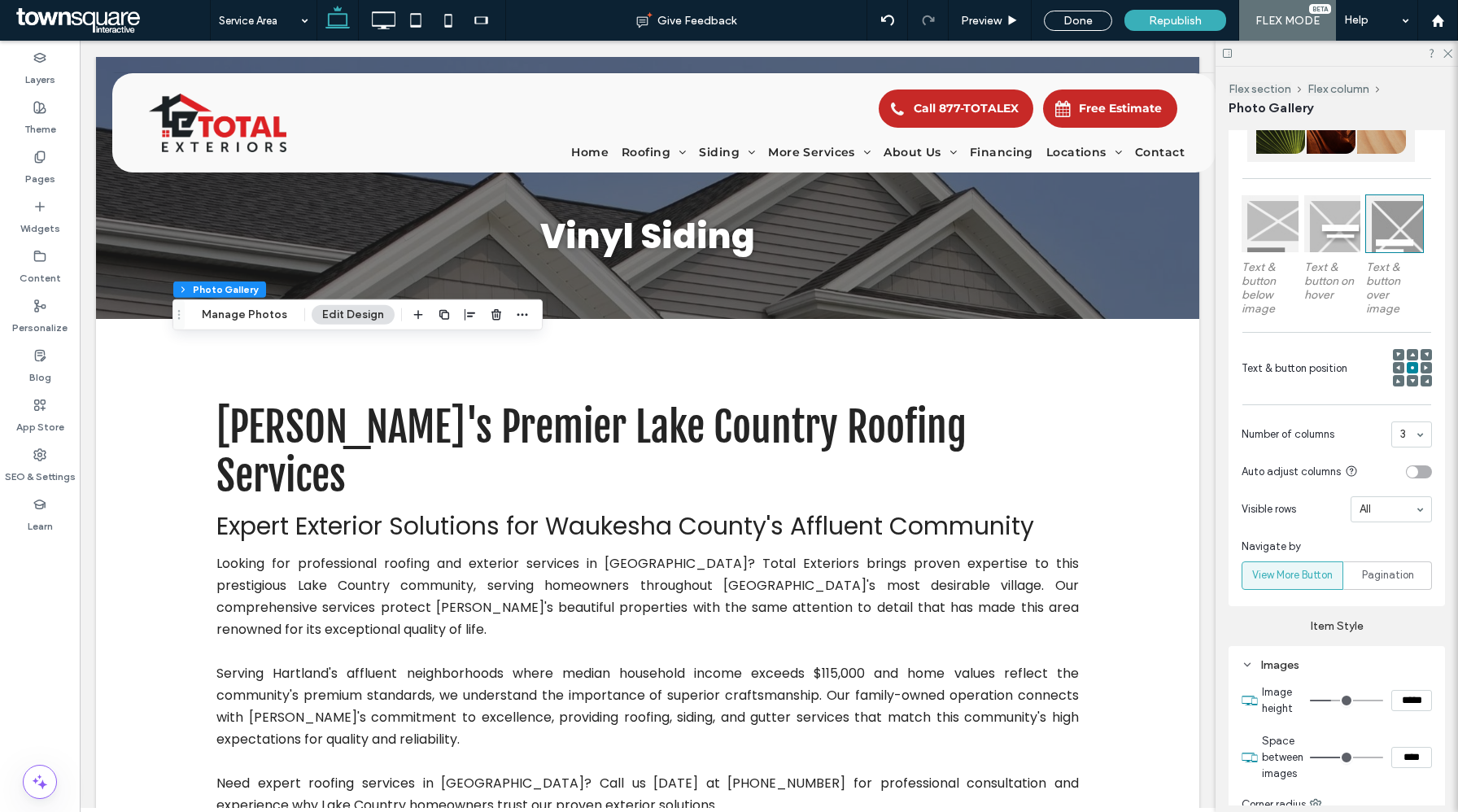
scroll to position [394, 0]
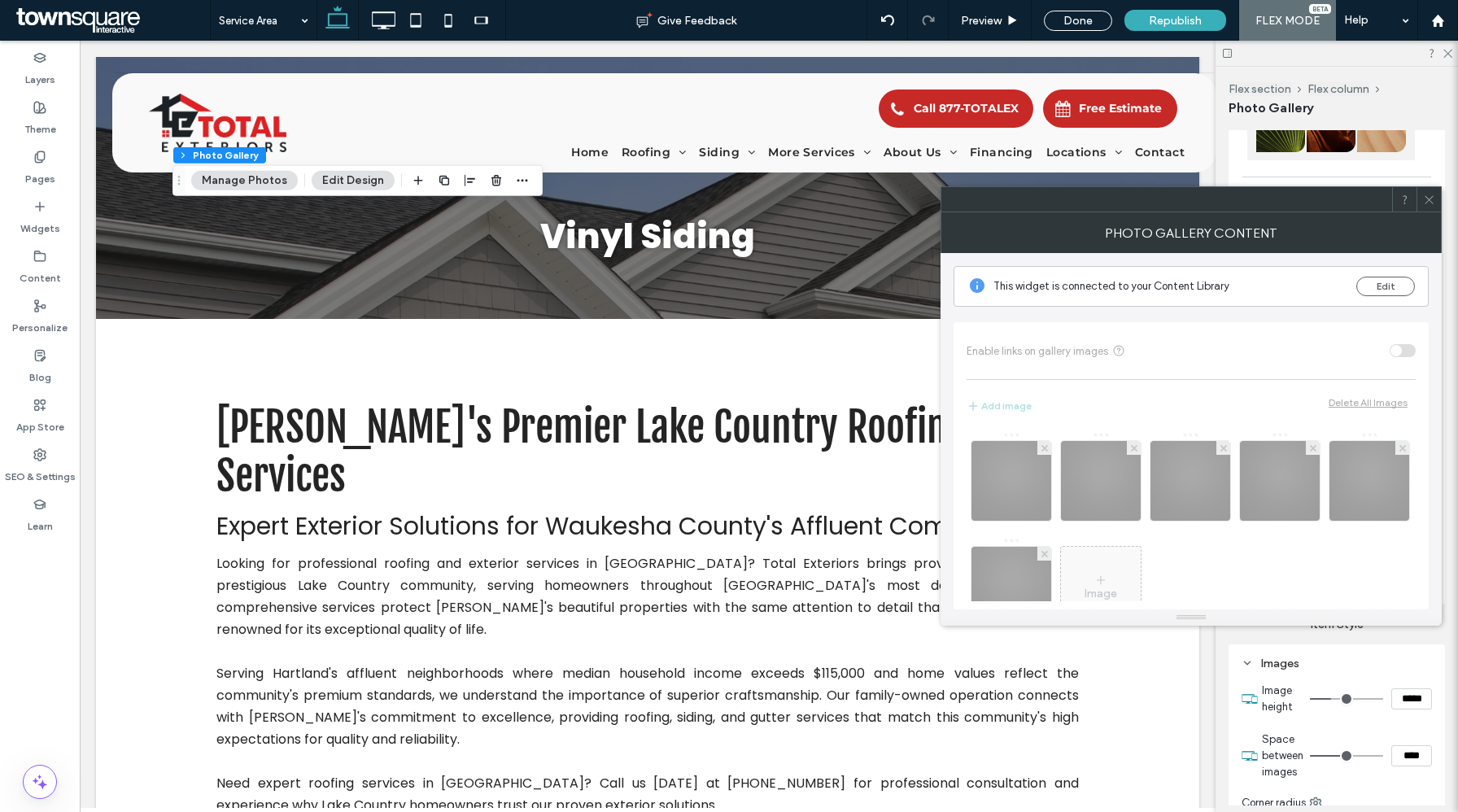
click at [1008, 485] on div "Image" at bounding box center [1191, 513] width 449 height 178
click at [1029, 473] on div "Image" at bounding box center [1191, 513] width 449 height 178
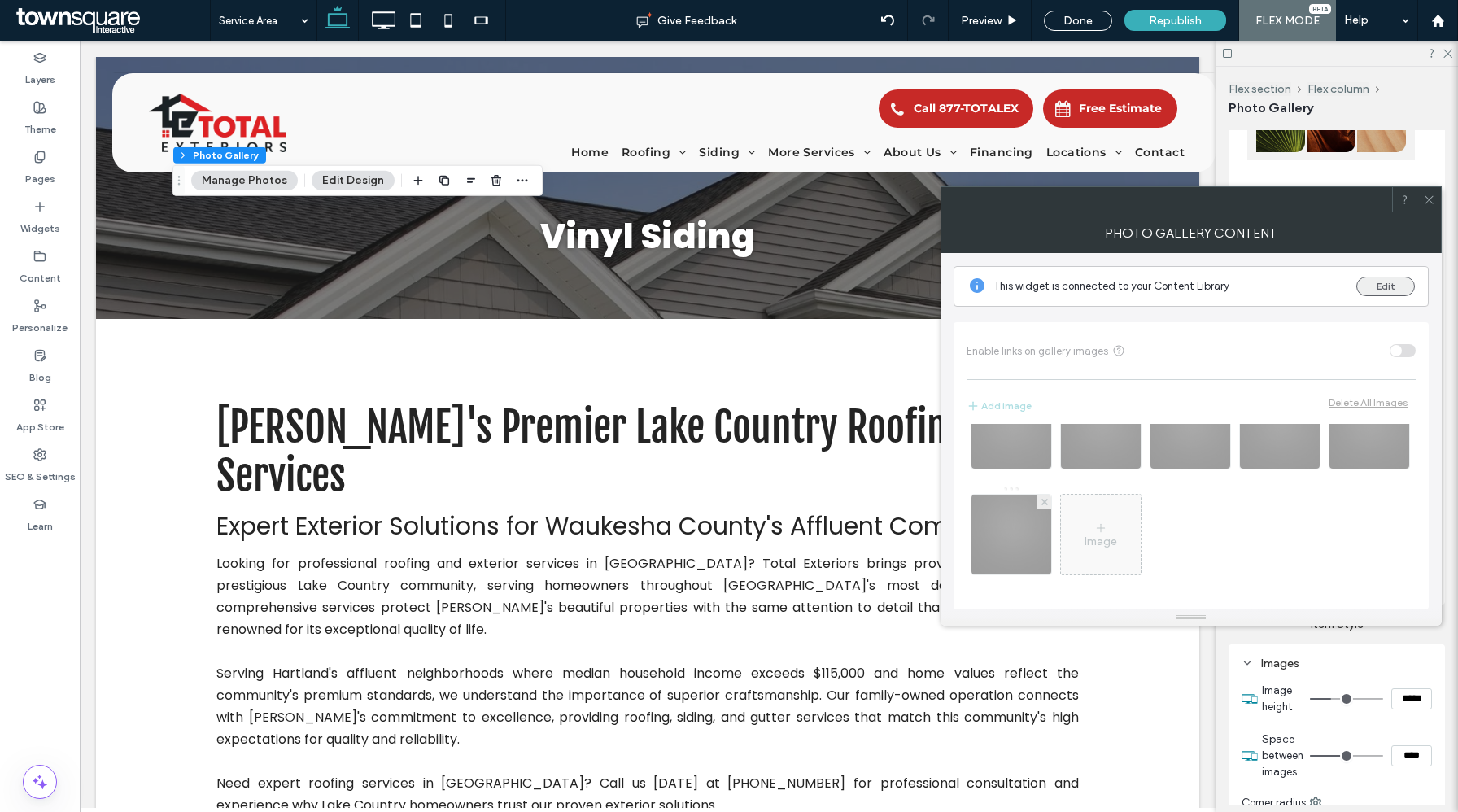
click at [1377, 288] on button "Edit" at bounding box center [1386, 287] width 59 height 20
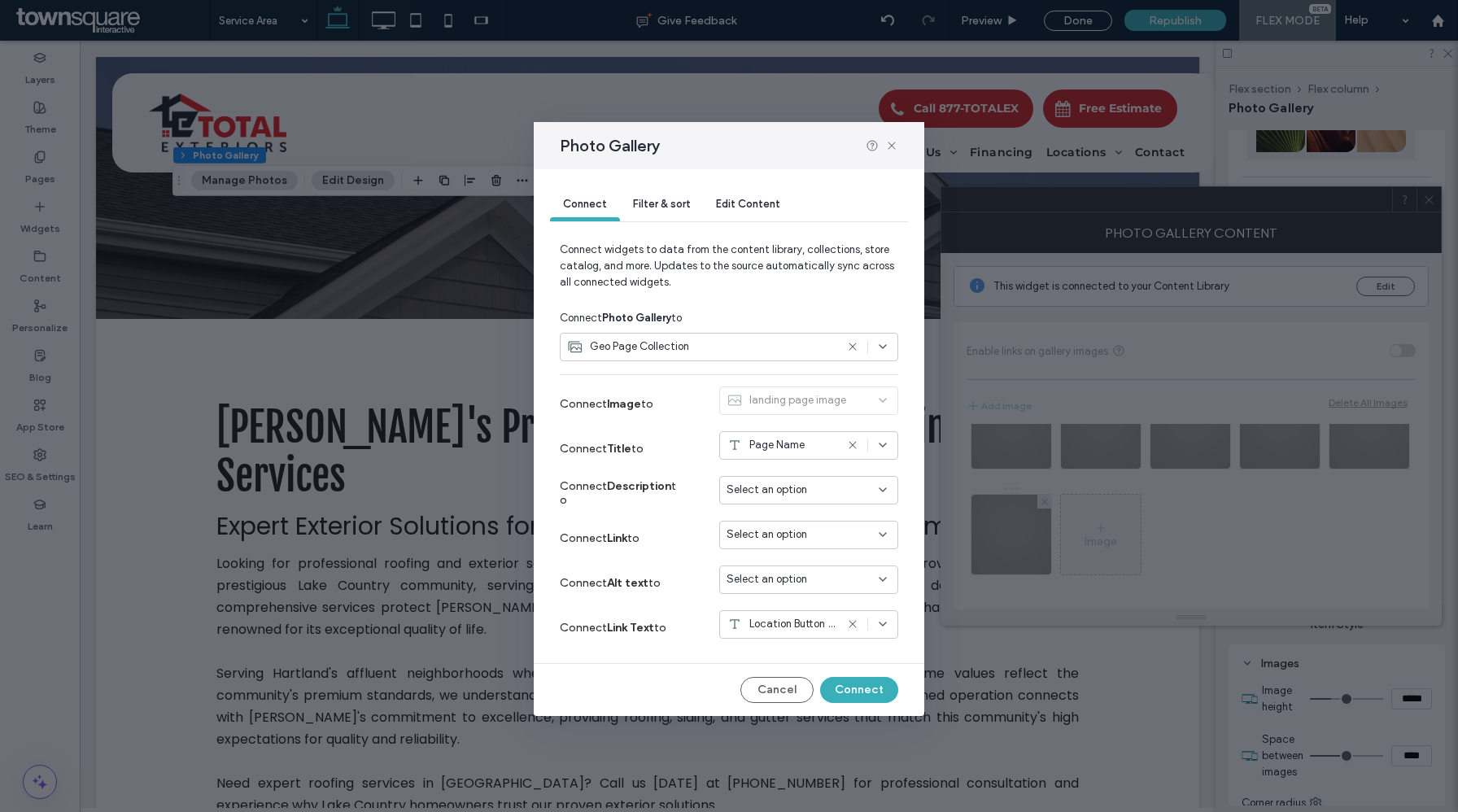
click at [787, 408] on div "landing page image" at bounding box center [809, 404] width 179 height 35
click at [880, 401] on div "landing page image" at bounding box center [809, 404] width 179 height 35
click at [894, 143] on icon at bounding box center [892, 146] width 13 height 13
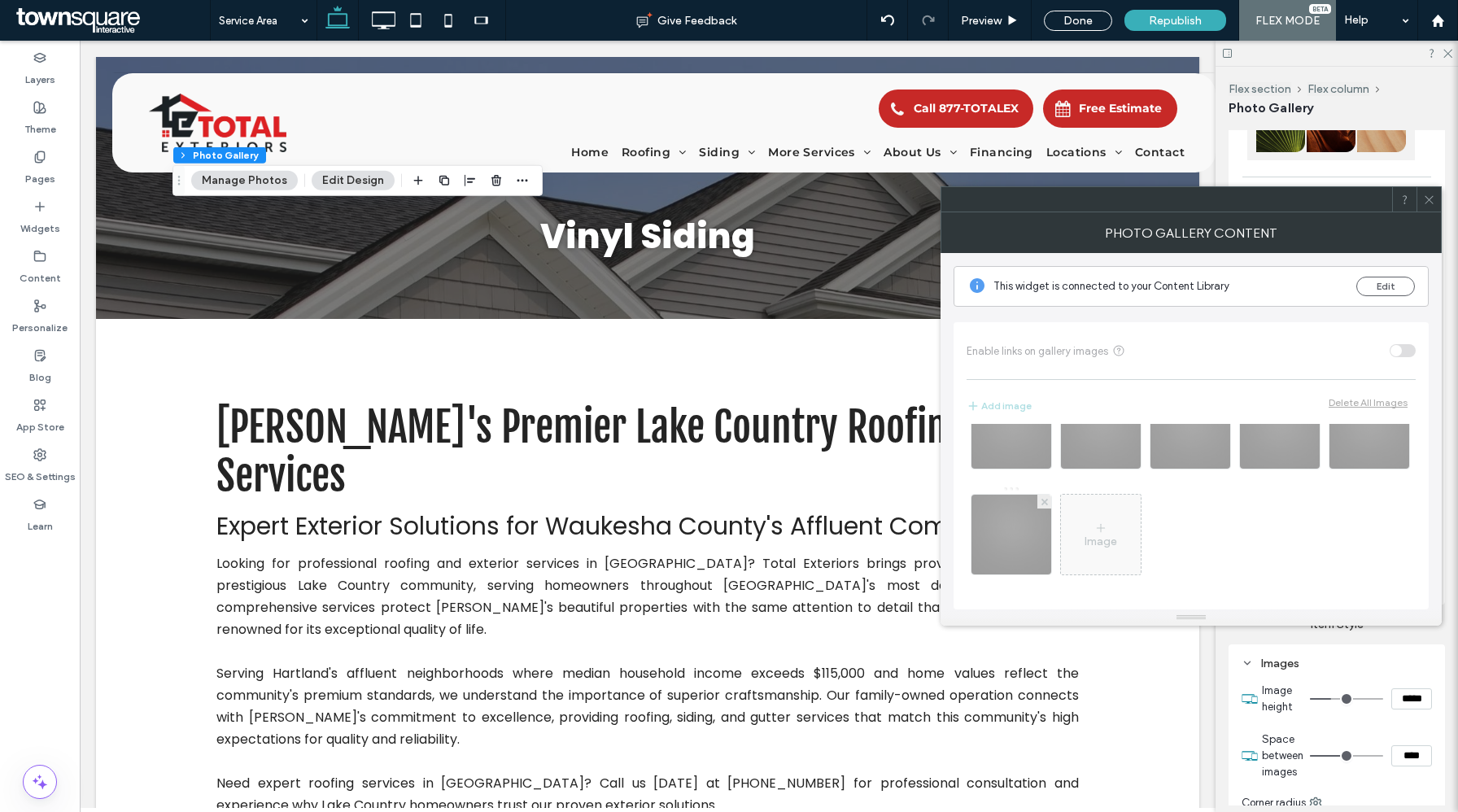
click at [1429, 196] on icon at bounding box center [1429, 200] width 12 height 12
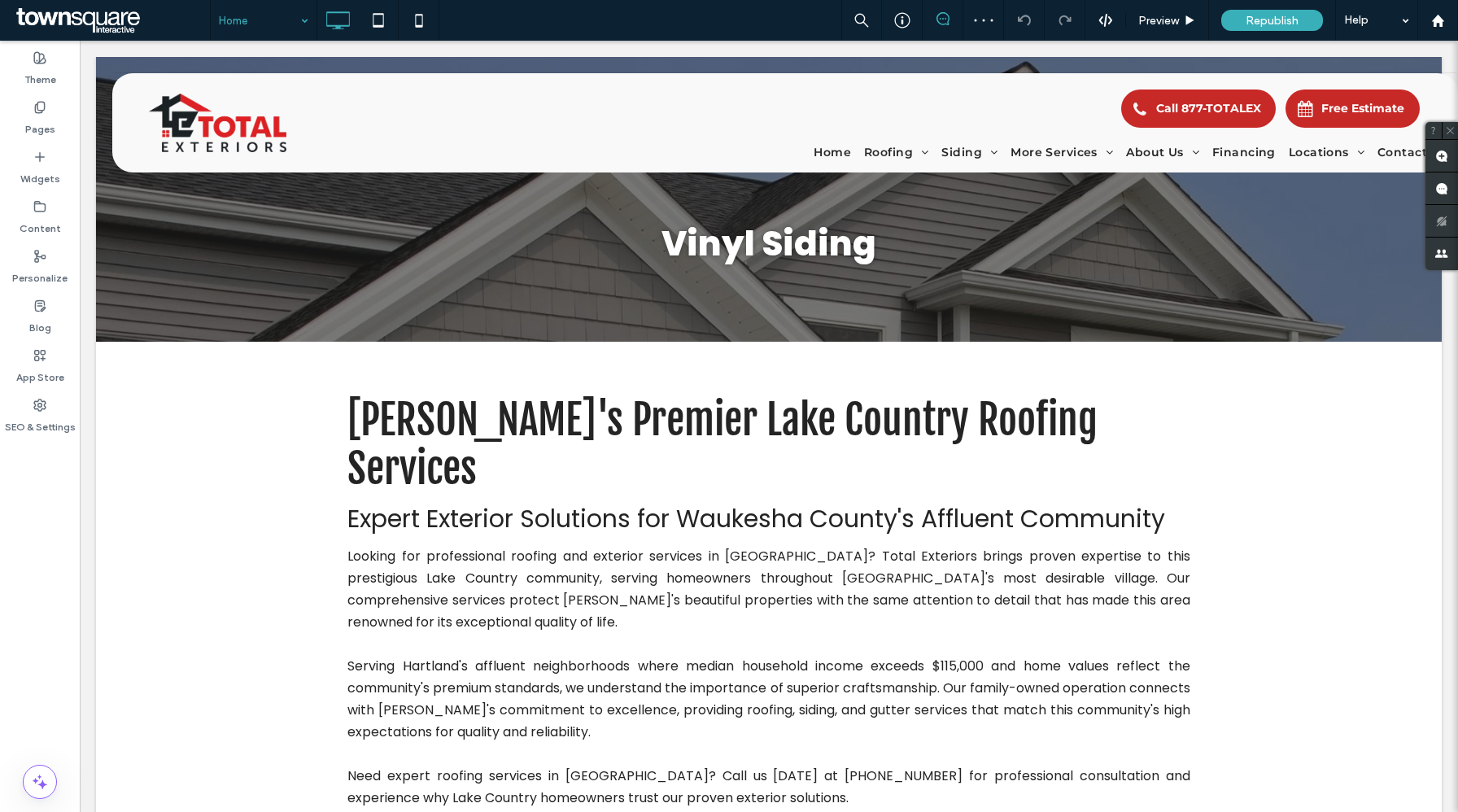
click at [282, 15] on input at bounding box center [260, 20] width 81 height 41
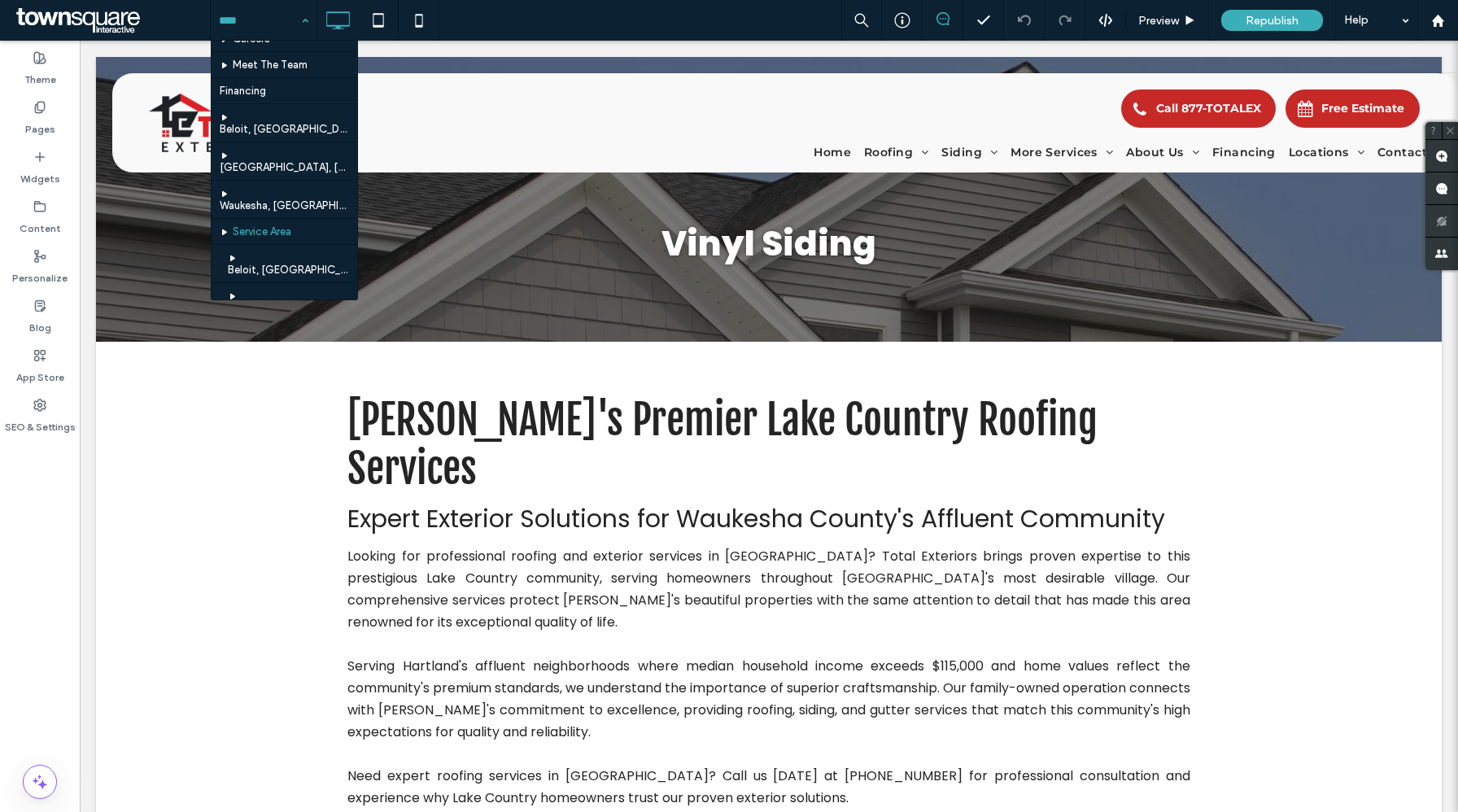
scroll to position [535, 0]
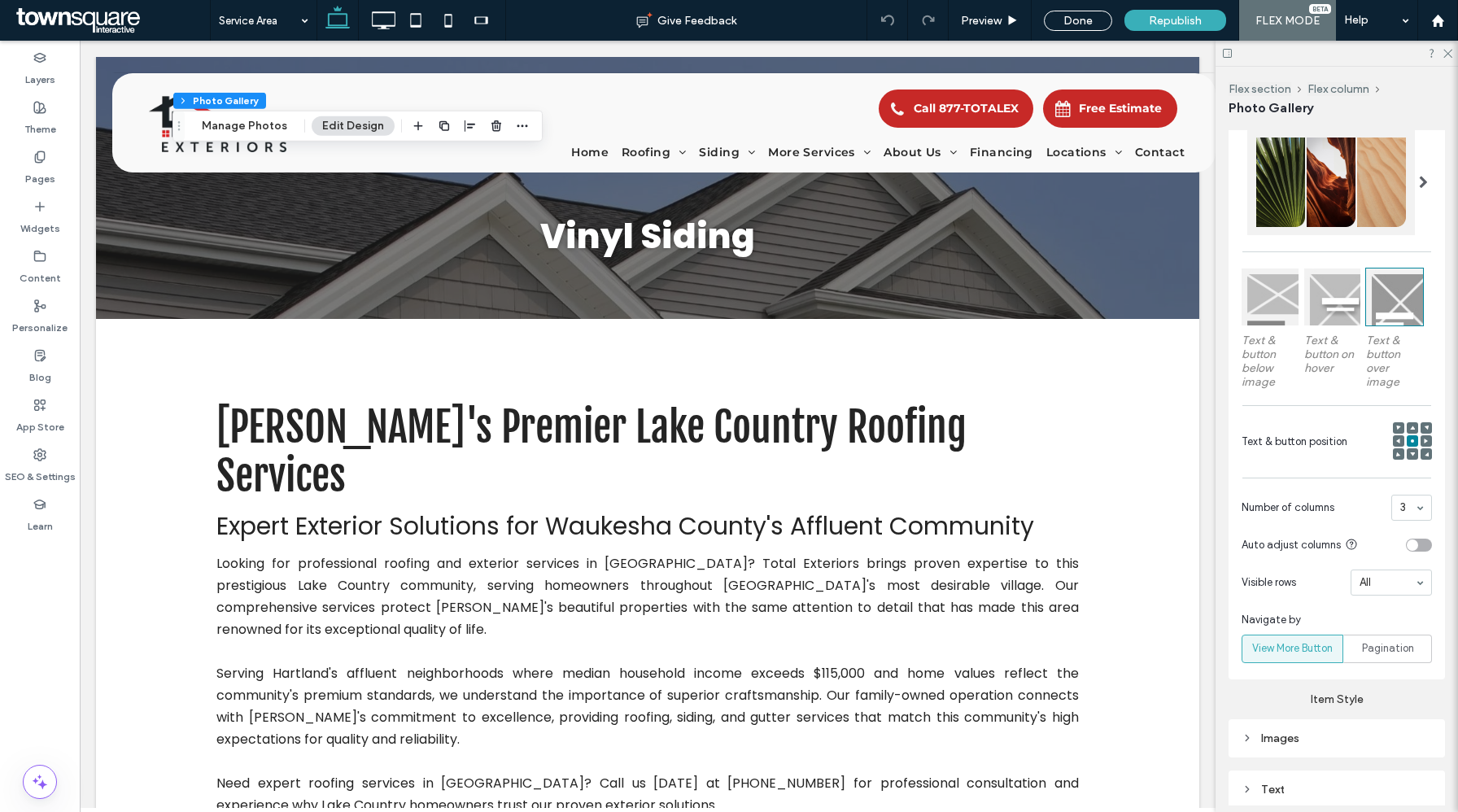
scroll to position [323, 0]
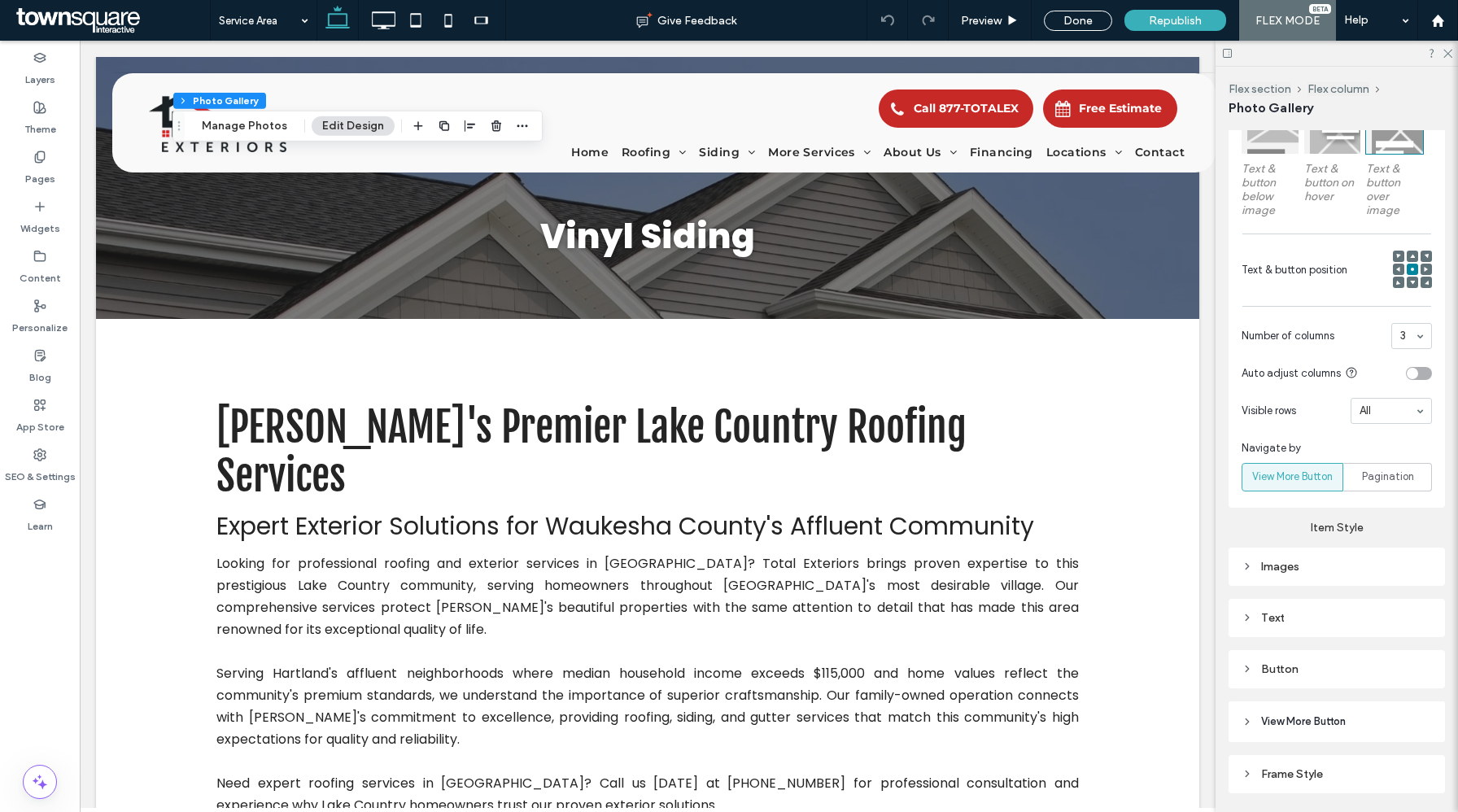
click at [1378, 564] on div "Images" at bounding box center [1337, 566] width 191 height 14
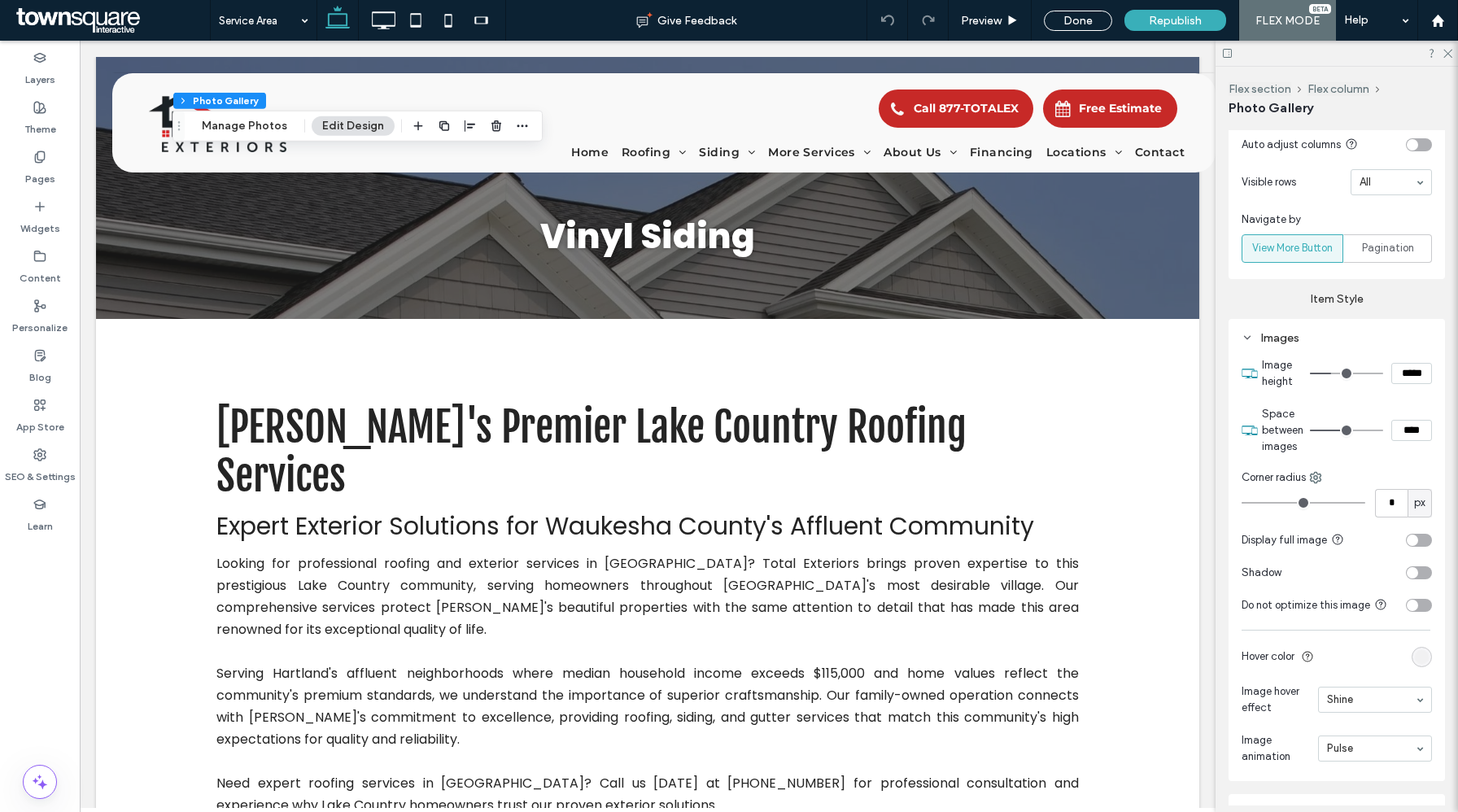
scroll to position [764, 0]
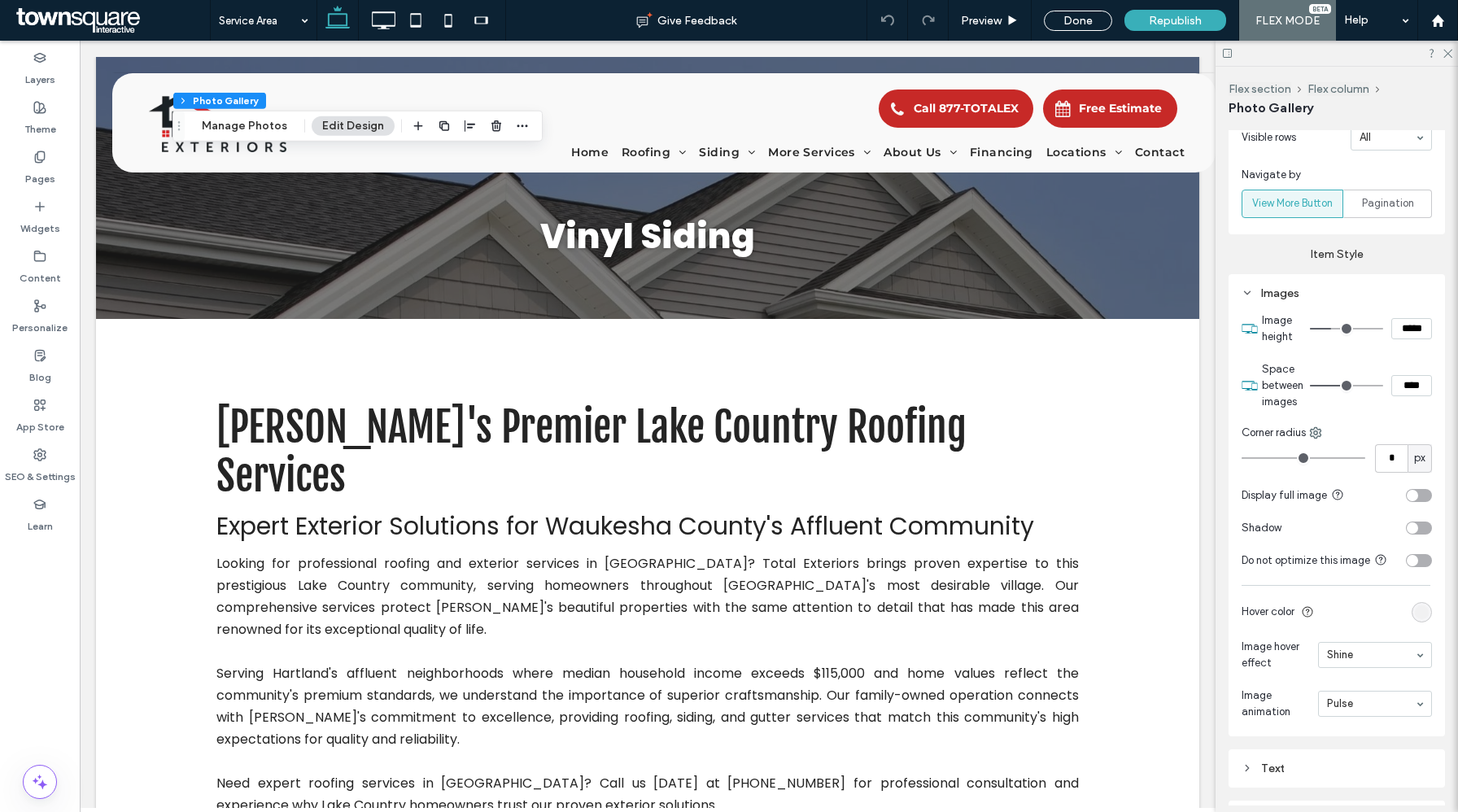
click at [1421, 618] on div "rgba(239, 239, 239, 0.69)" at bounding box center [1421, 612] width 14 height 14
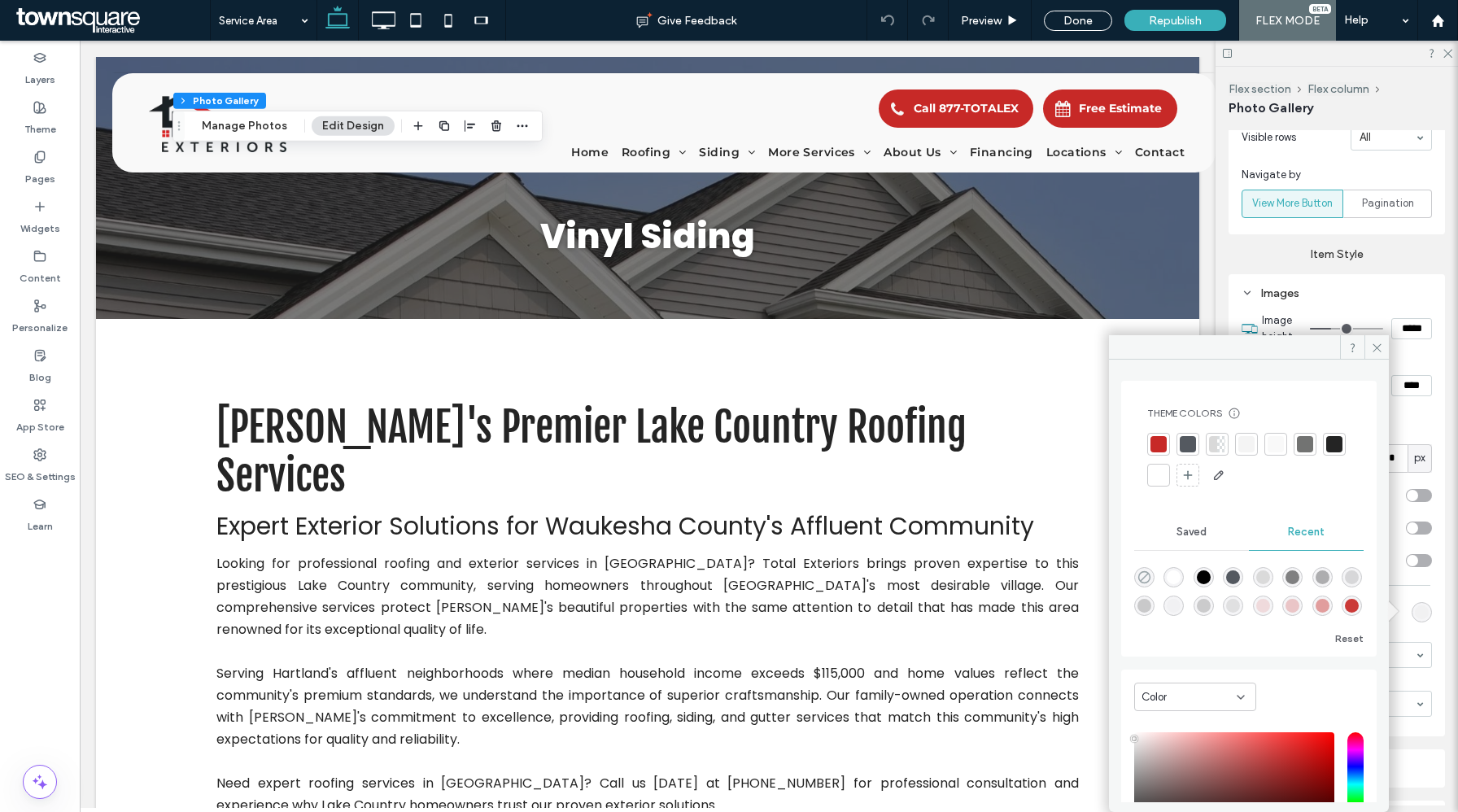
click at [1140, 573] on use "rgba(0, 0, 0, 0)" at bounding box center [1144, 577] width 12 height 12
type input "*******"
type input "*"
type input "**"
click at [1379, 342] on icon at bounding box center [1377, 348] width 12 height 12
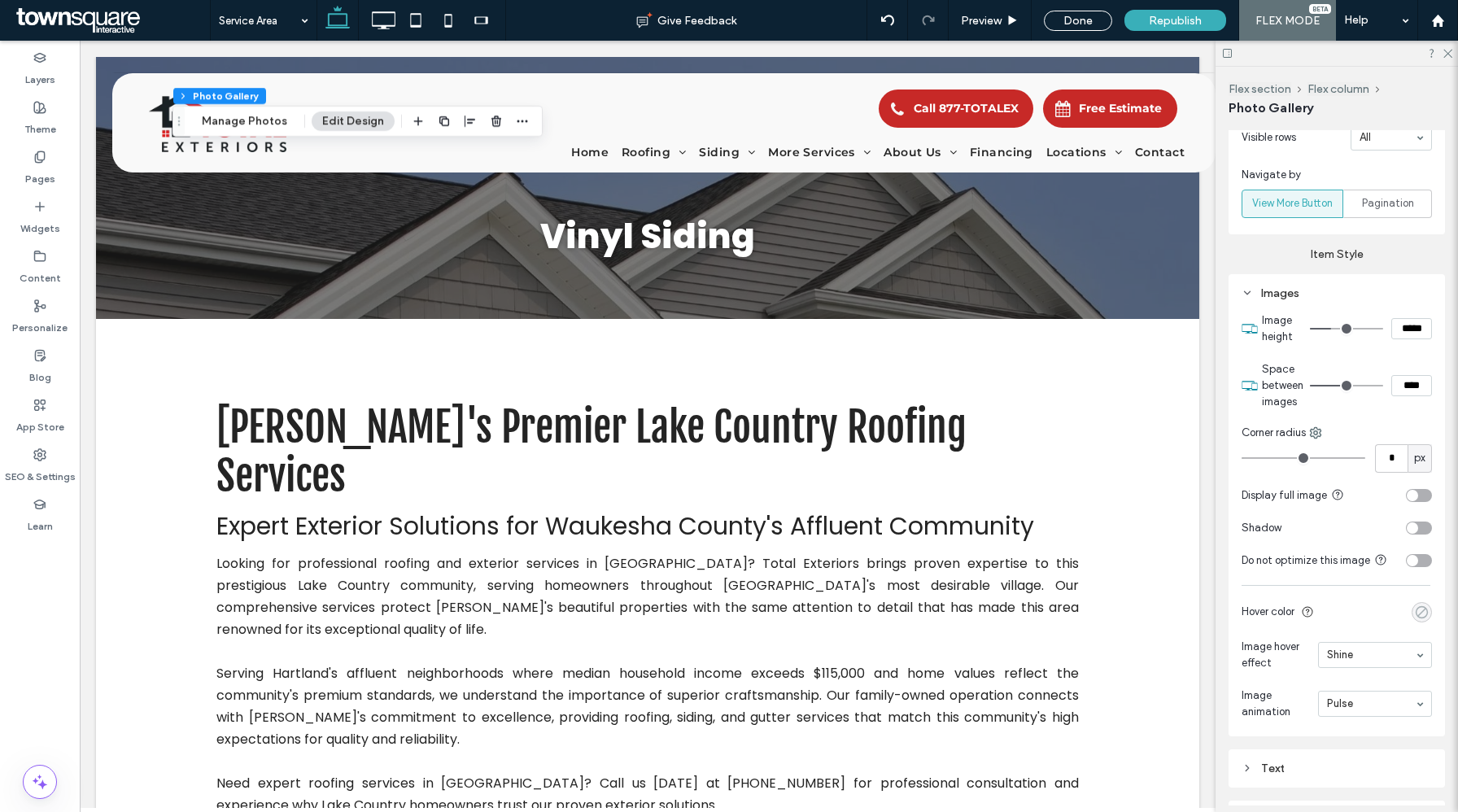
click at [1425, 613] on div "rgba(0, 0, 0, 0)" at bounding box center [1421, 612] width 14 height 14
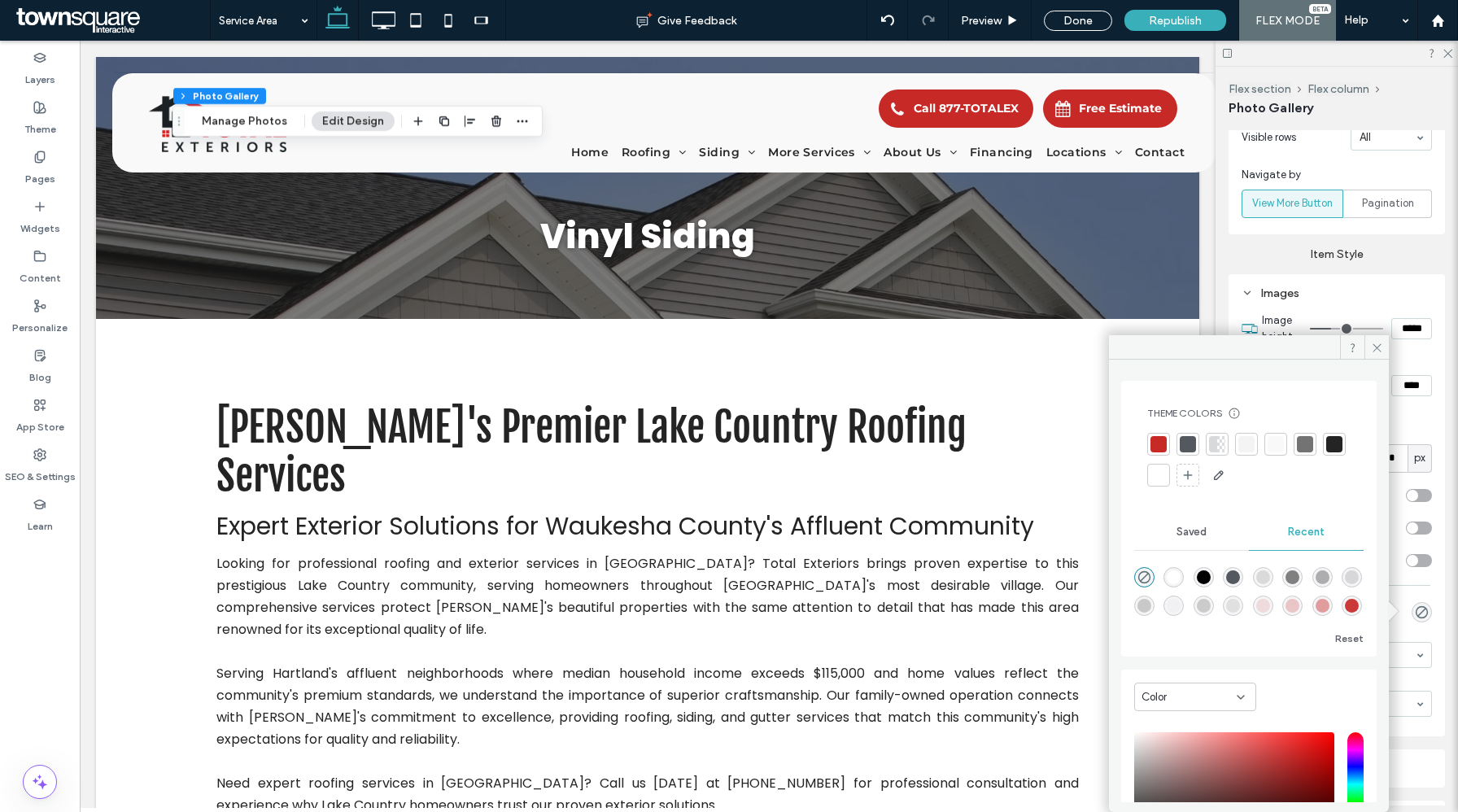
click at [1167, 481] on div at bounding box center [1159, 475] width 16 height 16
click at [1367, 350] on span at bounding box center [1377, 348] width 24 height 24
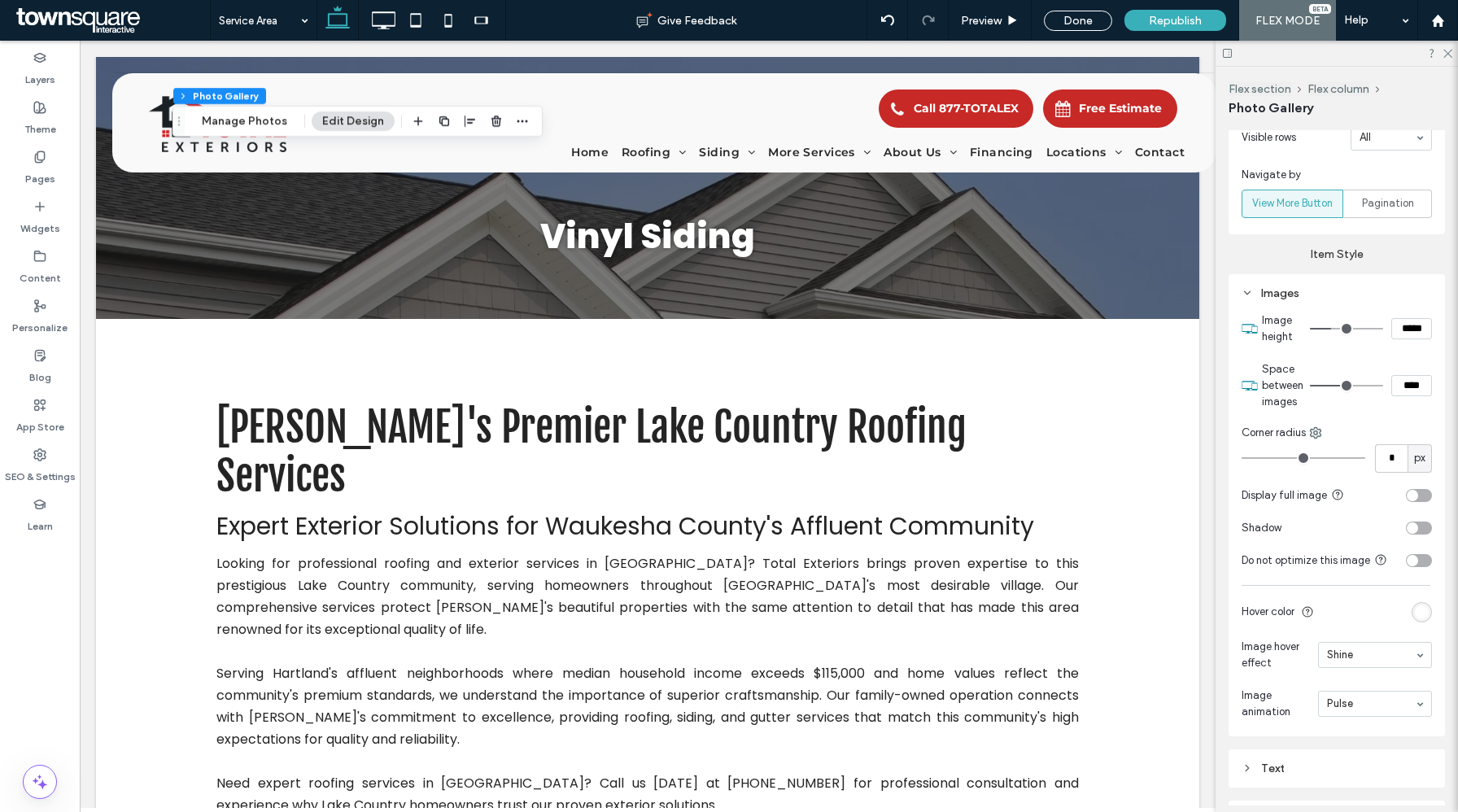
click at [1417, 608] on div "rgba(255, 255, 255, 1)" at bounding box center [1421, 612] width 14 height 14
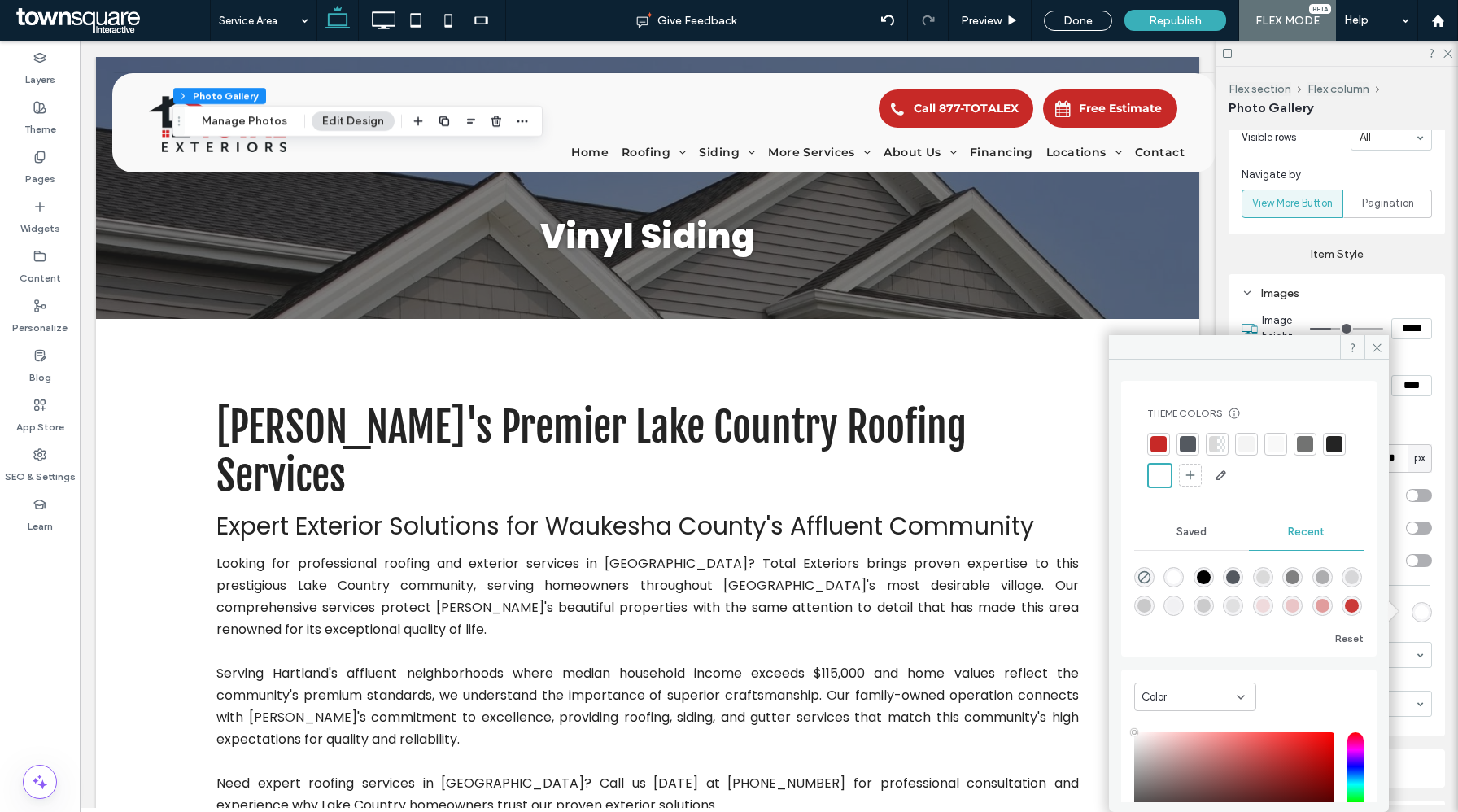
click at [1248, 447] on div at bounding box center [1247, 445] width 16 height 16
click at [1288, 441] on div at bounding box center [1279, 446] width 23 height 23
click at [1369, 348] on span at bounding box center [1377, 348] width 24 height 24
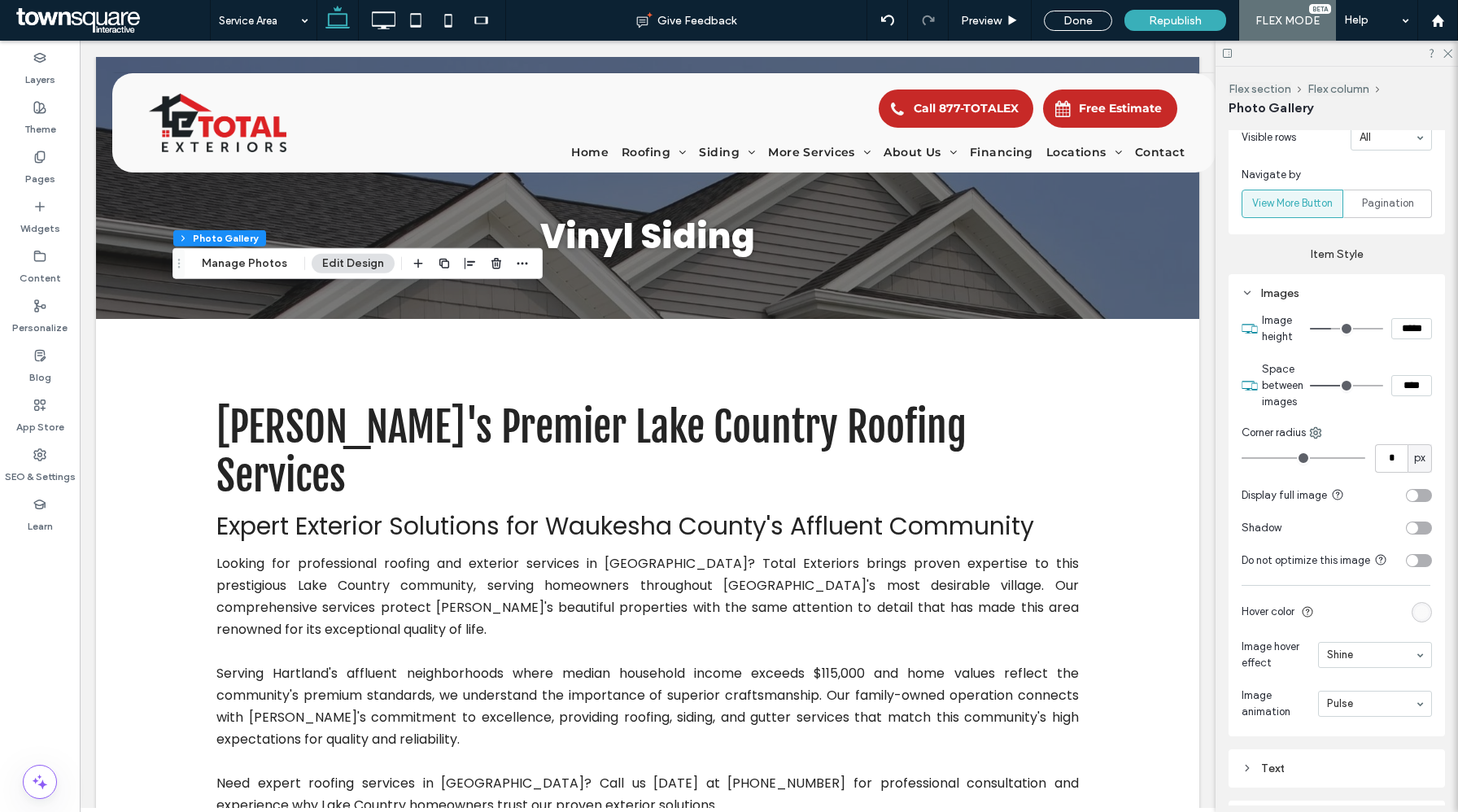
click at [1416, 610] on div "rgba(249, 249, 249, 1)" at bounding box center [1421, 612] width 14 height 14
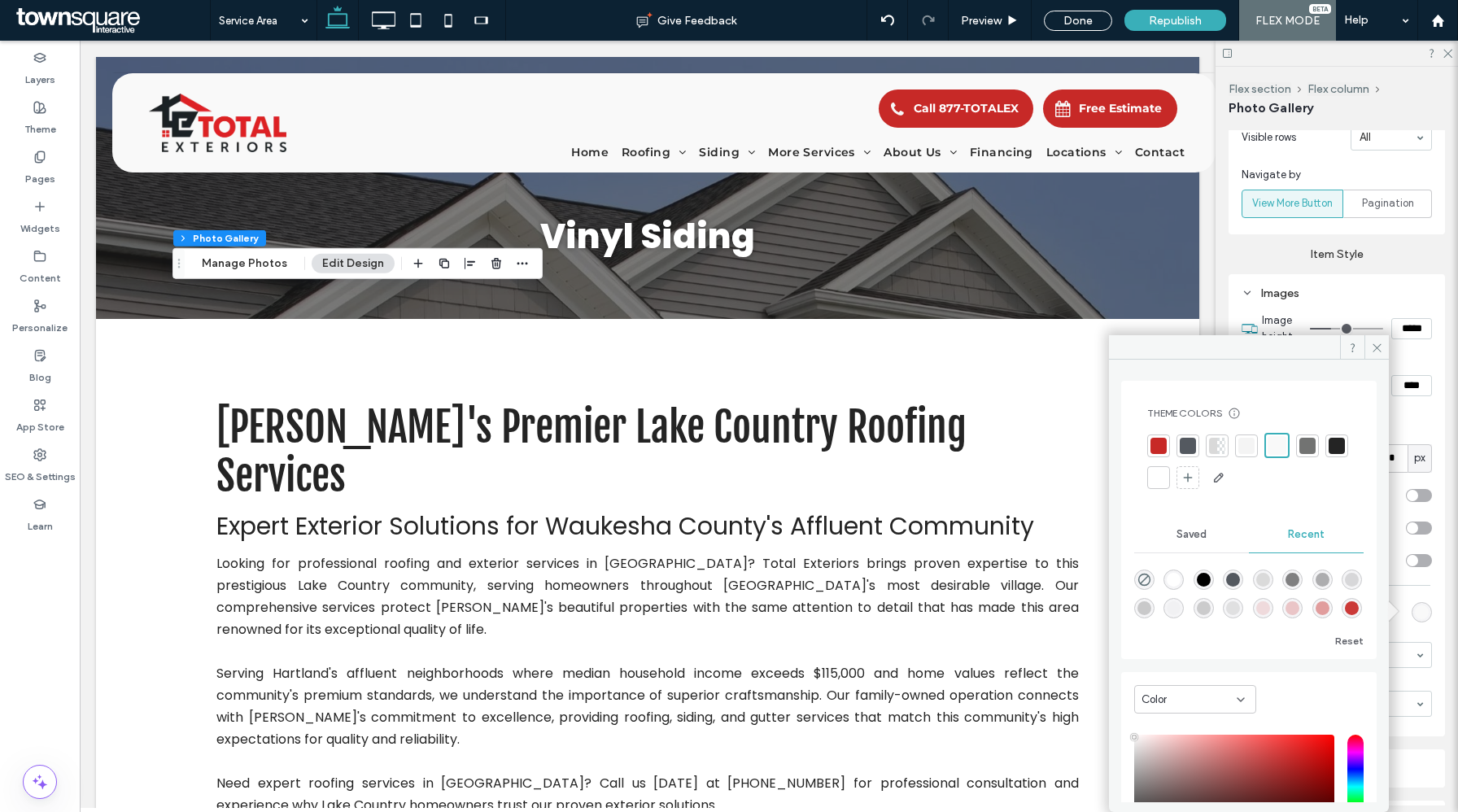
click at [1328, 454] on div at bounding box center [1337, 446] width 16 height 16
click at [1372, 342] on icon at bounding box center [1377, 348] width 12 height 12
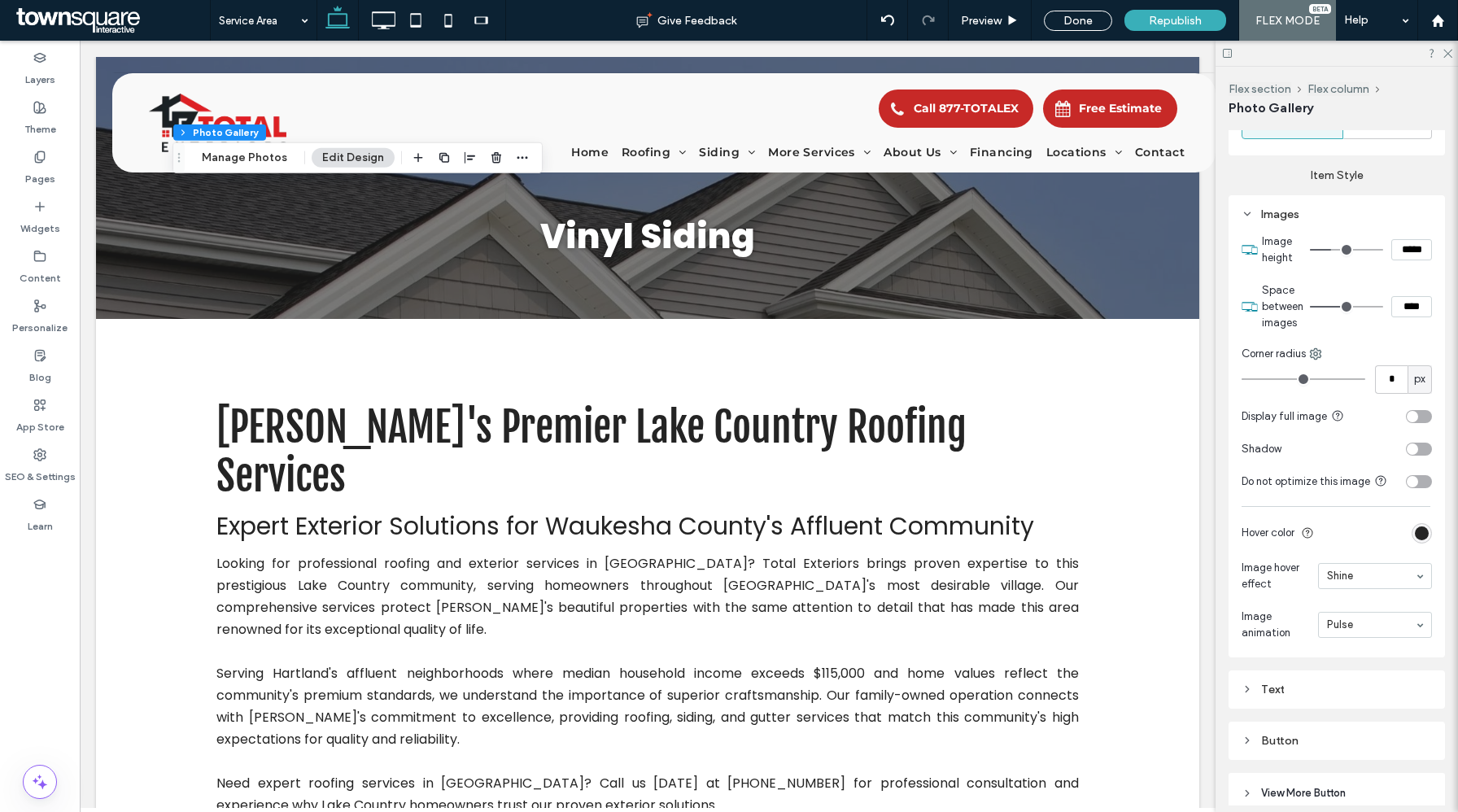
scroll to position [967, 0]
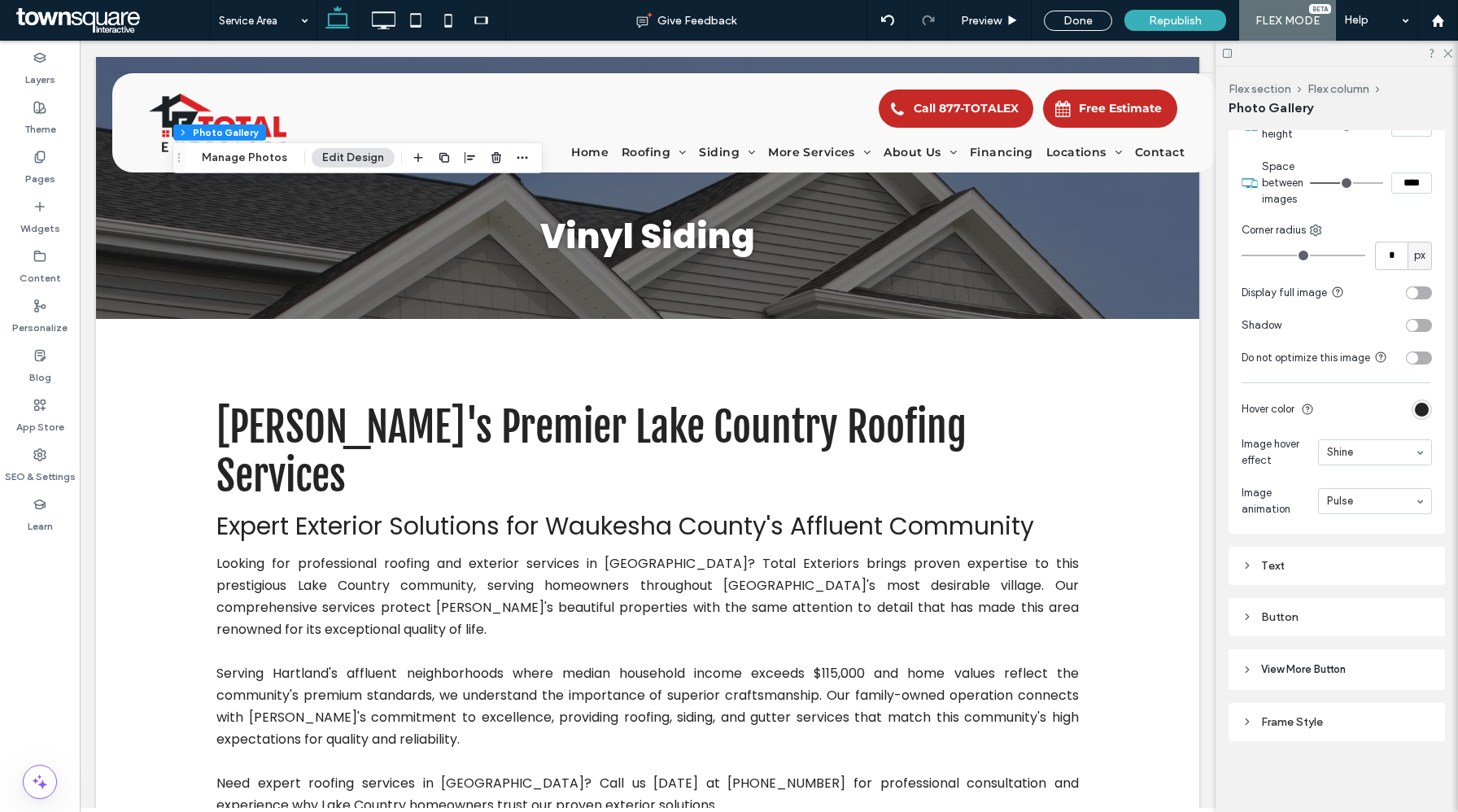
click at [1319, 571] on div "Text" at bounding box center [1337, 565] width 191 height 14
click at [1401, 598] on div "Text" at bounding box center [1384, 595] width 95 height 36
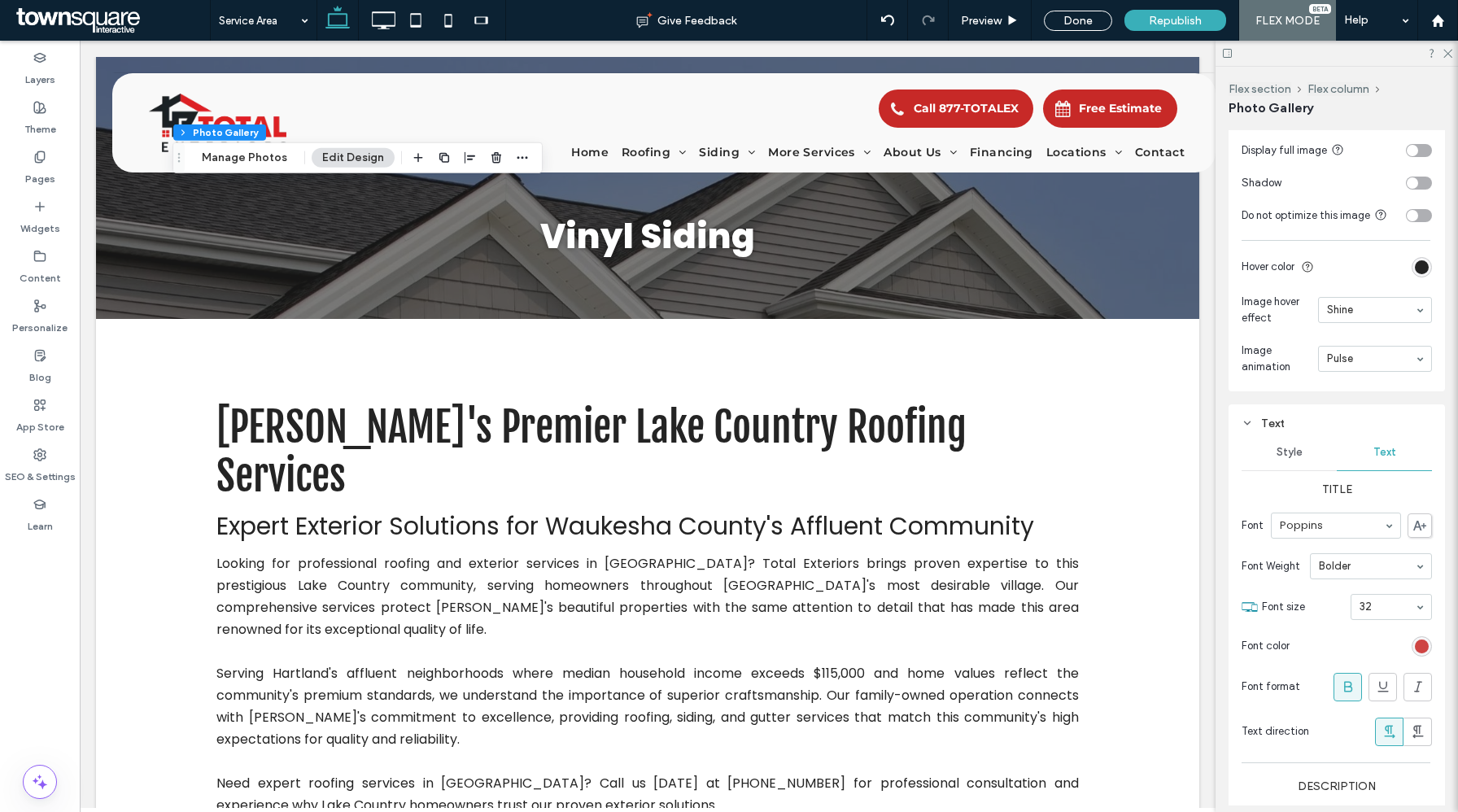
click at [1422, 644] on div "rgb(199, 41, 39)" at bounding box center [1421, 646] width 14 height 14
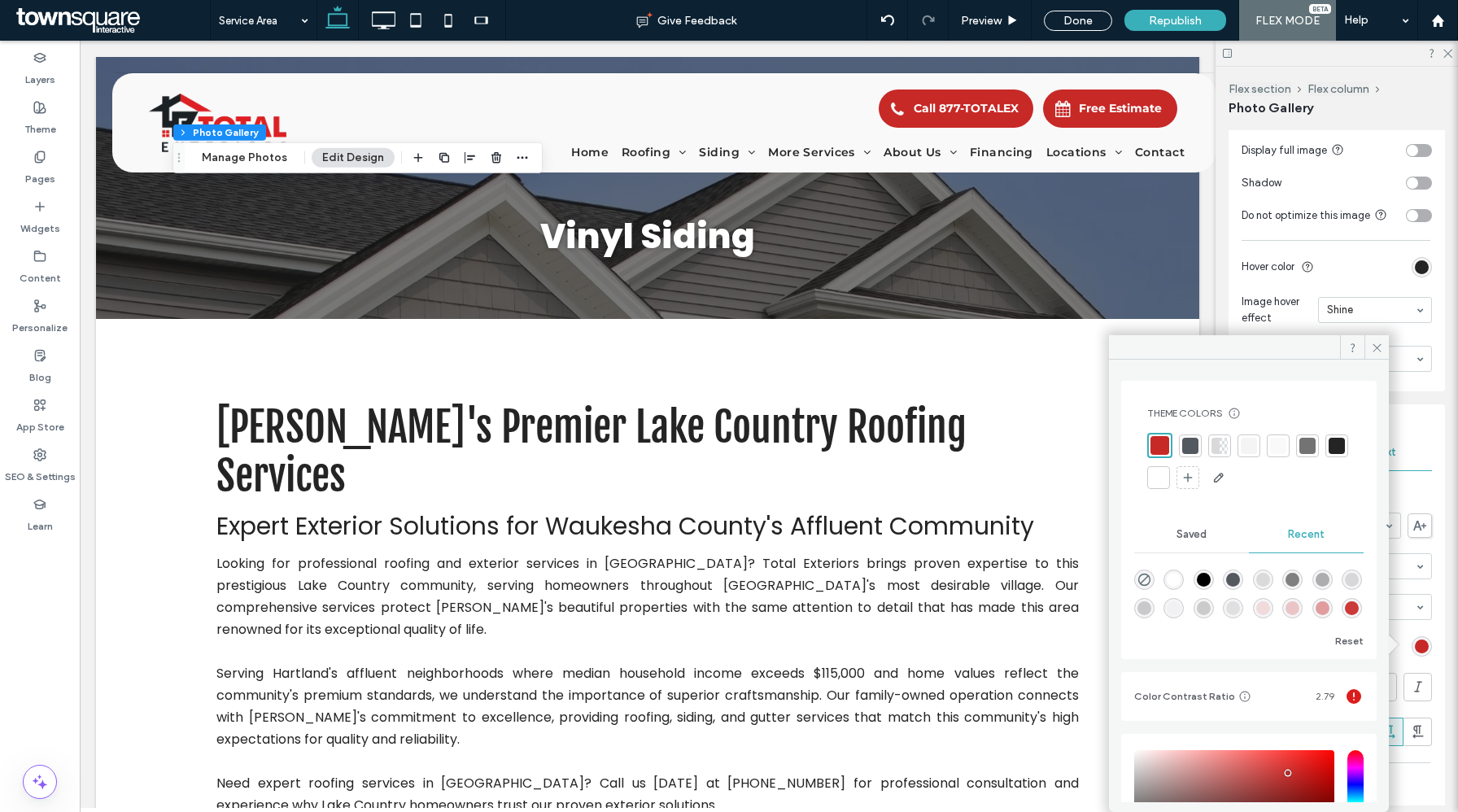
click at [1170, 474] on div at bounding box center [1159, 477] width 23 height 23
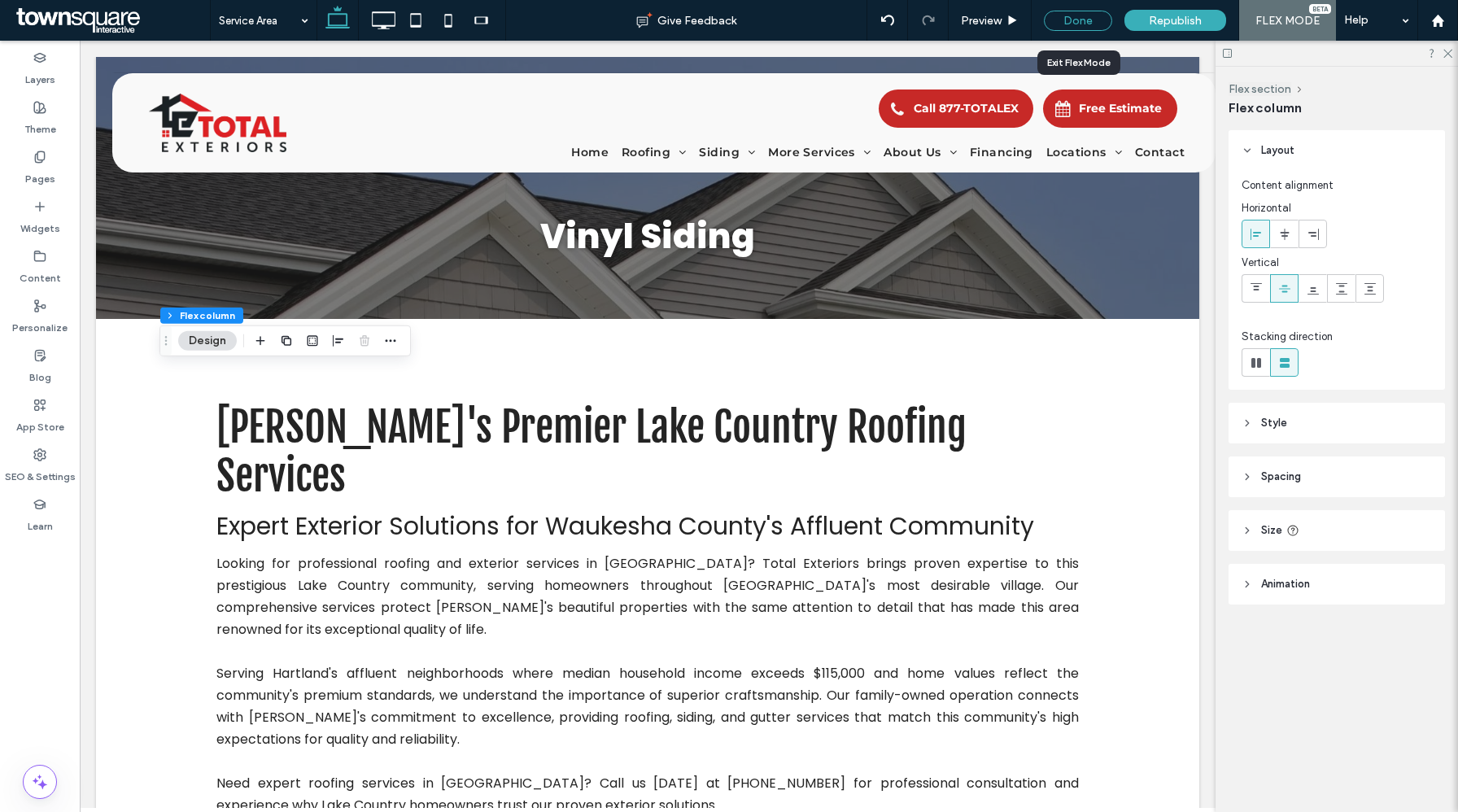
click at [1063, 21] on div "Done" at bounding box center [1078, 20] width 68 height 20
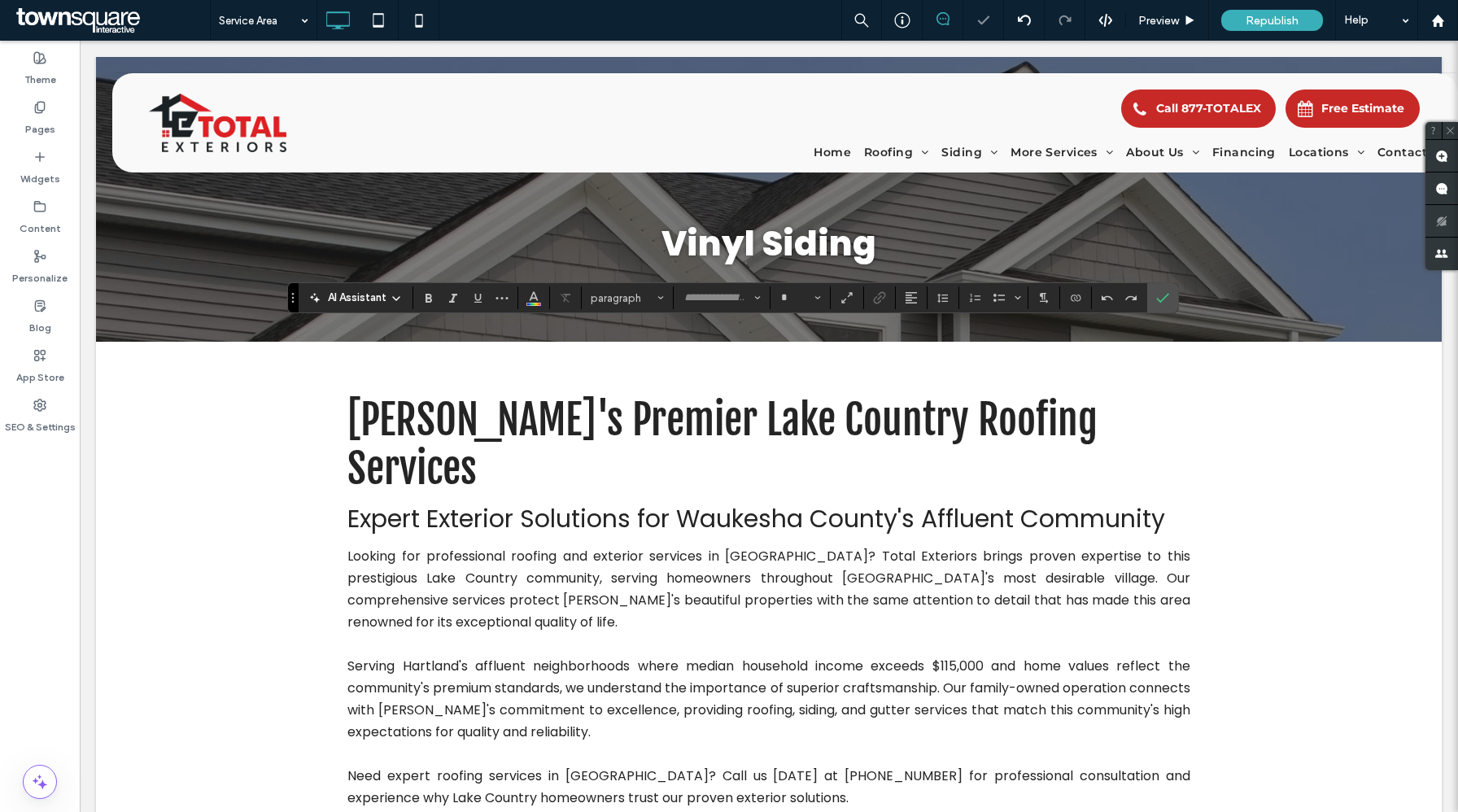
type input "**********"
type input "**"
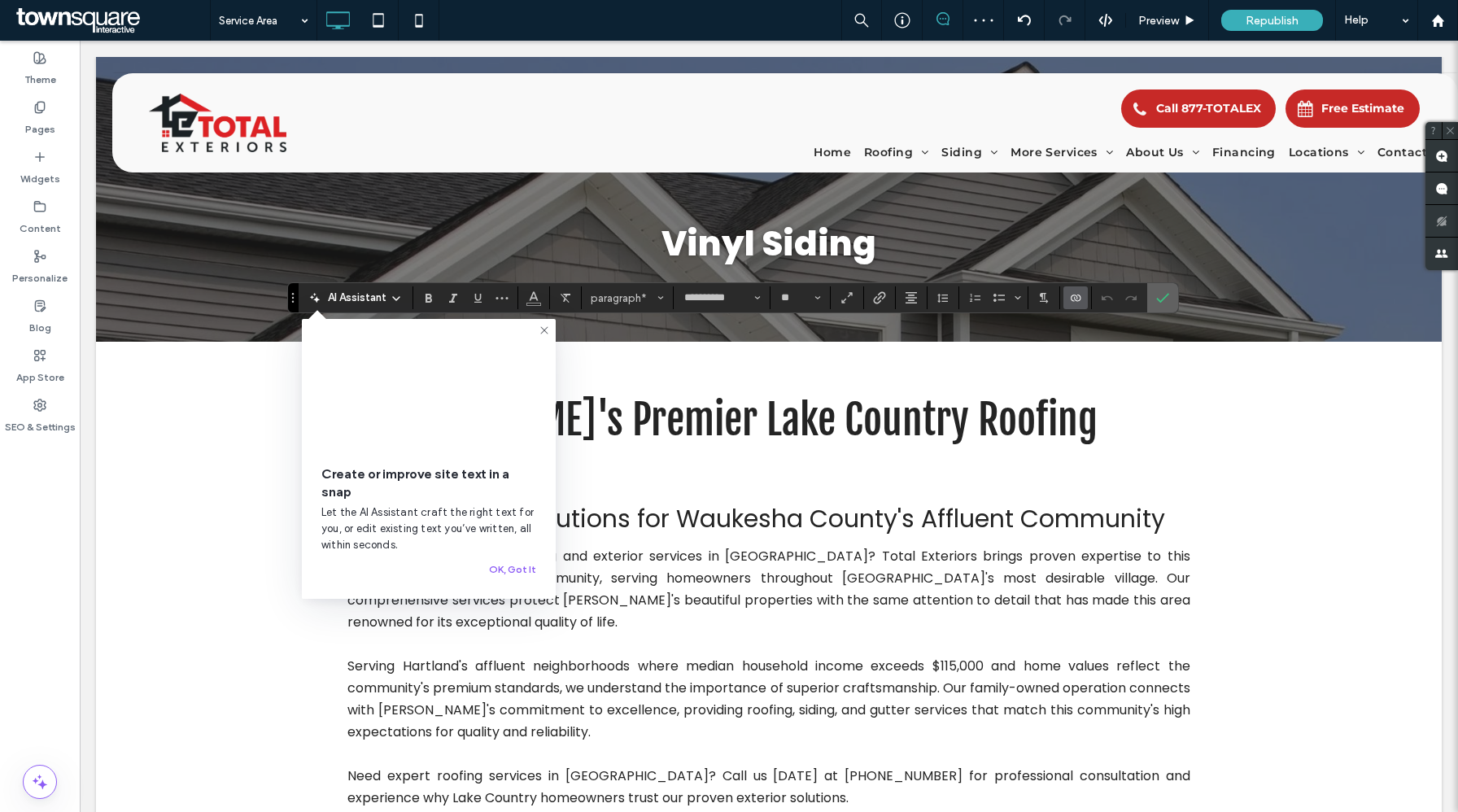
click at [1172, 299] on label "Confirm" at bounding box center [1163, 298] width 24 height 29
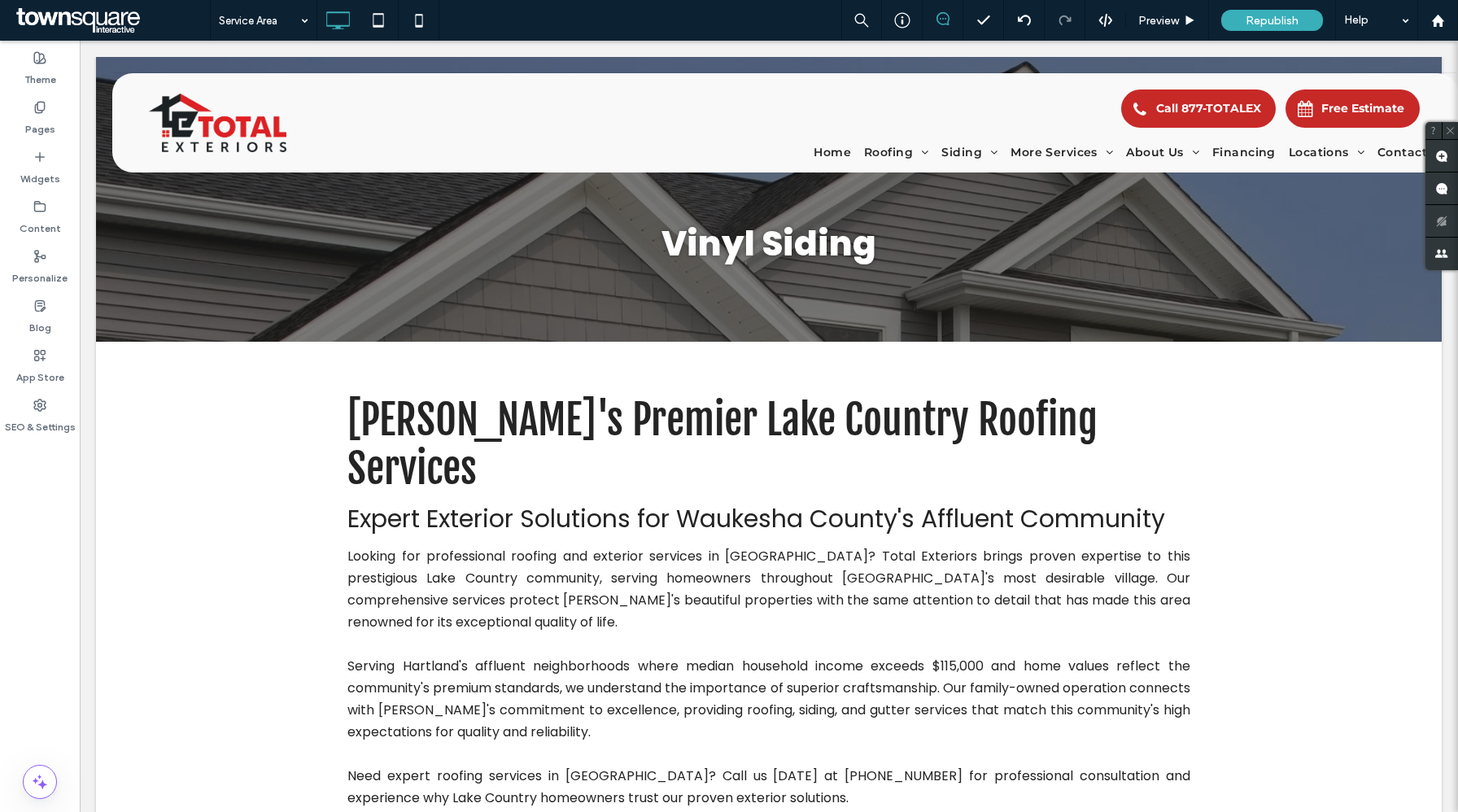
type input "**********"
type input "**"
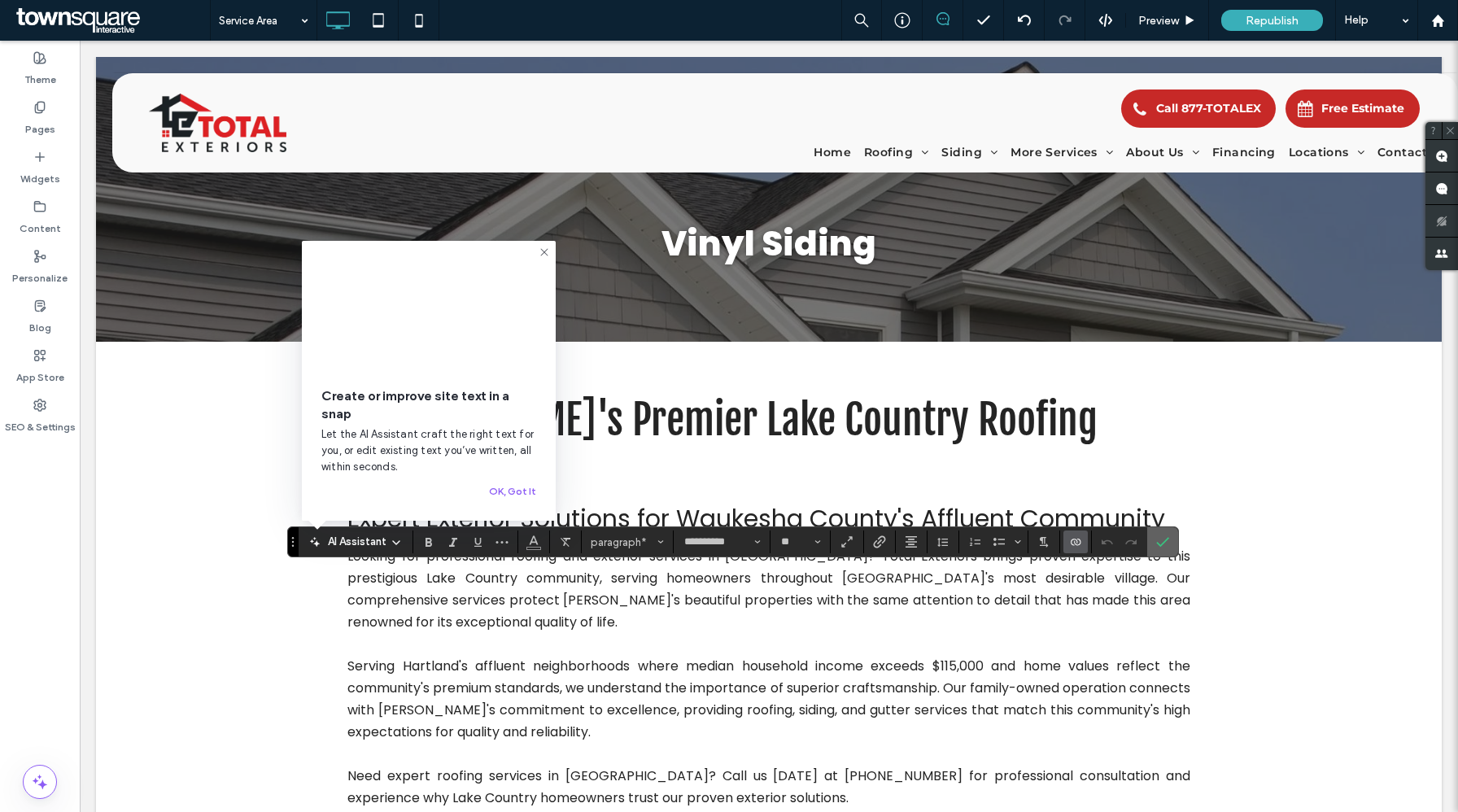
click at [1165, 542] on icon "Confirm" at bounding box center [1163, 542] width 13 height 13
click at [1170, 539] on label "Confirm" at bounding box center [1163, 542] width 24 height 29
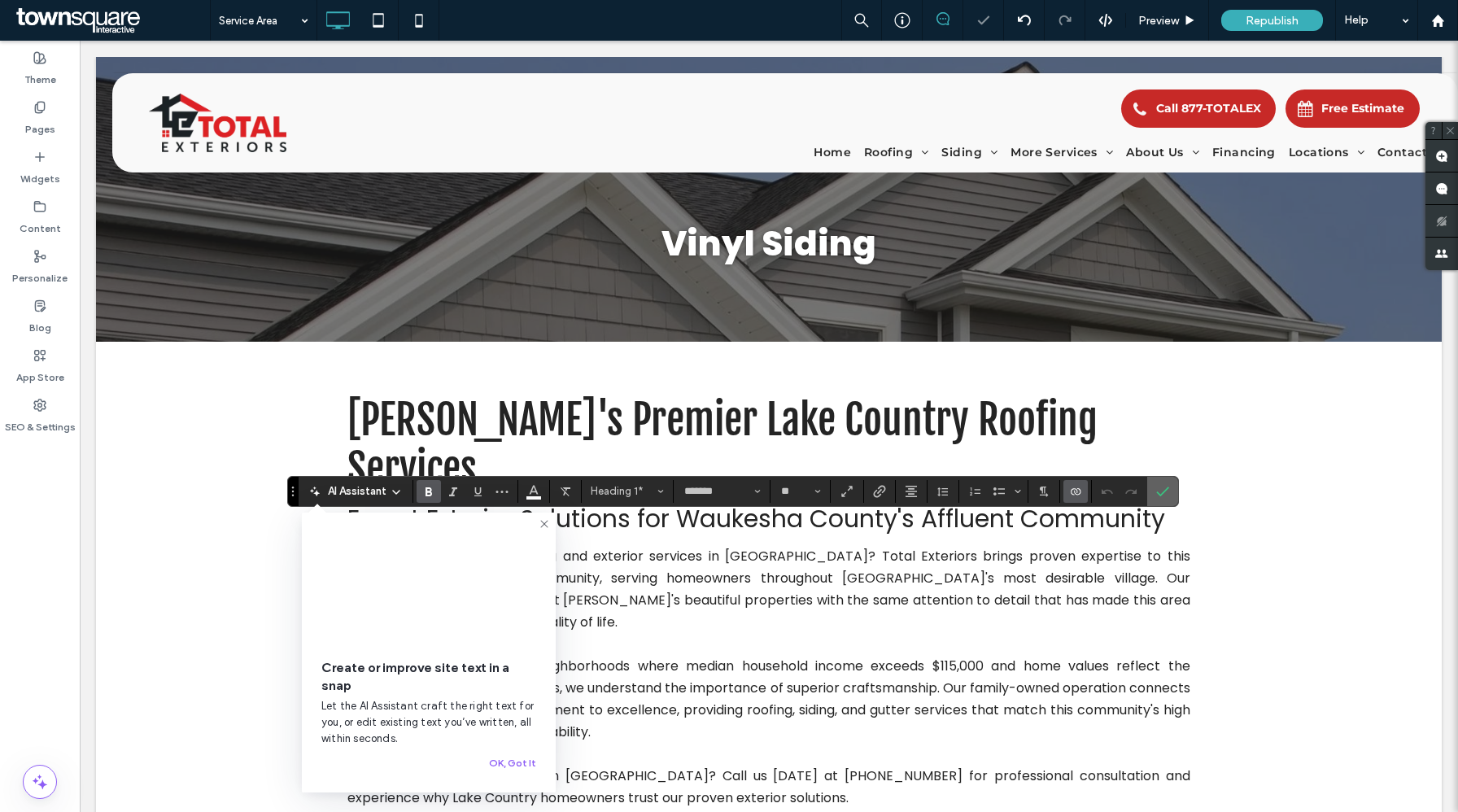
click at [1171, 494] on label "Confirm" at bounding box center [1163, 491] width 24 height 29
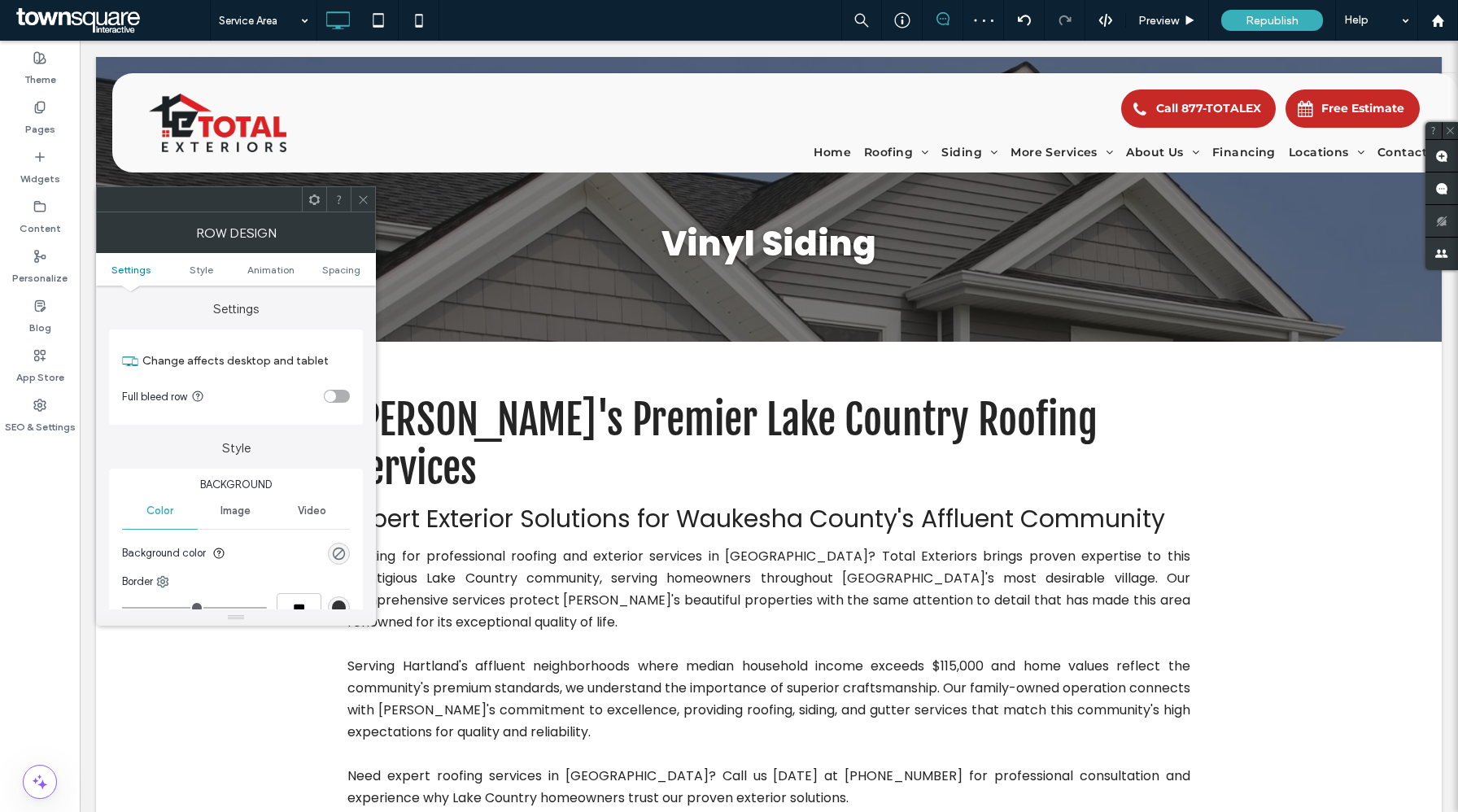
click at [309, 198] on icon at bounding box center [314, 200] width 12 height 12
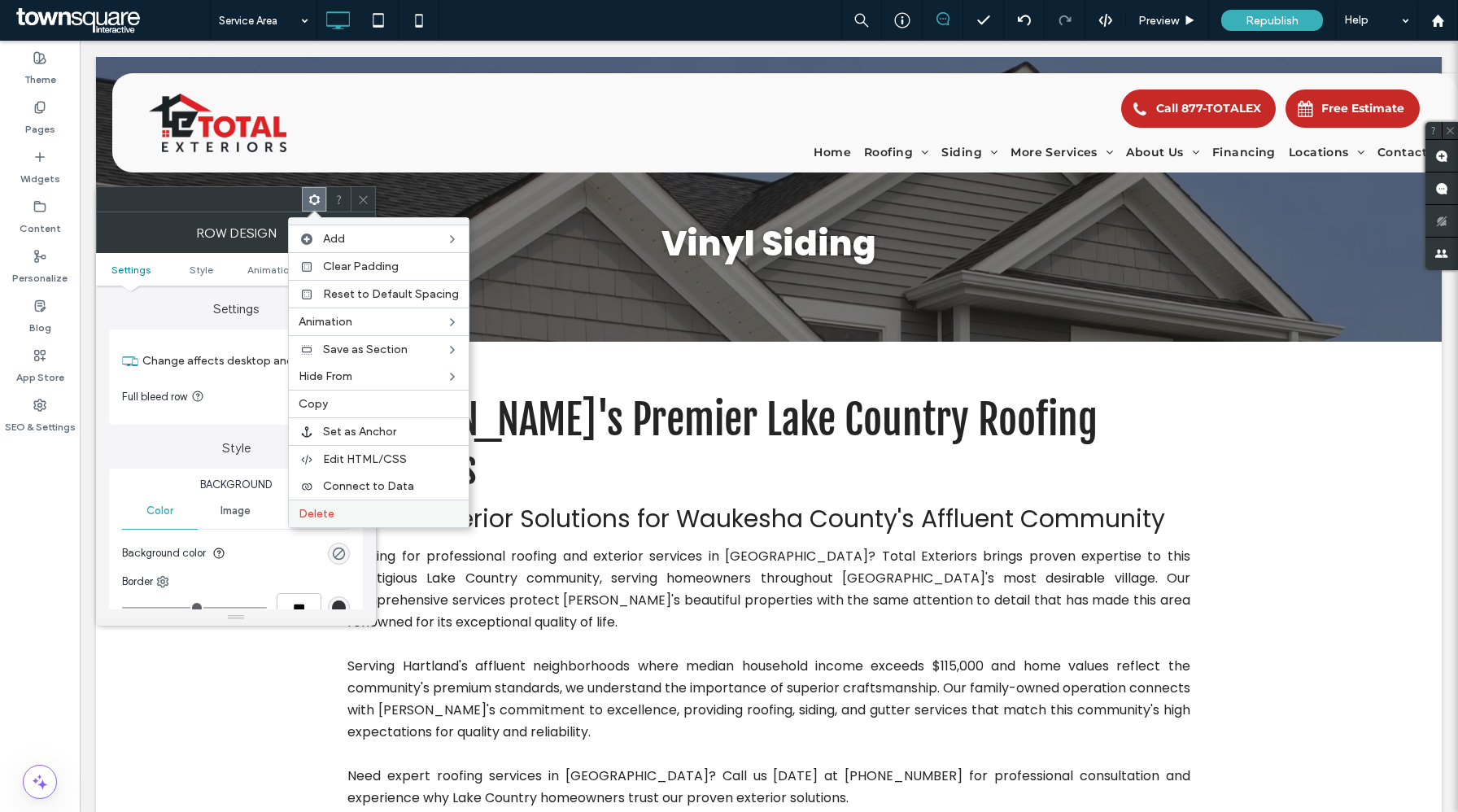
click at [348, 516] on label "Delete" at bounding box center [379, 513] width 160 height 14
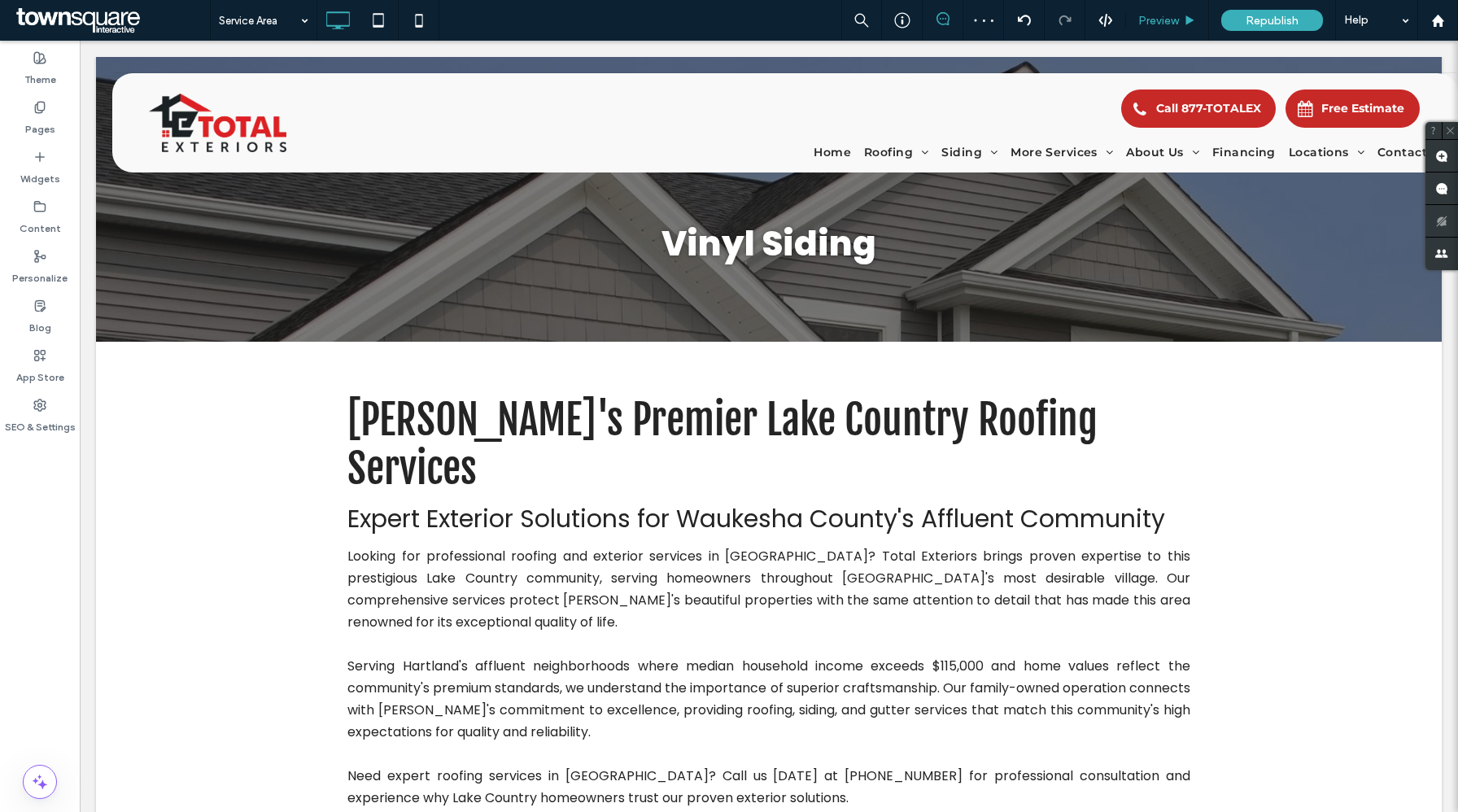
click at [1175, 22] on span "Preview" at bounding box center [1159, 20] width 41 height 14
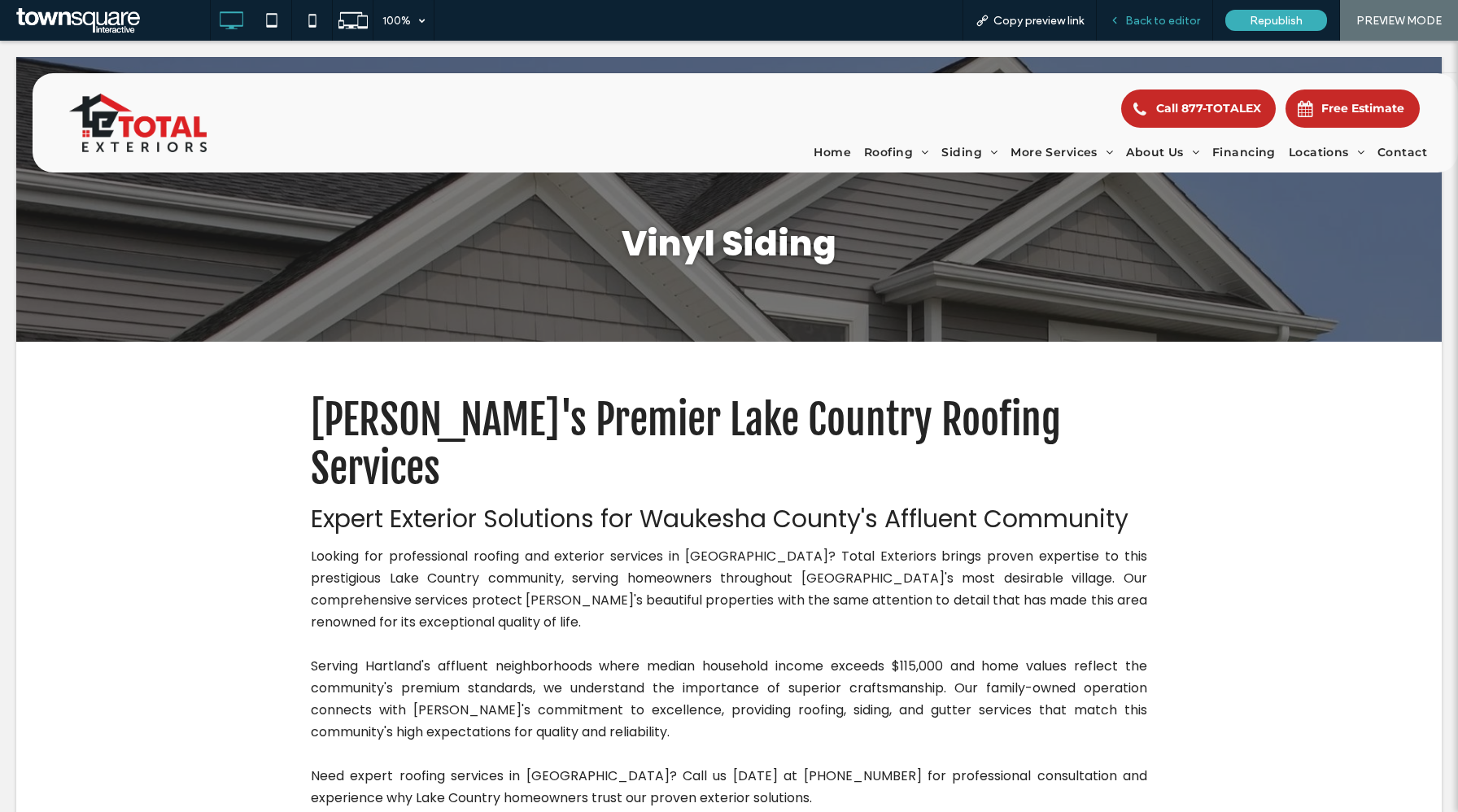
click at [1178, 17] on span "Back to editor" at bounding box center [1163, 20] width 75 height 14
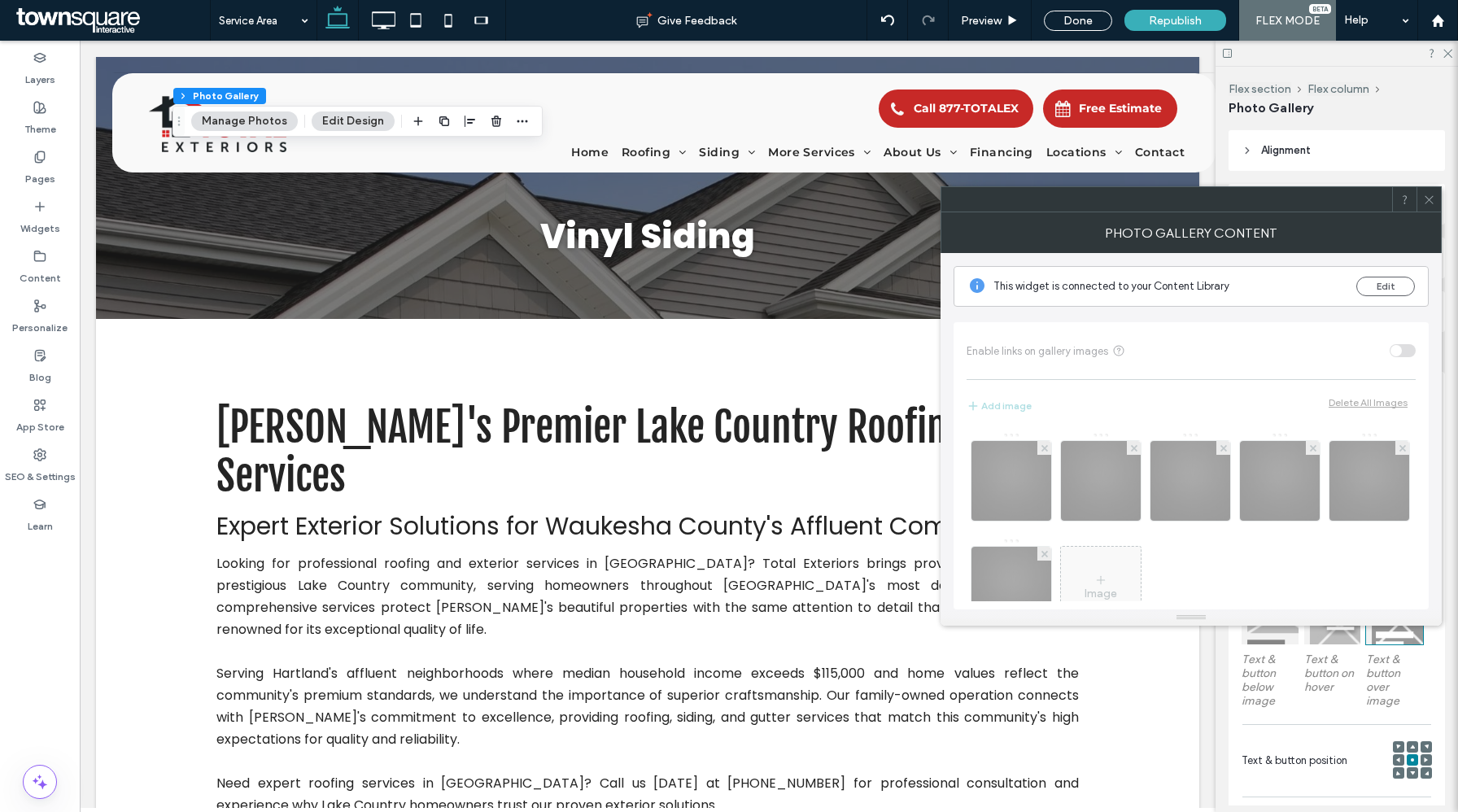
click at [1030, 474] on div "Image" at bounding box center [1191, 513] width 449 height 178
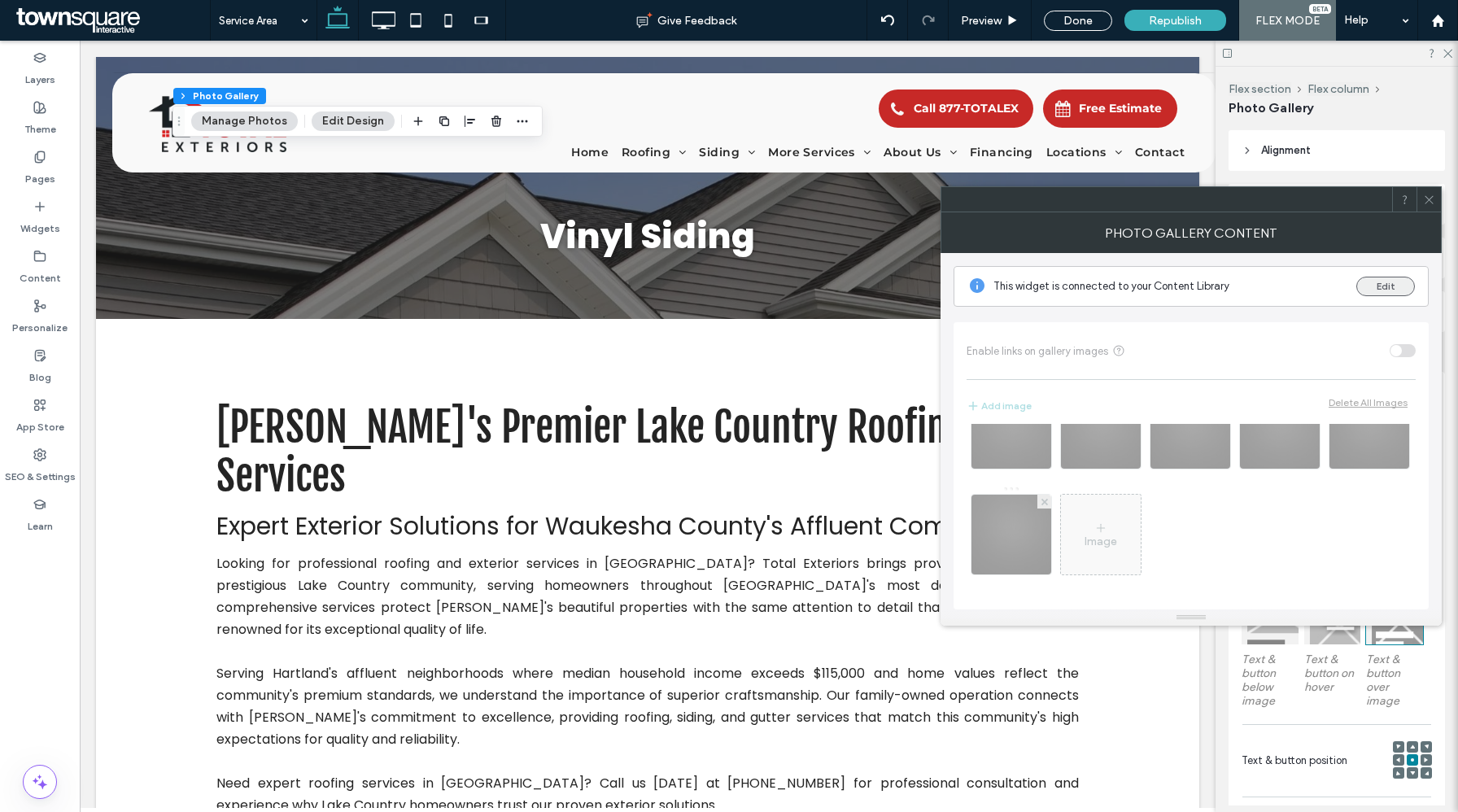
click at [1399, 290] on button "Edit" at bounding box center [1386, 287] width 59 height 20
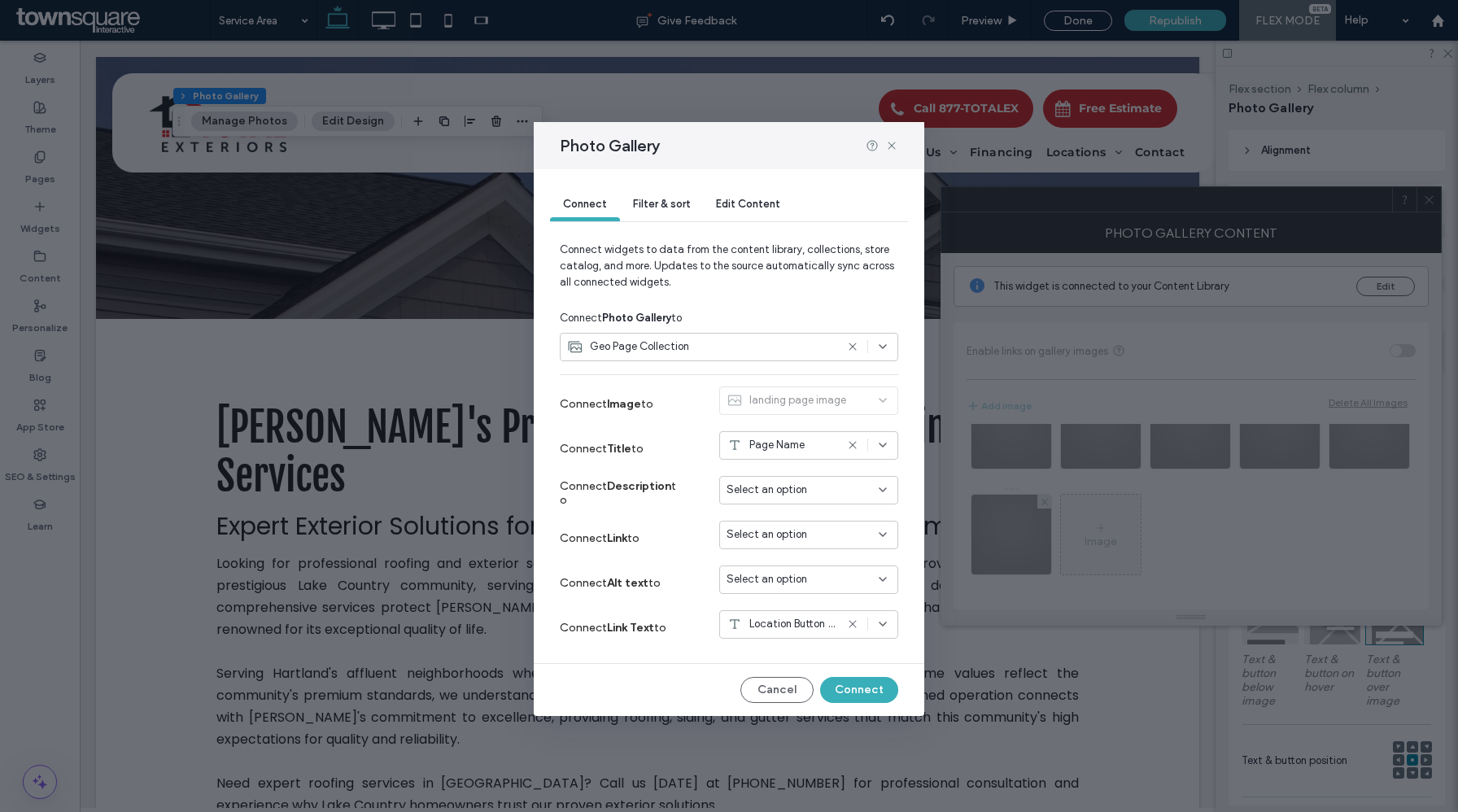
click at [796, 533] on span "Select an option" at bounding box center [766, 534] width 81 height 16
click at [818, 592] on span "Dynamic Page: Service Area" at bounding box center [820, 592] width 129 height 16
click at [859, 689] on button "Connect" at bounding box center [859, 690] width 78 height 26
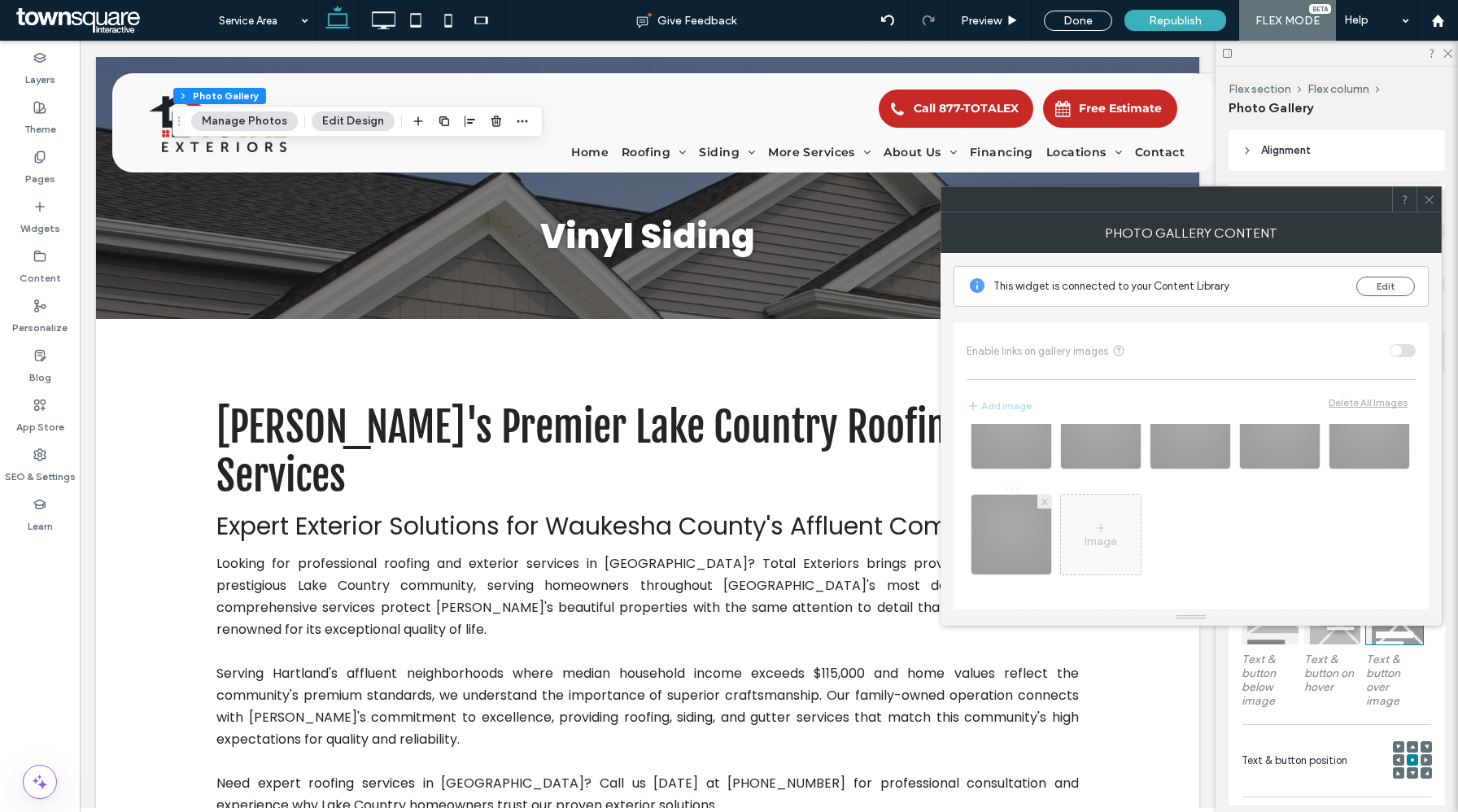
click at [1429, 200] on use at bounding box center [1429, 200] width 8 height 8
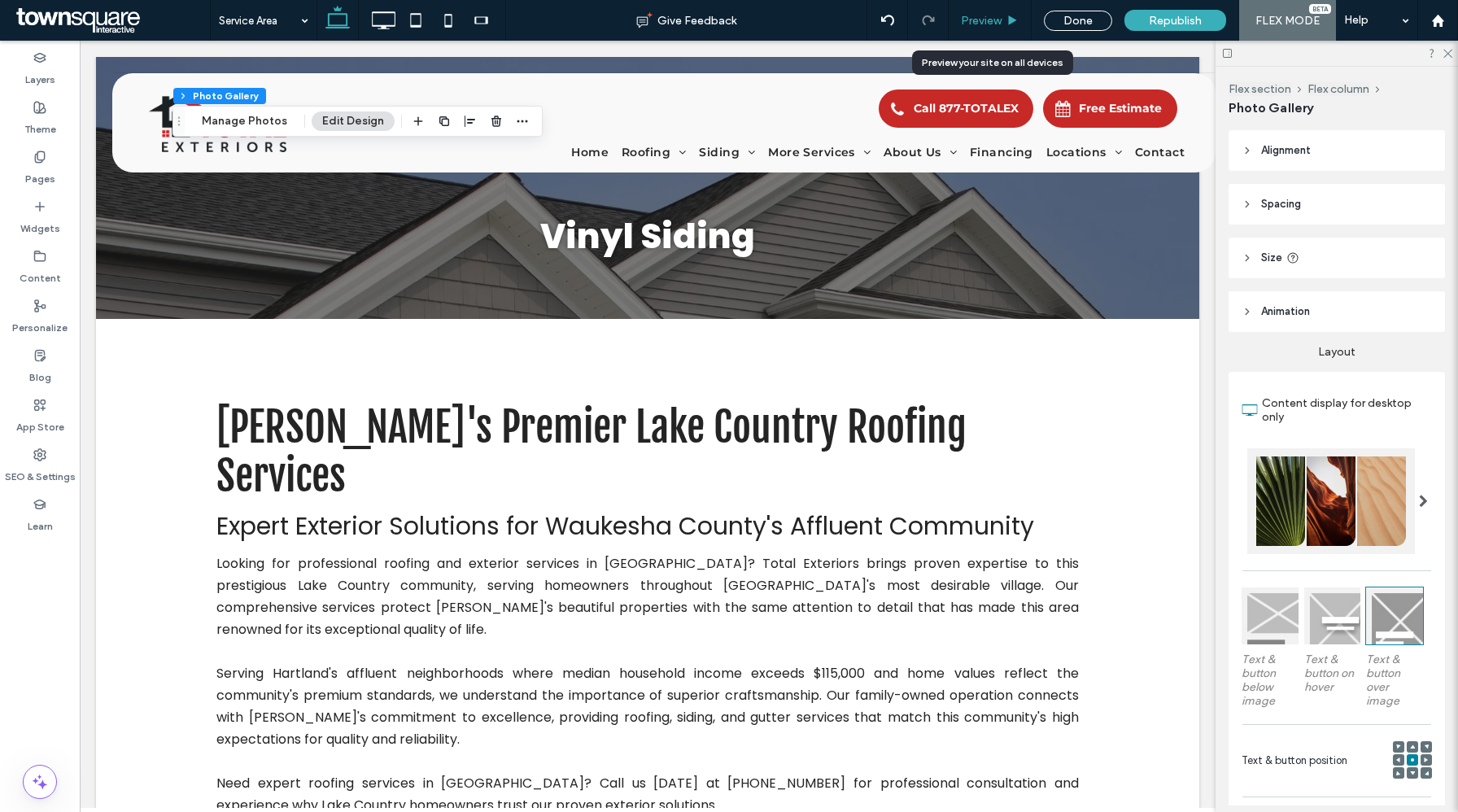
click at [994, 30] on div "Preview" at bounding box center [990, 20] width 83 height 41
click at [990, 15] on span "Preview" at bounding box center [982, 20] width 41 height 14
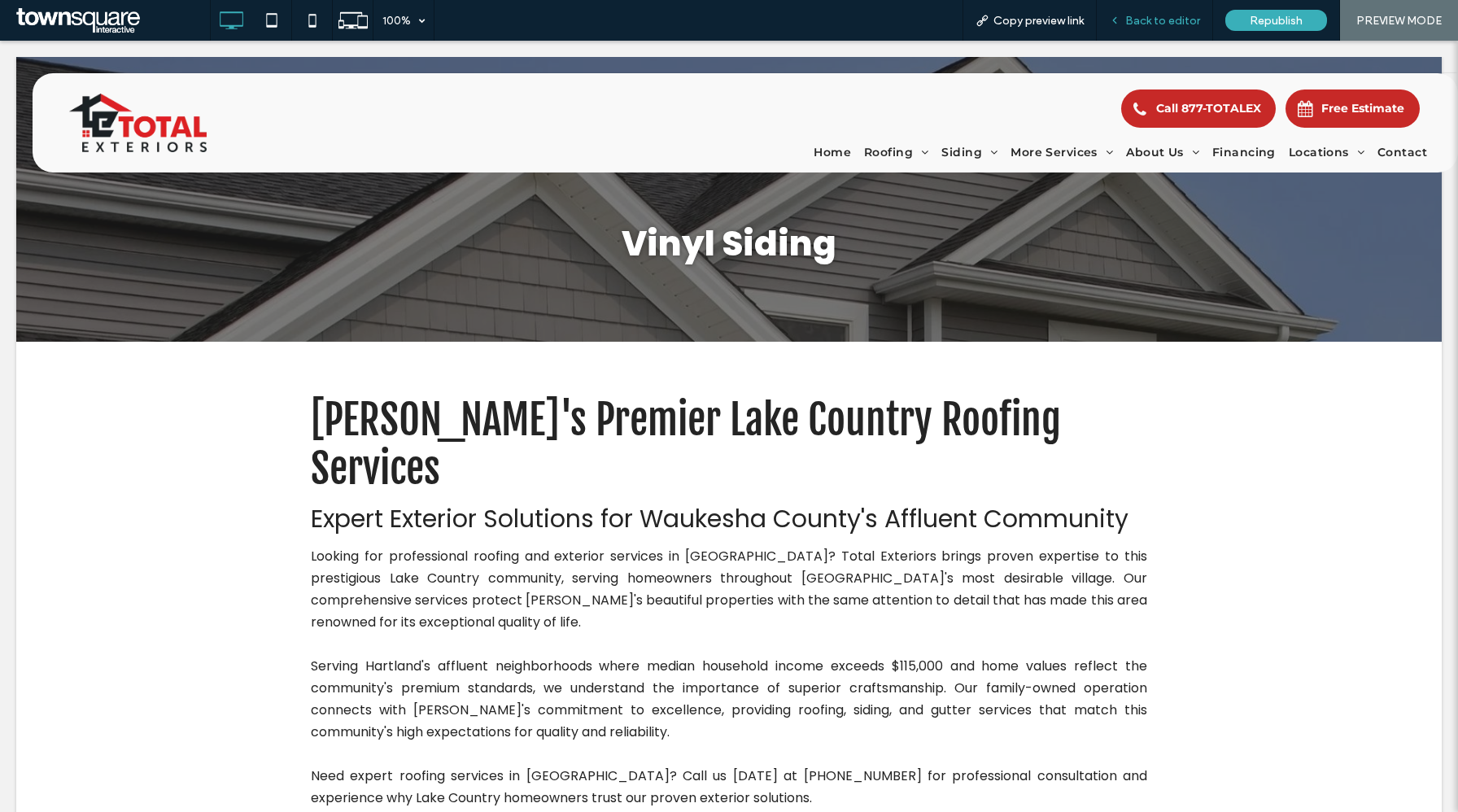
click at [1149, 21] on span "Back to editor" at bounding box center [1163, 20] width 75 height 14
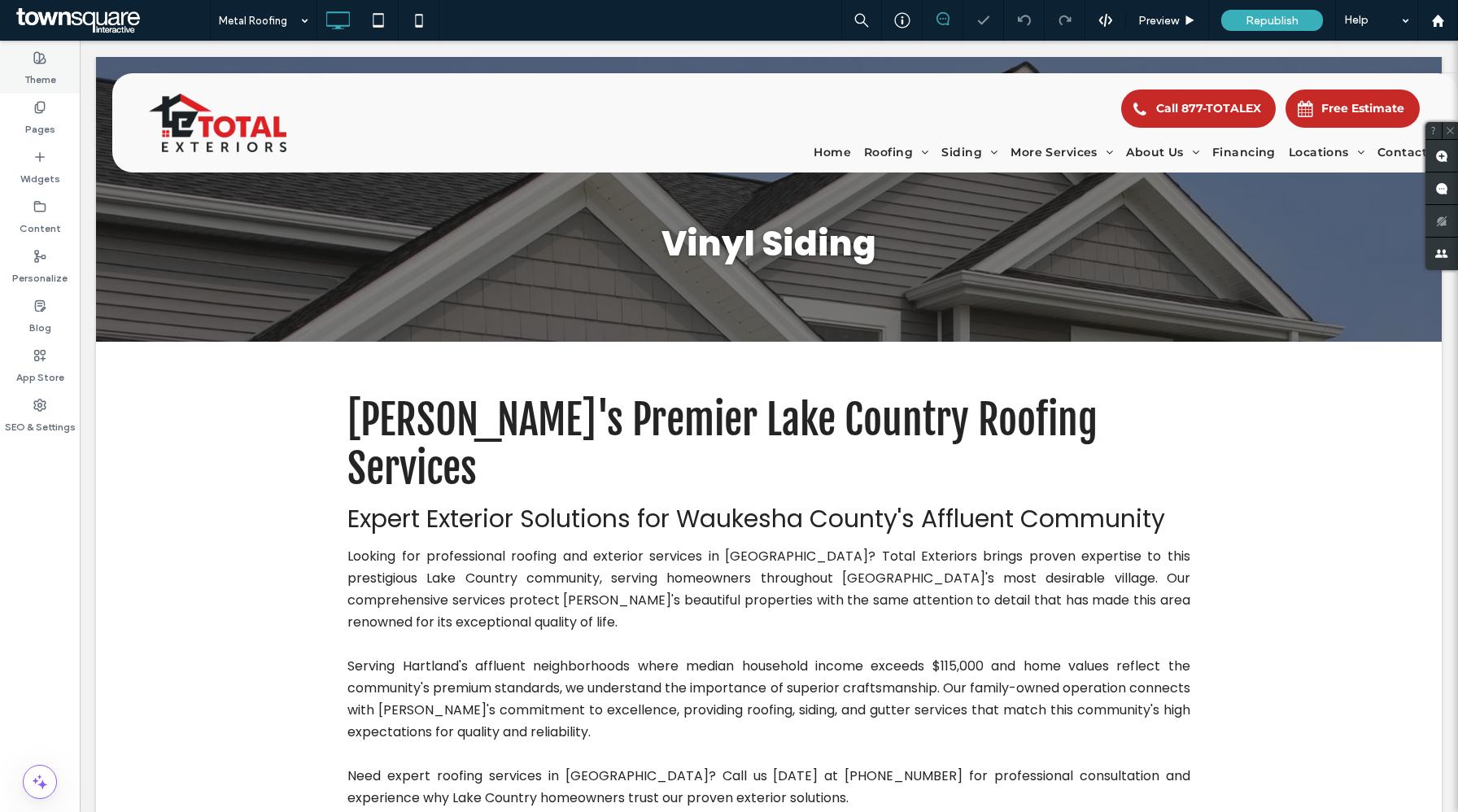
click at [46, 74] on label "Theme" at bounding box center [40, 76] width 32 height 23
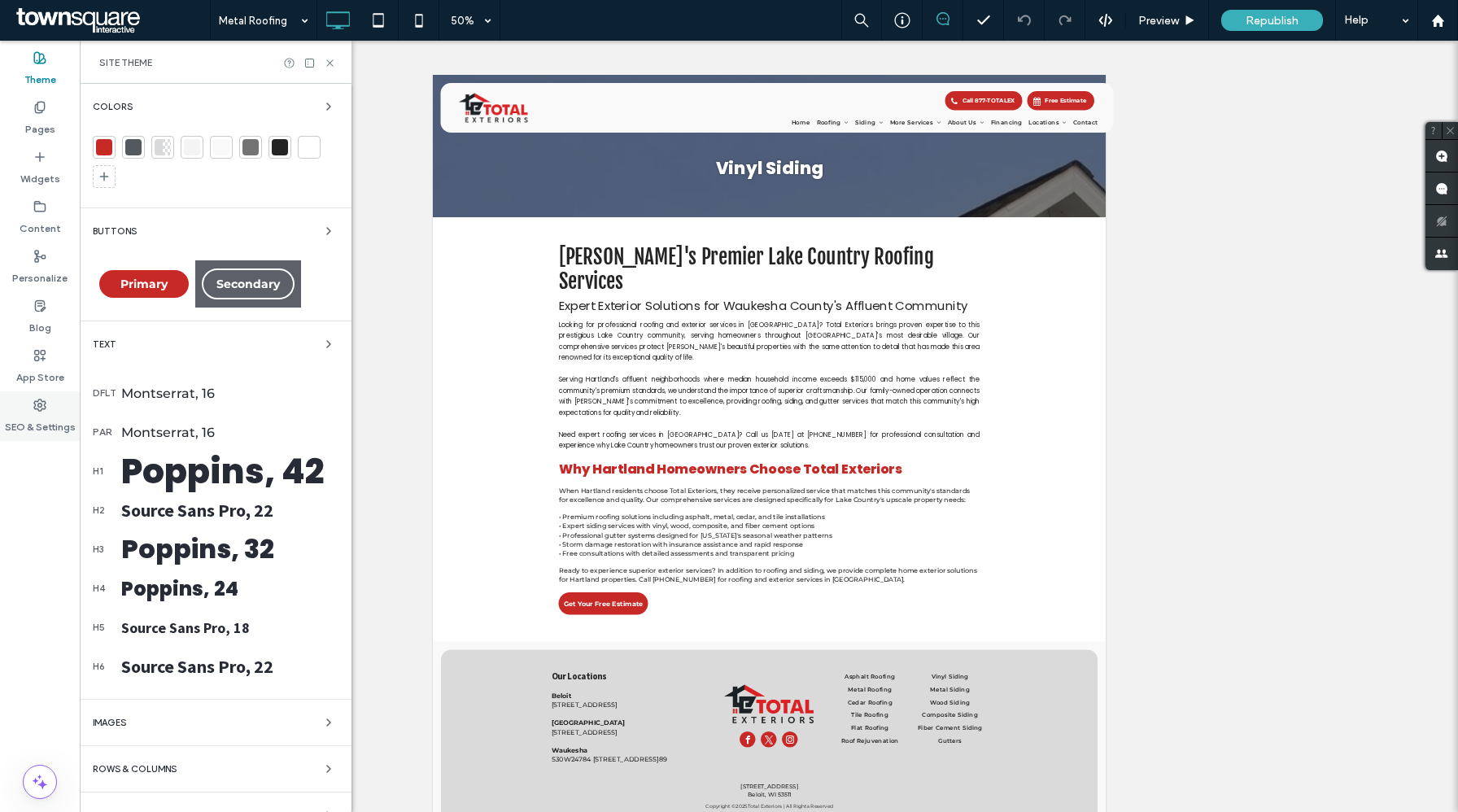
click at [47, 405] on div "SEO & Settings" at bounding box center [40, 416] width 80 height 50
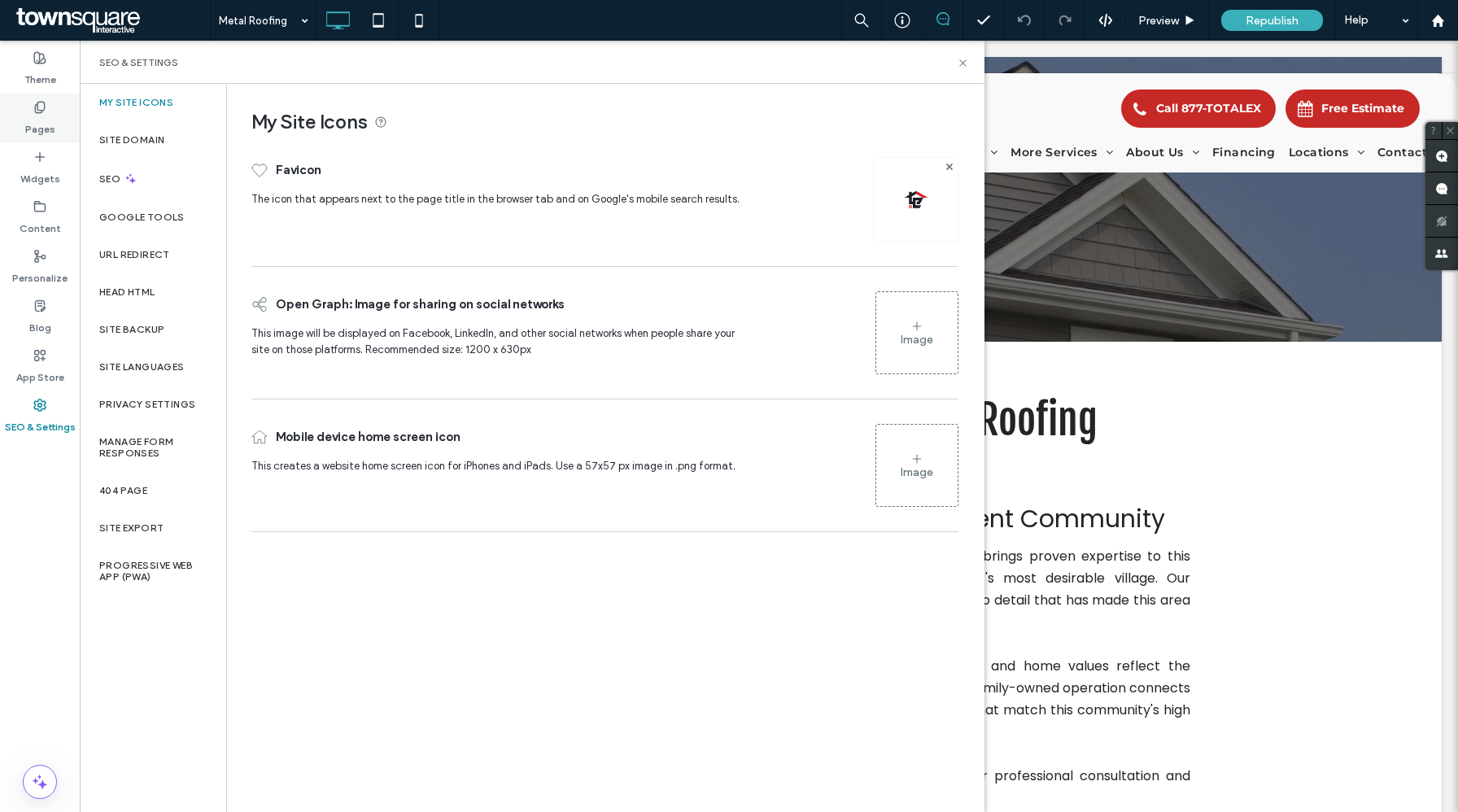
click at [49, 121] on label "Pages" at bounding box center [40, 125] width 30 height 23
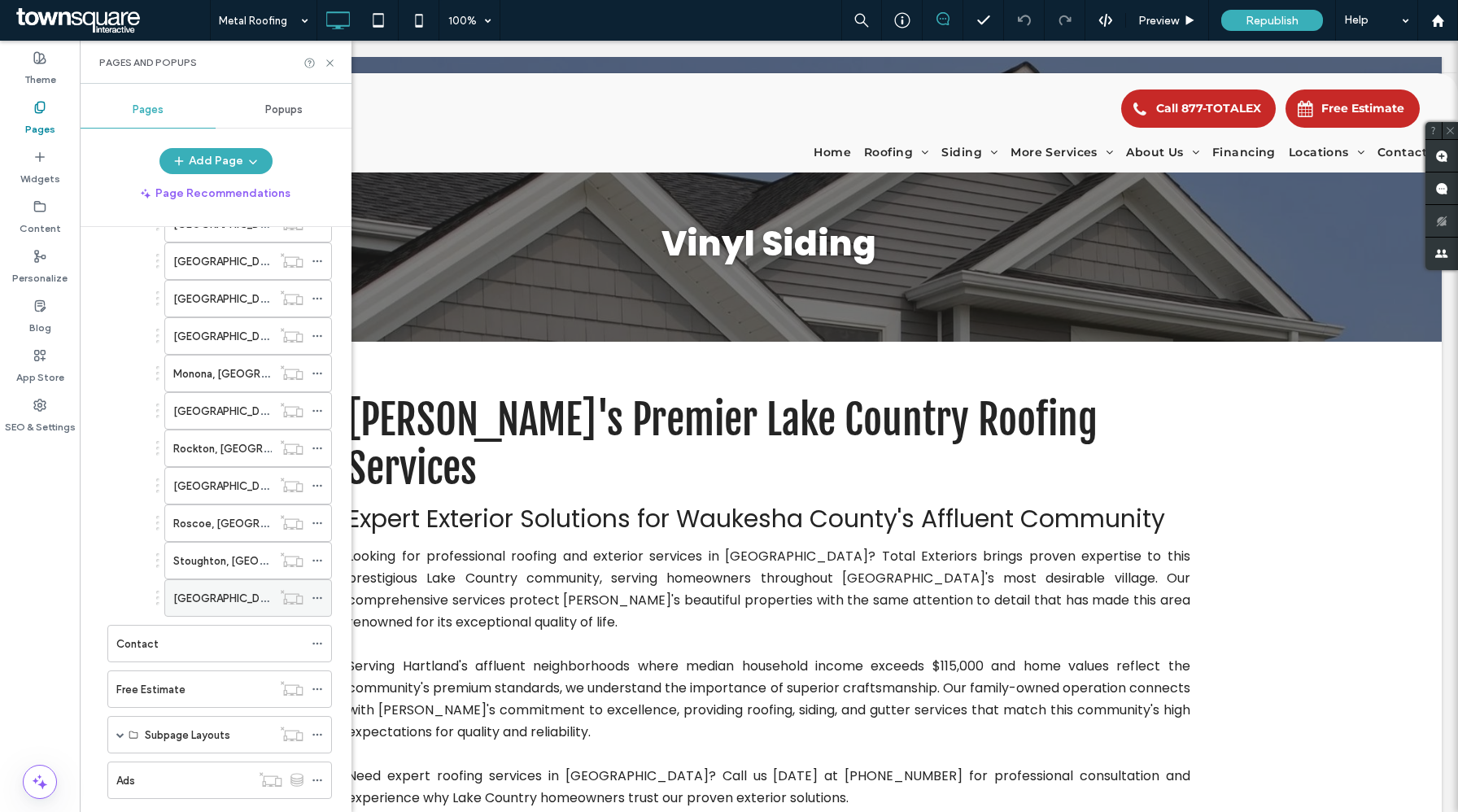
scroll to position [1581, 0]
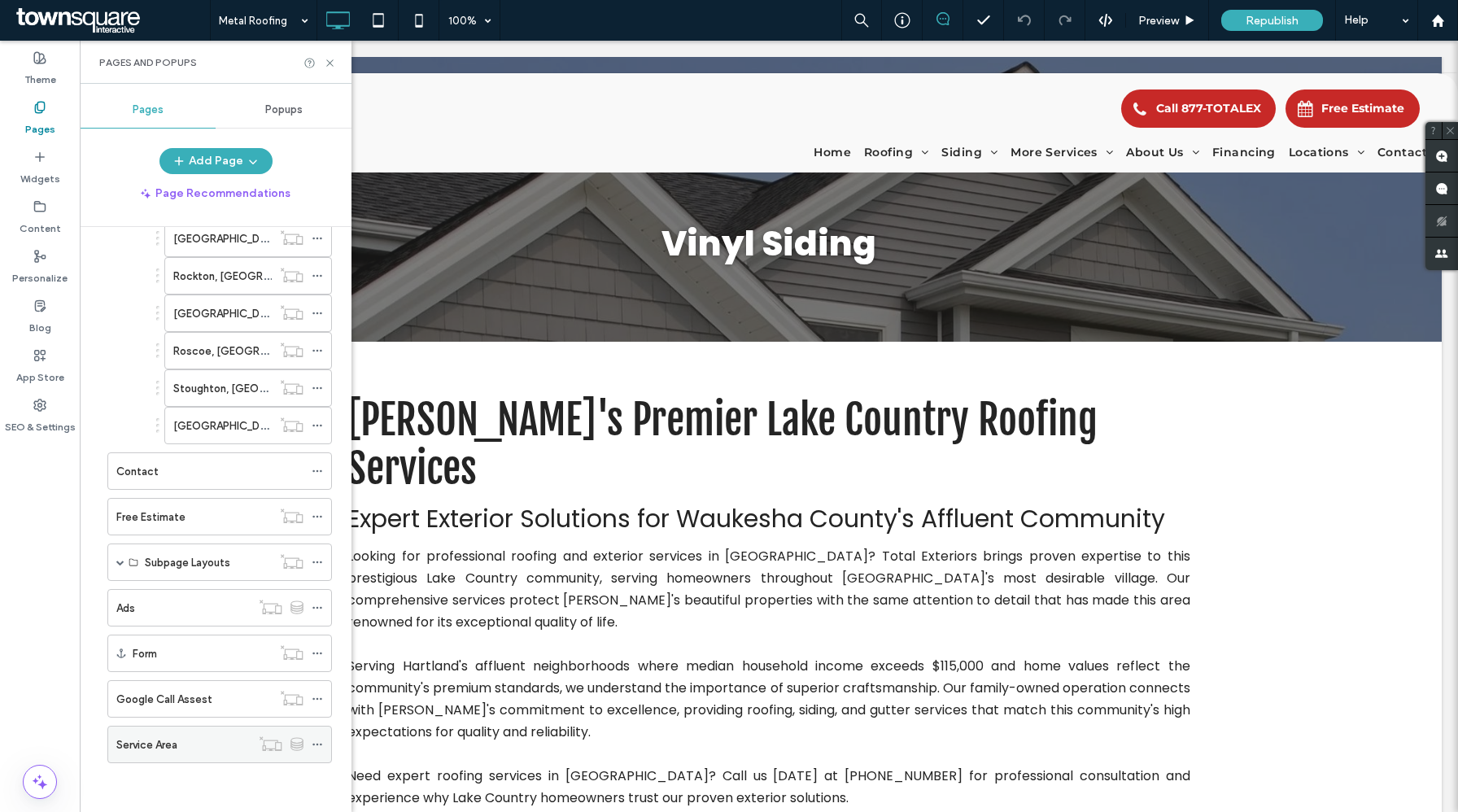
click at [188, 748] on div "Service Area" at bounding box center [183, 744] width 134 height 17
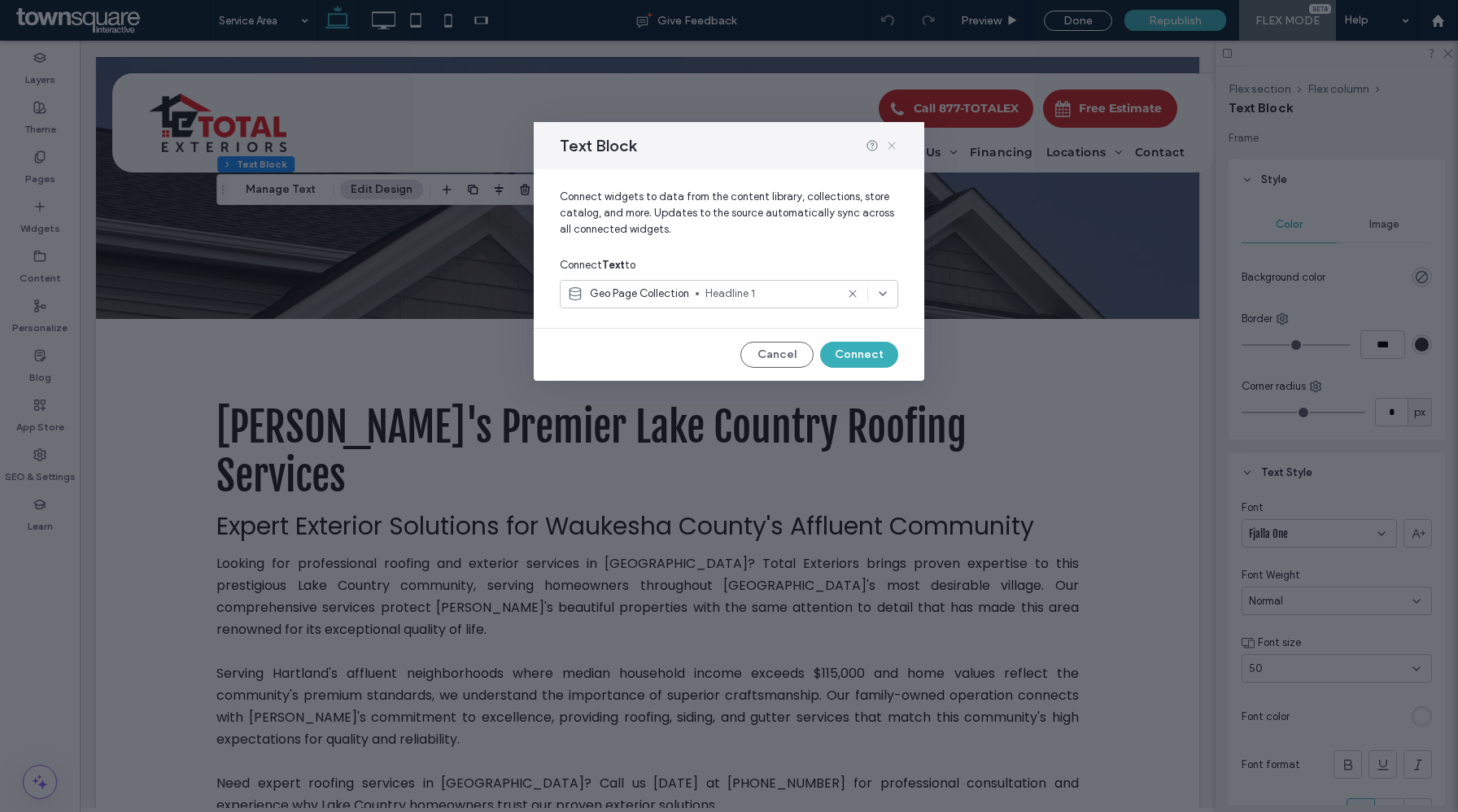
click at [888, 147] on icon at bounding box center [892, 146] width 13 height 13
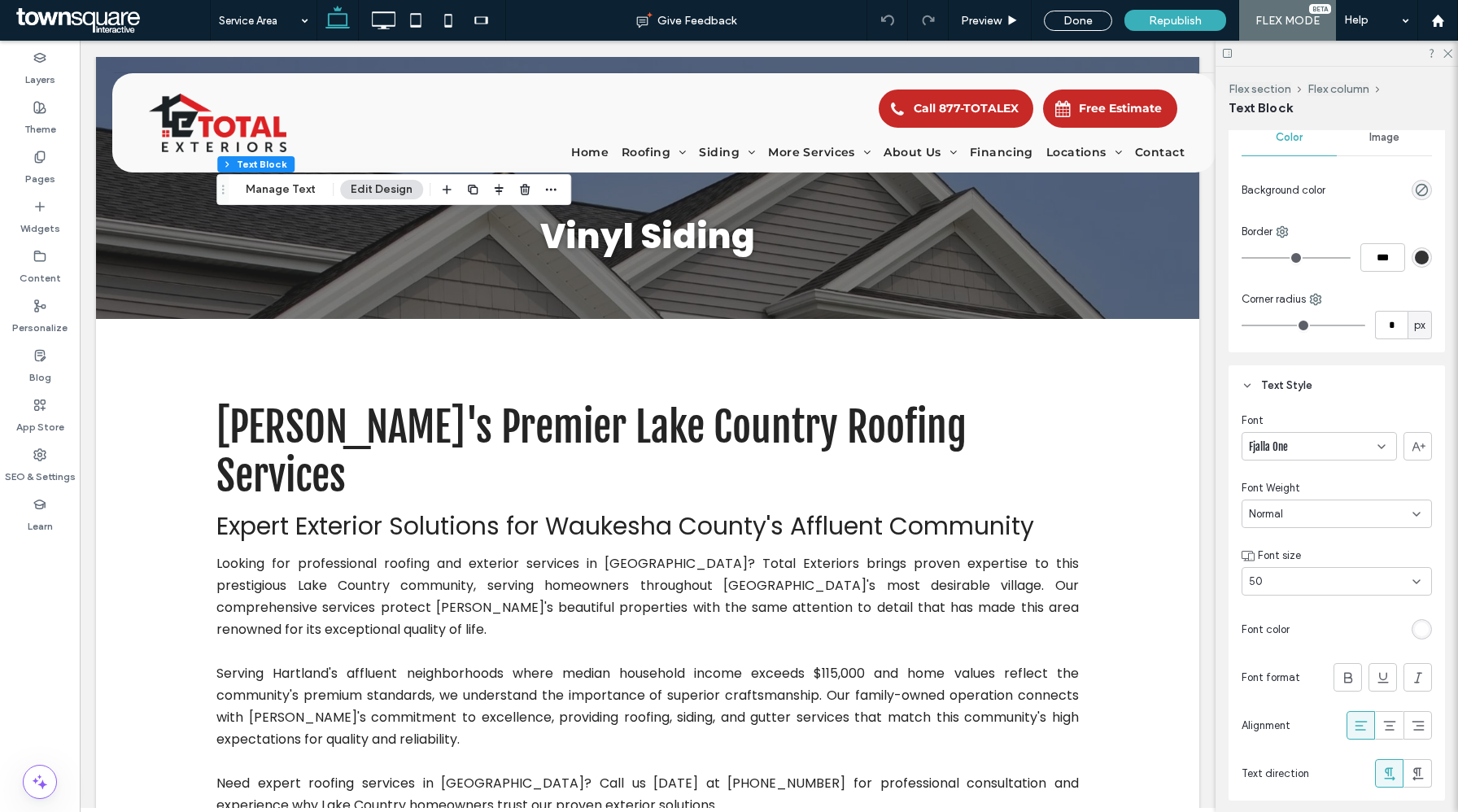
scroll to position [132, 0]
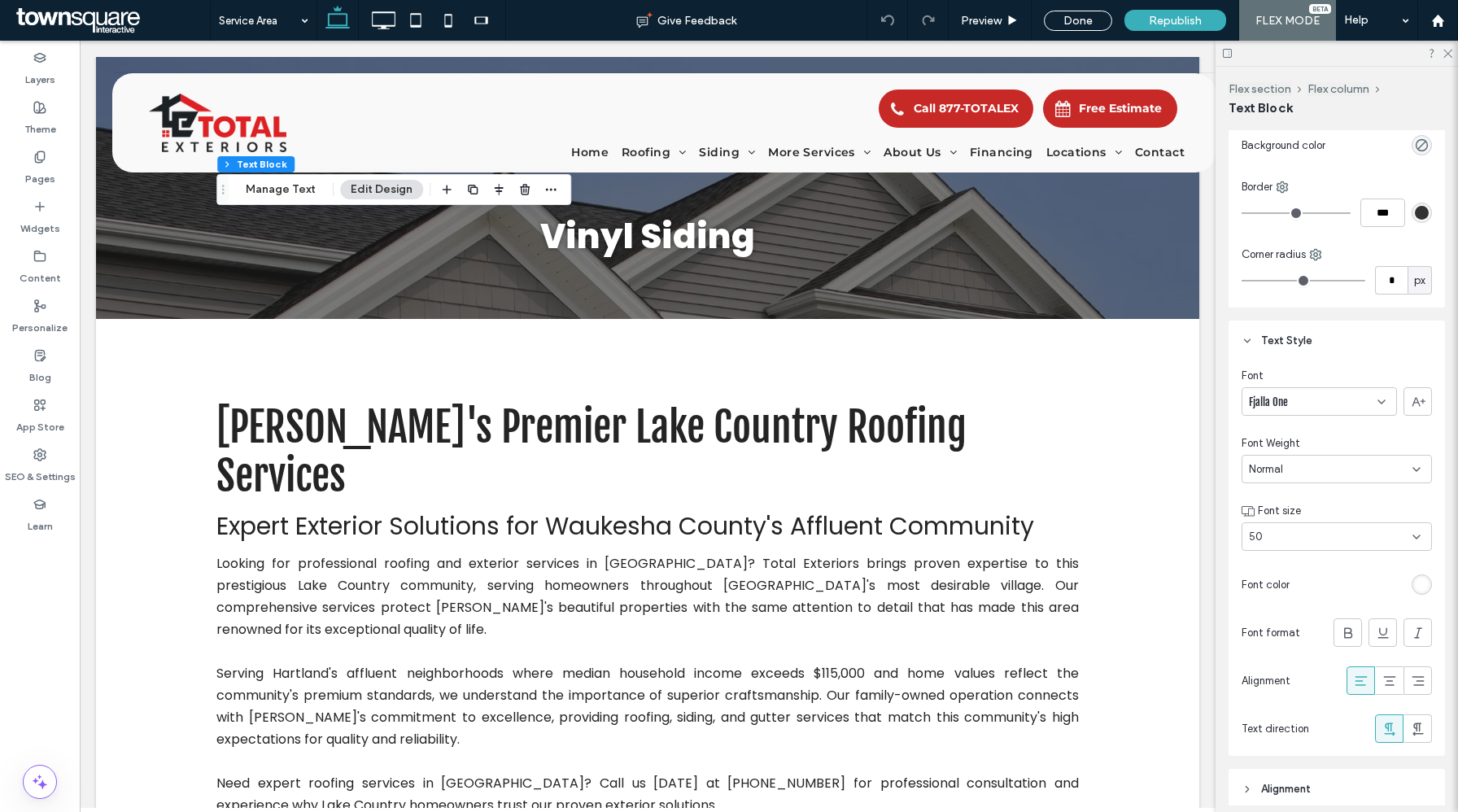
click at [1286, 404] on span "Fjalla One" at bounding box center [1269, 402] width 39 height 16
click at [1285, 404] on span "Fjalla One" at bounding box center [1269, 402] width 39 height 16
click at [42, 123] on label "Theme" at bounding box center [40, 125] width 32 height 23
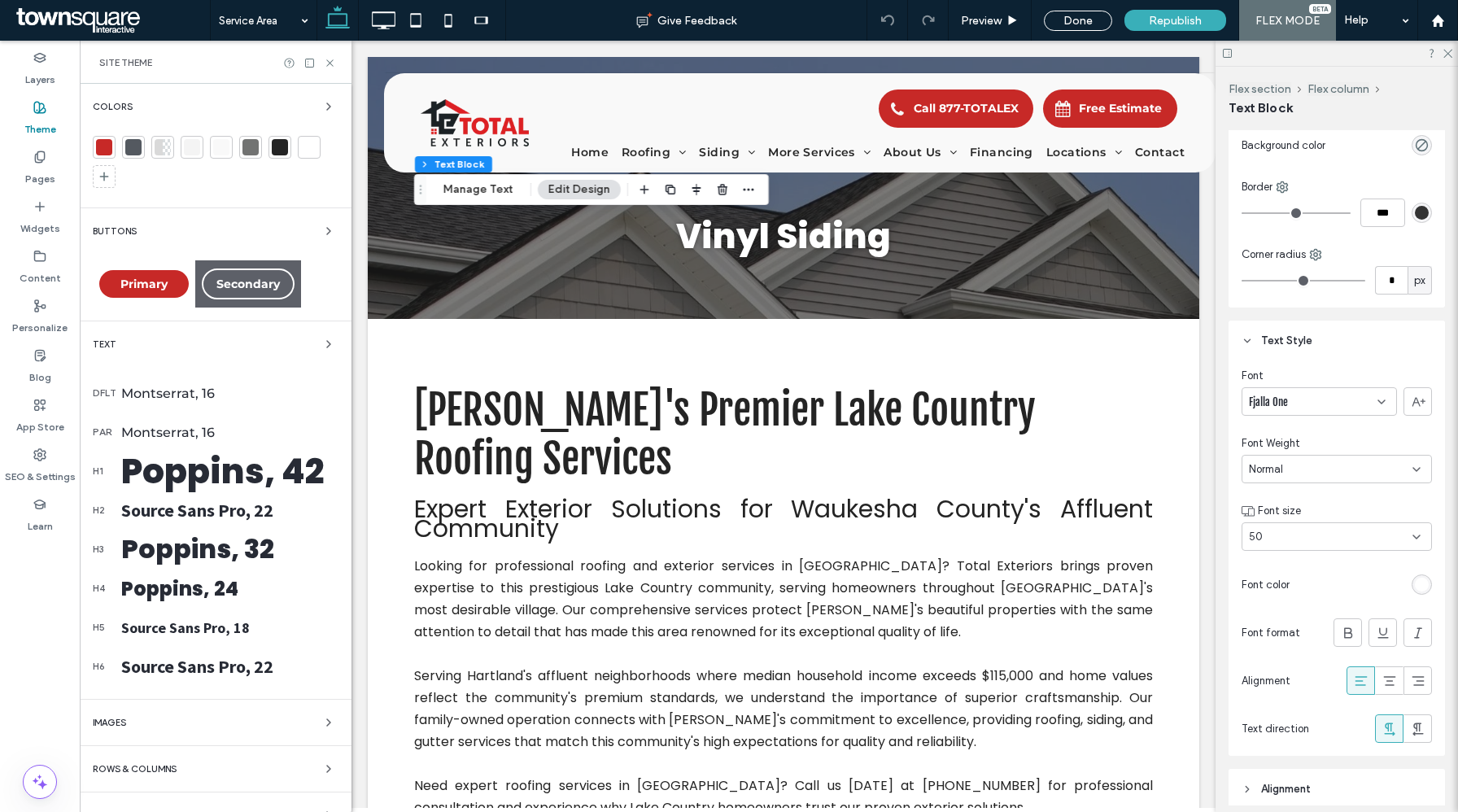
click at [1298, 410] on div "Fjalla One" at bounding box center [1320, 402] width 156 height 29
click at [1304, 473] on div "Poppins" at bounding box center [1320, 473] width 154 height 29
click at [1309, 537] on div "50" at bounding box center [1328, 537] width 156 height 16
type input "**"
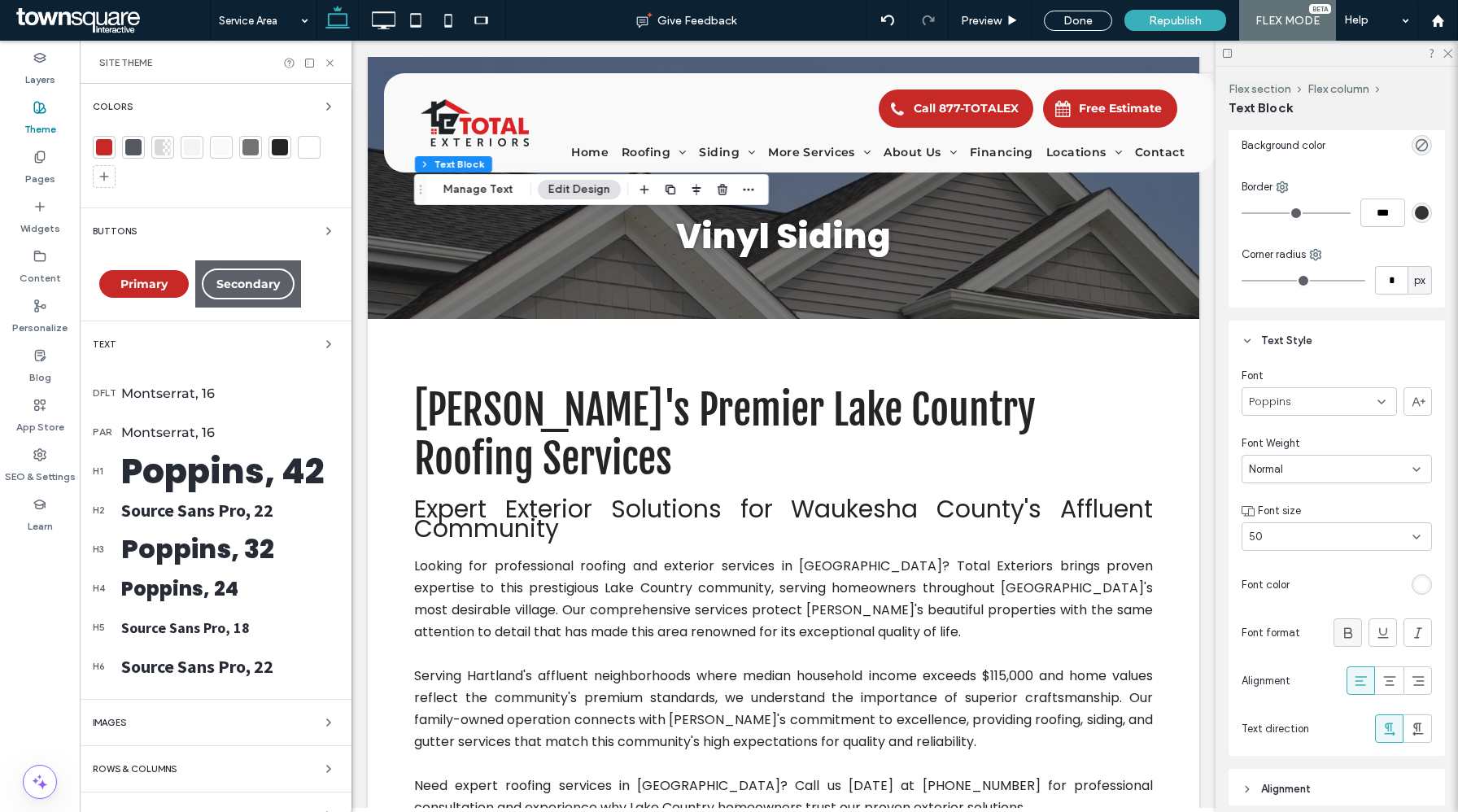
click at [1346, 633] on icon at bounding box center [1348, 633] width 16 height 16
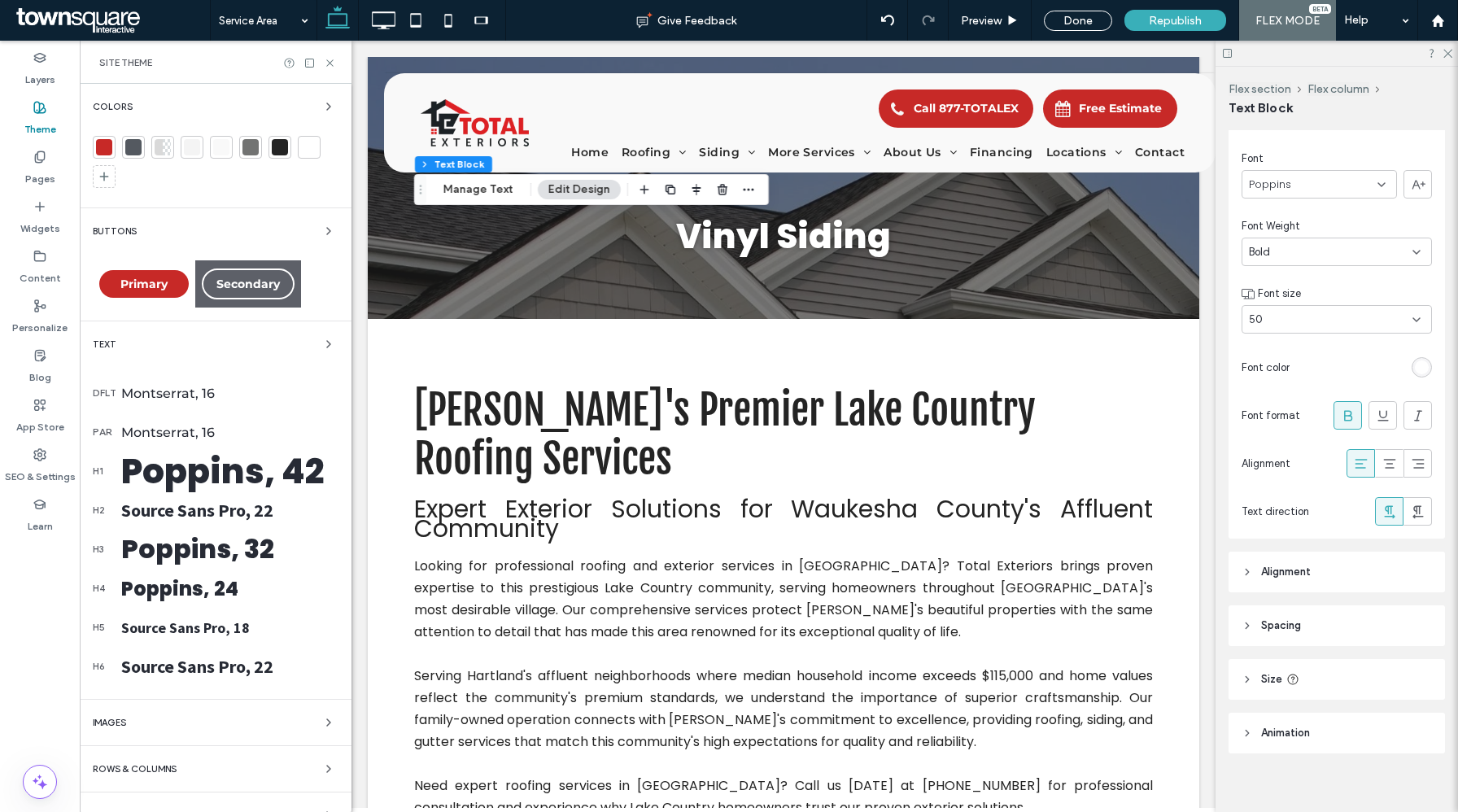
scroll to position [362, 0]
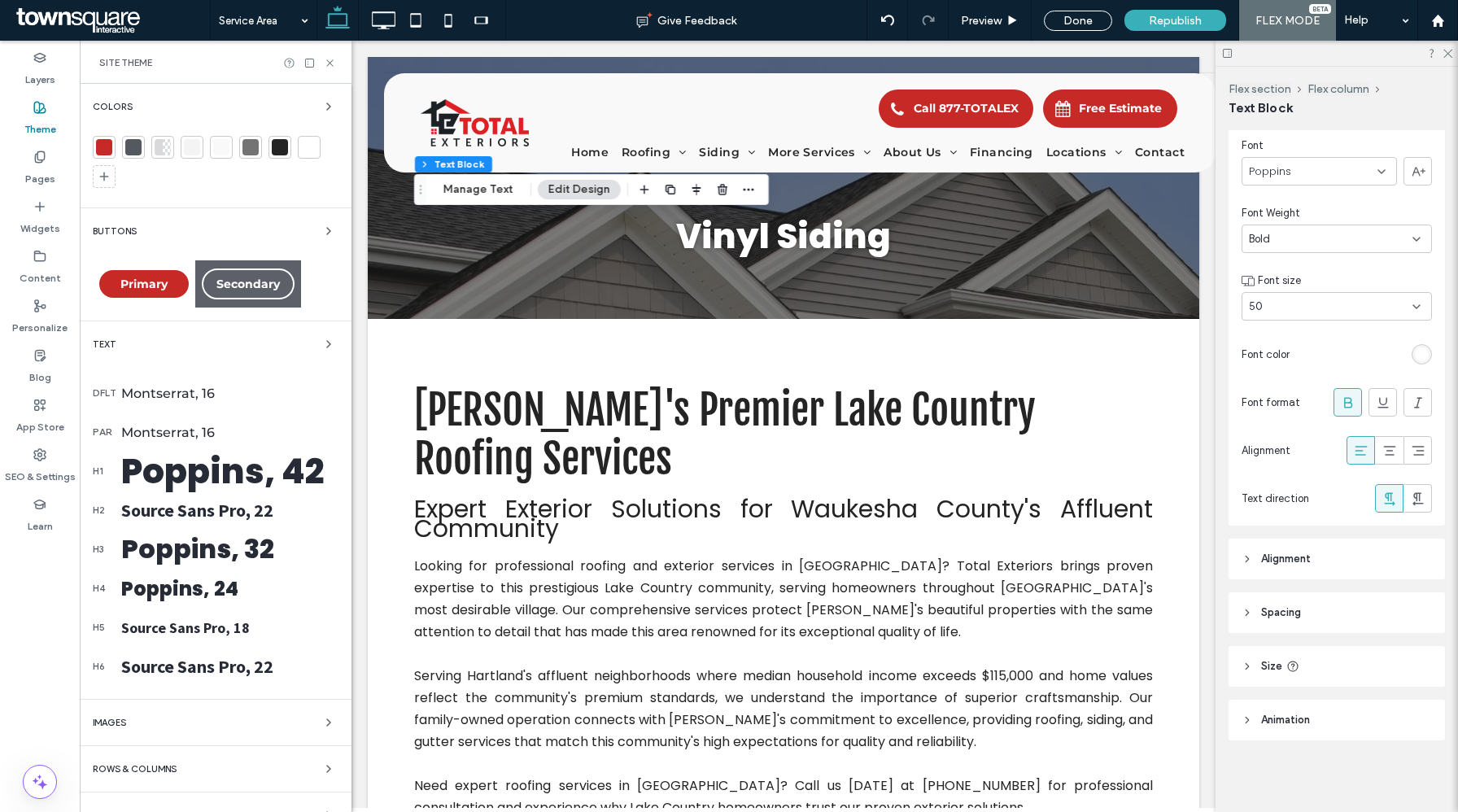
click at [1328, 565] on header "Alignment" at bounding box center [1337, 559] width 217 height 41
click at [1320, 601] on header "Spacing" at bounding box center [1337, 612] width 217 height 41
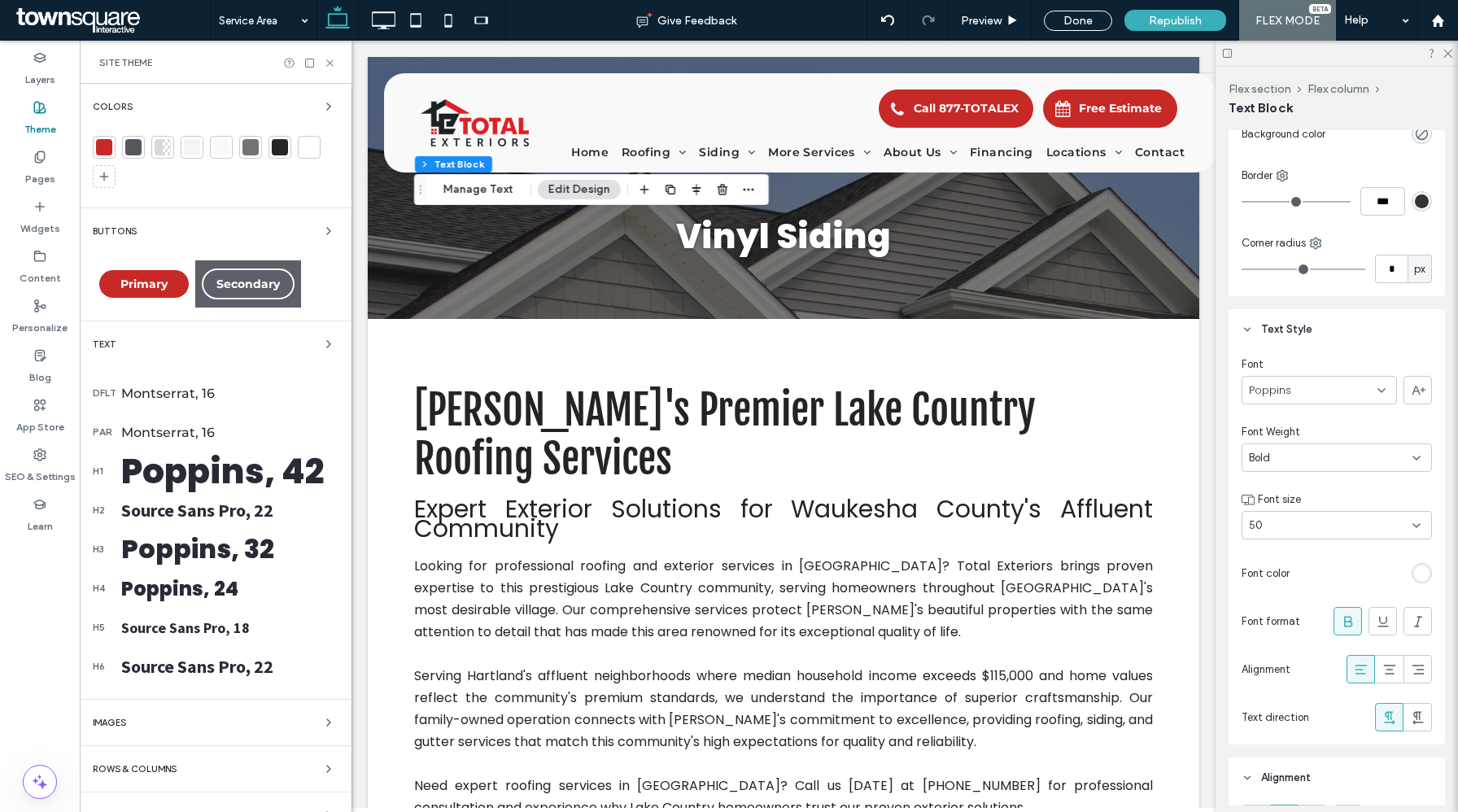
scroll to position [0, 0]
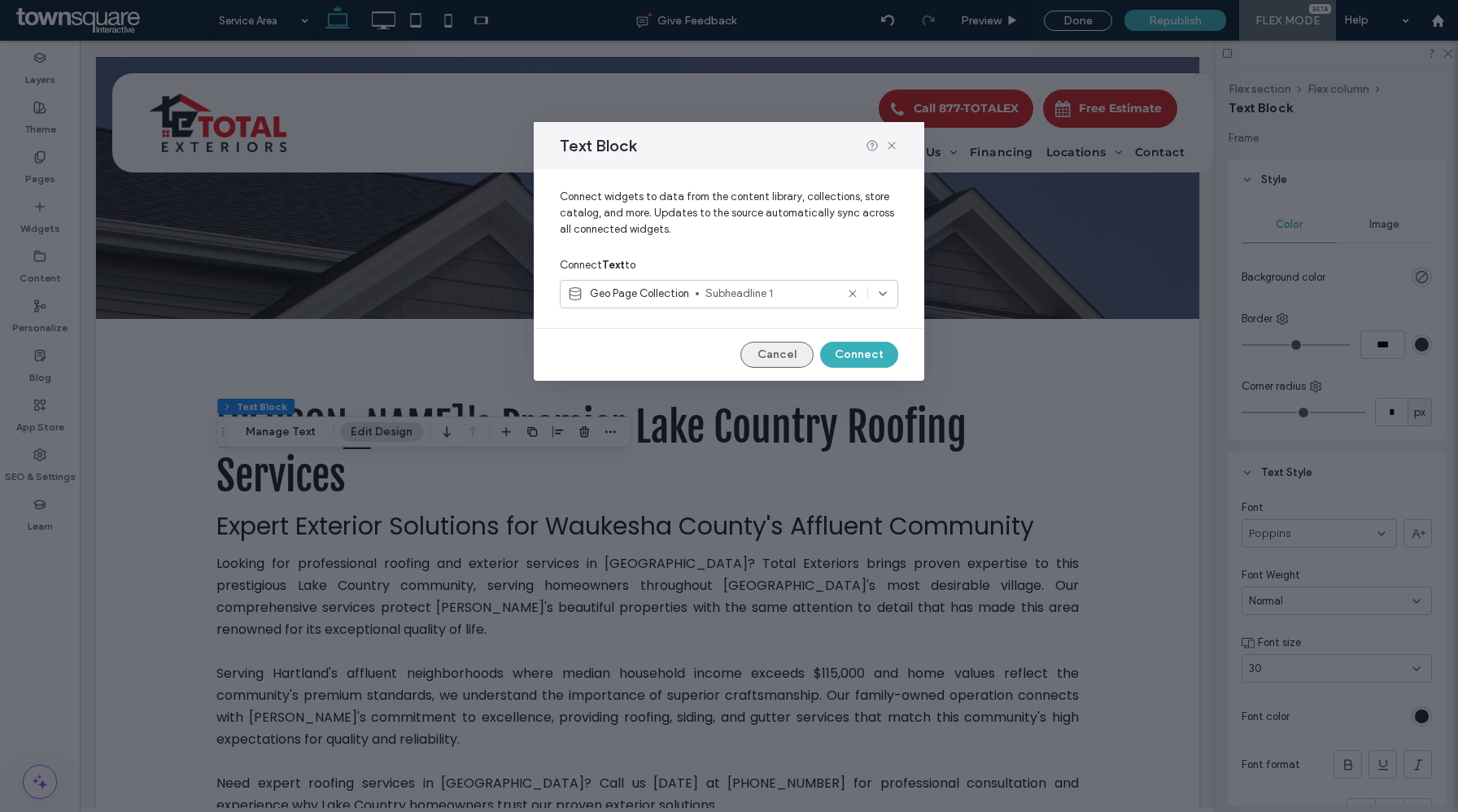
click at [768, 354] on button "Cancel" at bounding box center [777, 355] width 73 height 26
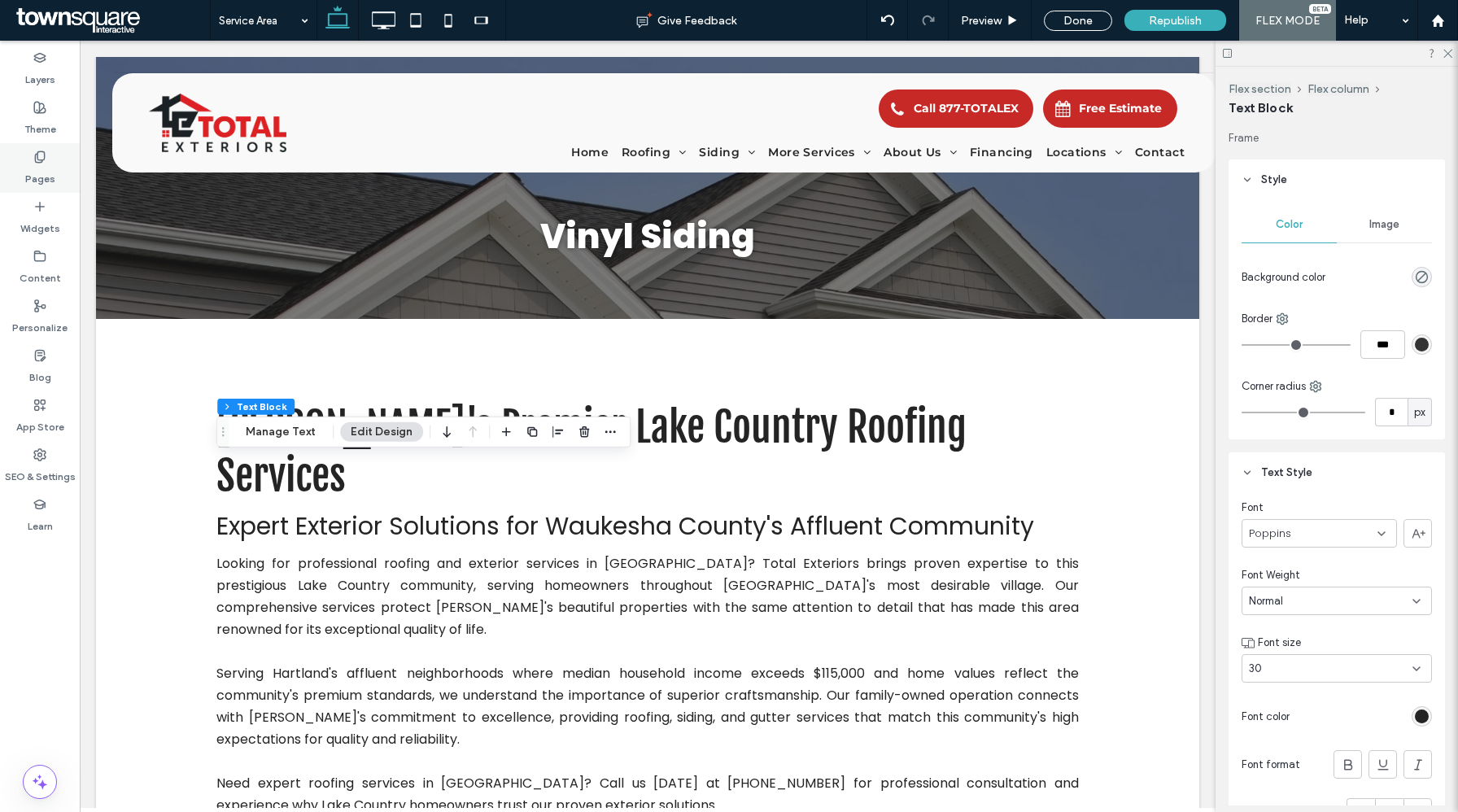
click at [22, 161] on div "Pages" at bounding box center [40, 168] width 80 height 50
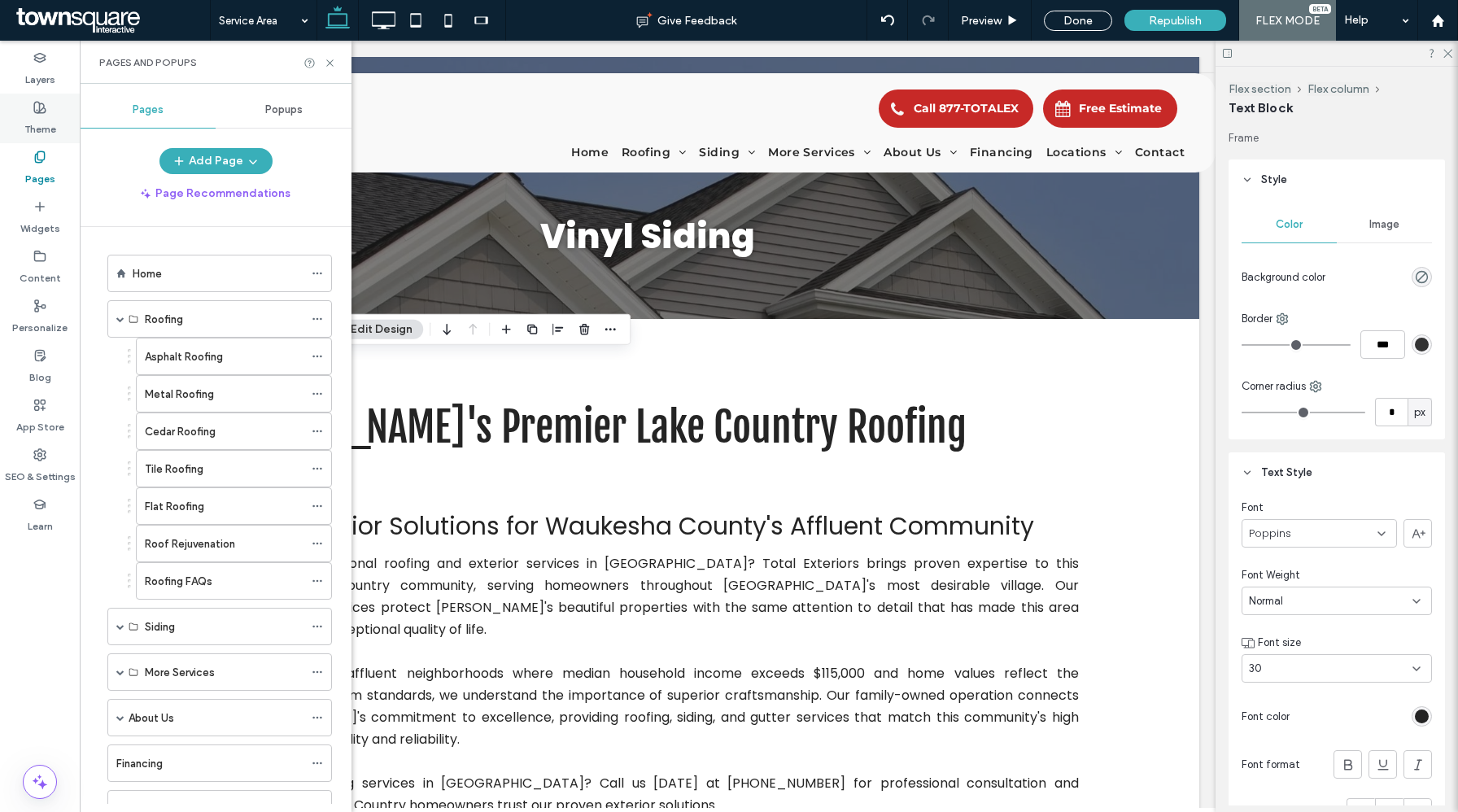
click at [49, 114] on label "Theme" at bounding box center [40, 125] width 32 height 23
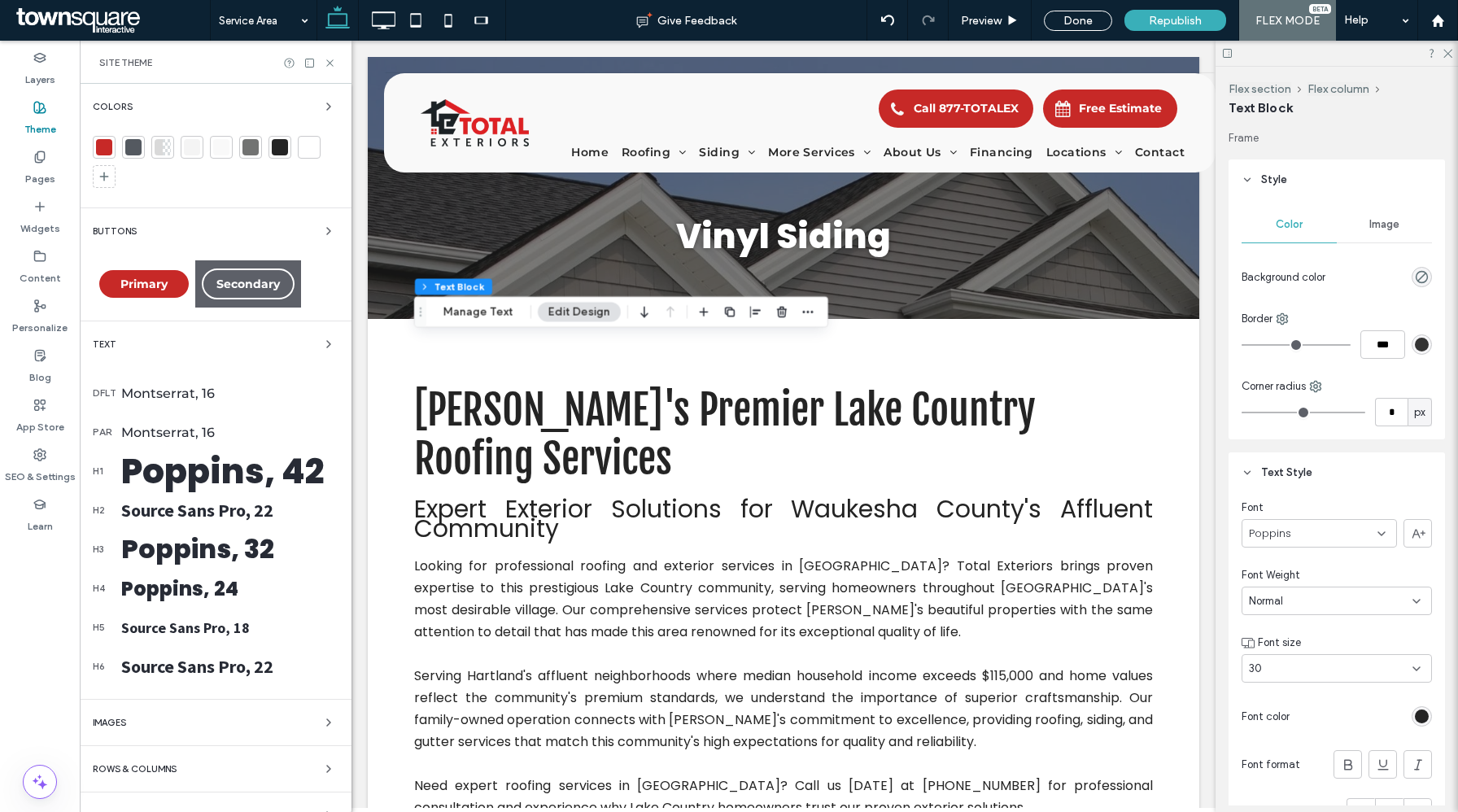
click at [1277, 532] on span "Poppins" at bounding box center [1271, 533] width 42 height 16
click at [1281, 600] on span "Source Sans Pro" at bounding box center [1284, 604] width 68 height 16
click at [1351, 757] on icon at bounding box center [1348, 765] width 16 height 16
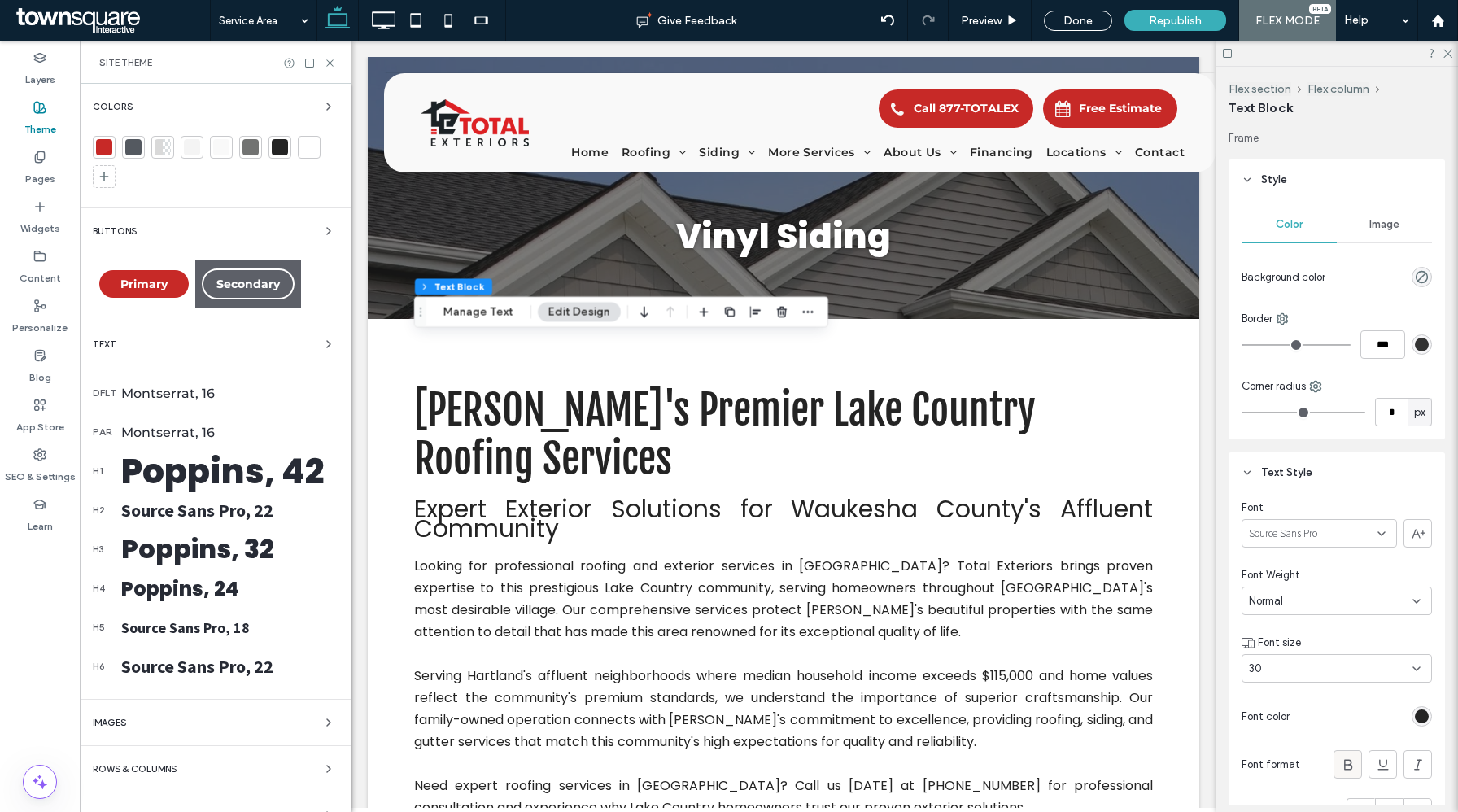
scroll to position [110, 0]
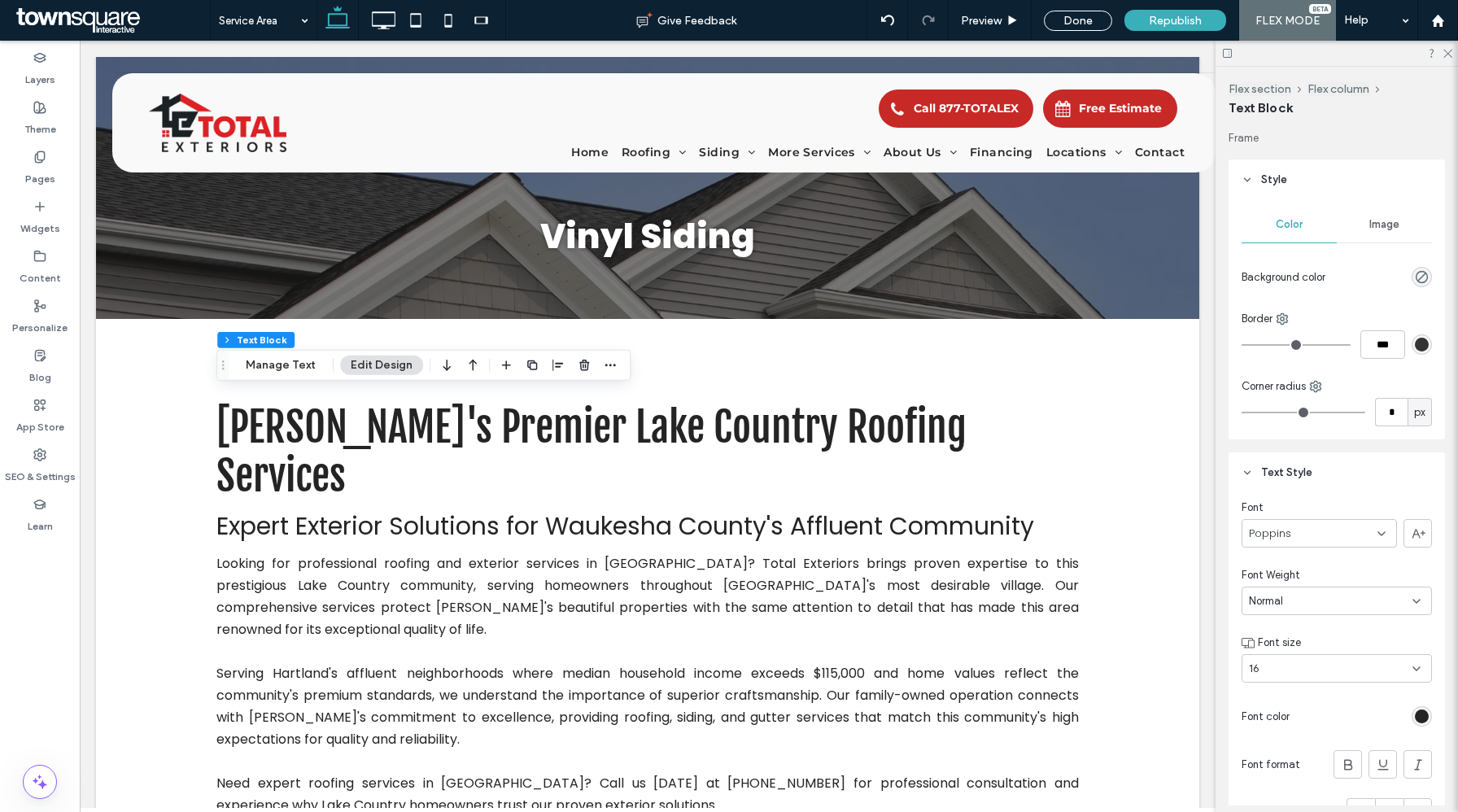
click at [1278, 524] on div "Poppins" at bounding box center [1320, 533] width 156 height 29
click at [1278, 629] on span "Montserrat" at bounding box center [1278, 629] width 57 height 16
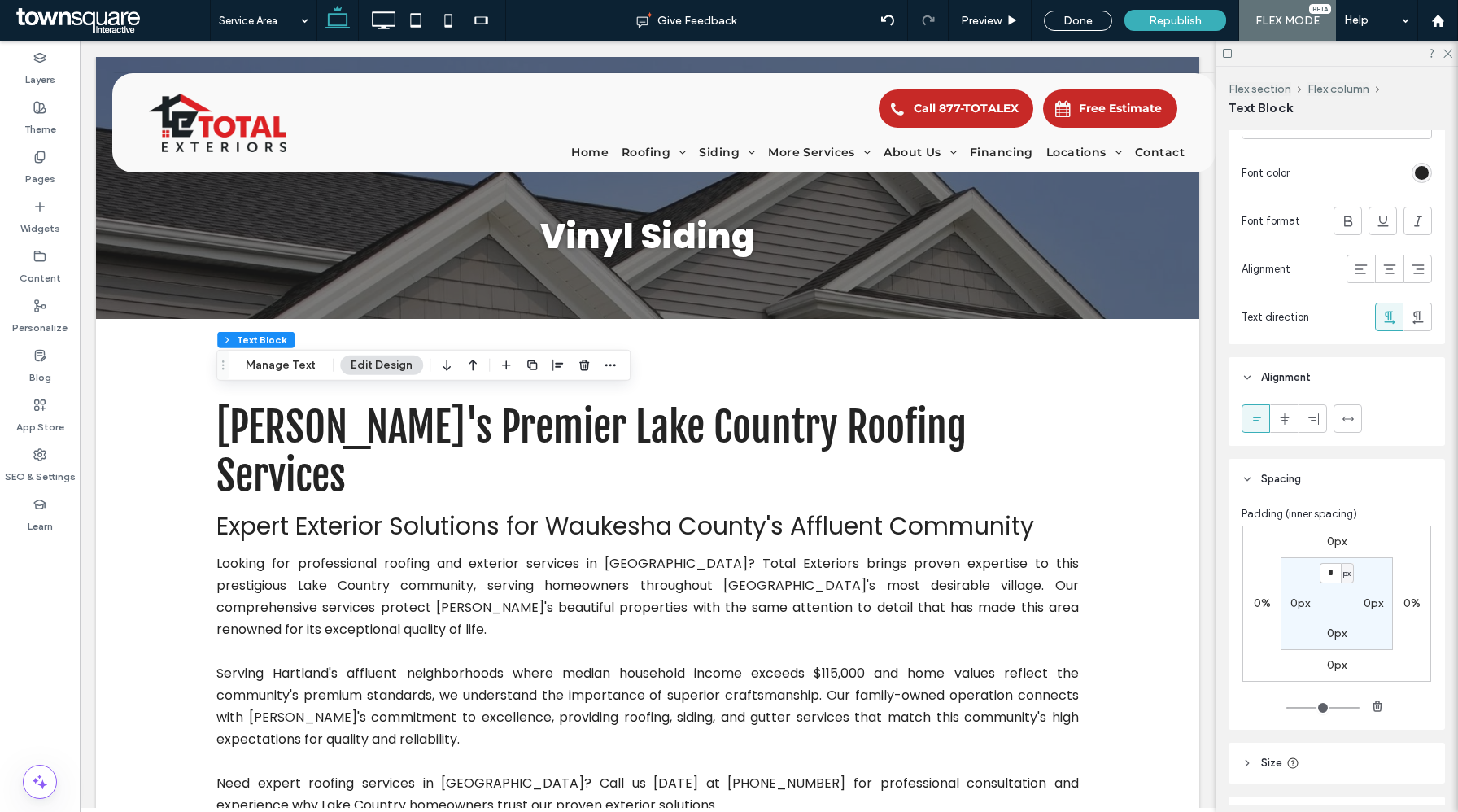
scroll to position [640, 0]
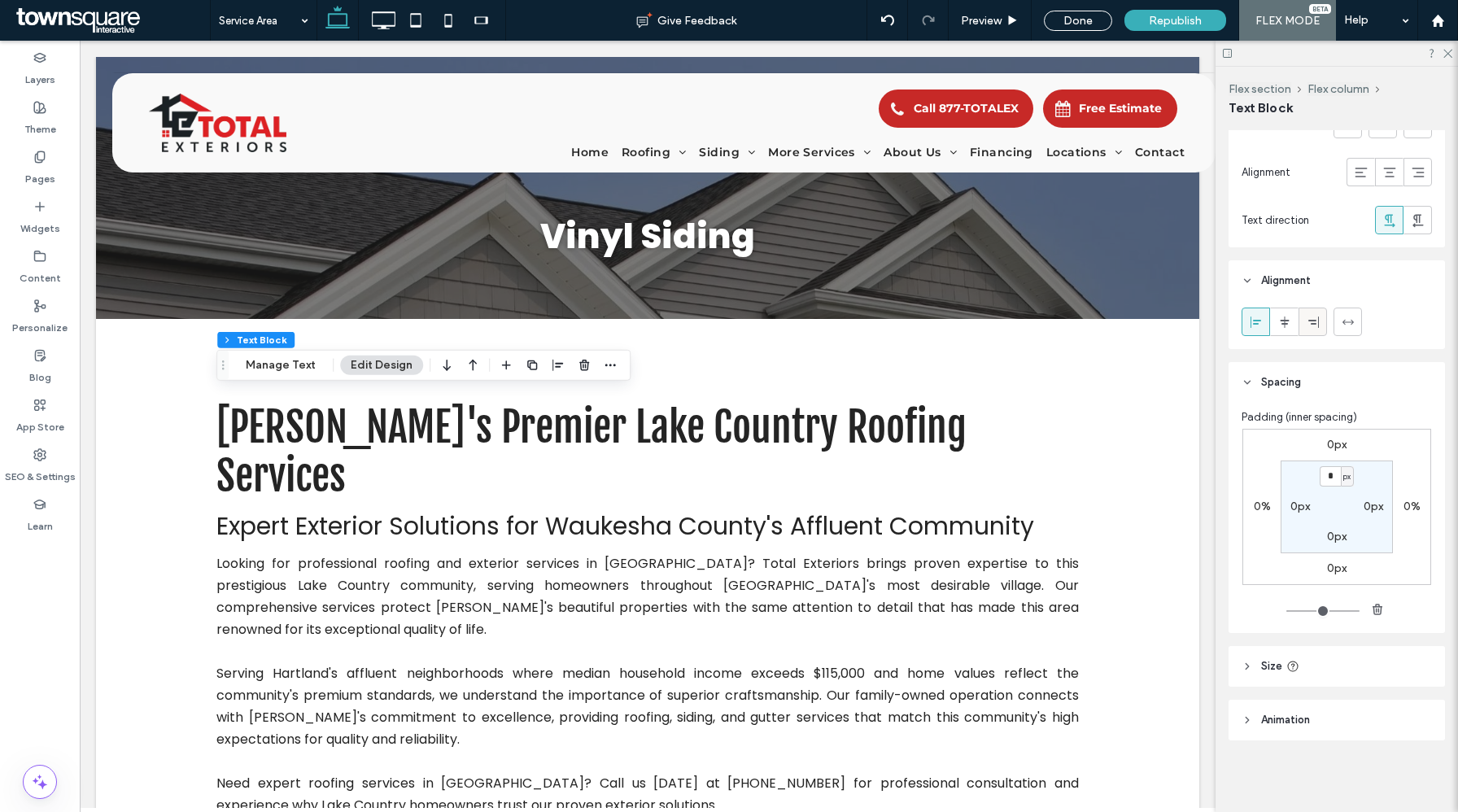
click at [1309, 318] on icon at bounding box center [1314, 323] width 13 height 13
click at [1283, 317] on icon at bounding box center [1285, 323] width 13 height 13
click at [1251, 325] on icon at bounding box center [1257, 323] width 13 height 13
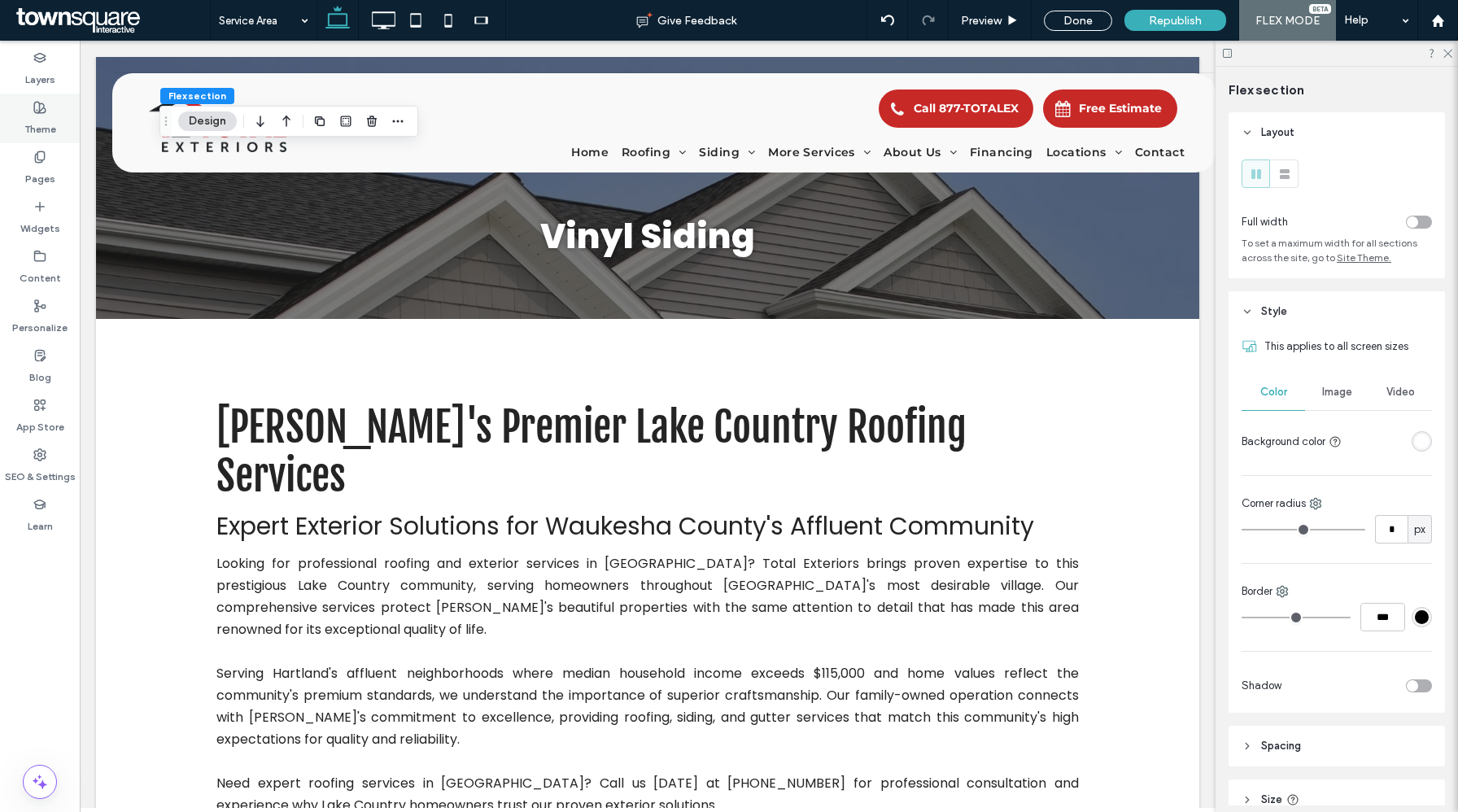
click at [40, 125] on label "Theme" at bounding box center [40, 125] width 32 height 23
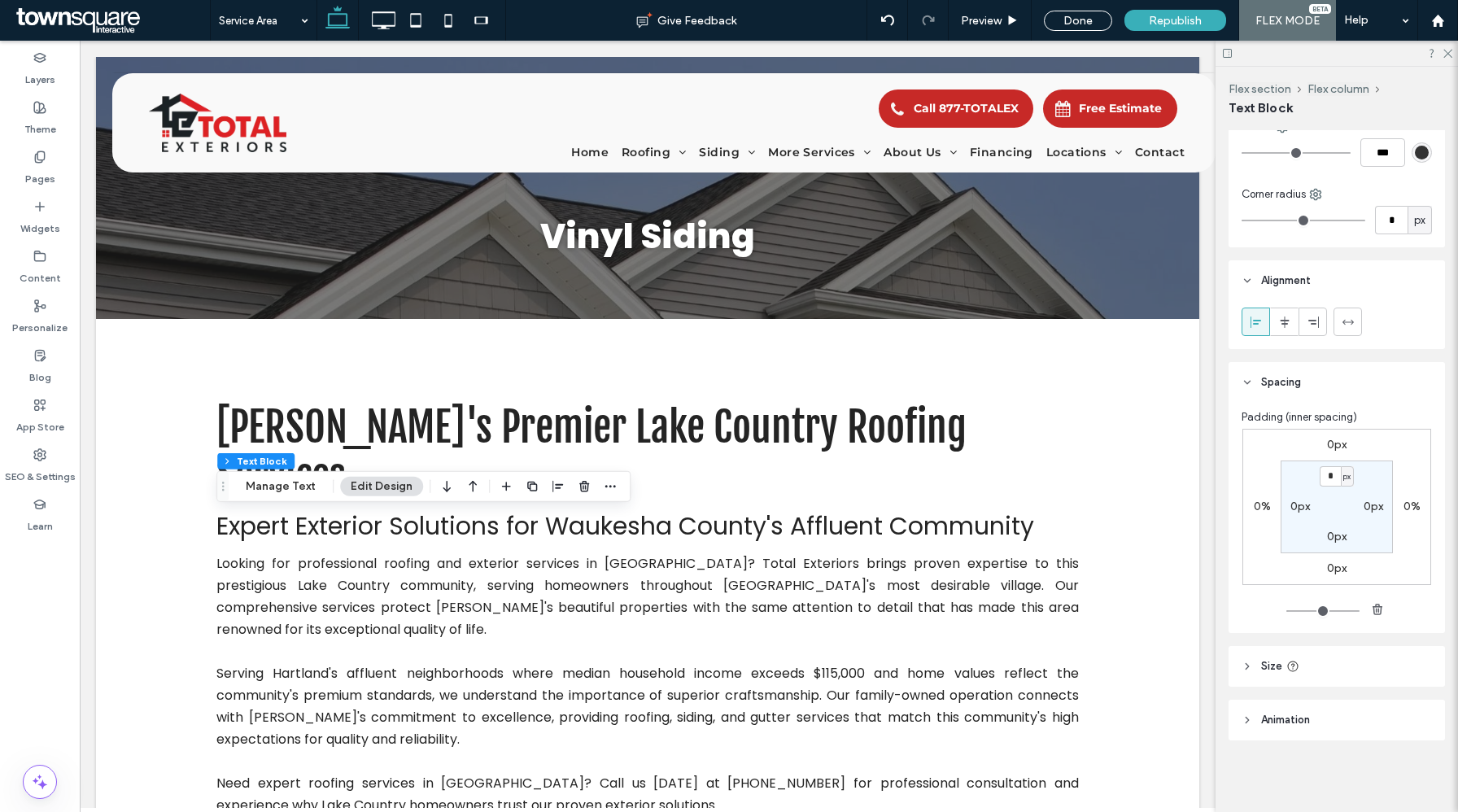
scroll to position [0, 0]
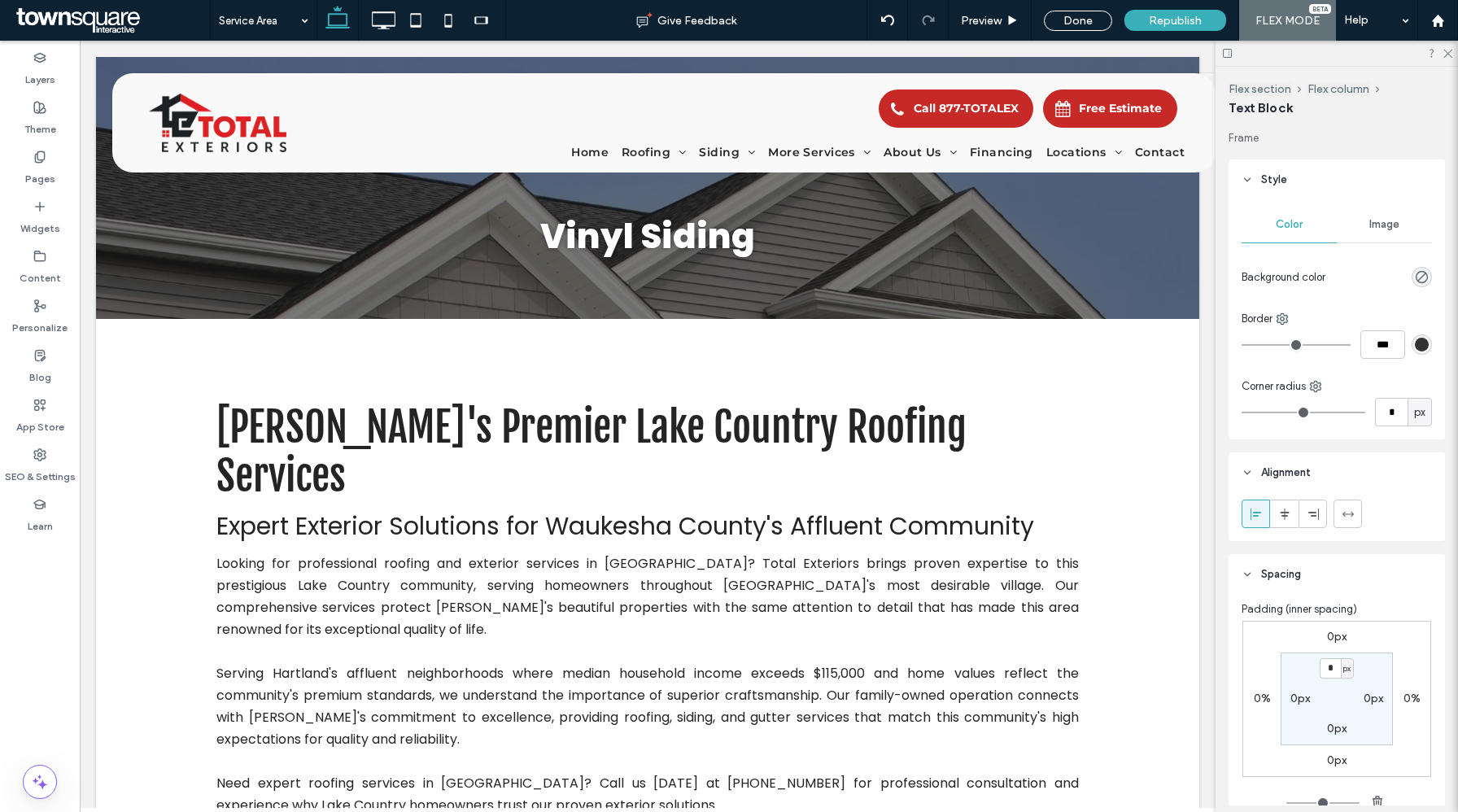
type input "**********"
type input "**"
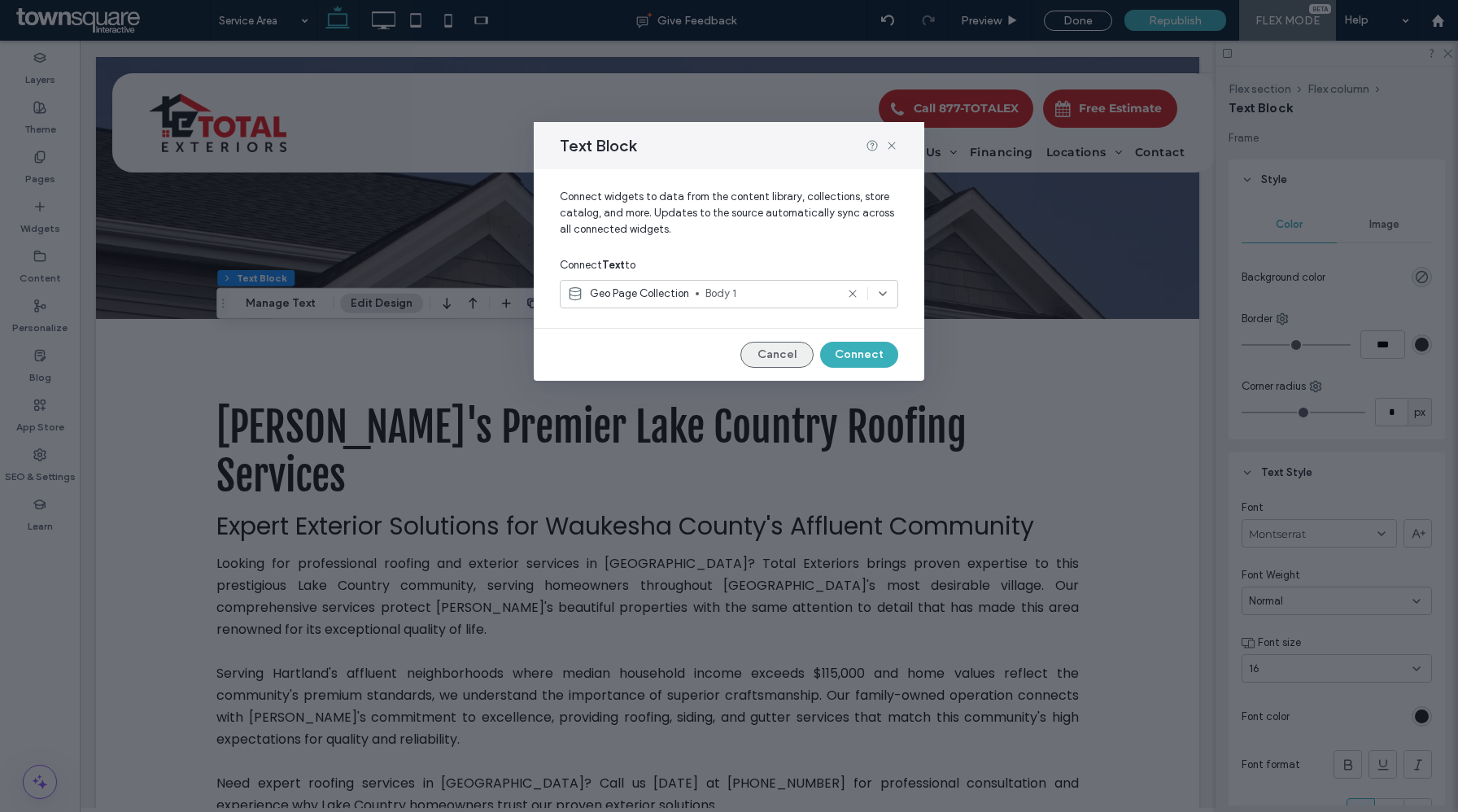
click at [772, 361] on button "Cancel" at bounding box center [777, 355] width 73 height 26
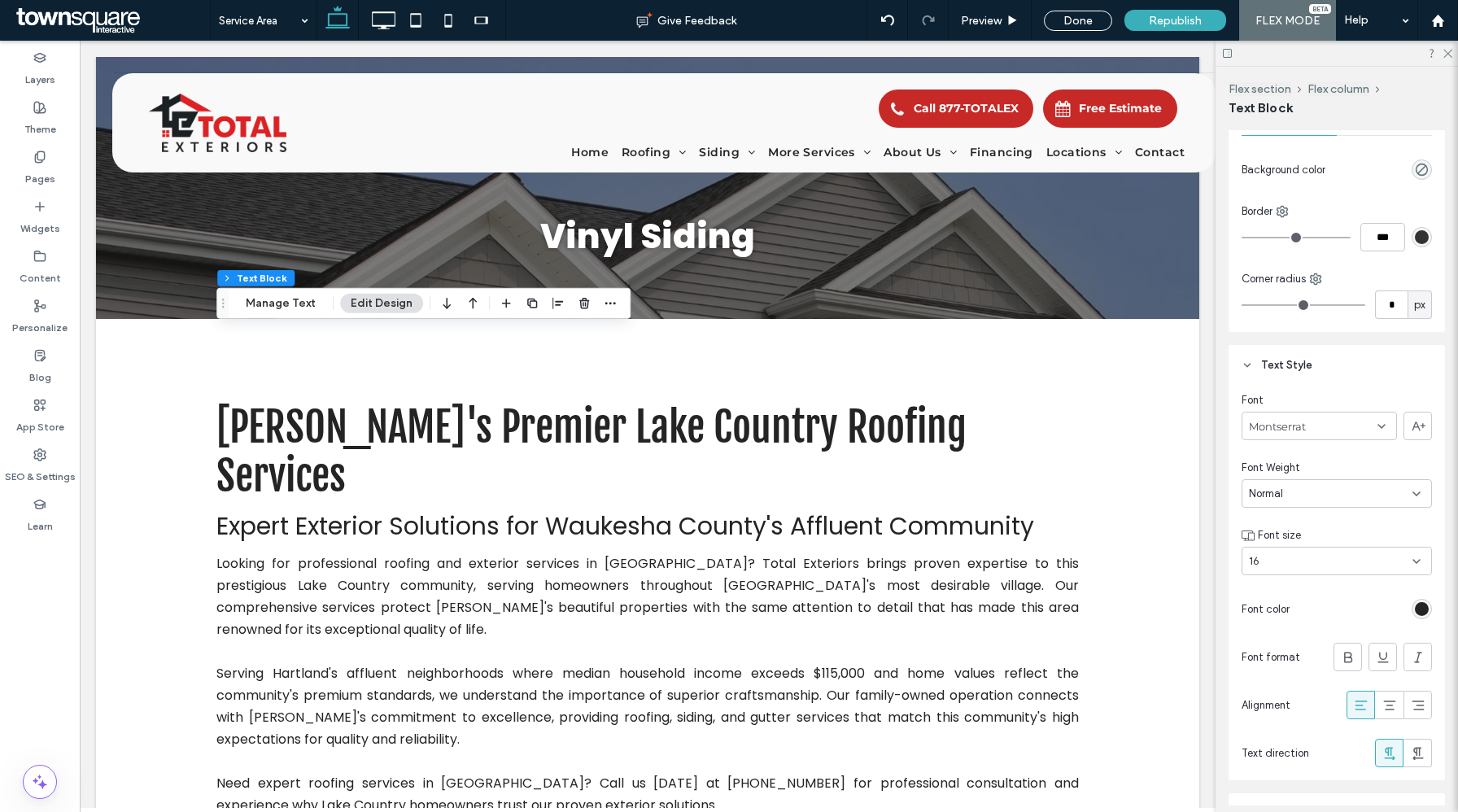
scroll to position [106, 0]
click at [604, 306] on icon "button" at bounding box center [610, 304] width 13 height 13
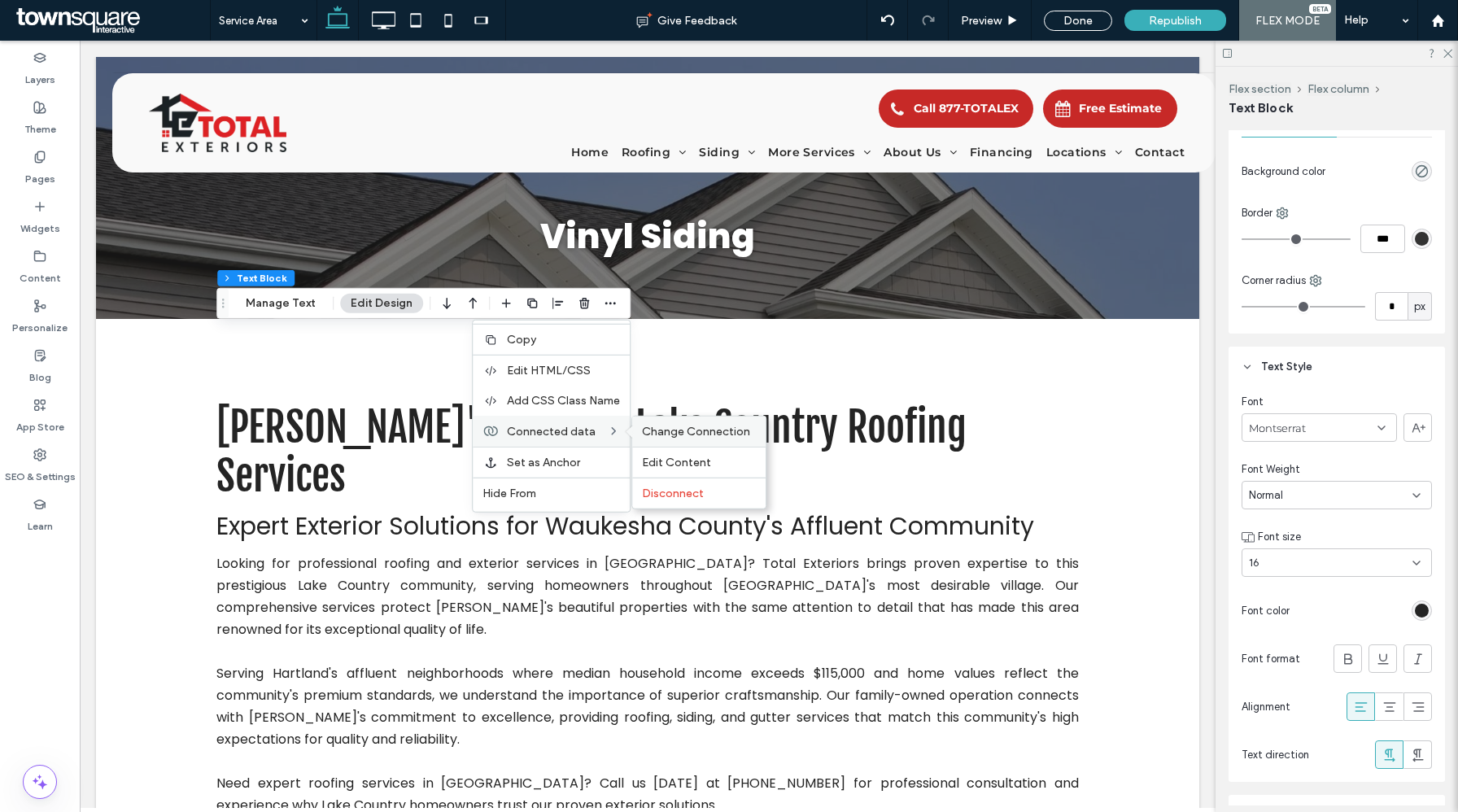
click at [687, 432] on span "Change Connection" at bounding box center [696, 432] width 108 height 14
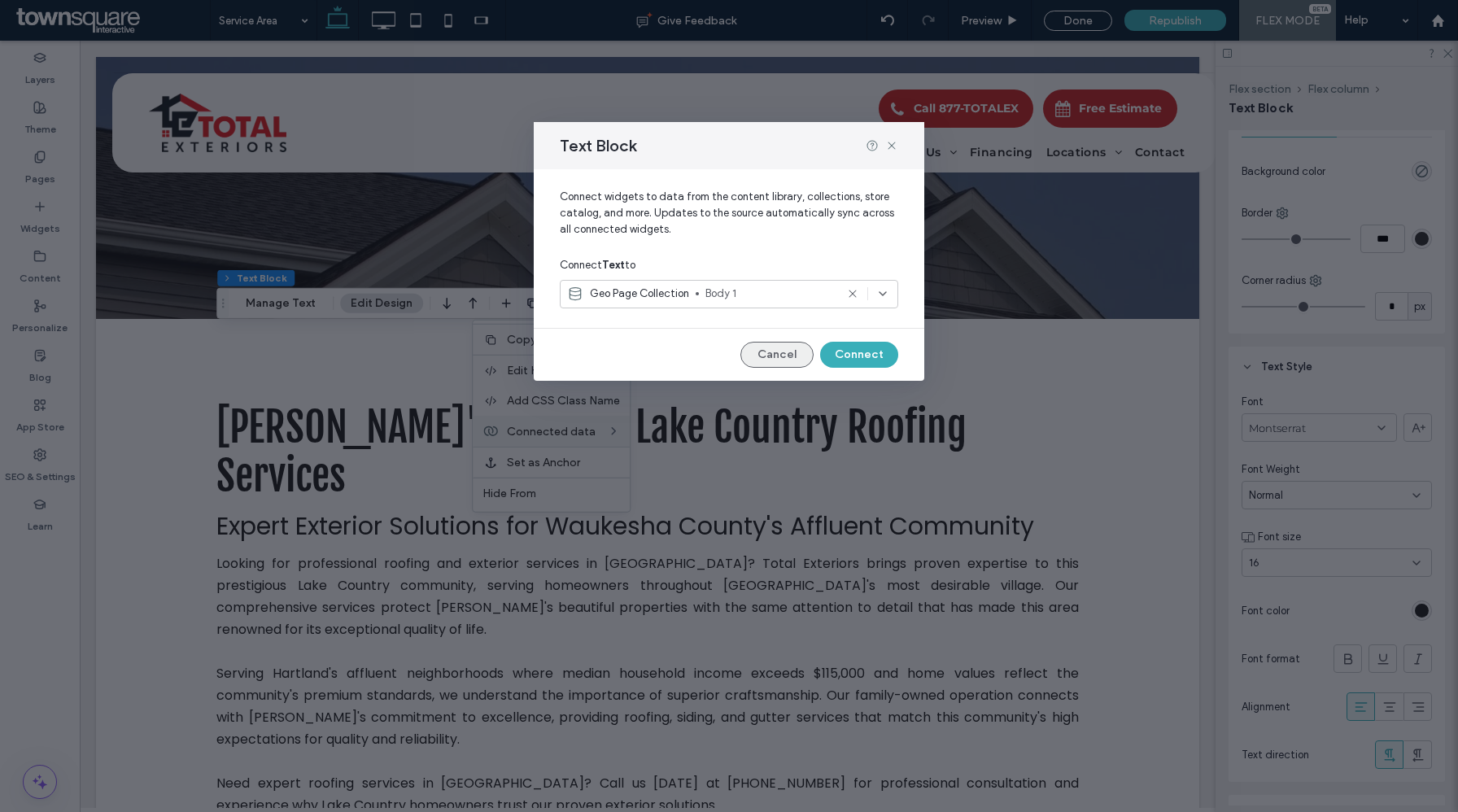
click at [769, 356] on button "Cancel" at bounding box center [777, 355] width 73 height 26
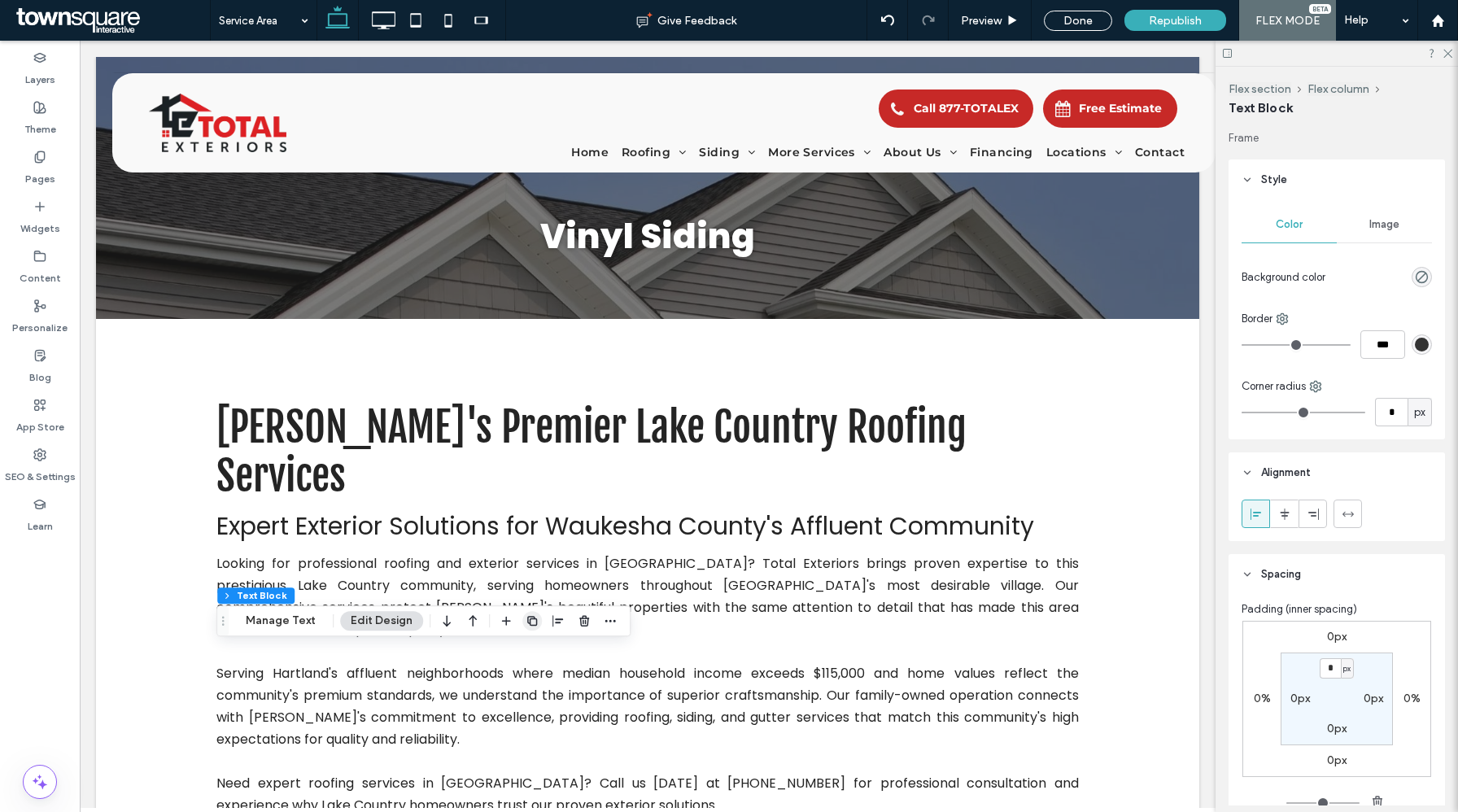
click at [530, 617] on use "button" at bounding box center [532, 621] width 10 height 10
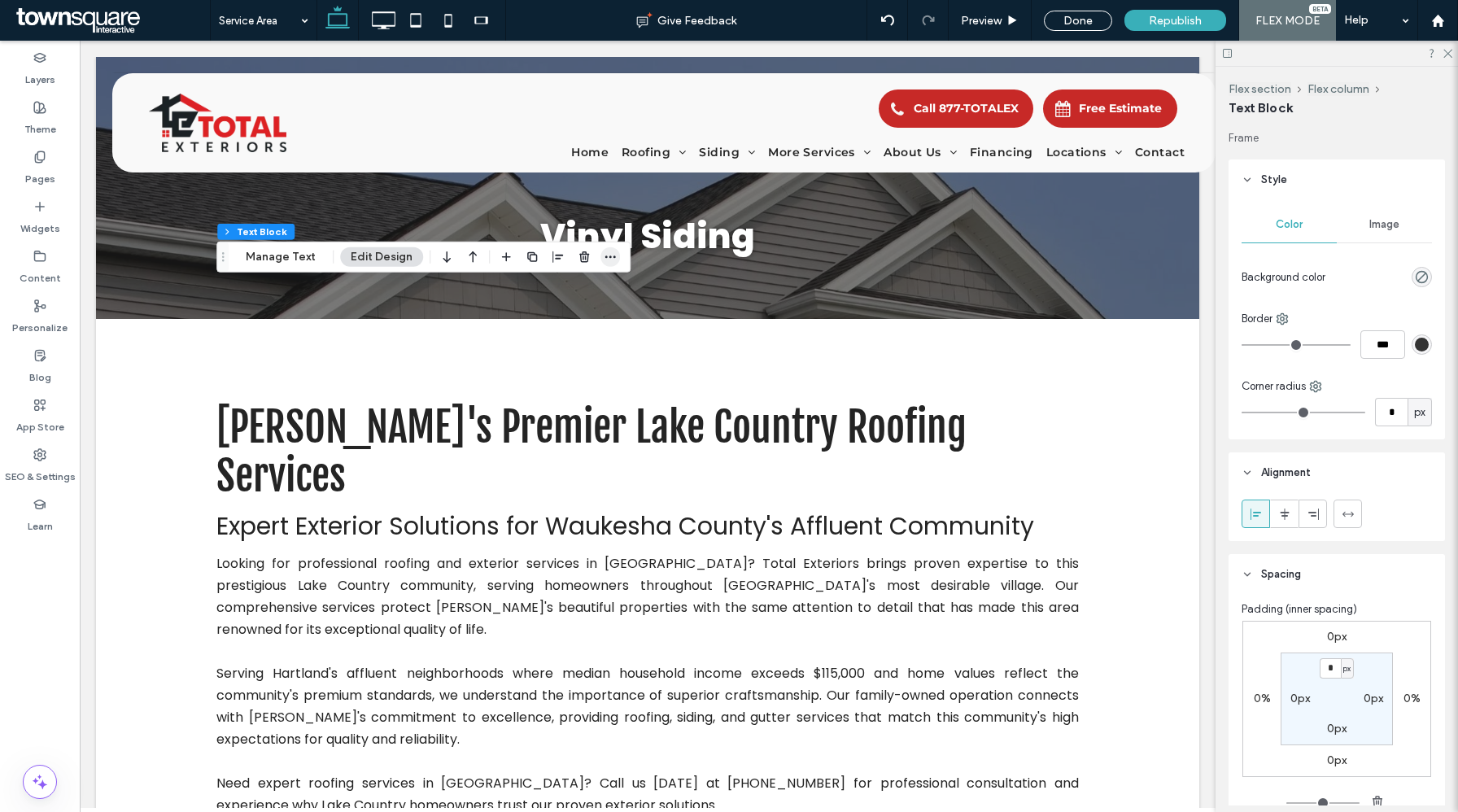
click at [604, 261] on icon "button" at bounding box center [610, 257] width 13 height 13
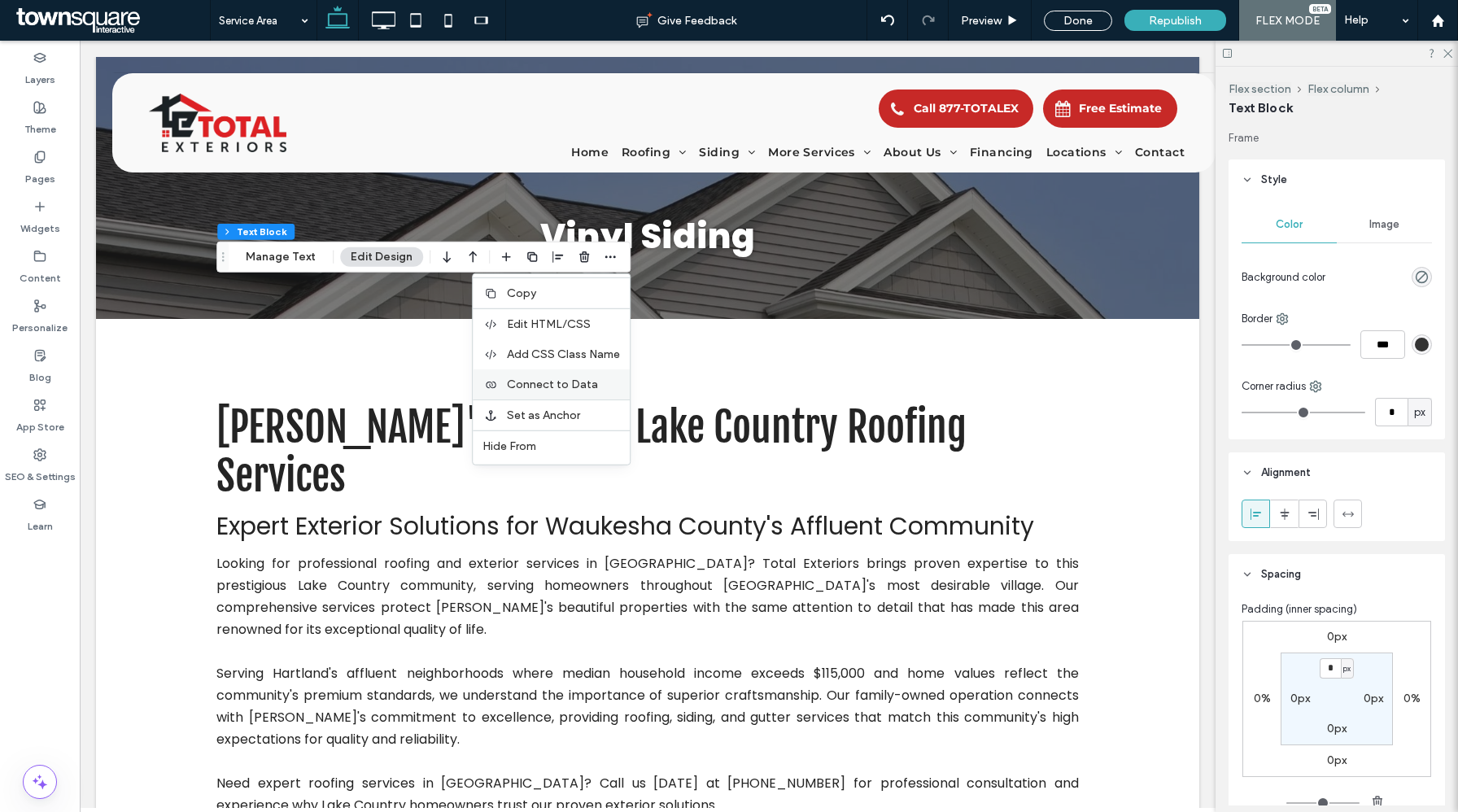
click at [599, 380] on label "Connect to Data" at bounding box center [563, 384] width 113 height 14
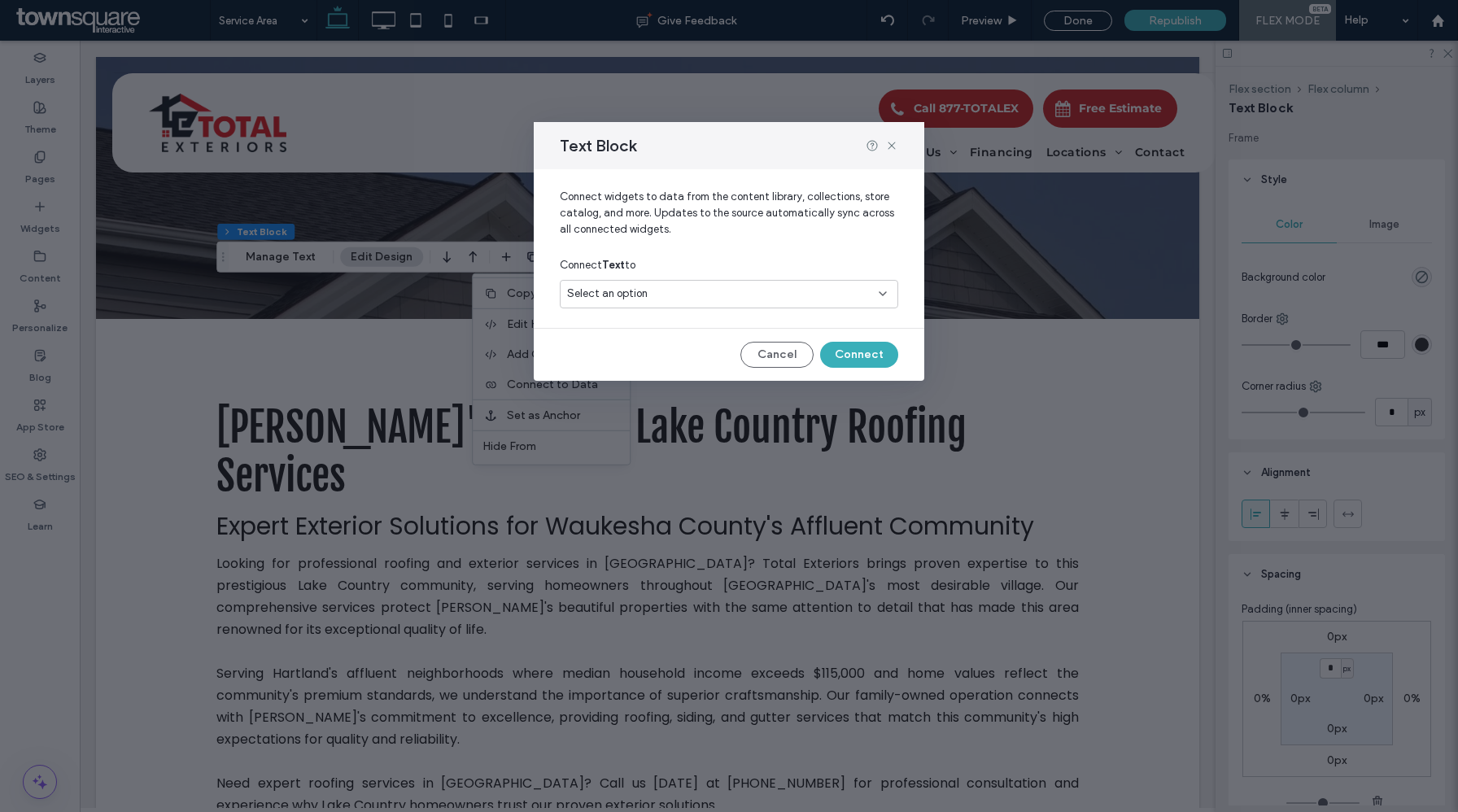
click at [642, 296] on span "Select an option" at bounding box center [607, 294] width 81 height 16
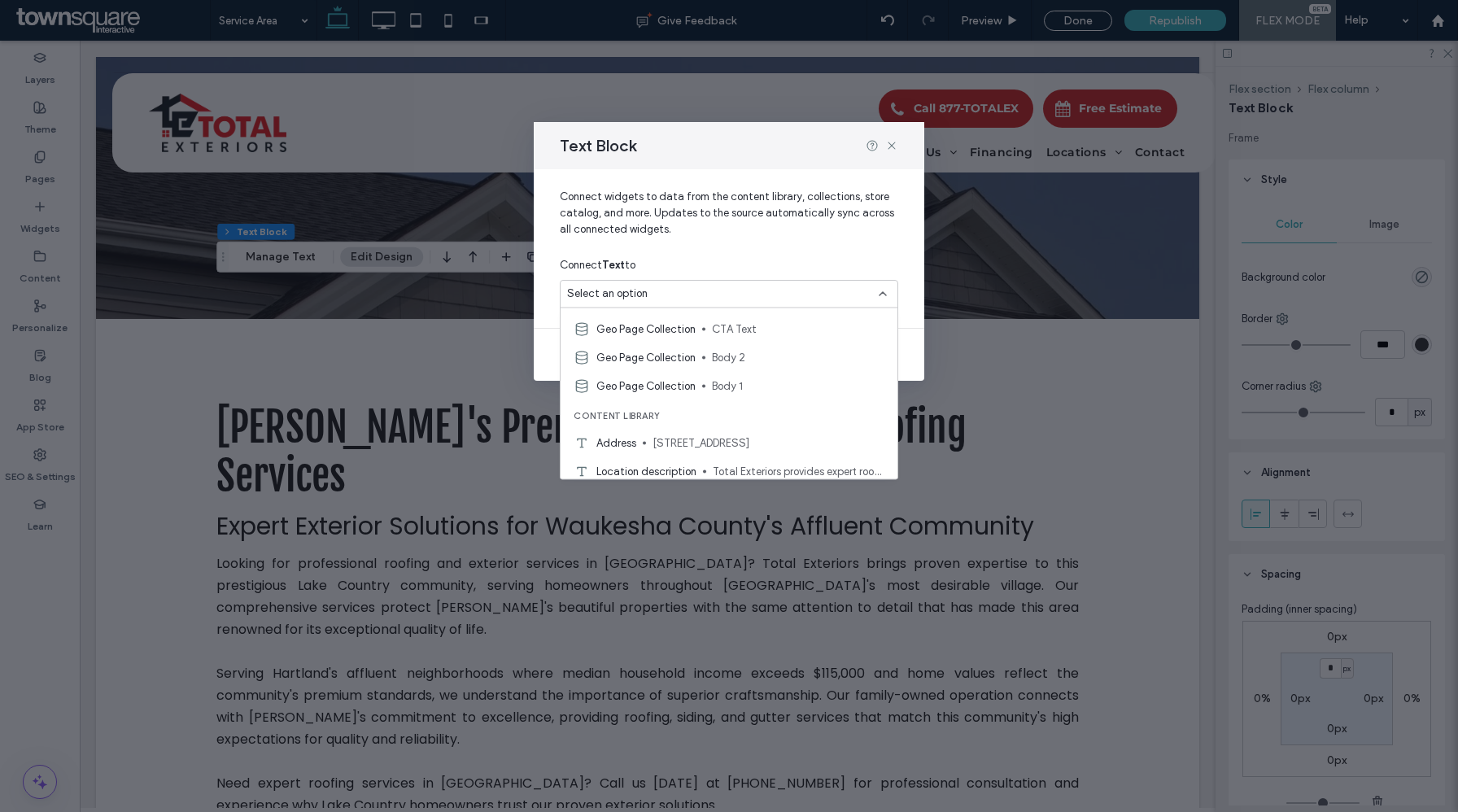
scroll to position [224, 0]
click at [675, 387] on span "Geo Page Collection" at bounding box center [646, 384] width 99 height 16
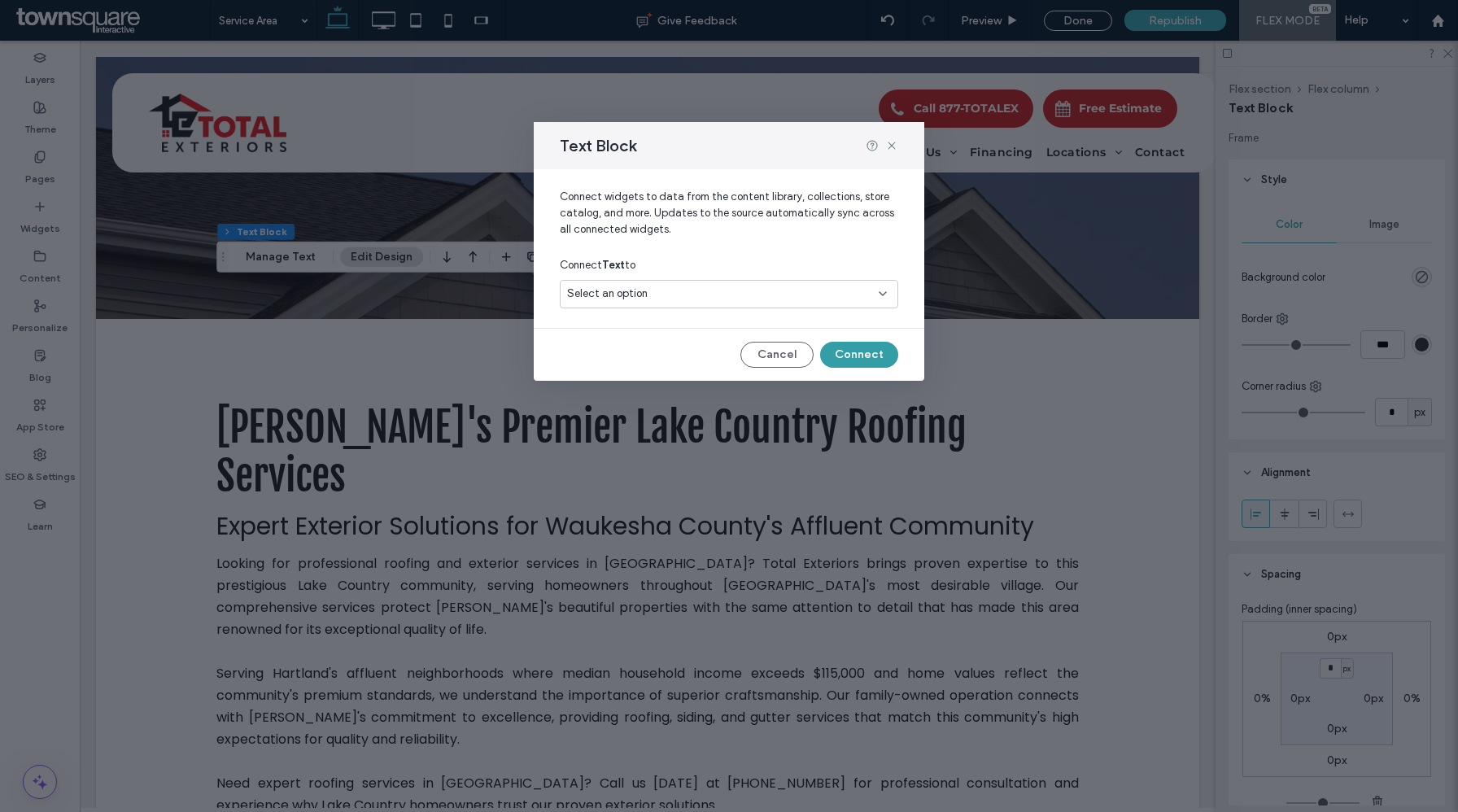
click at [863, 357] on button "Connect" at bounding box center [859, 355] width 78 height 26
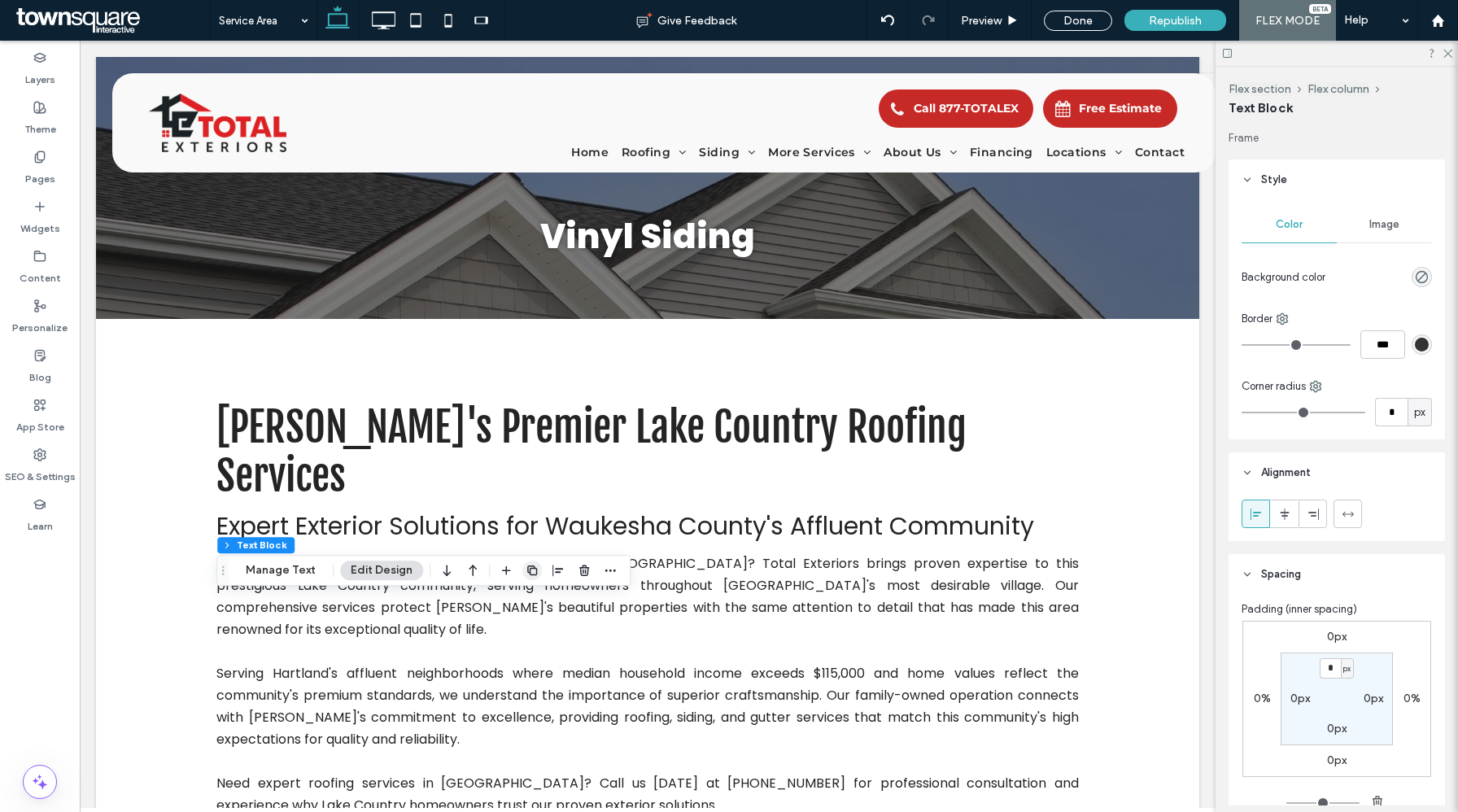
click at [534, 568] on icon "button" at bounding box center [532, 570] width 13 height 13
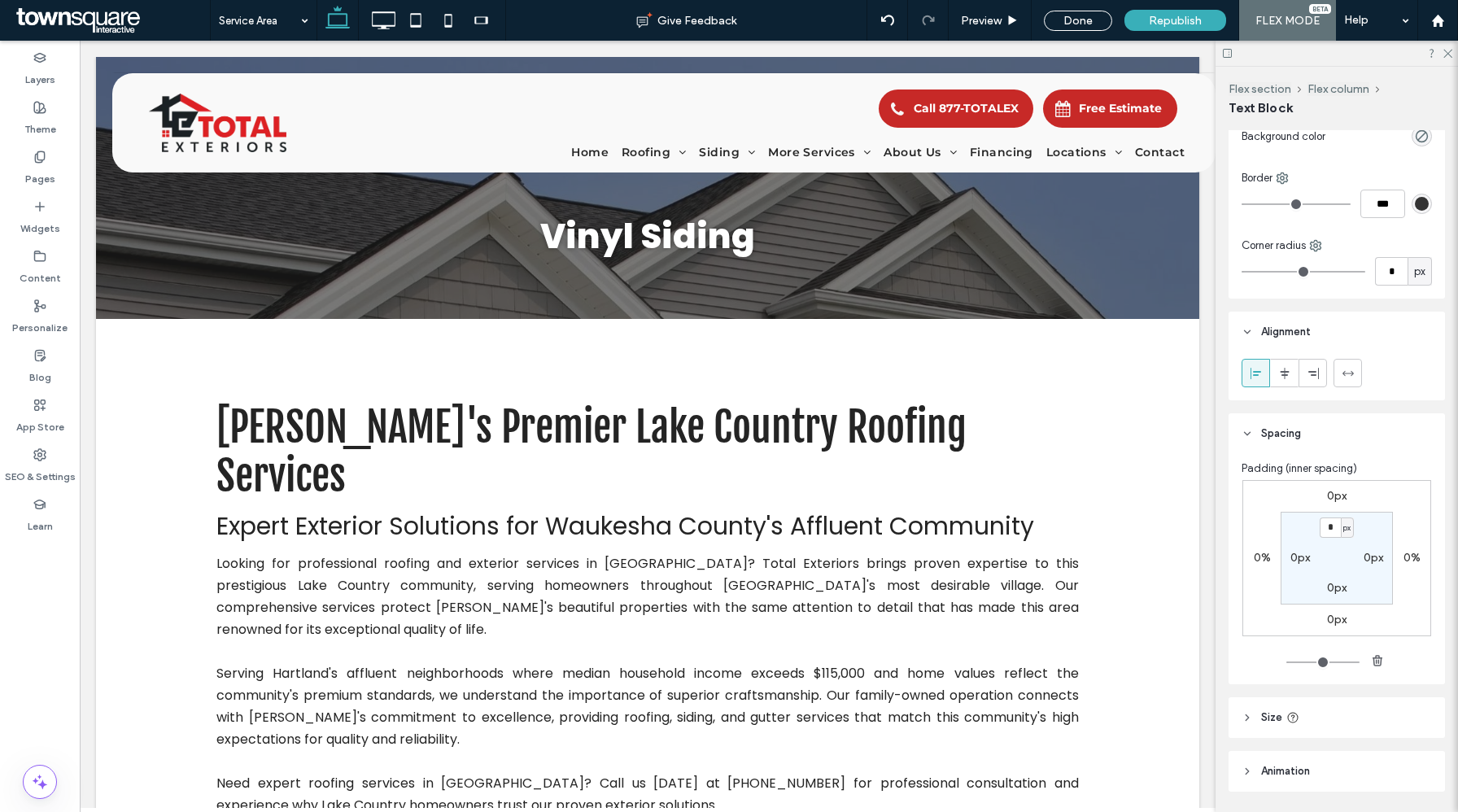
scroll to position [192, 0]
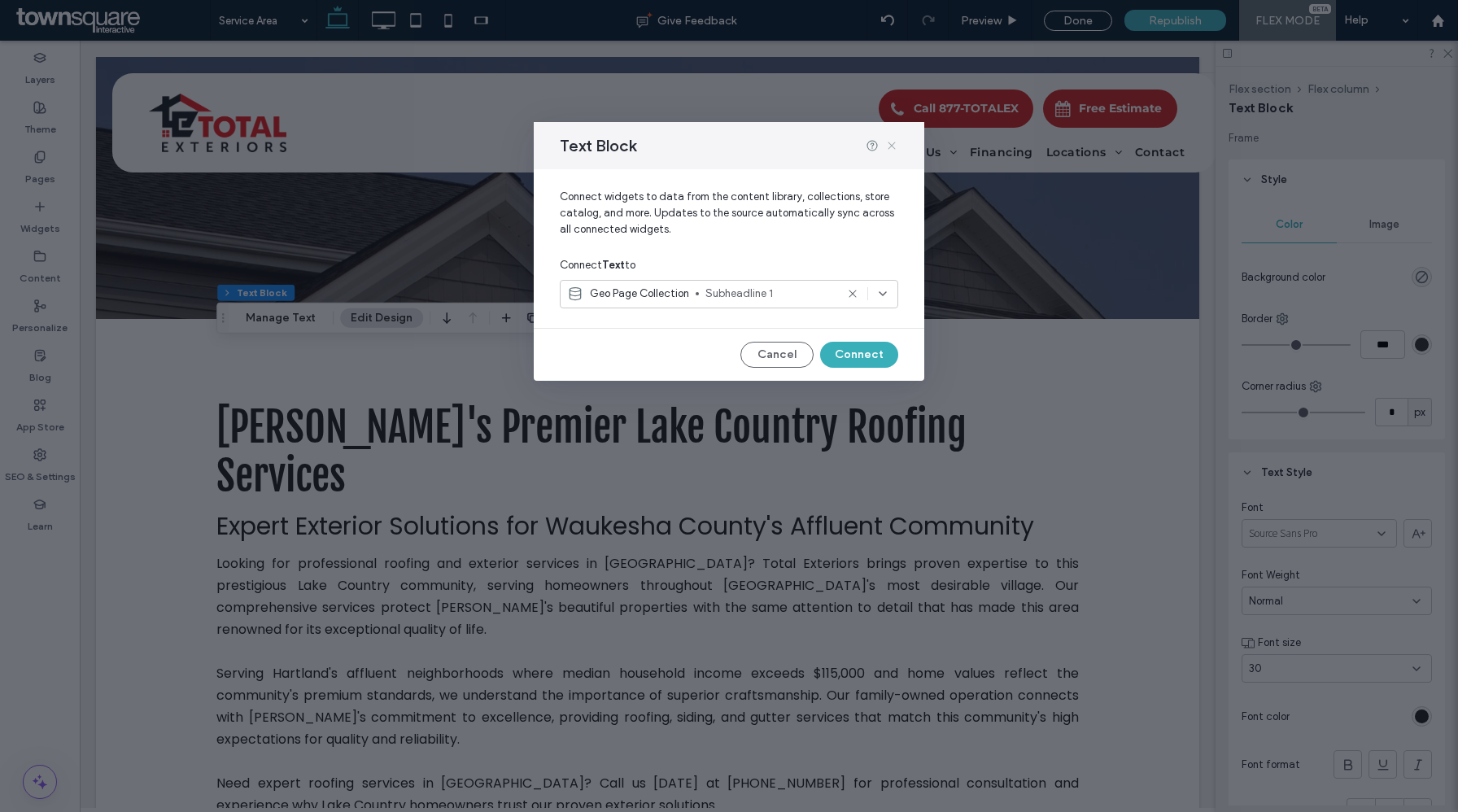
click at [894, 146] on icon at bounding box center [892, 146] width 13 height 13
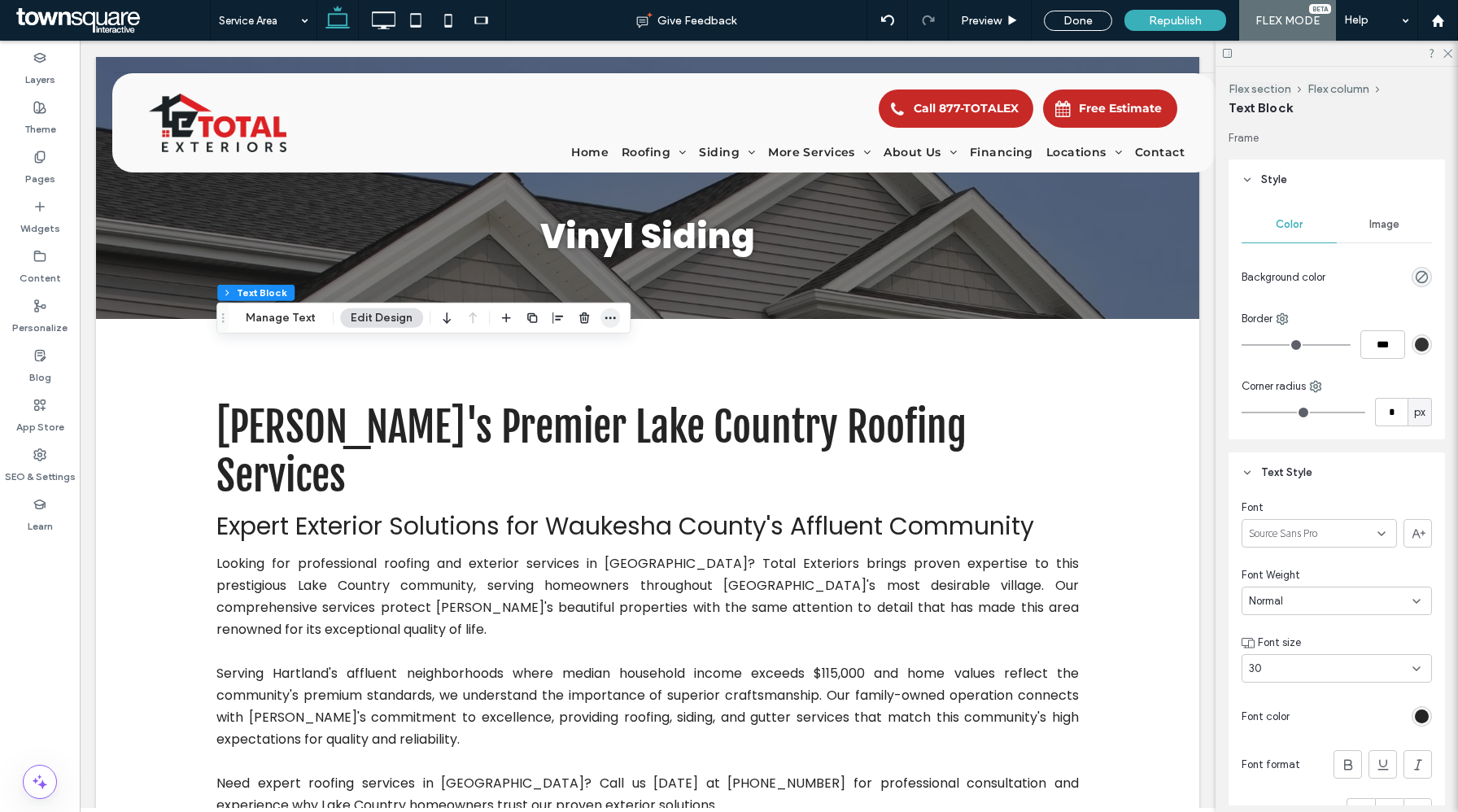
click at [607, 325] on span "button" at bounding box center [610, 318] width 20 height 20
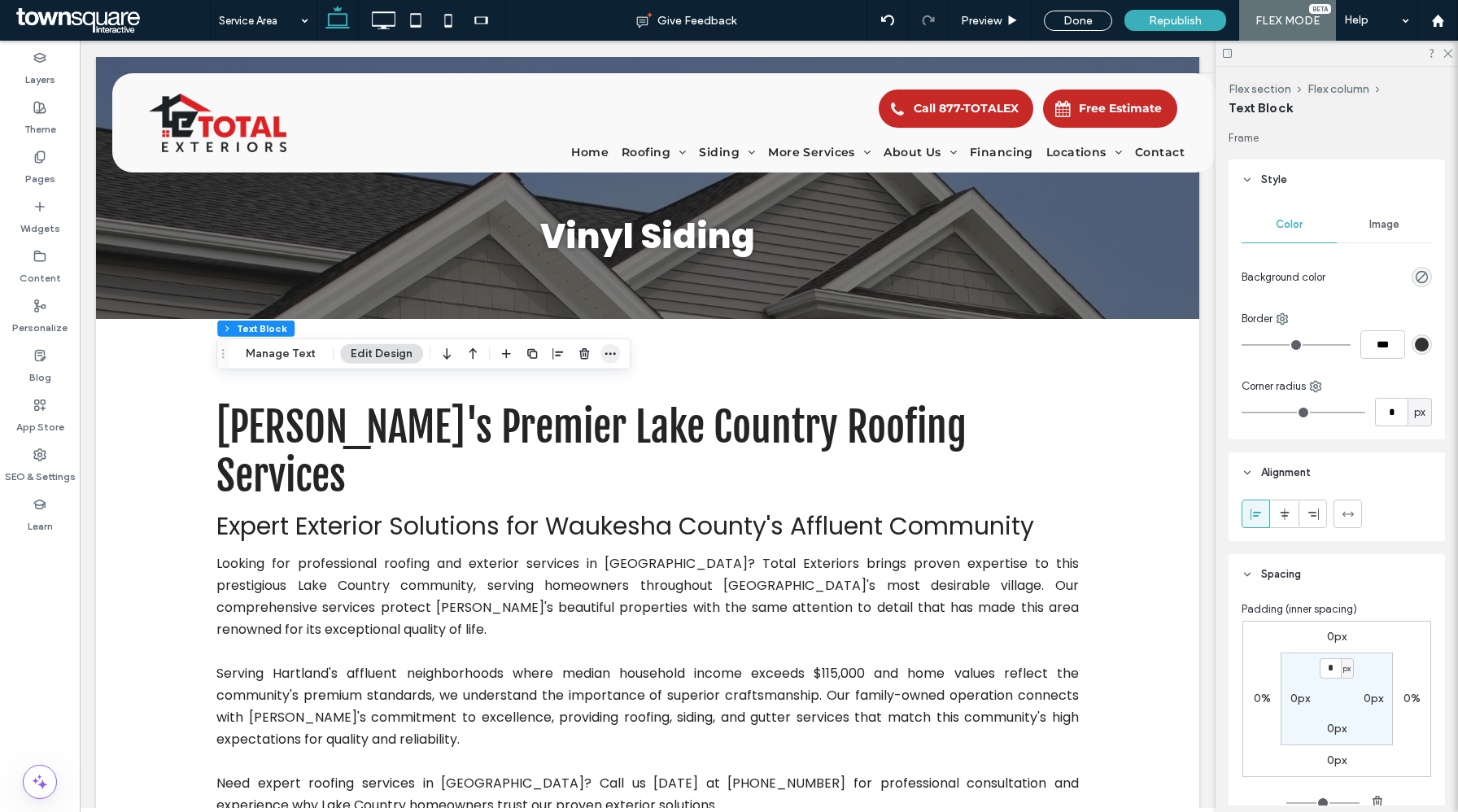
click at [610, 356] on icon "button" at bounding box center [610, 354] width 13 height 13
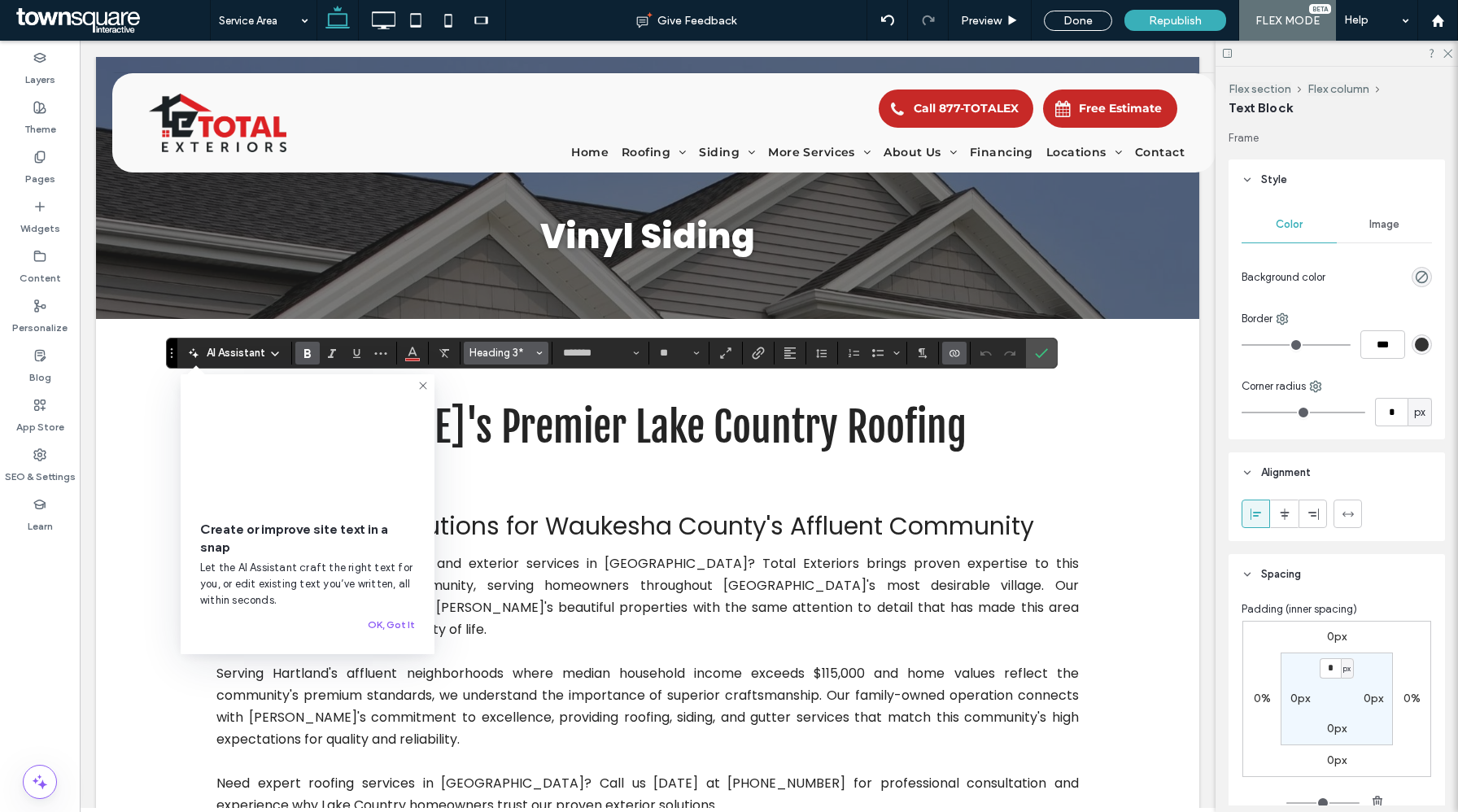
click at [520, 355] on span "Heading 3*" at bounding box center [501, 353] width 64 height 12
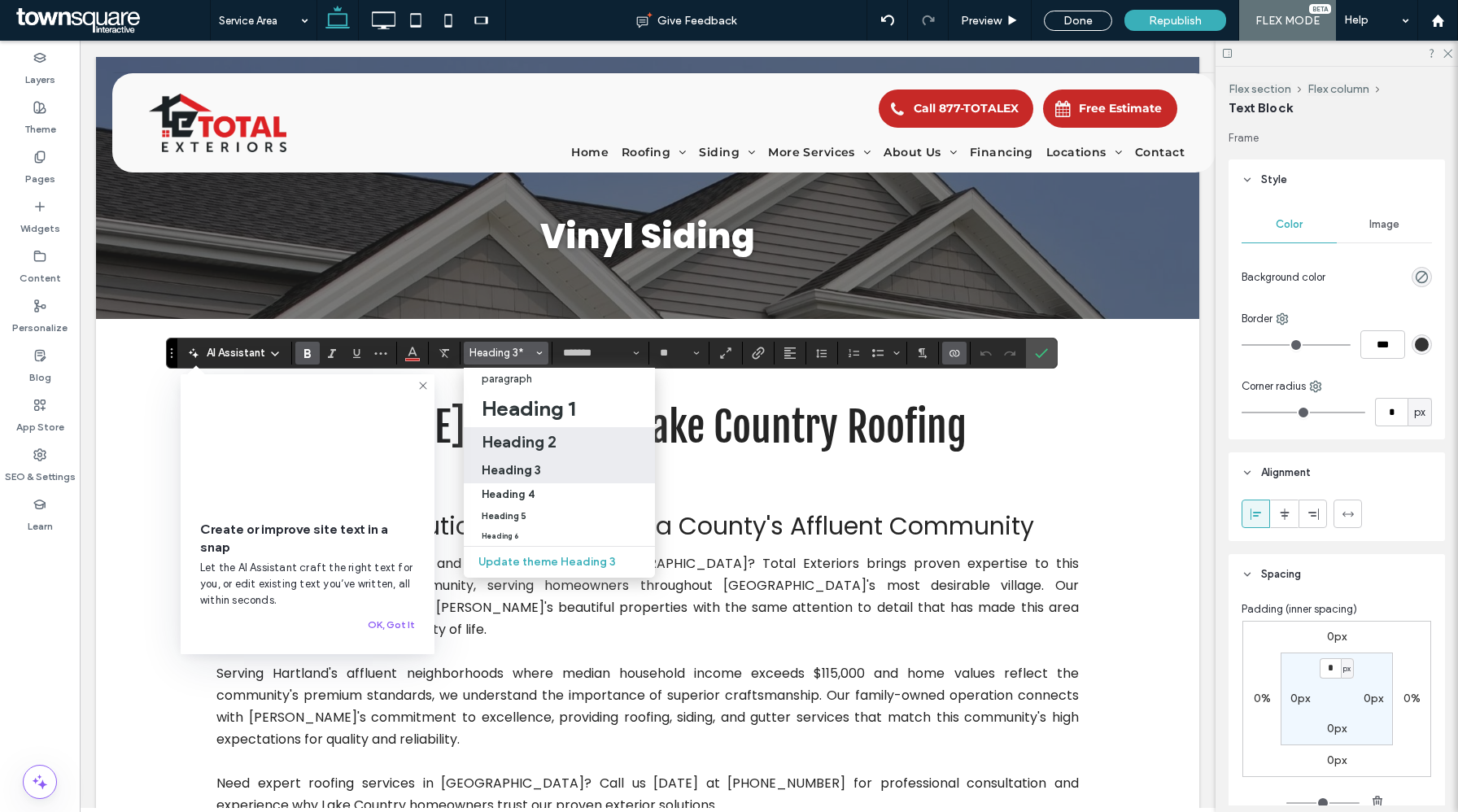
click at [546, 443] on h2 "Heading 2" at bounding box center [519, 442] width 75 height 20
type input "**********"
type input "**"
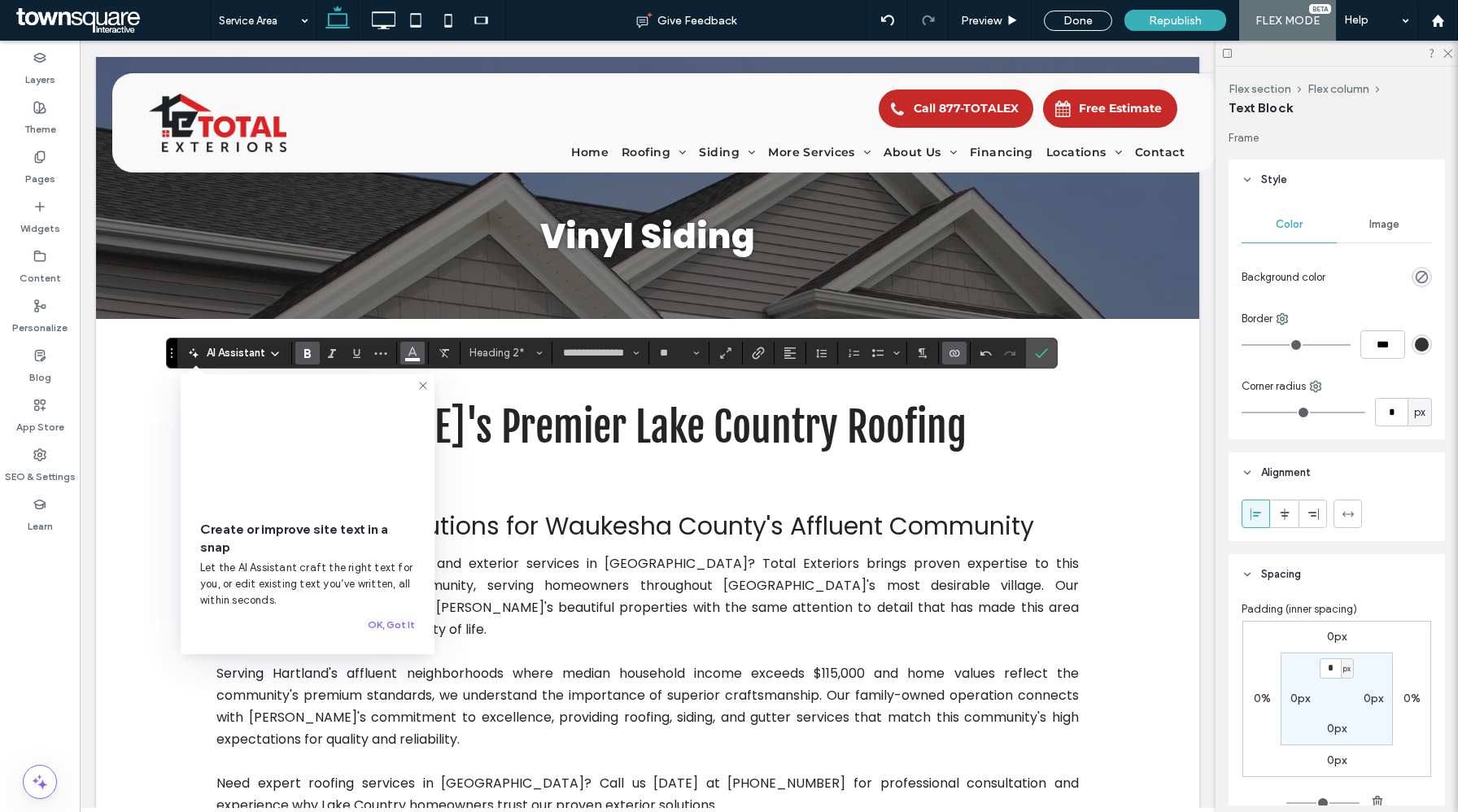
click at [413, 352] on icon "Color" at bounding box center [413, 352] width 13 height 13
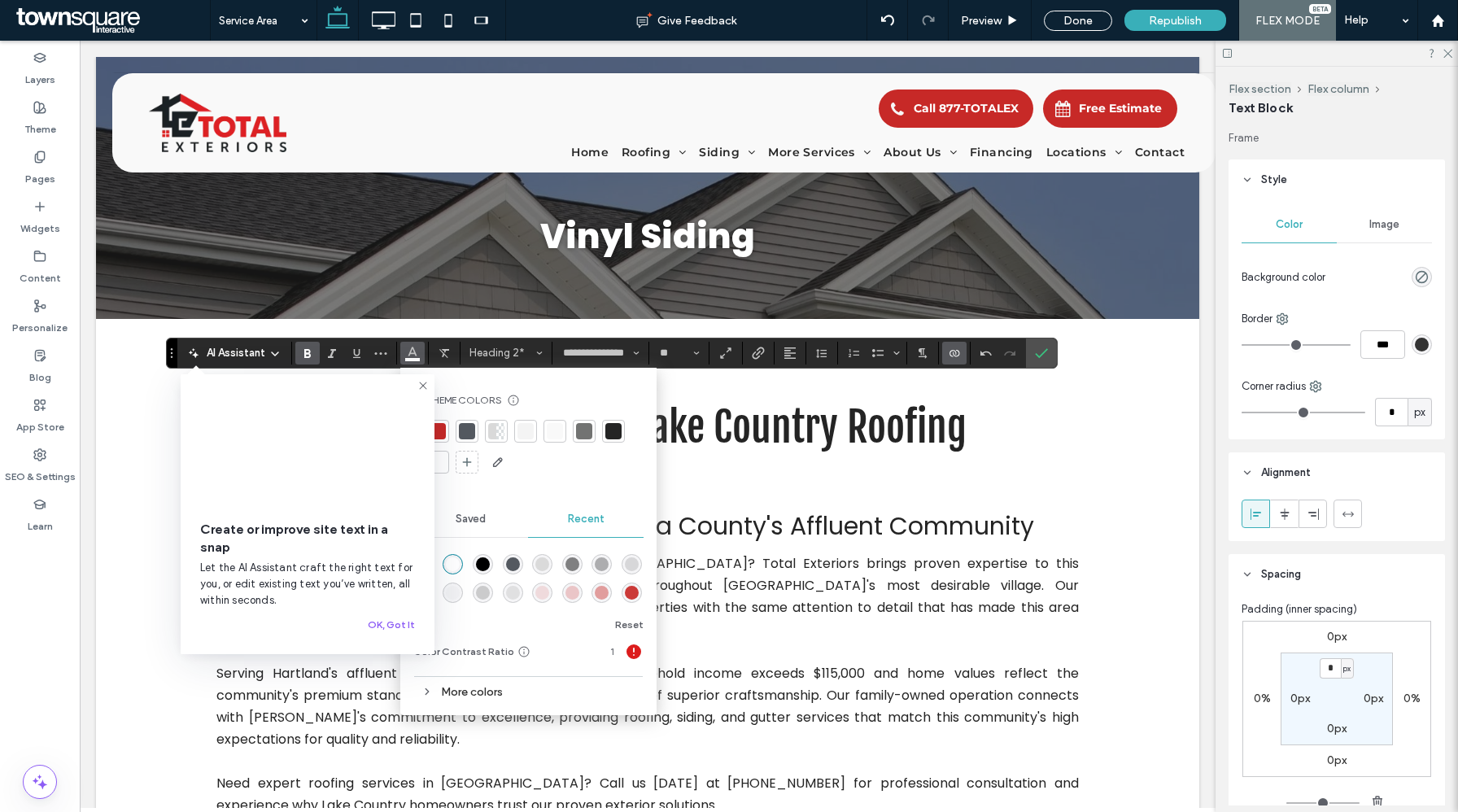
click at [611, 432] on div at bounding box center [613, 432] width 16 height 16
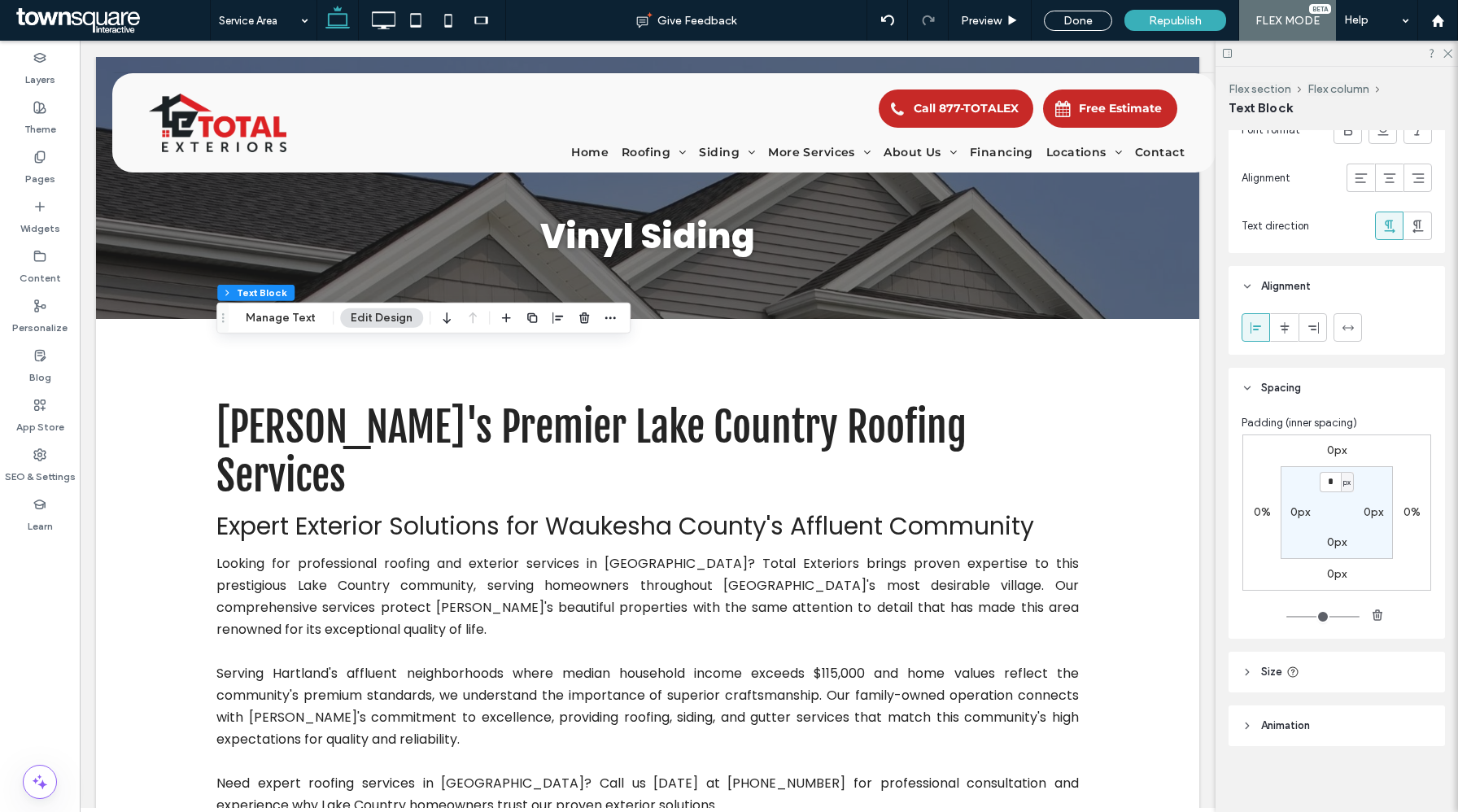
scroll to position [640, 0]
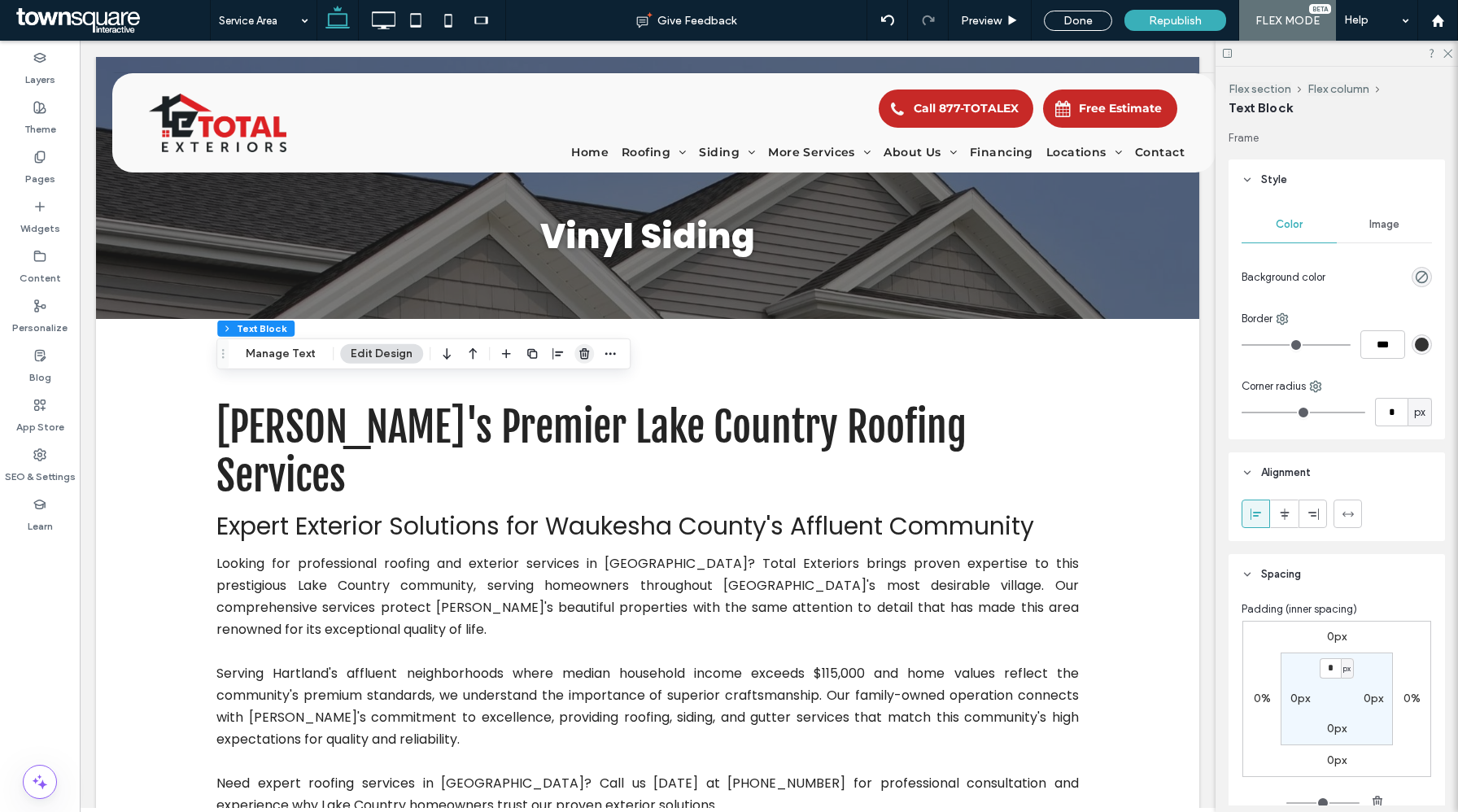
click at [582, 358] on use "button" at bounding box center [584, 353] width 10 height 11
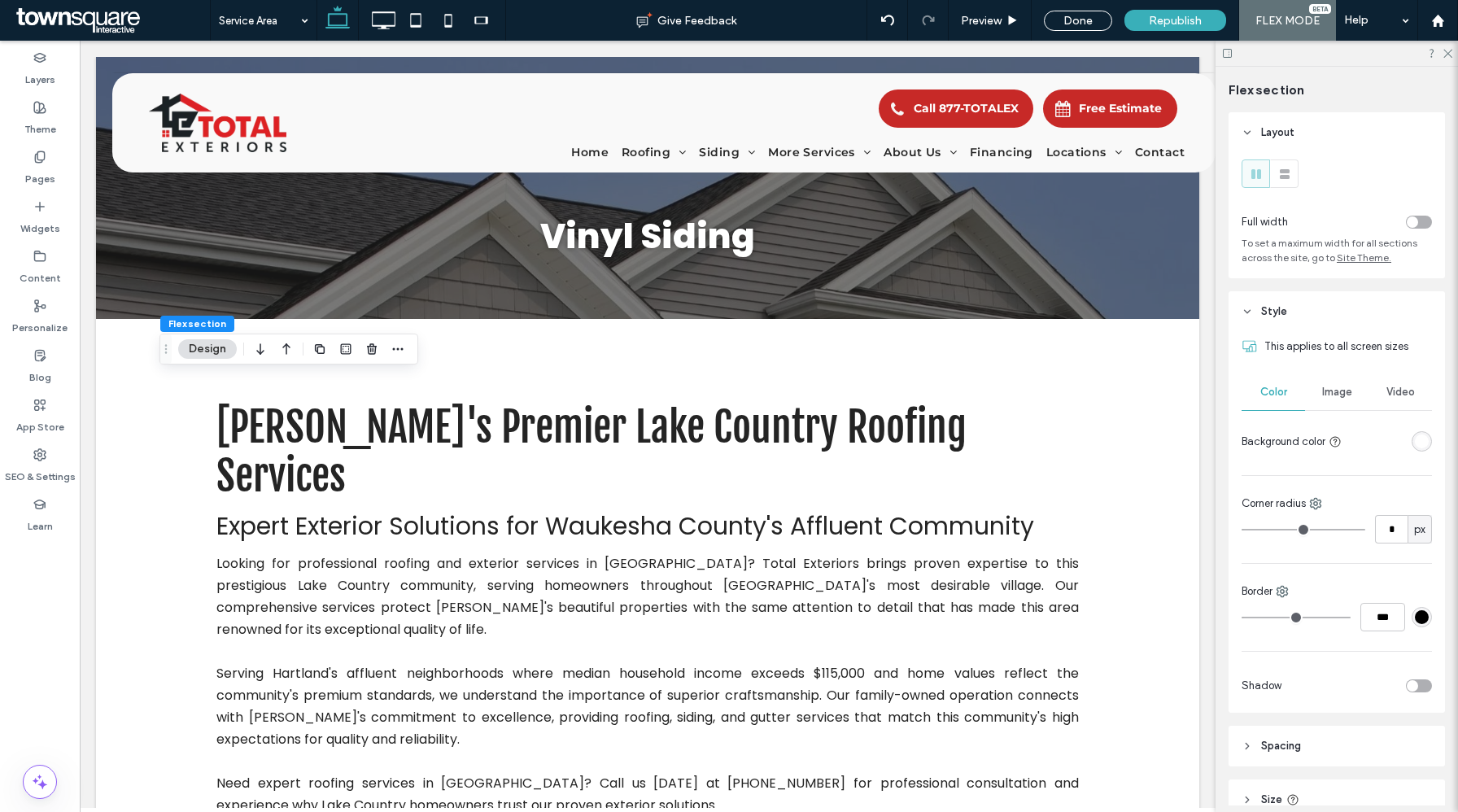
scroll to position [134, 0]
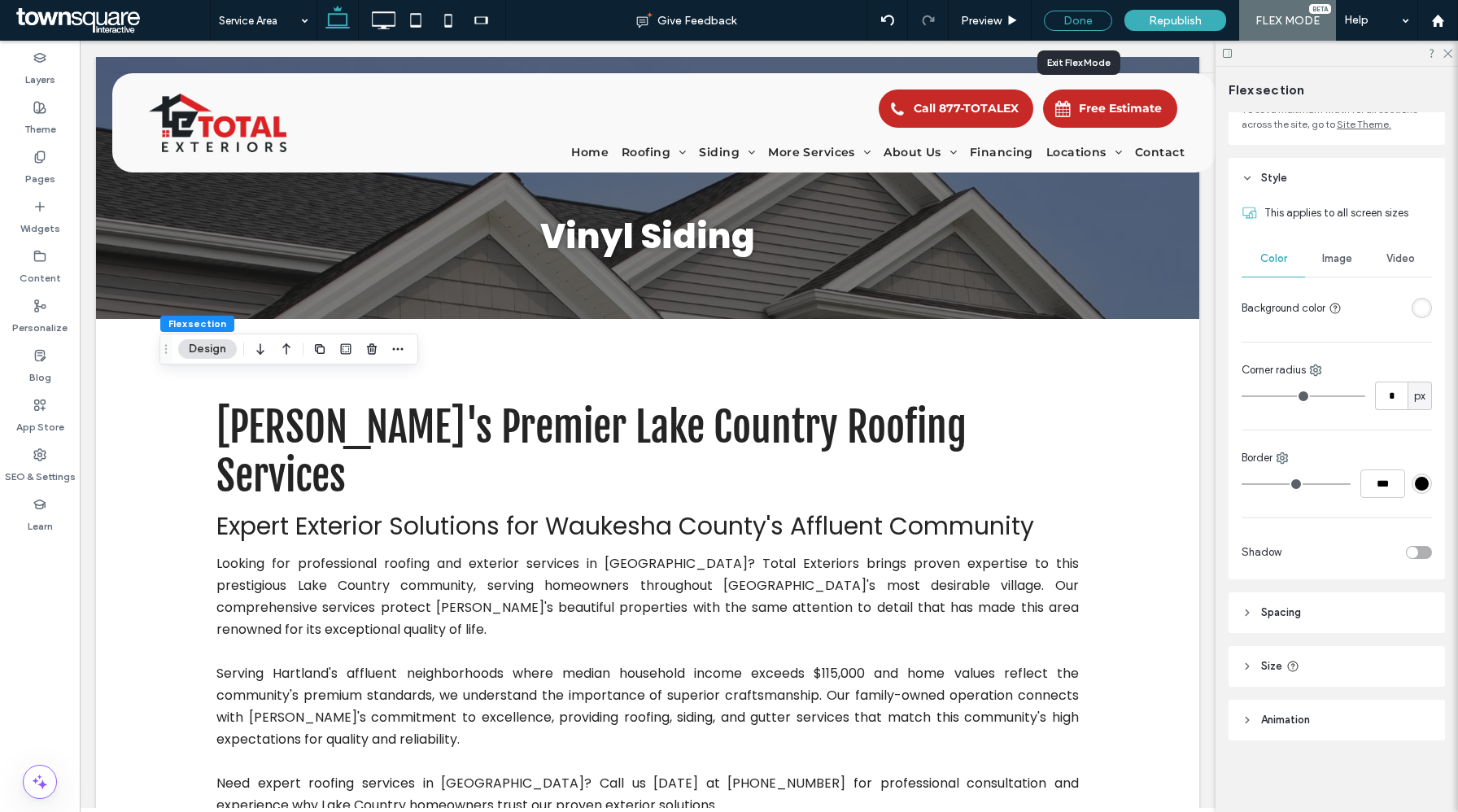
click at [1074, 16] on div "Done" at bounding box center [1078, 20] width 68 height 20
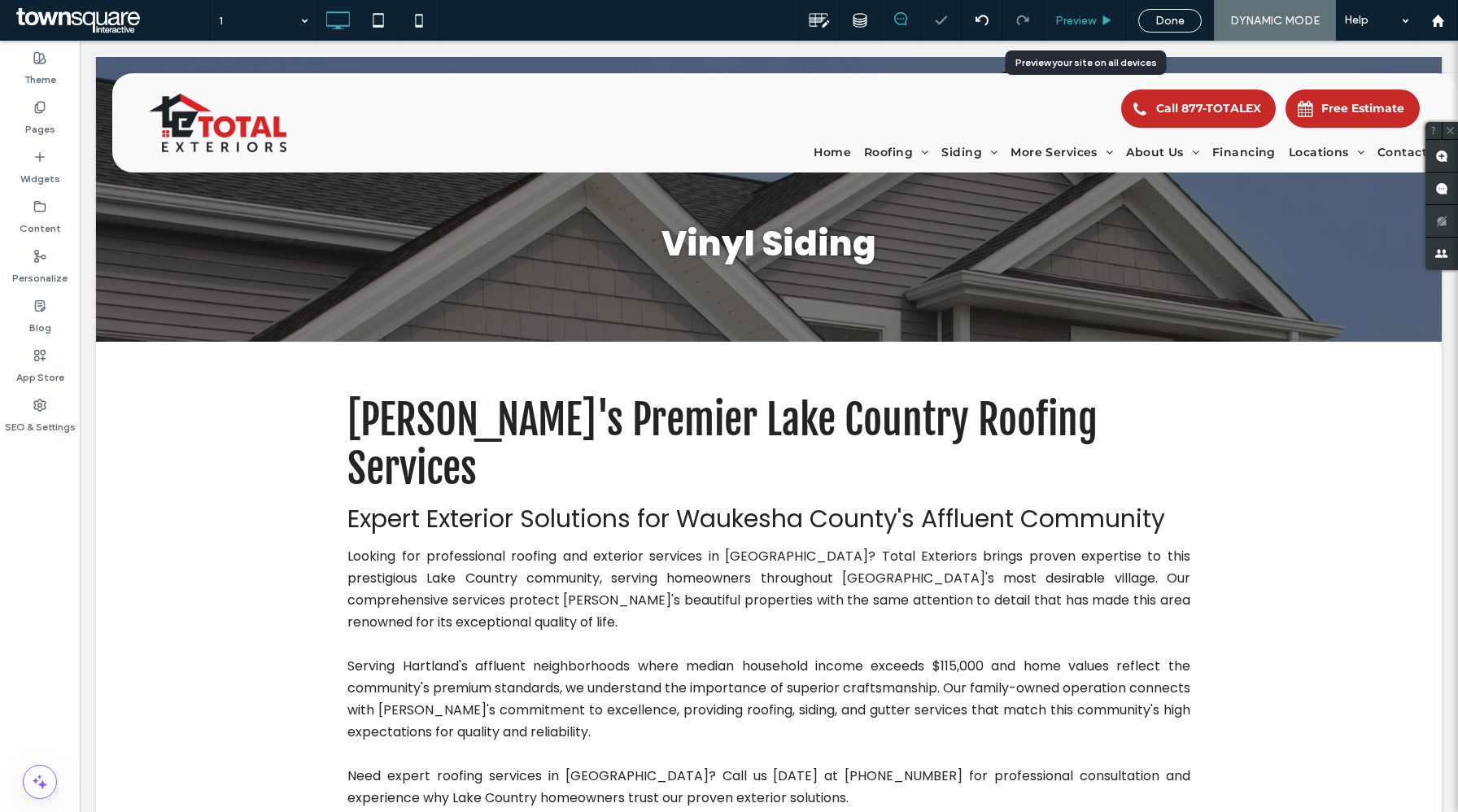
click at [1065, 8] on div "Preview" at bounding box center [1085, 20] width 83 height 41
click at [1081, 29] on div "Preview" at bounding box center [1085, 20] width 83 height 41
click at [1076, 24] on span "Preview" at bounding box center [1076, 20] width 41 height 14
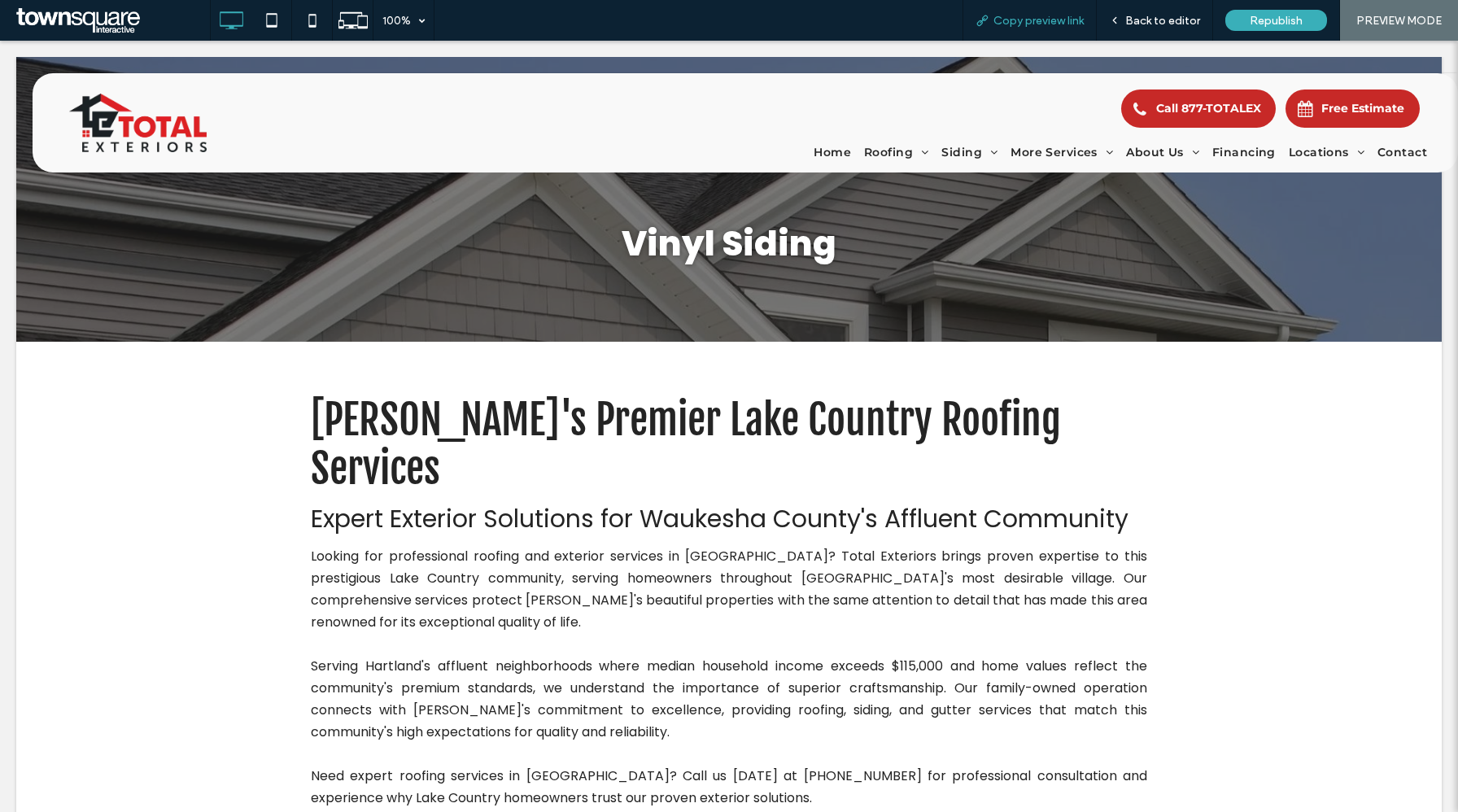
click at [1030, 18] on span "Copy preview link" at bounding box center [1039, 20] width 90 height 14
click at [1207, 14] on div "Back to editor" at bounding box center [1155, 20] width 116 height 14
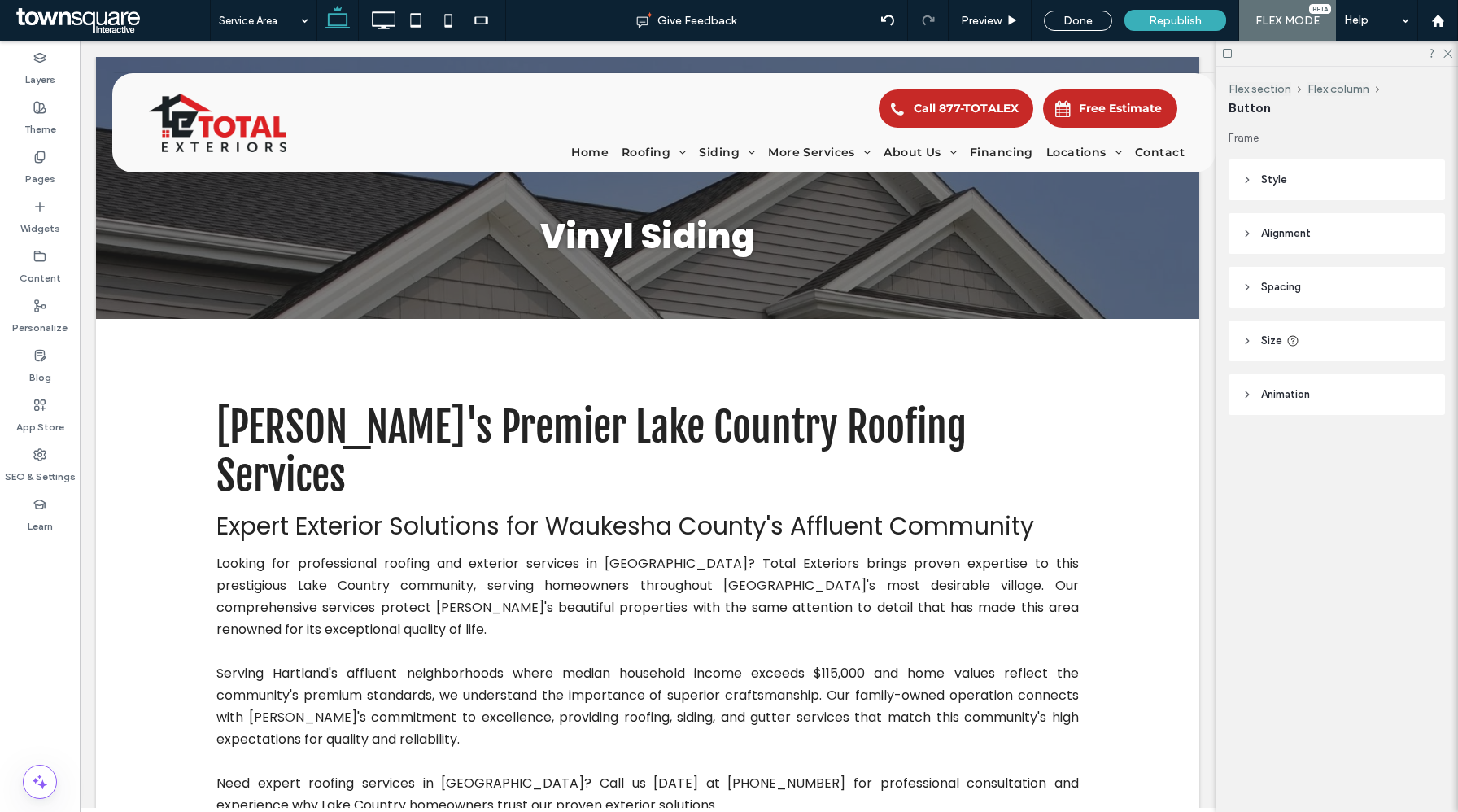
type input "***"
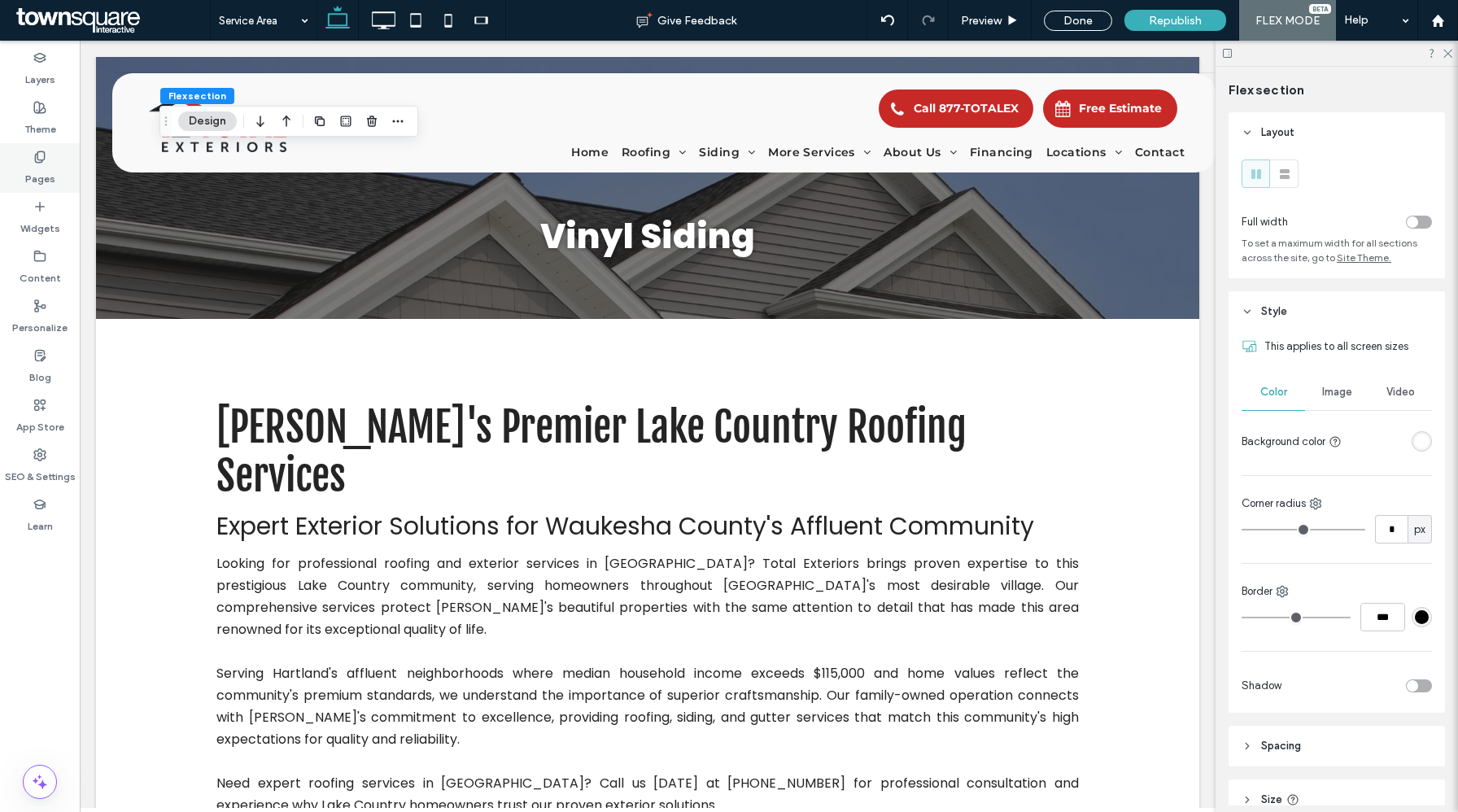
click at [49, 169] on label "Pages" at bounding box center [40, 175] width 30 height 23
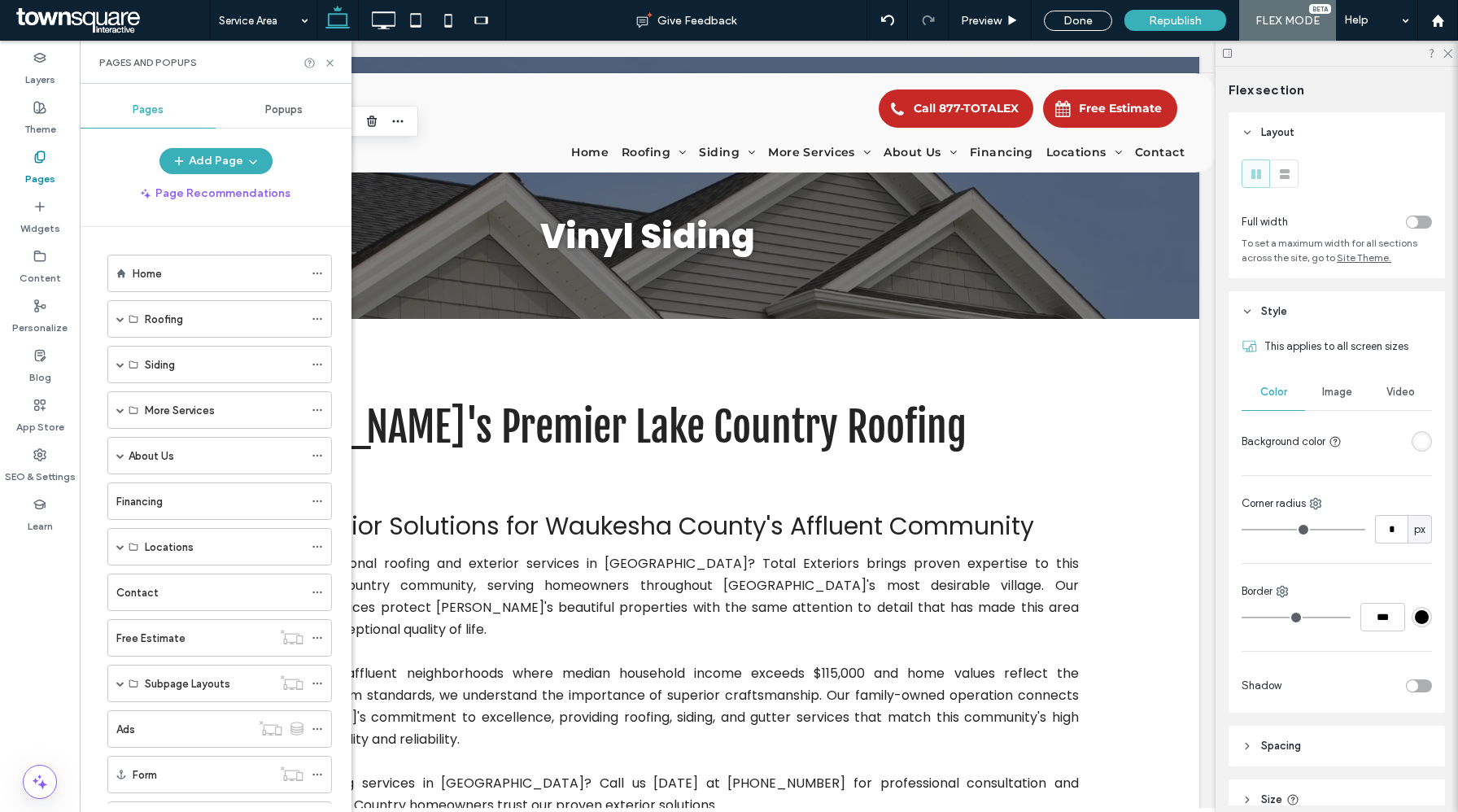
scroll to position [121, 0]
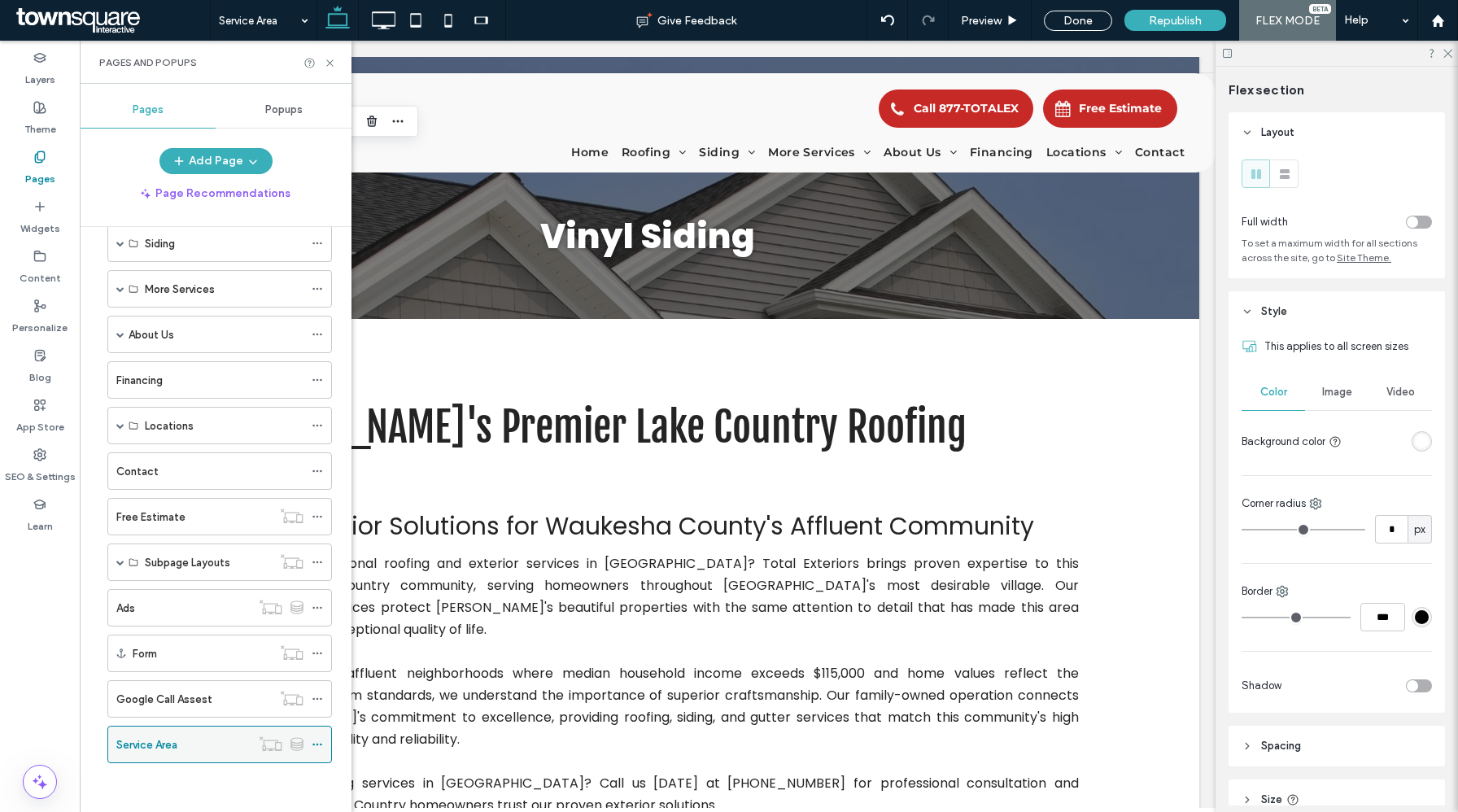
click at [318, 745] on icon at bounding box center [318, 744] width 11 height 11
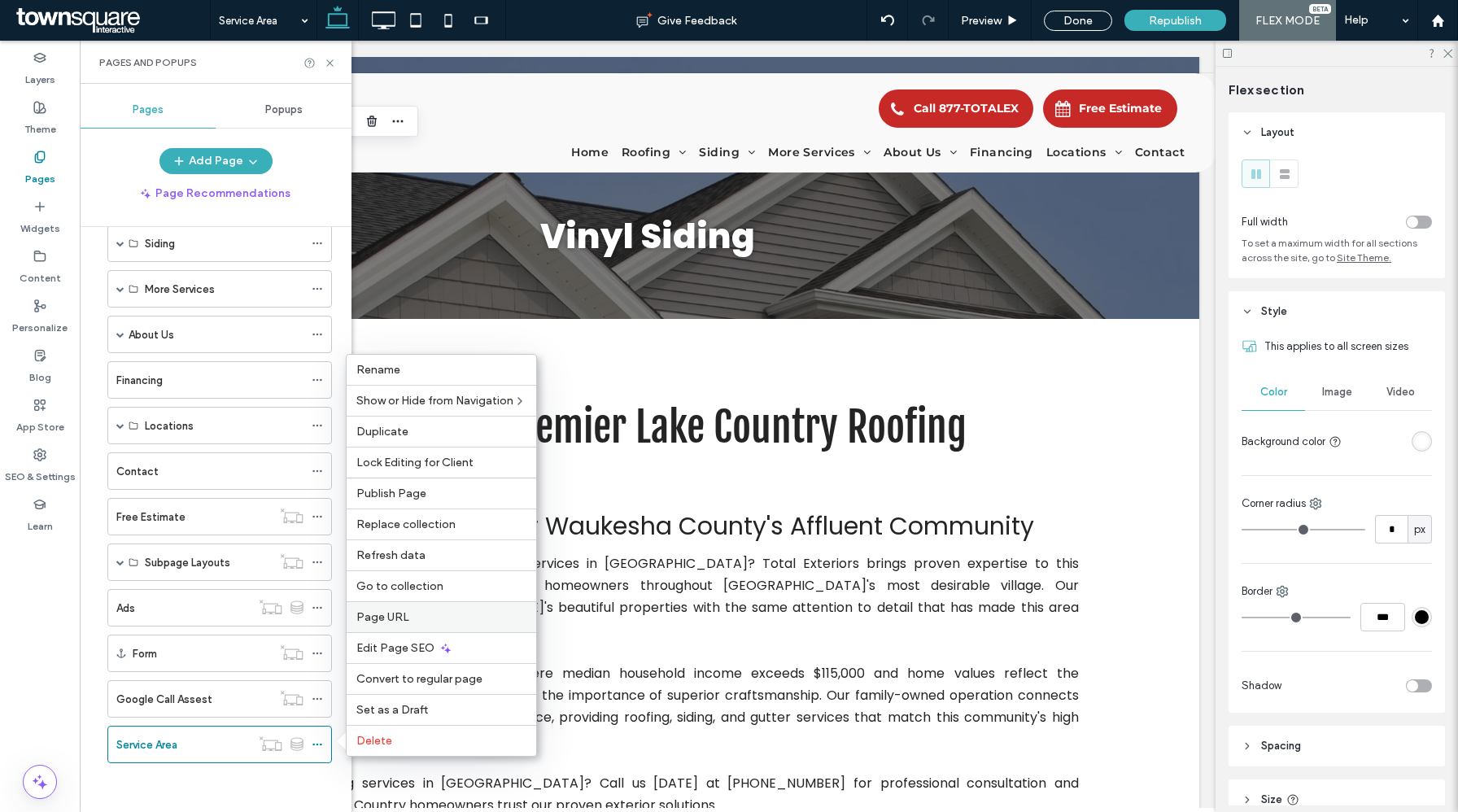
click at [393, 621] on span "Page URL" at bounding box center [383, 617] width 53 height 14
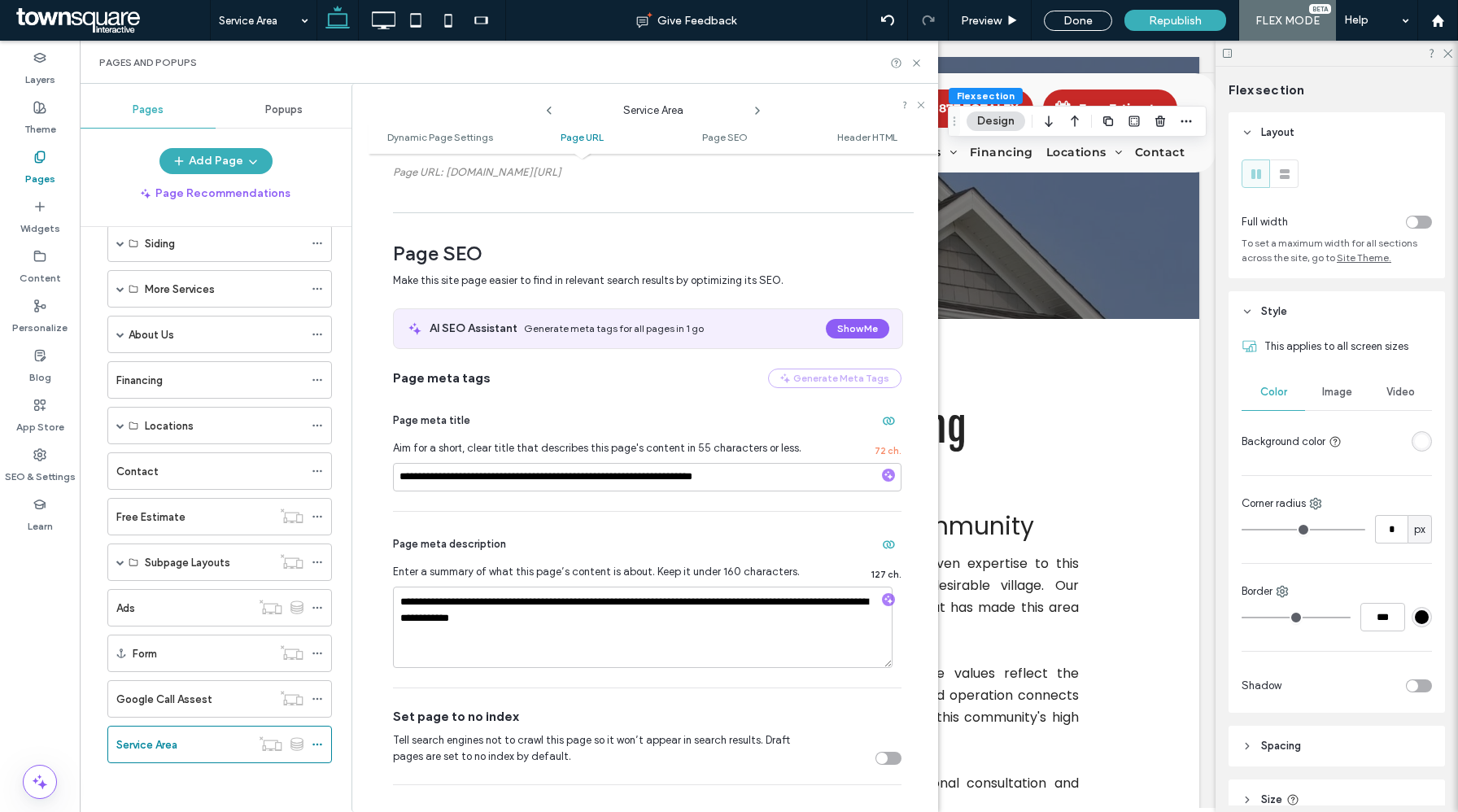
scroll to position [474, 0]
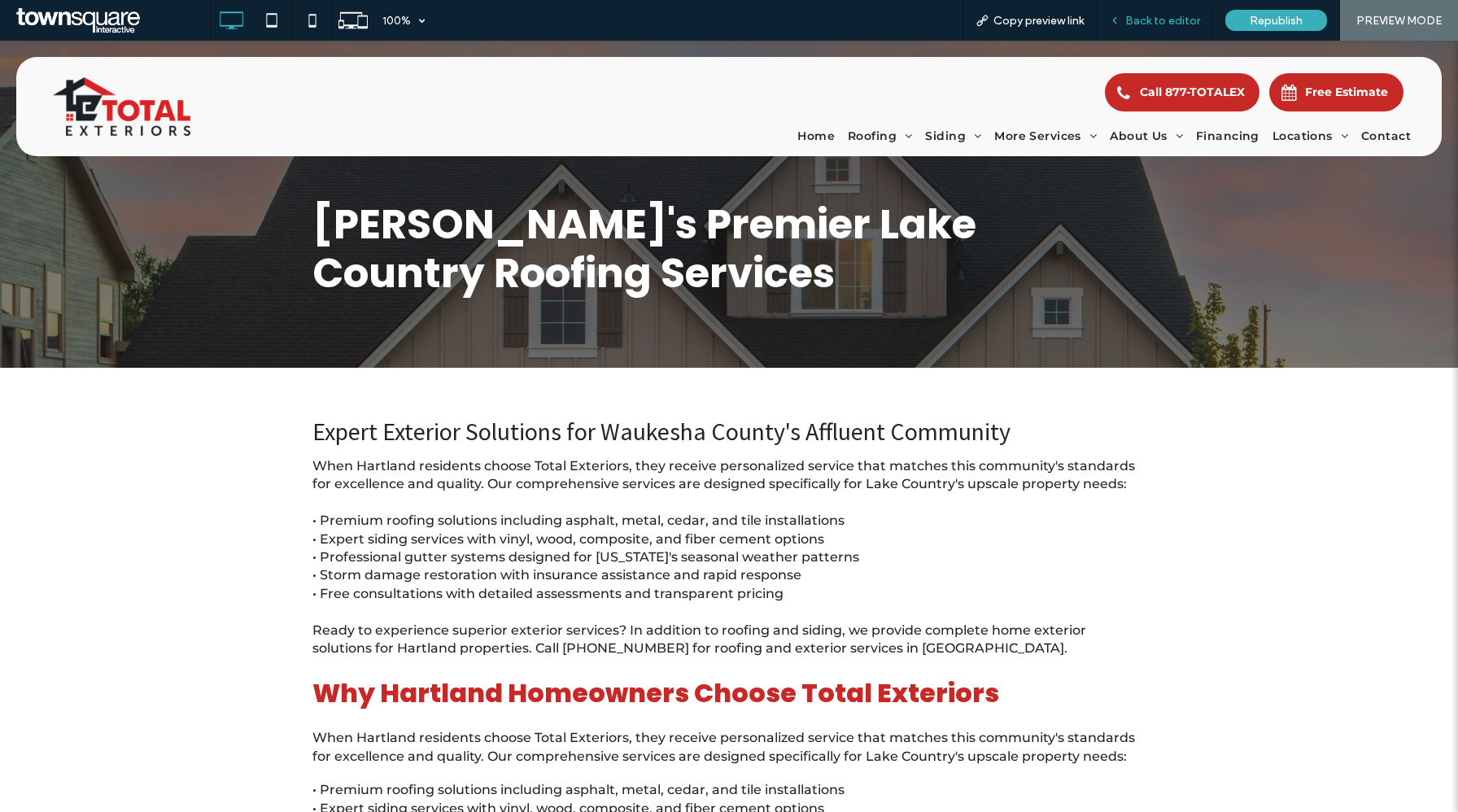
click at [1153, 21] on span "Back to editor" at bounding box center [1163, 20] width 75 height 14
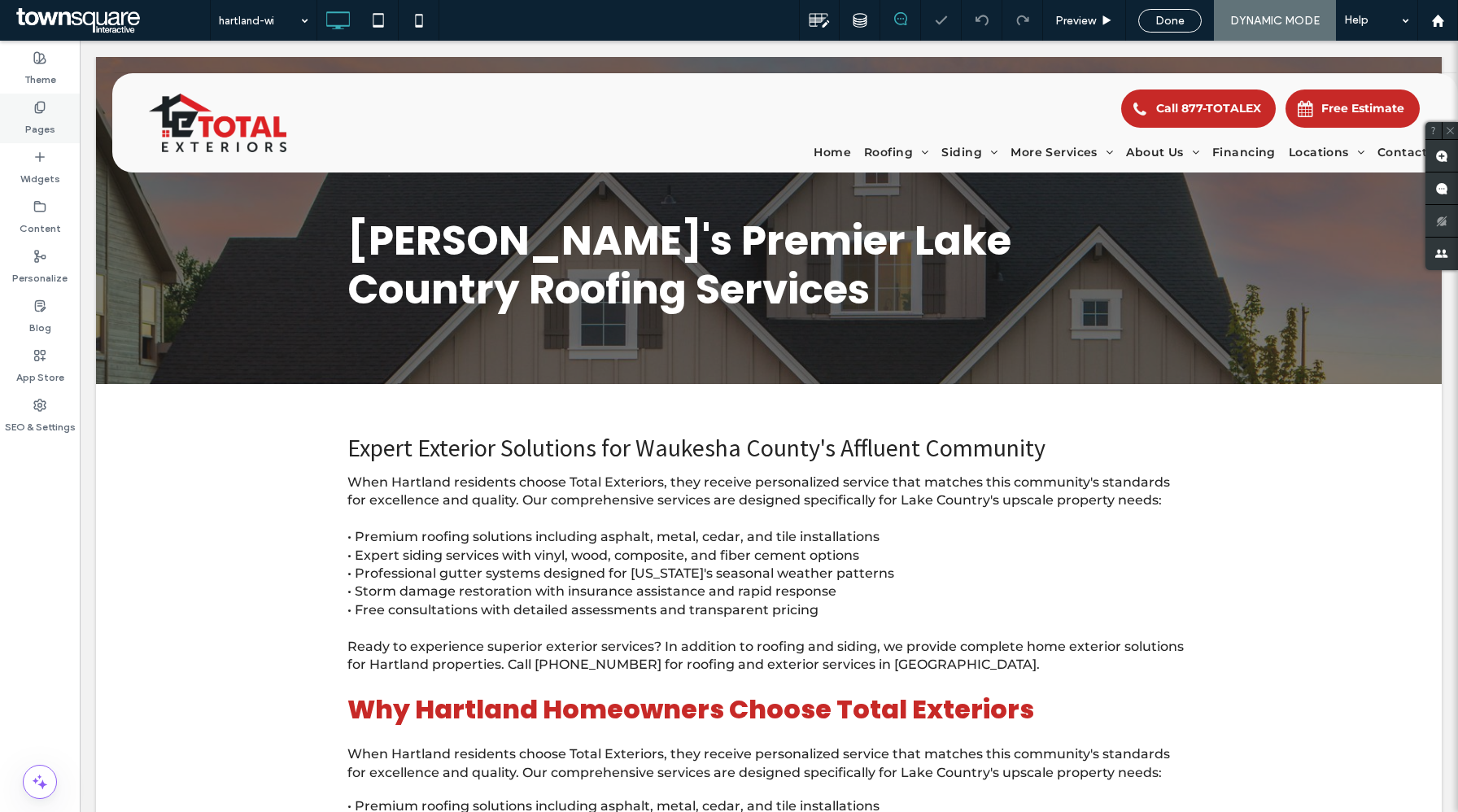
click at [47, 112] on div "Pages" at bounding box center [40, 118] width 80 height 50
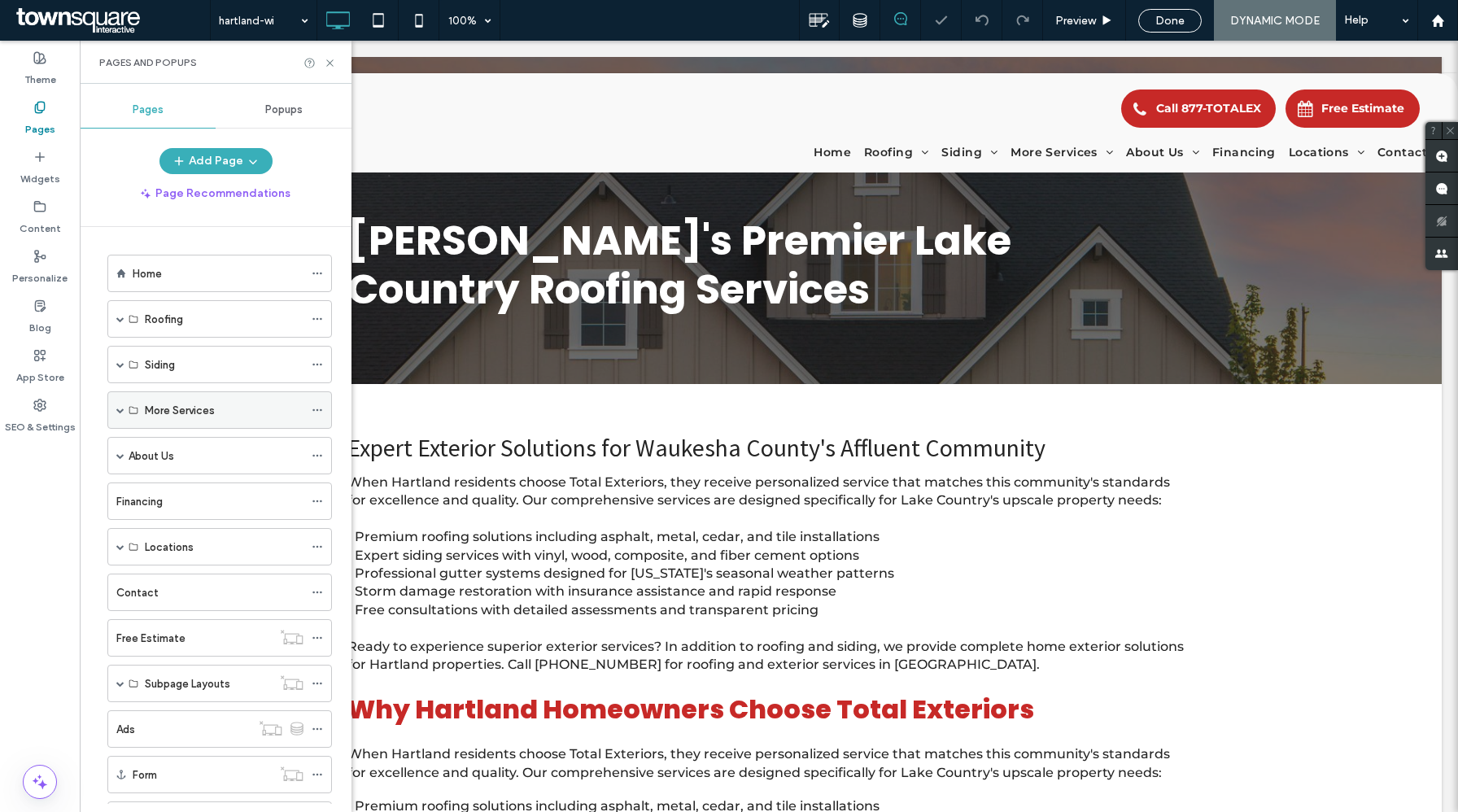
scroll to position [121, 0]
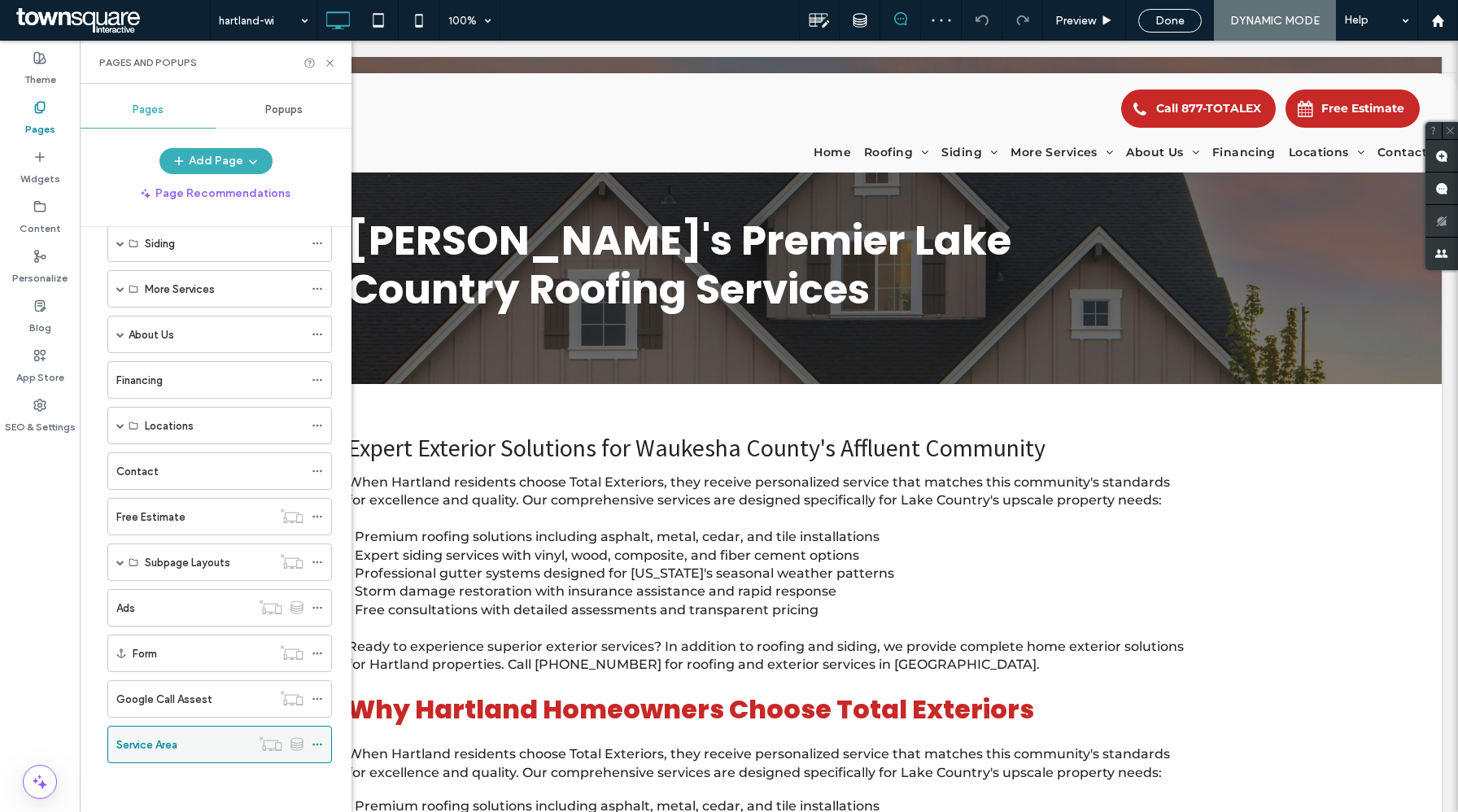
click at [318, 744] on icon at bounding box center [318, 744] width 11 height 11
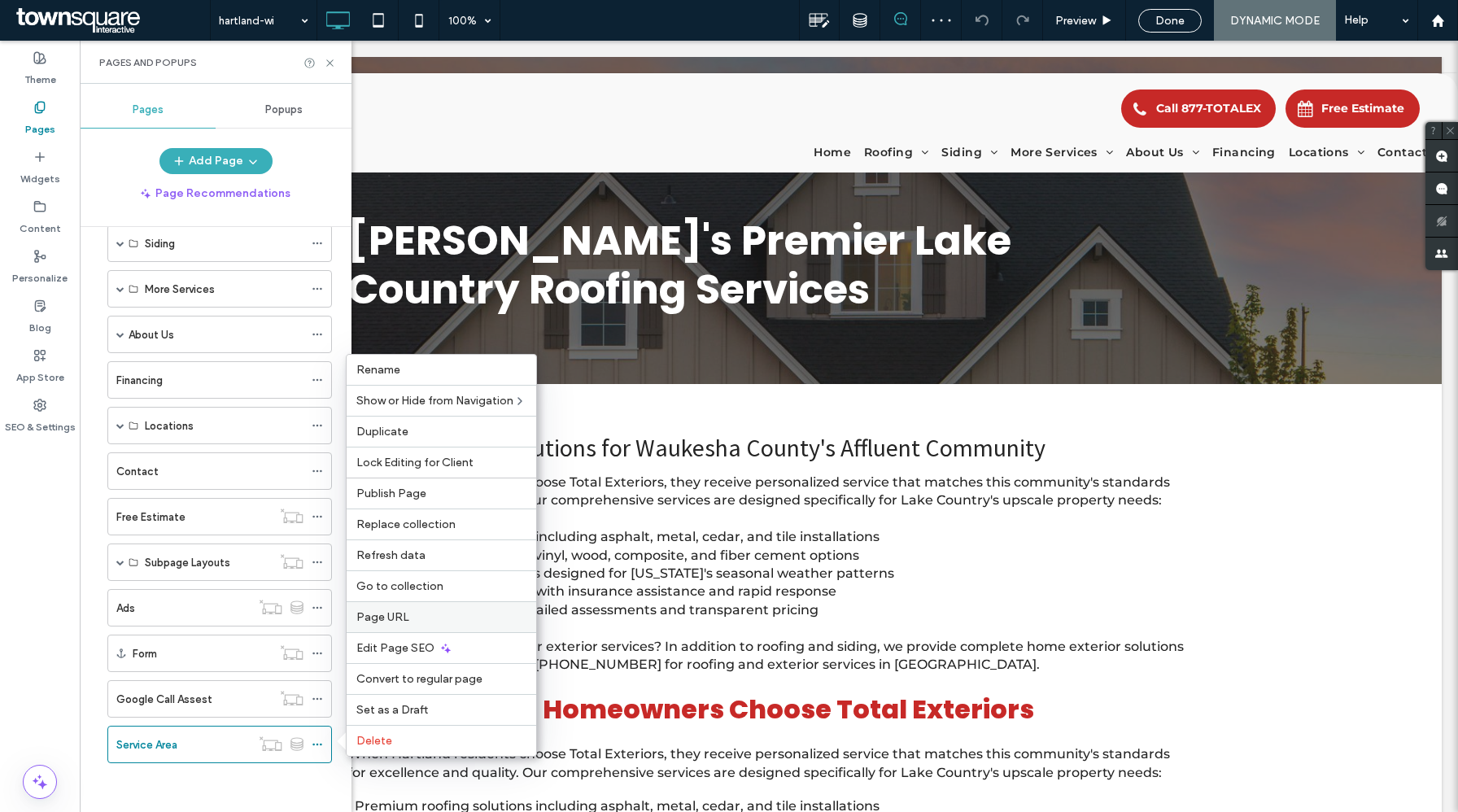
click at [411, 619] on label "Page URL" at bounding box center [441, 617] width 170 height 14
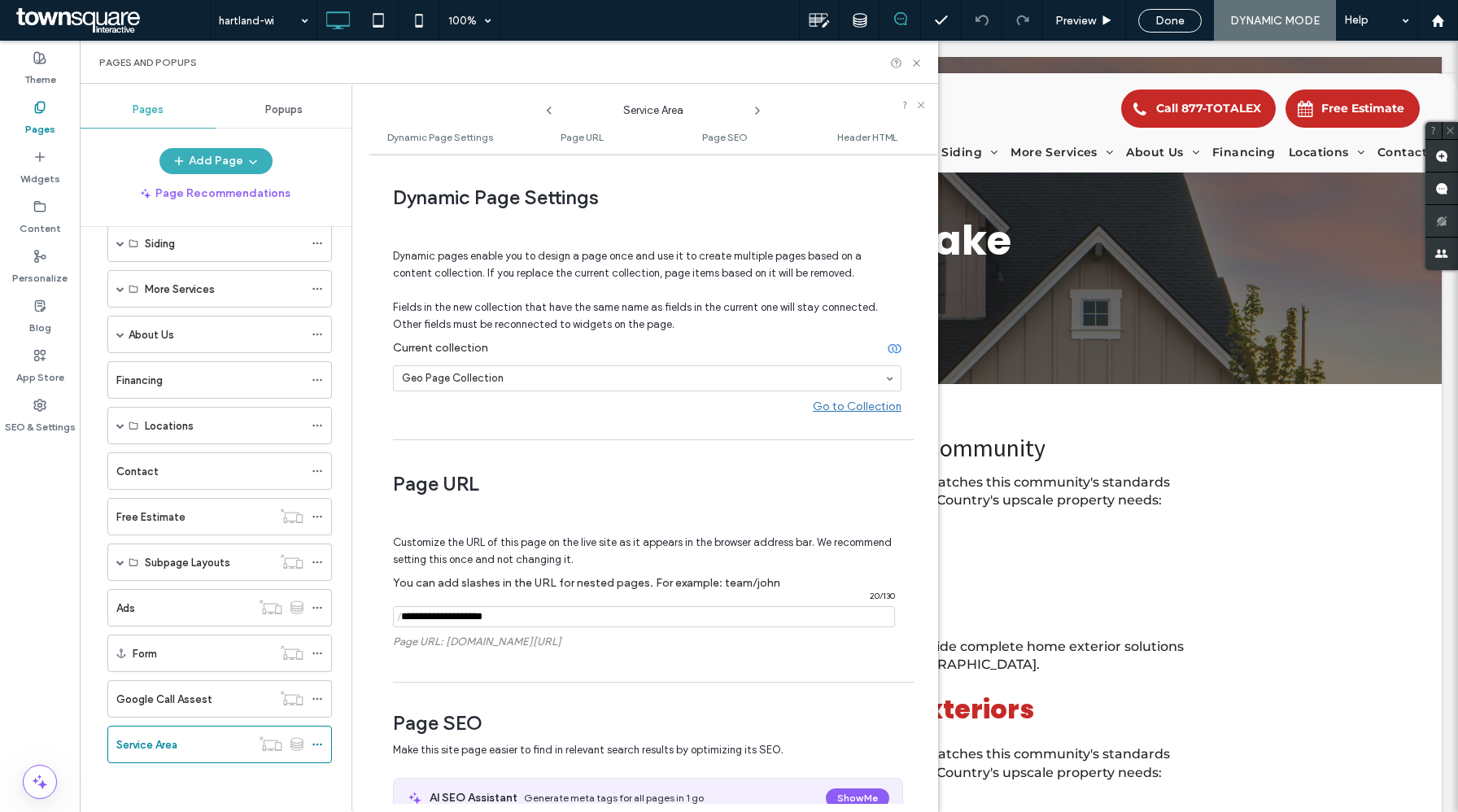
drag, startPoint x: 516, startPoint y: 614, endPoint x: 481, endPoint y: 614, distance: 35.0
click at [481, 614] on input "notEmpty" at bounding box center [644, 617] width 502 height 21
type input "**********"
click at [525, 687] on div "**********" at bounding box center [653, 483] width 569 height 642
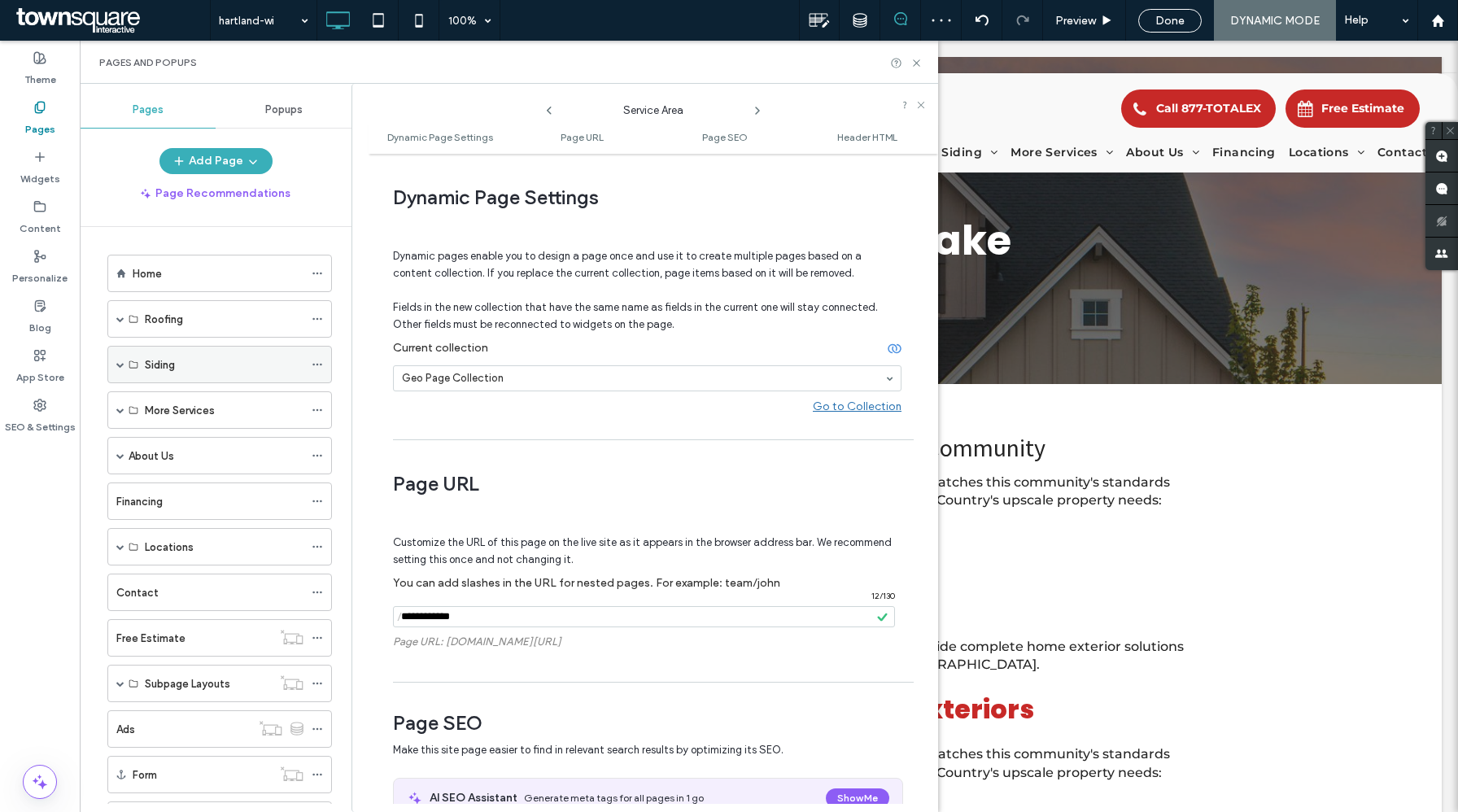
click at [122, 363] on span at bounding box center [121, 365] width 8 height 8
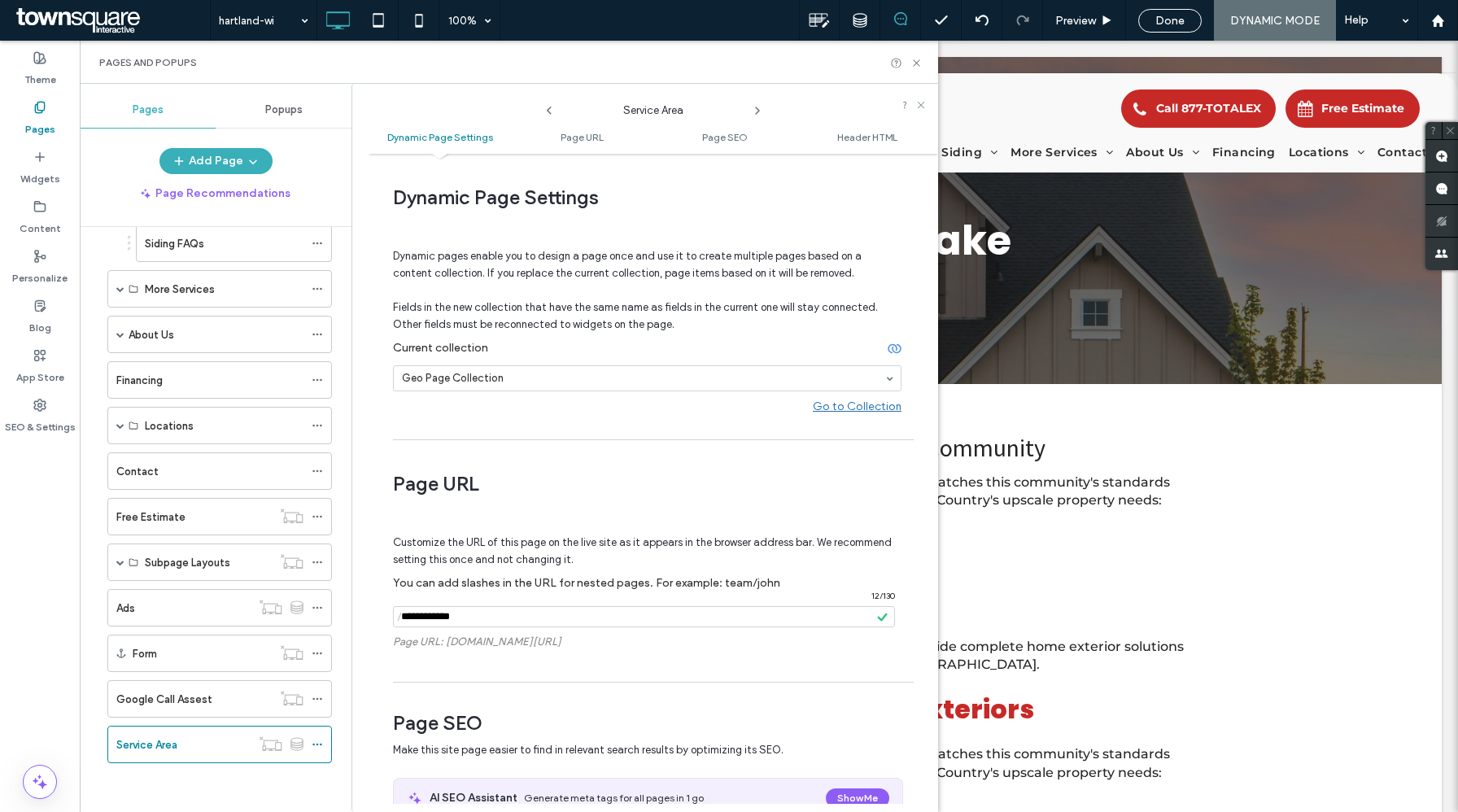
click at [658, 428] on div "Dynamic pages enable you to design a page once and use it to create multiple pa…" at bounding box center [648, 324] width 508 height 215
